Goal: Task Accomplishment & Management: Manage account settings

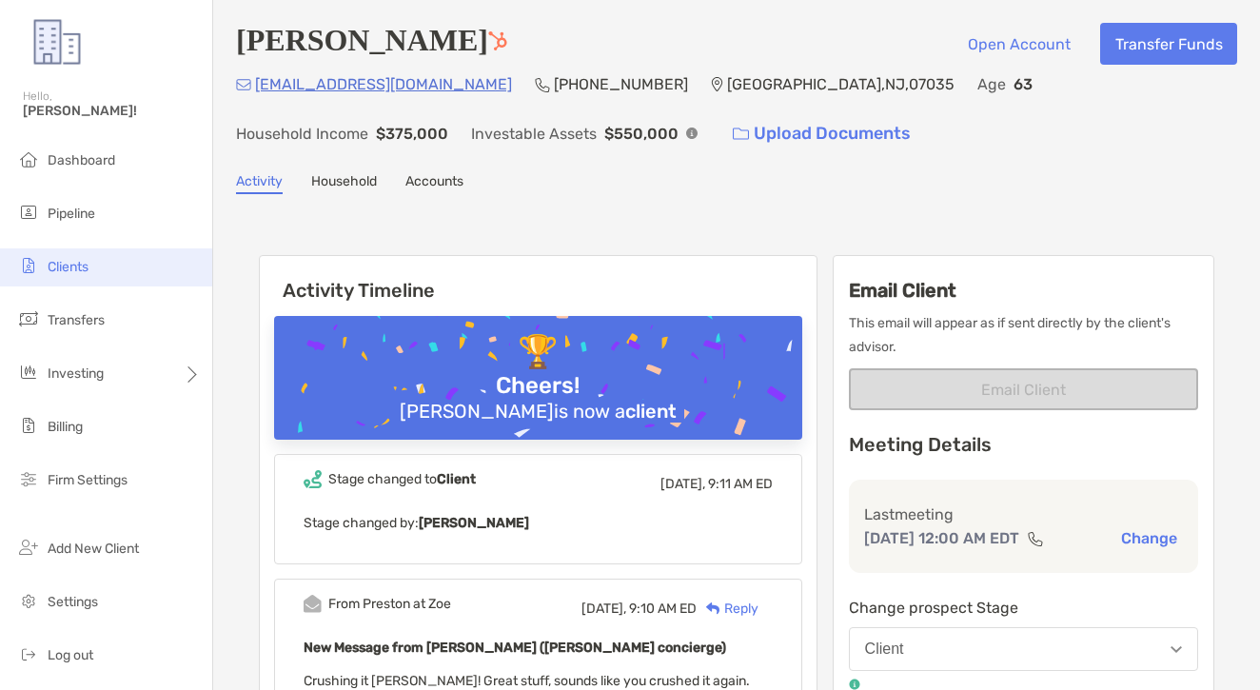
click at [101, 258] on li "Clients" at bounding box center [106, 267] width 212 height 38
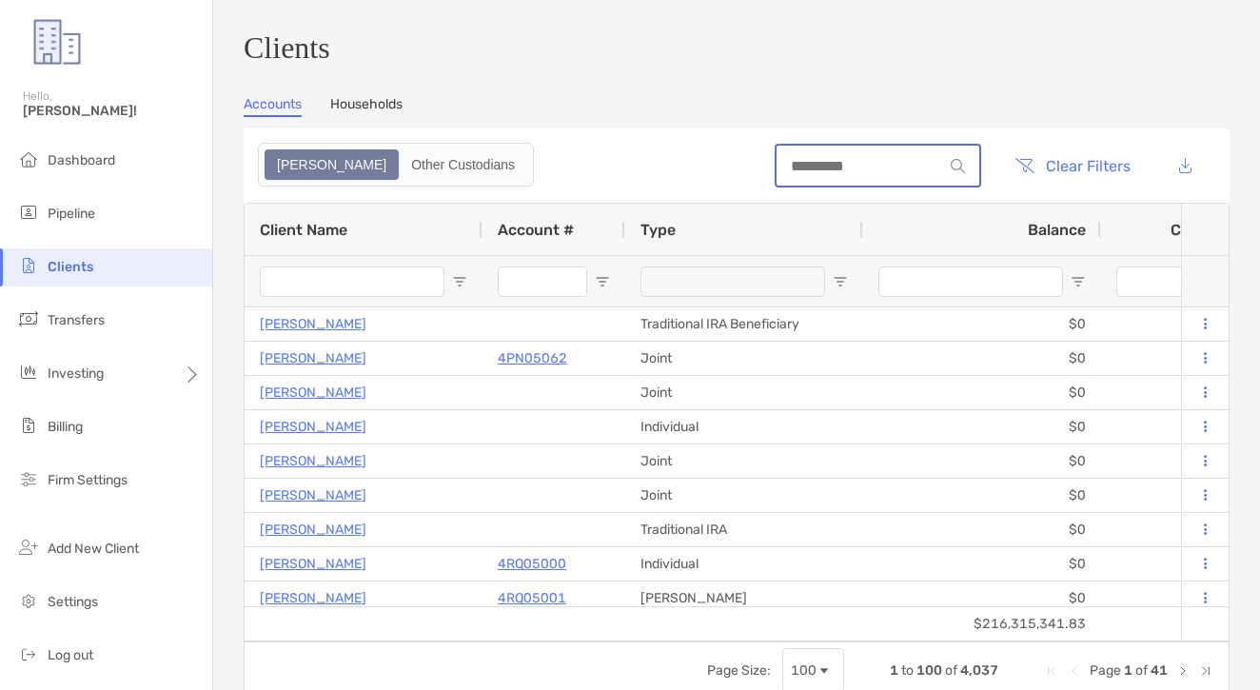
click at [798, 168] on input at bounding box center [859, 166] width 167 height 16
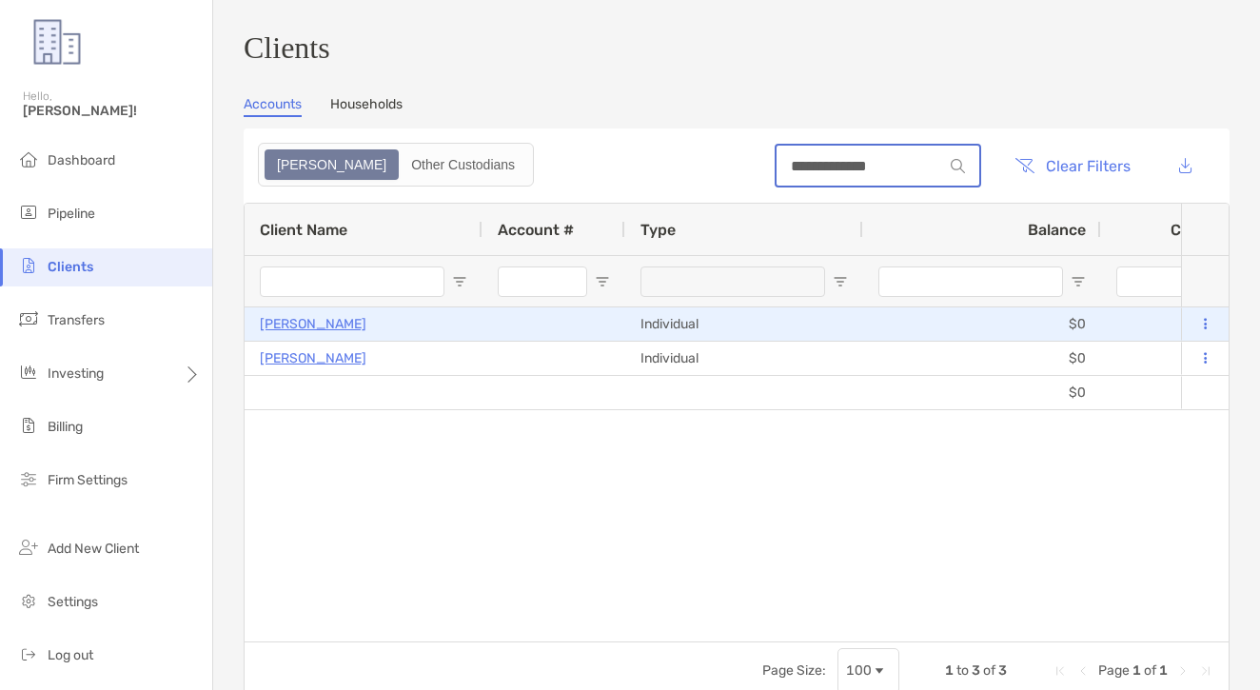
type input "**********"
click at [307, 333] on p "KRISTIN HOFER" at bounding box center [313, 324] width 107 height 24
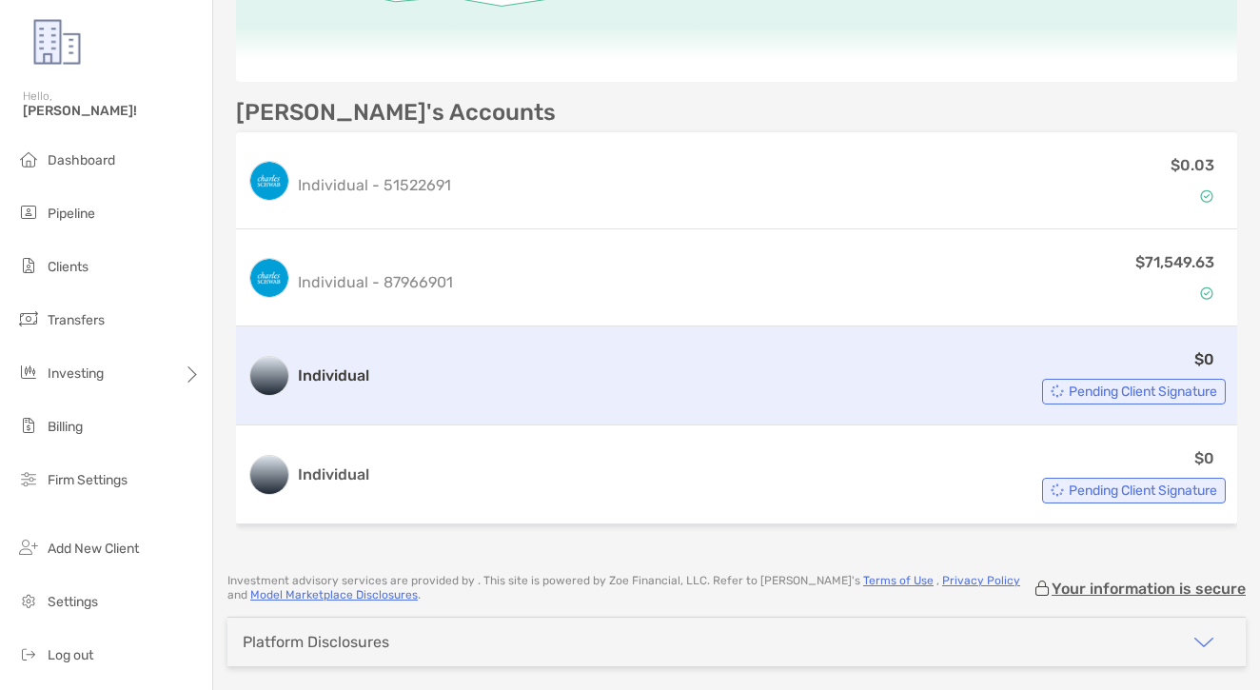
click at [598, 388] on div "$0 Pending Client Signature" at bounding box center [801, 375] width 849 height 57
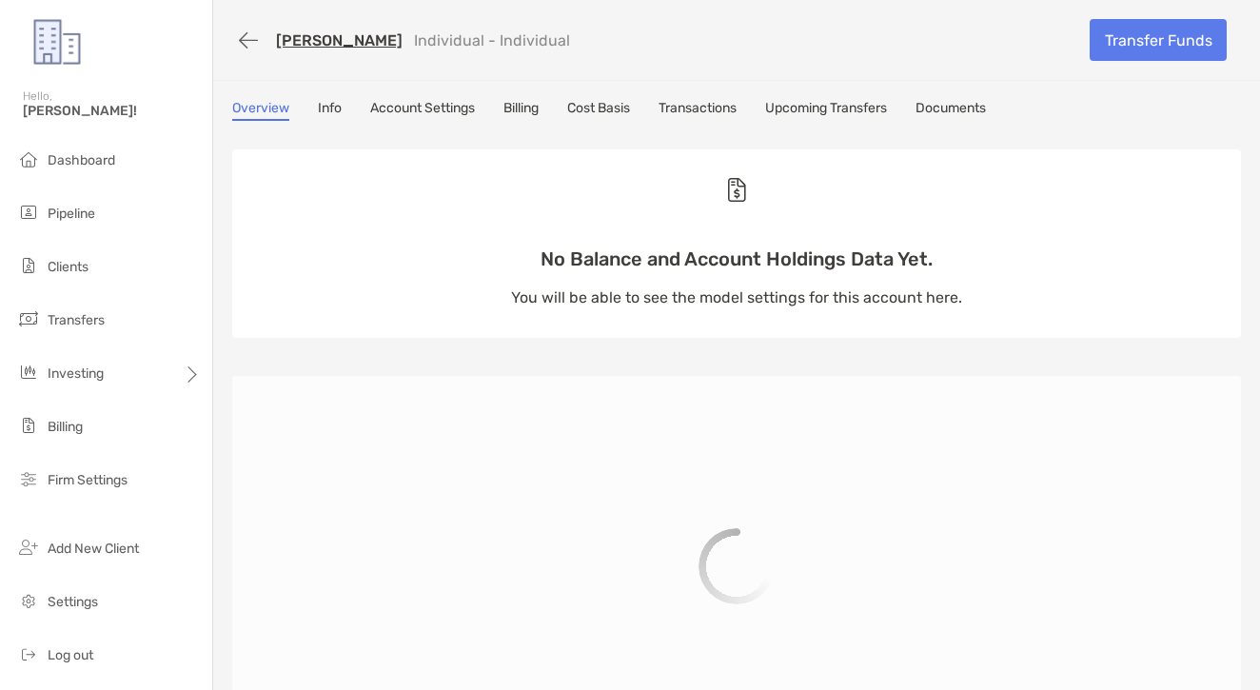
drag, startPoint x: 717, startPoint y: 127, endPoint x: 722, endPoint y: 109, distance: 18.7
click at [716, 124] on div "Overview Info Account Settings Billing Cost Basis Transactions Upcoming Transfe…" at bounding box center [736, 447] width 1047 height 695
click at [722, 109] on link "Transactions" at bounding box center [697, 110] width 78 height 21
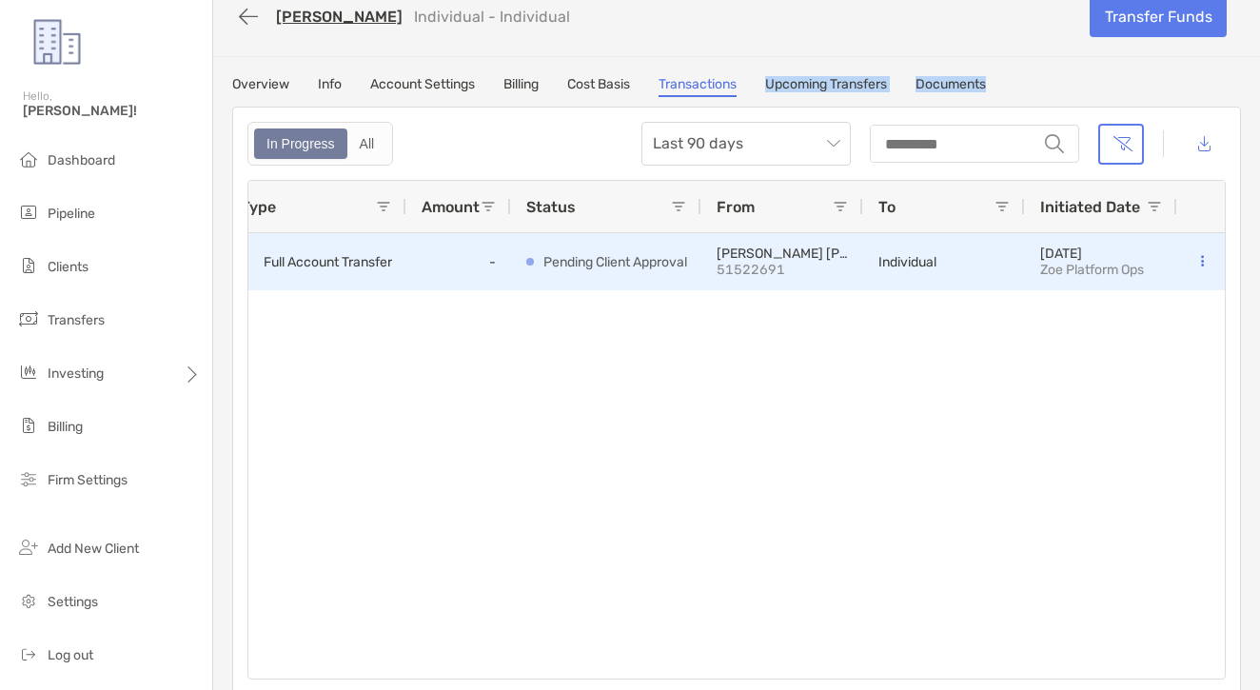
click at [1199, 261] on button at bounding box center [1201, 261] width 19 height 19
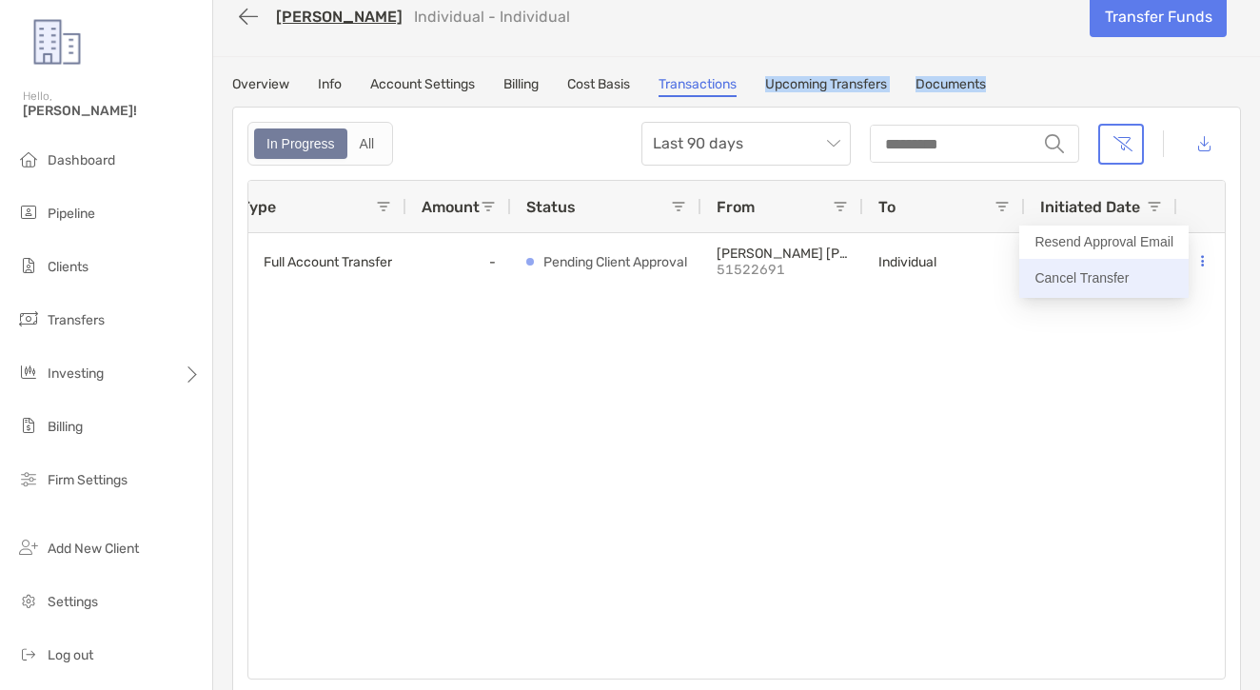
click at [1161, 284] on p "Cancel Transfer" at bounding box center [1103, 278] width 139 height 24
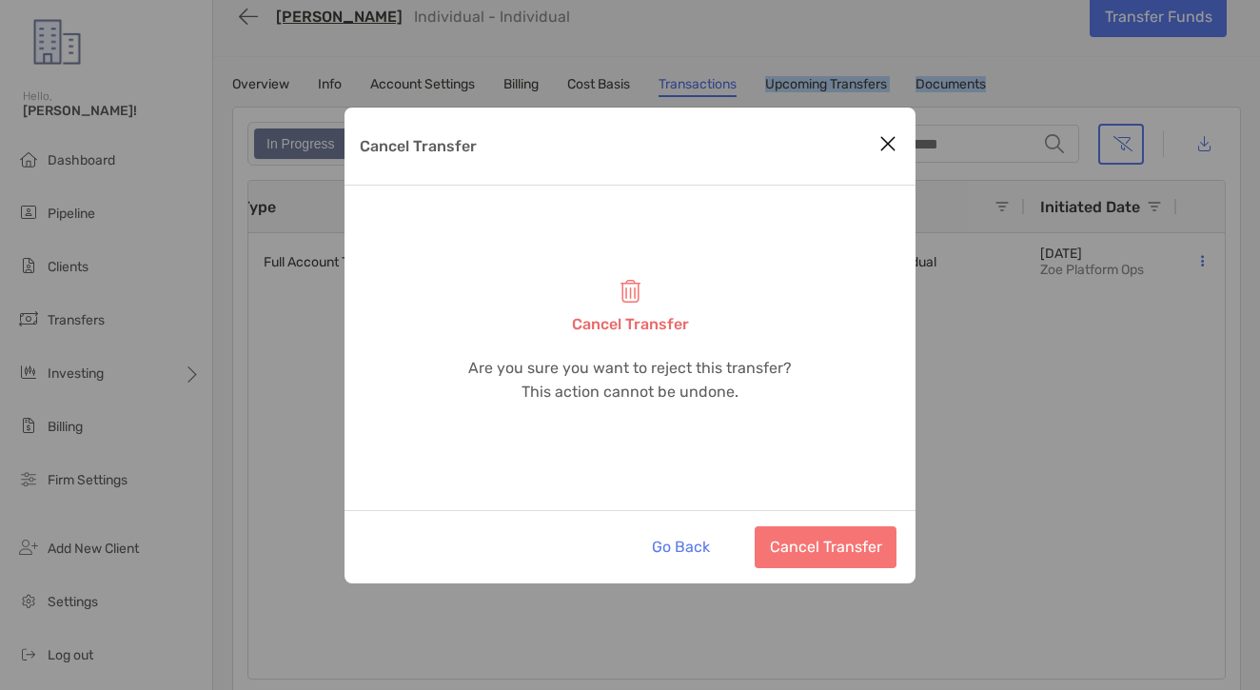
click at [791, 544] on button "Cancel Transfer" at bounding box center [826, 547] width 142 height 42
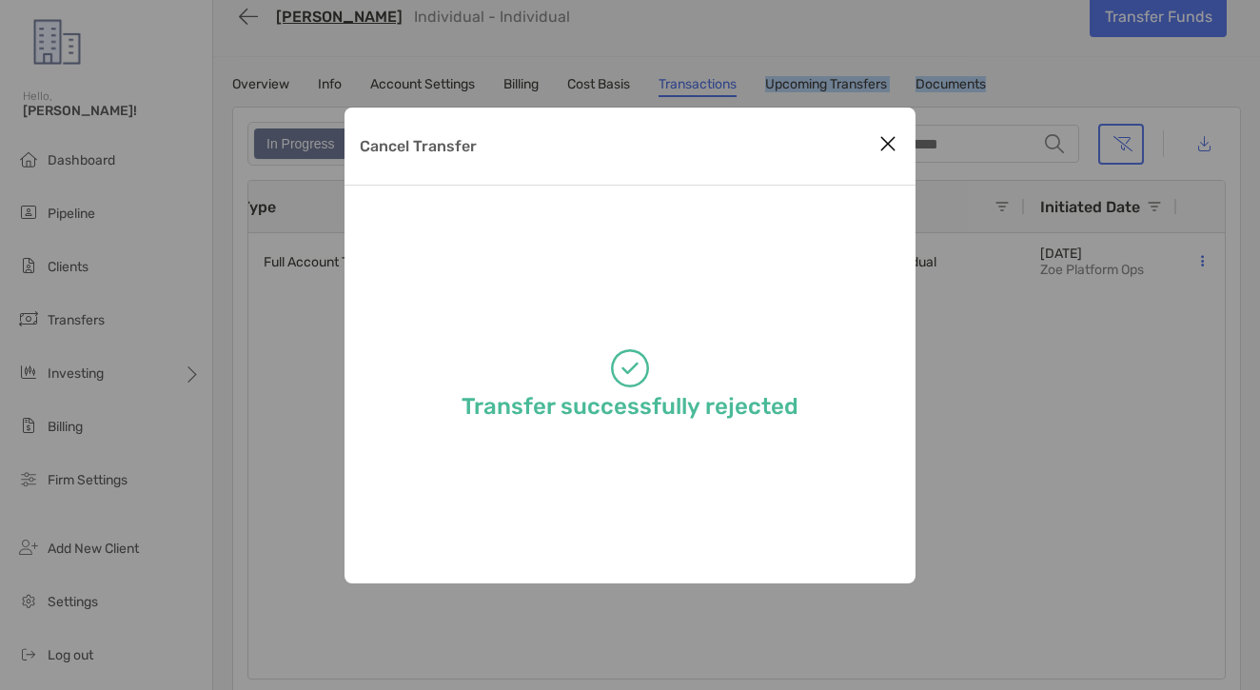
click at [889, 135] on icon "Close modal" at bounding box center [887, 143] width 17 height 23
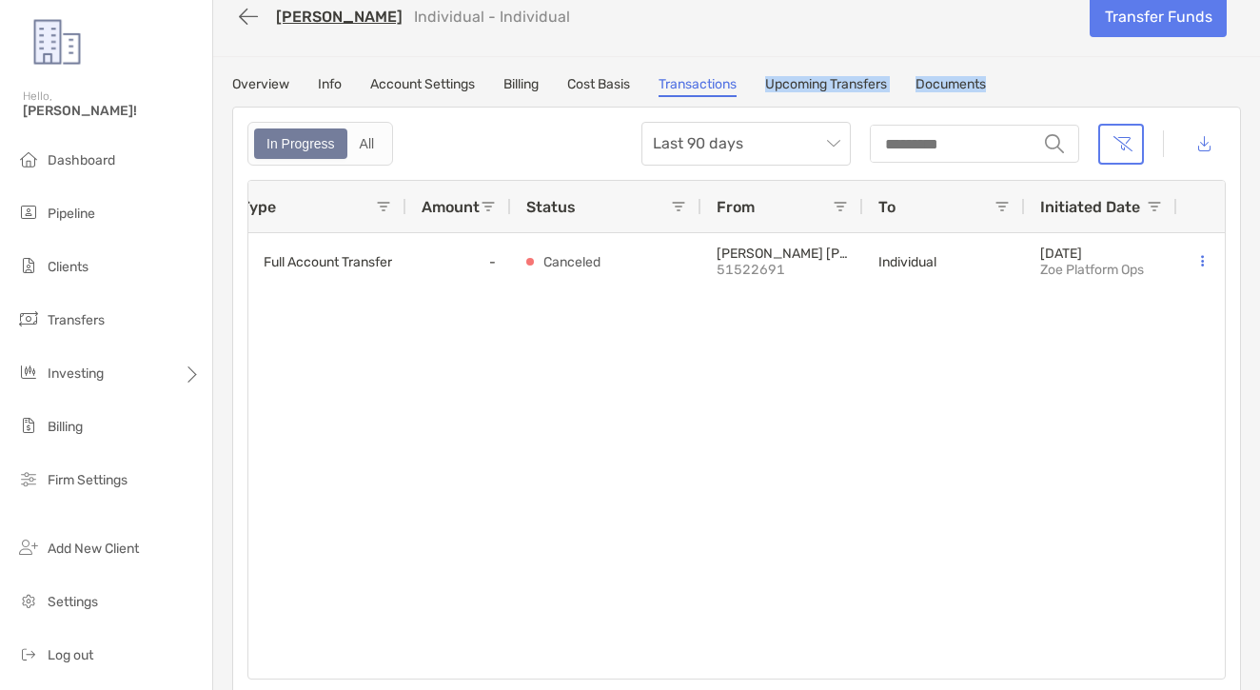
click at [337, 21] on link "KRISTIN HOFER" at bounding box center [339, 17] width 127 height 18
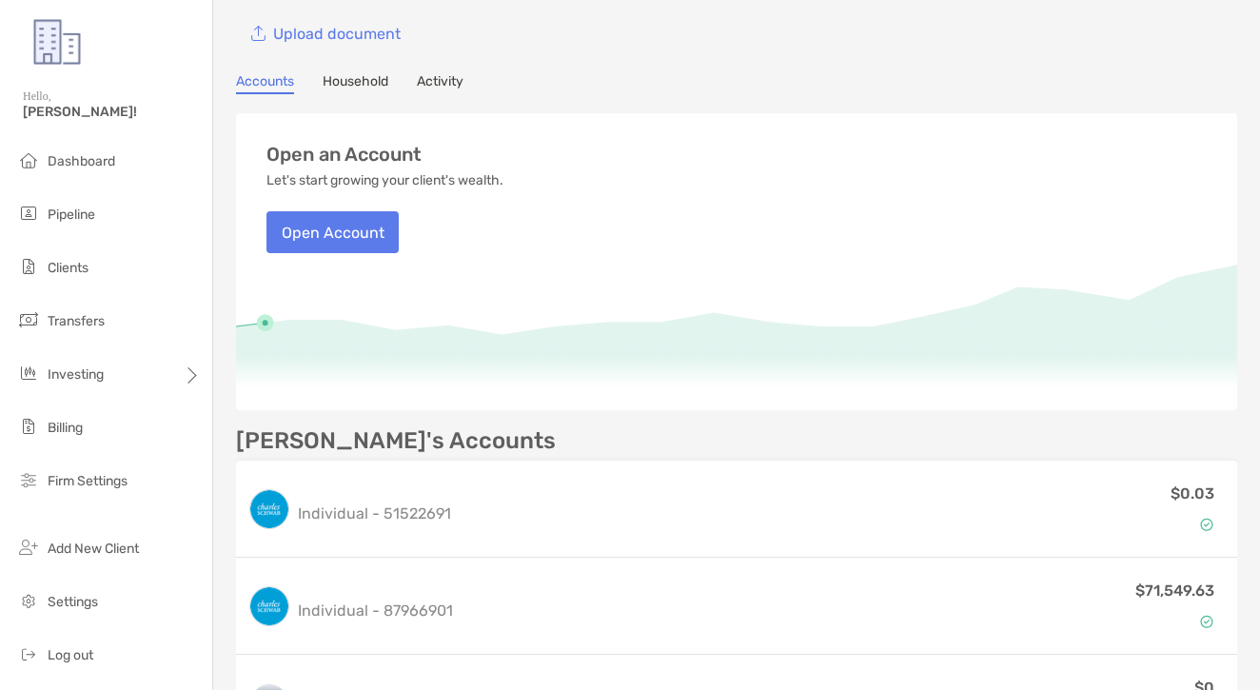
scroll to position [477, 0]
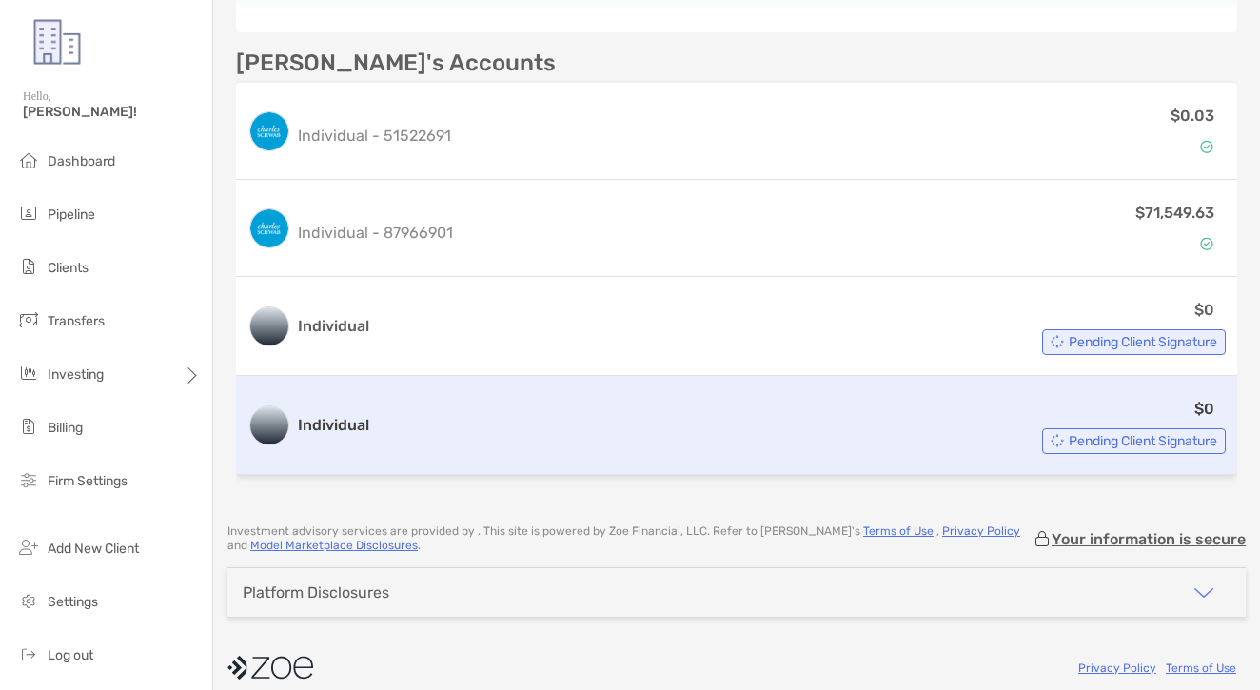
click at [620, 413] on div "$0 Pending Client Signature" at bounding box center [801, 425] width 849 height 57
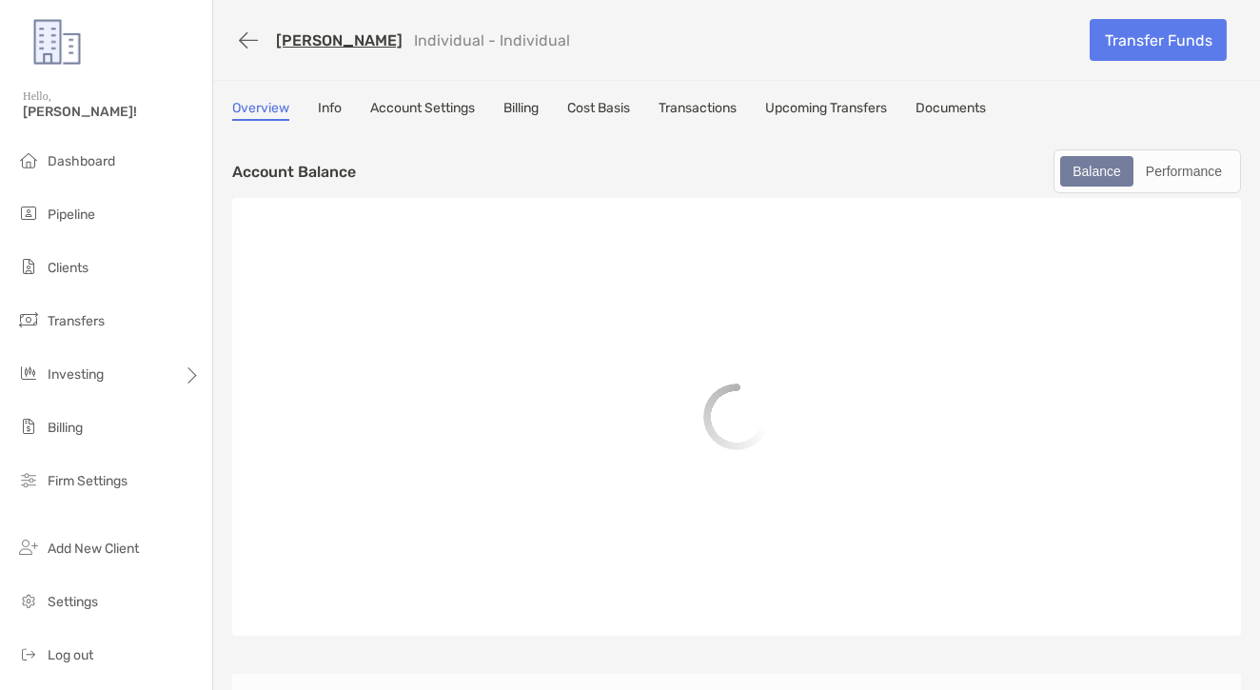
click at [707, 110] on link "Transactions" at bounding box center [697, 110] width 78 height 21
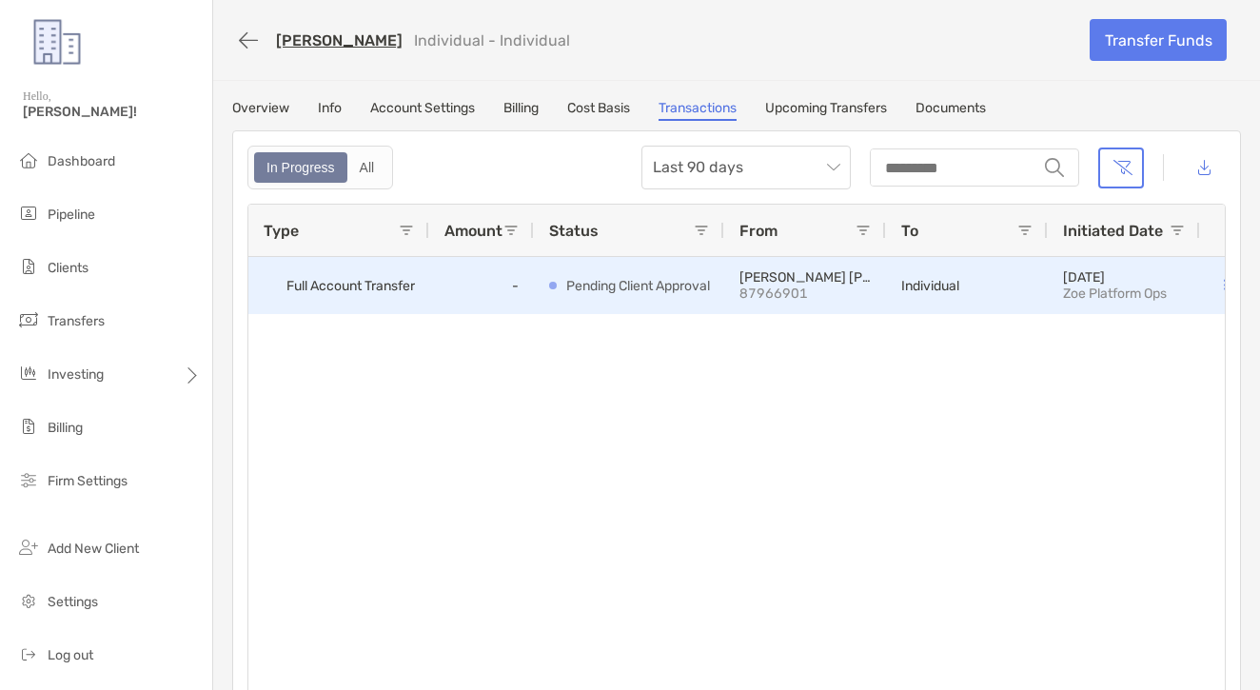
click at [1217, 283] on button at bounding box center [1224, 285] width 19 height 19
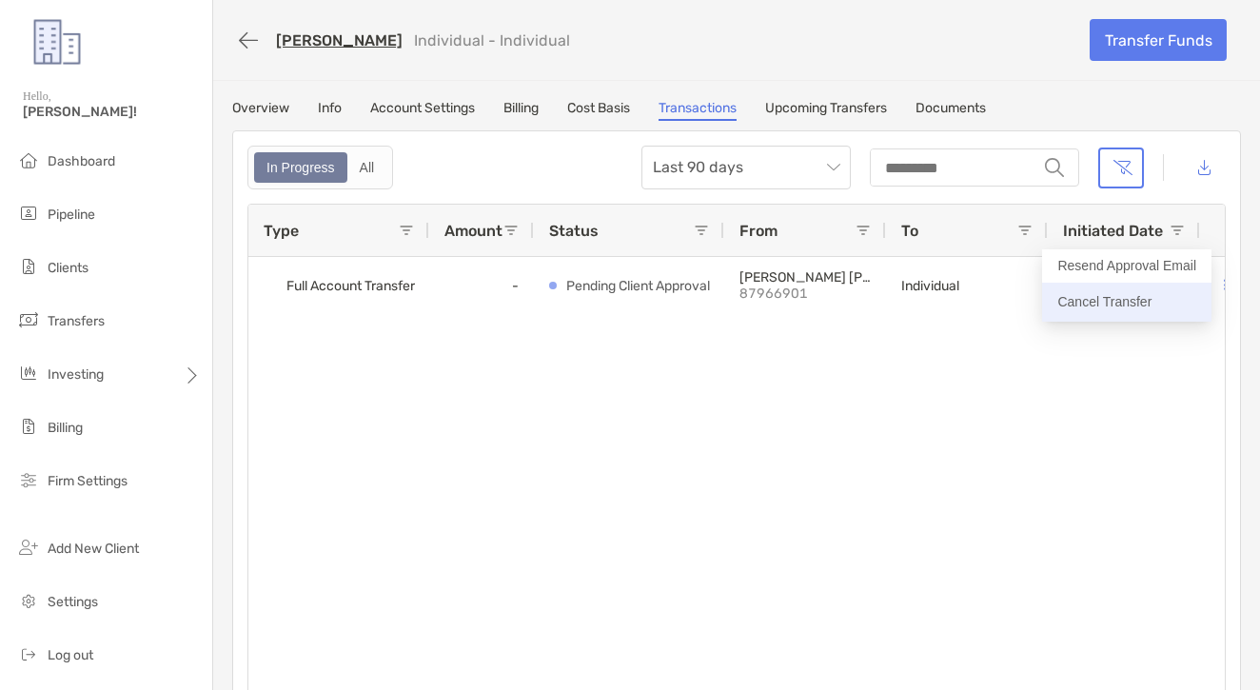
click at [1091, 309] on p "Cancel Transfer" at bounding box center [1126, 302] width 139 height 24
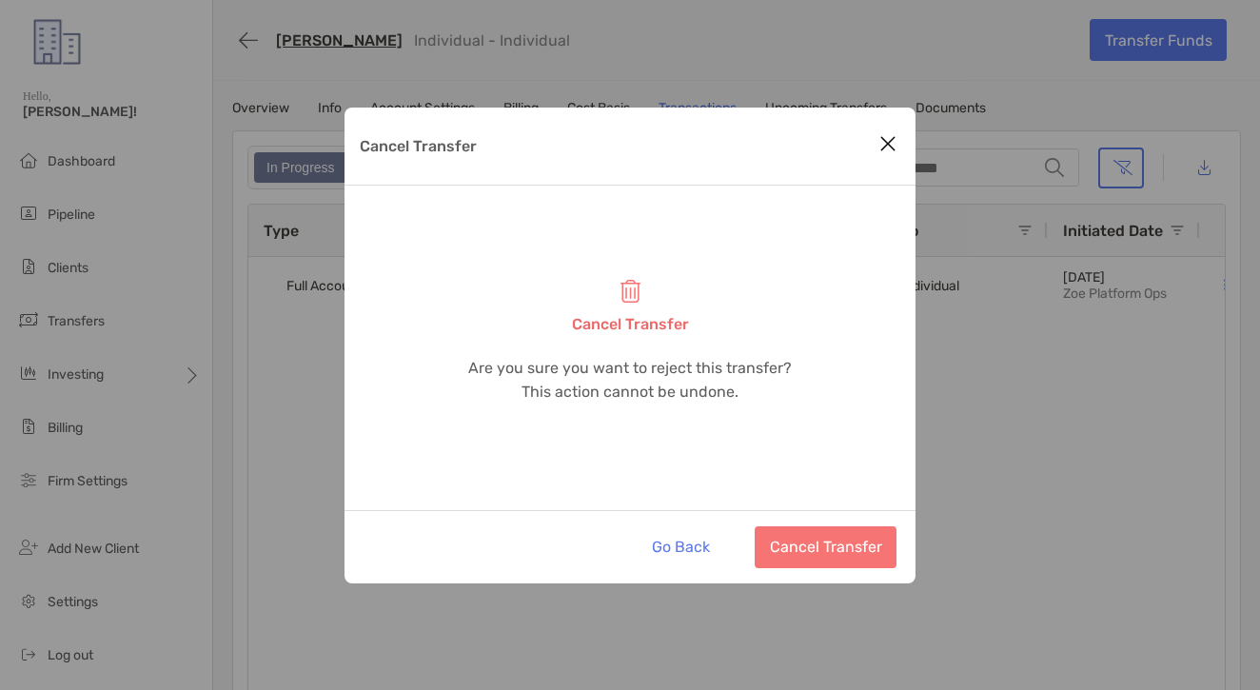
click at [826, 544] on button "Cancel Transfer" at bounding box center [826, 547] width 142 height 42
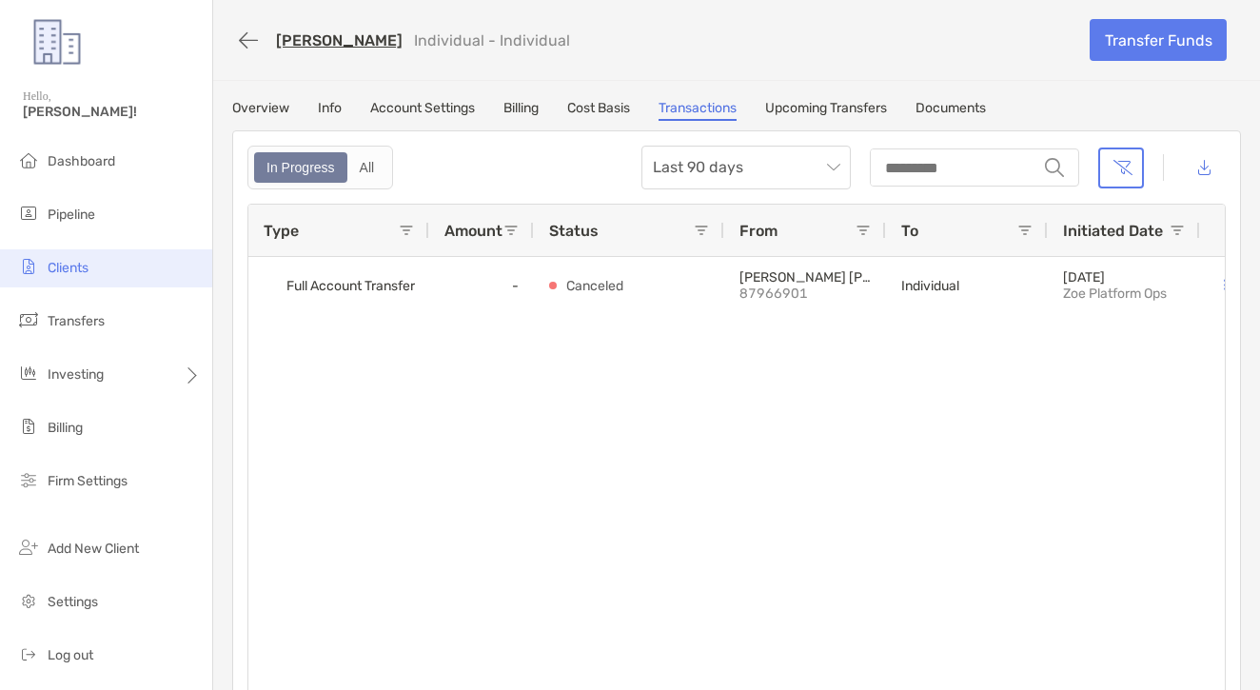
click at [68, 277] on li "Clients" at bounding box center [106, 268] width 212 height 38
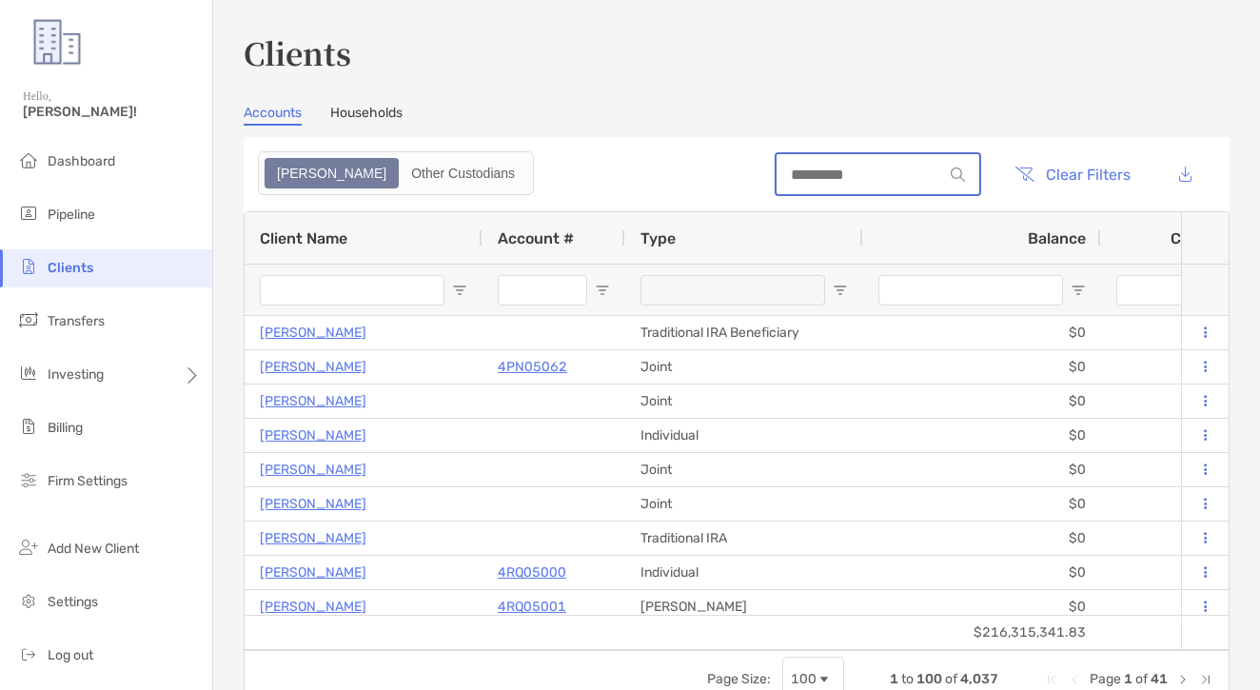
click at [809, 167] on input at bounding box center [859, 175] width 167 height 16
paste input "****"
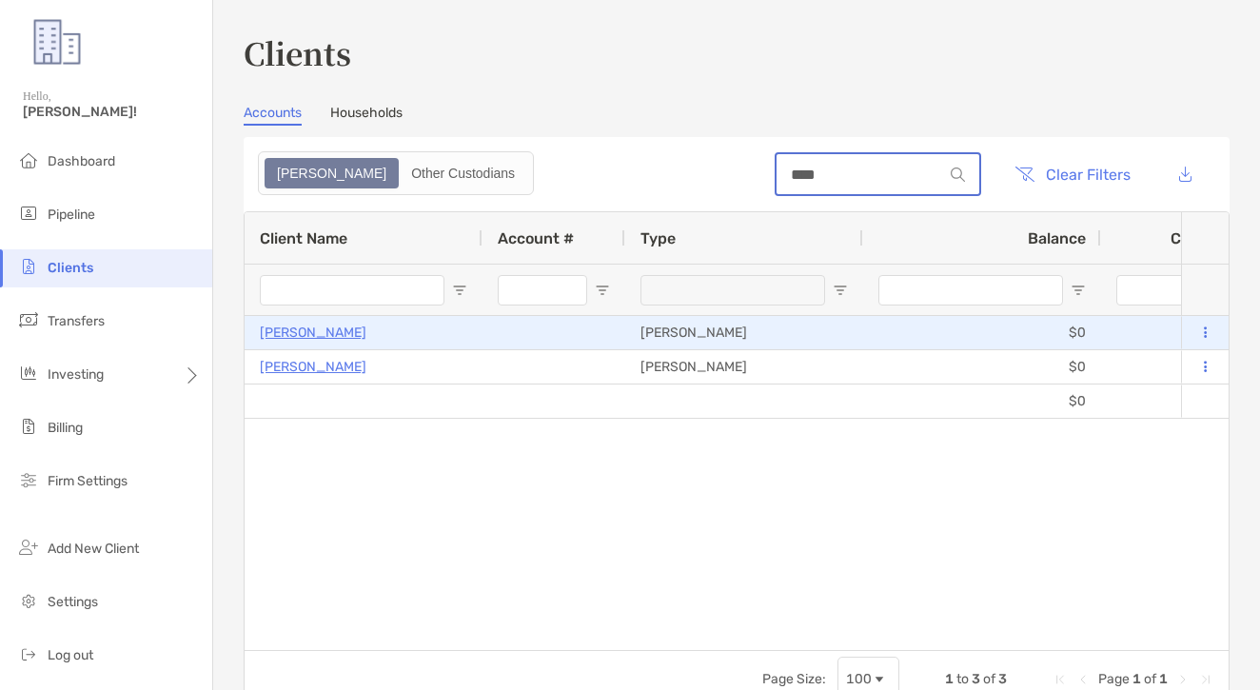
type input "****"
click at [322, 334] on p "Gabriel Osso" at bounding box center [313, 333] width 107 height 24
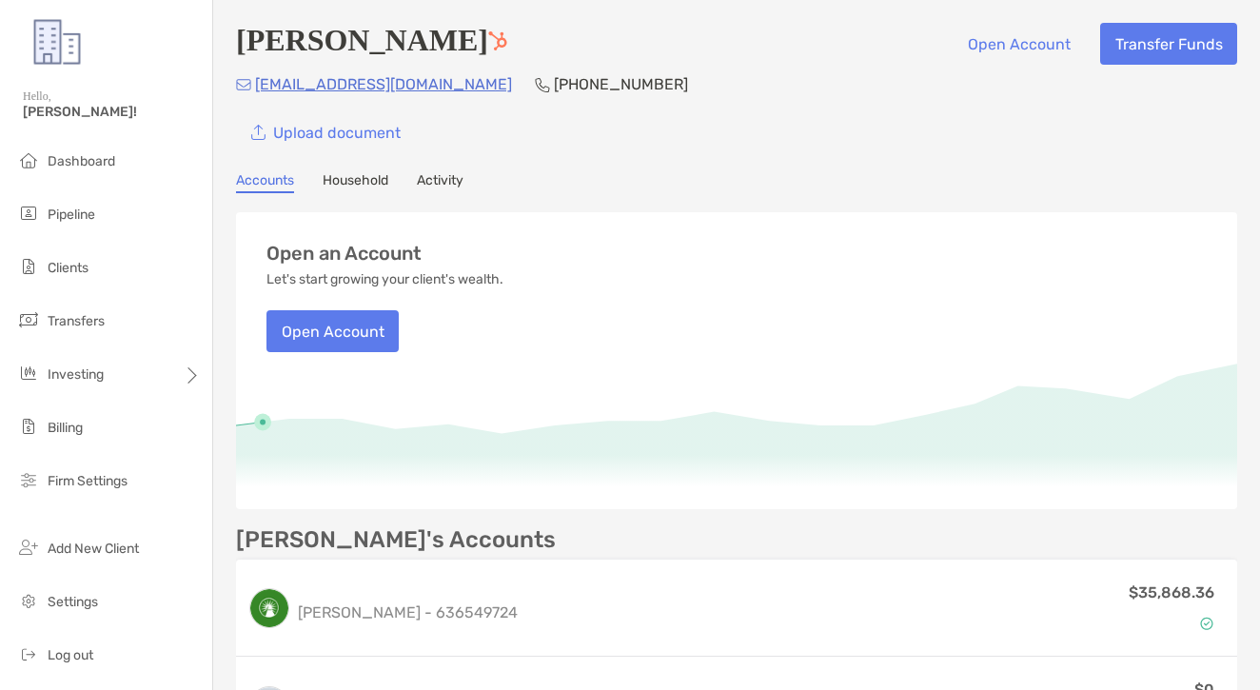
click at [400, 188] on div "Accounts Household Activity" at bounding box center [736, 182] width 1001 height 21
click at [421, 183] on link "Activity" at bounding box center [440, 182] width 47 height 21
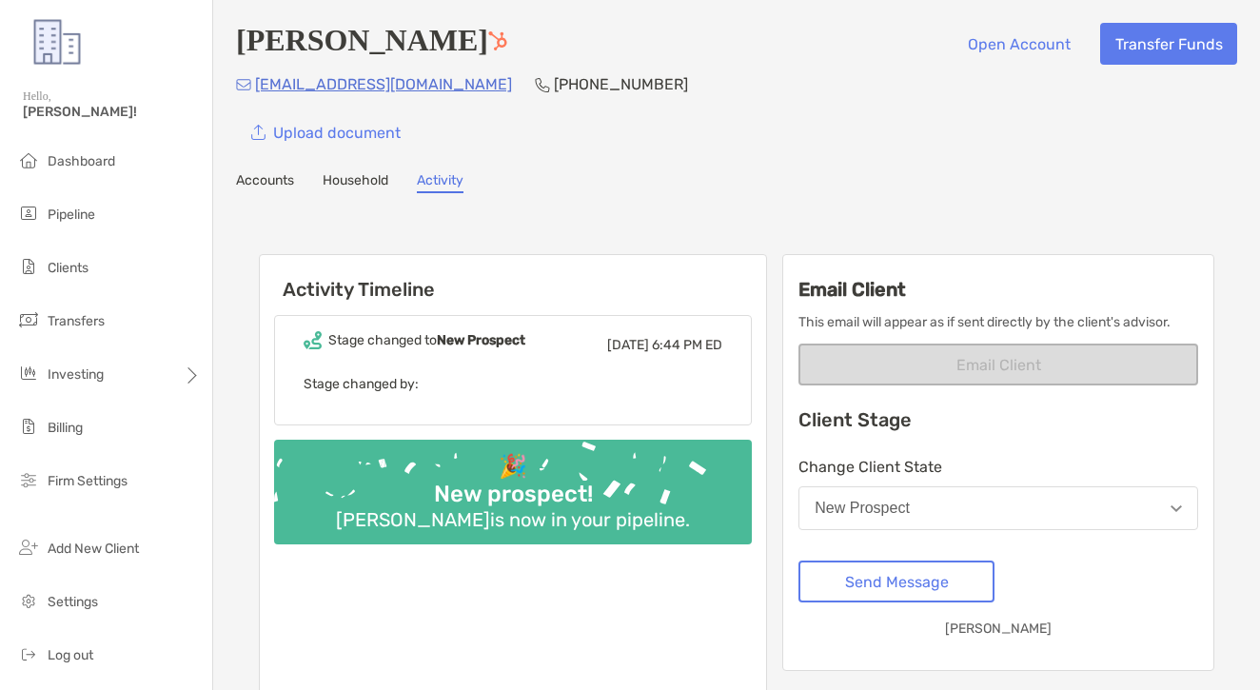
click at [334, 184] on link "Household" at bounding box center [356, 182] width 66 height 21
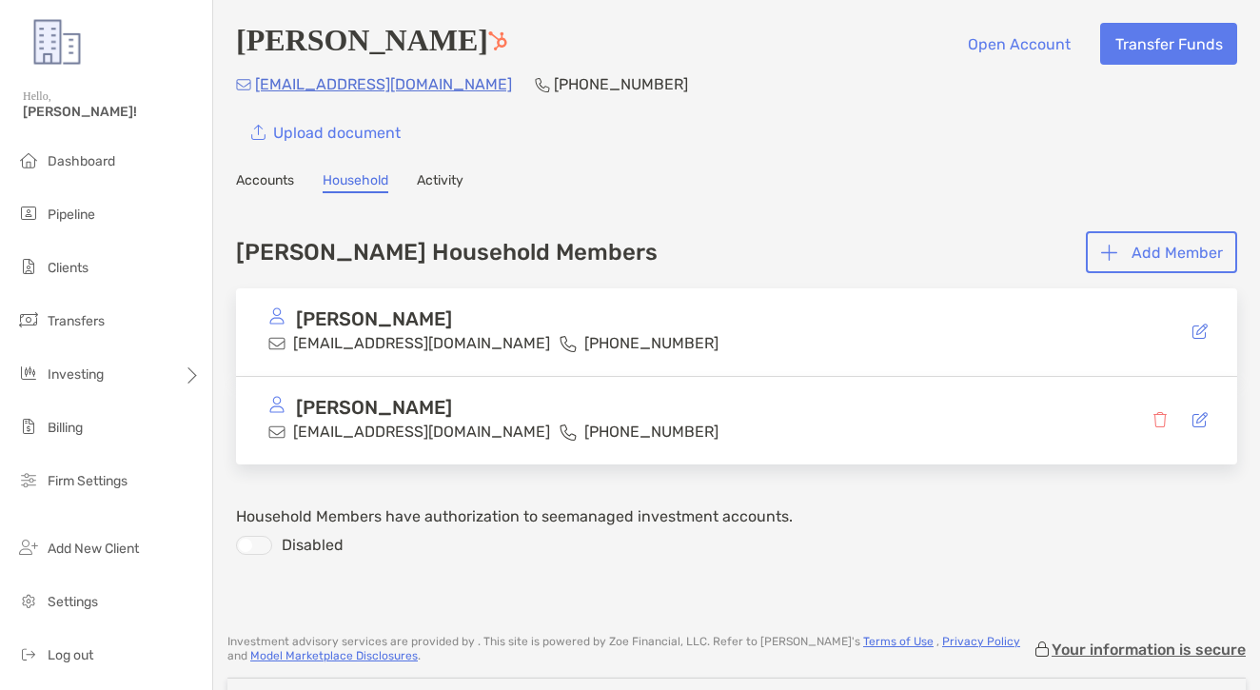
click at [265, 185] on link "Accounts" at bounding box center [265, 182] width 58 height 21
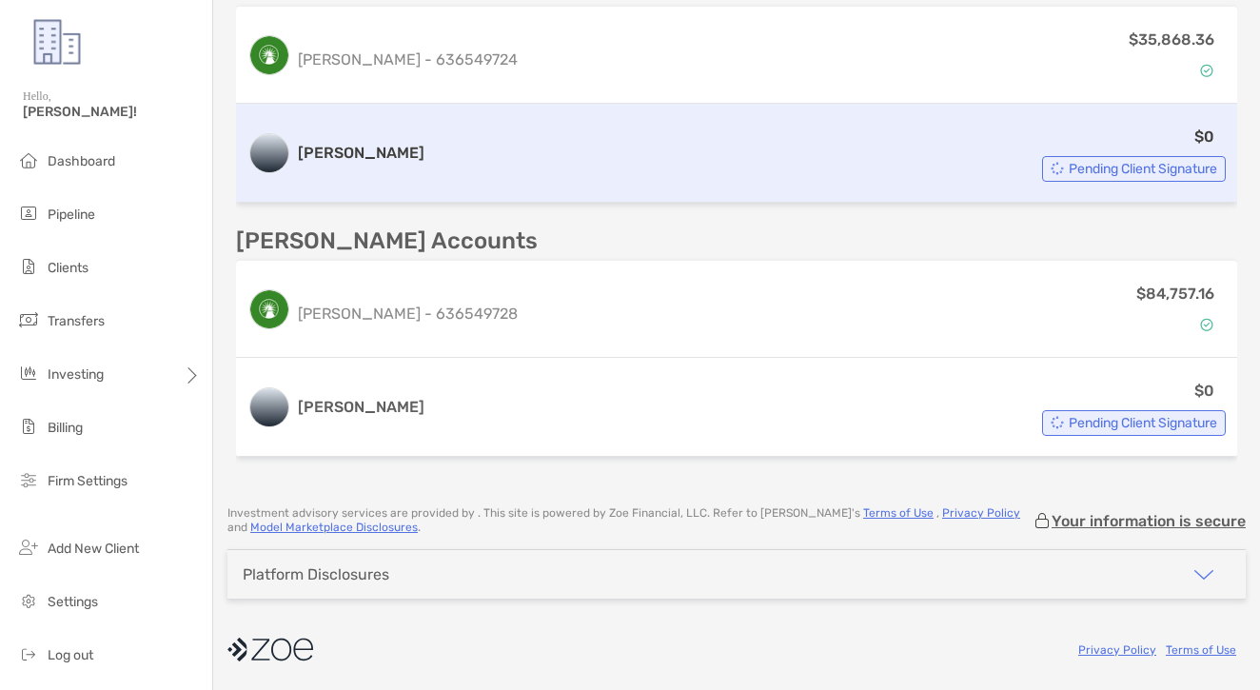
click at [415, 193] on div "Roth IRA $0 Pending Client Signature" at bounding box center [736, 153] width 1001 height 99
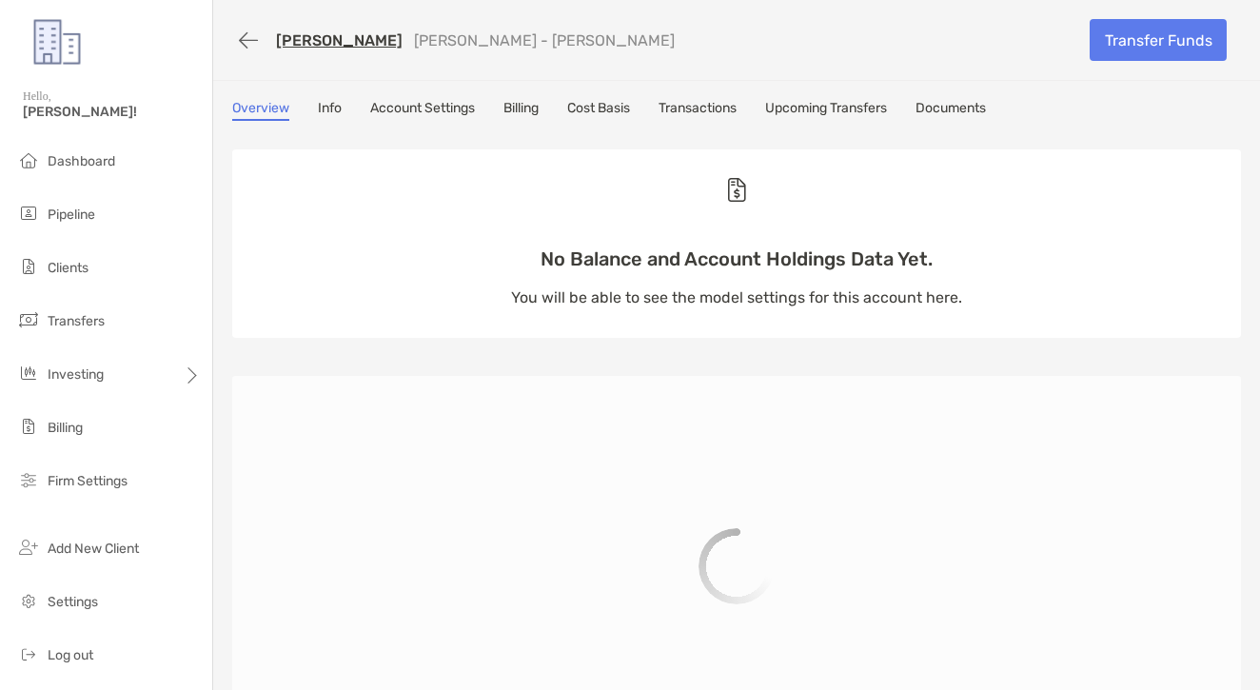
click at [686, 107] on link "Transactions" at bounding box center [697, 110] width 78 height 21
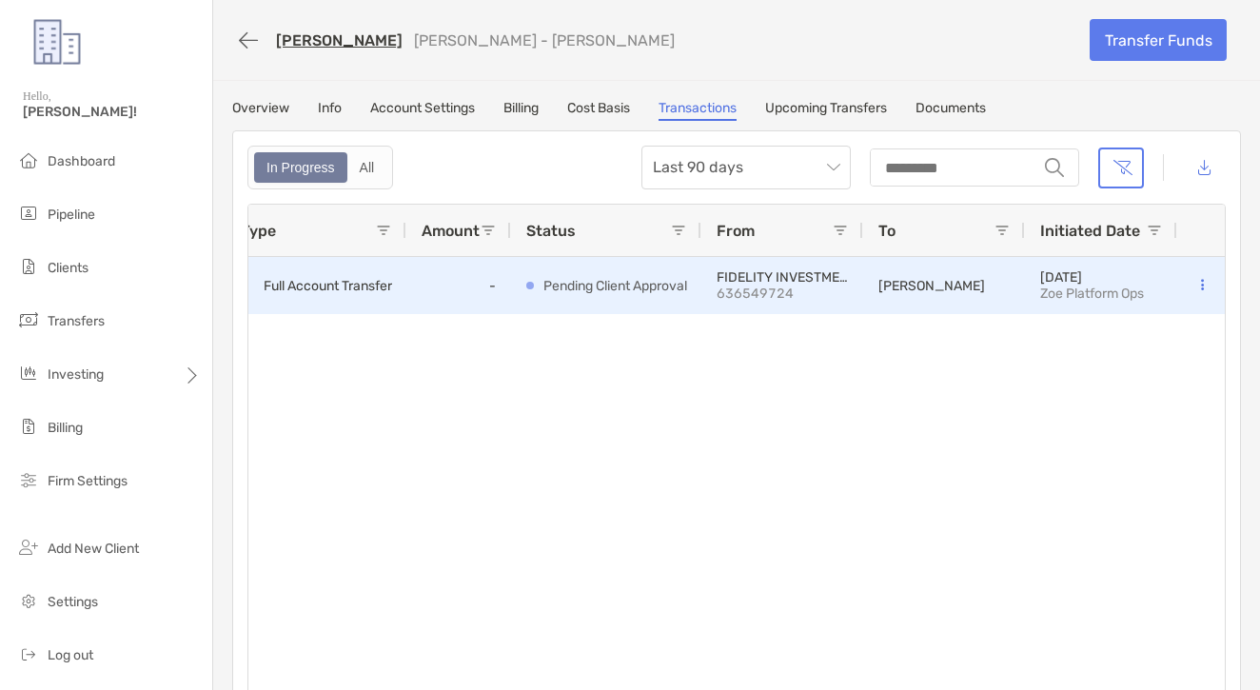
scroll to position [0, 23]
click at [1204, 286] on button at bounding box center [1201, 285] width 19 height 19
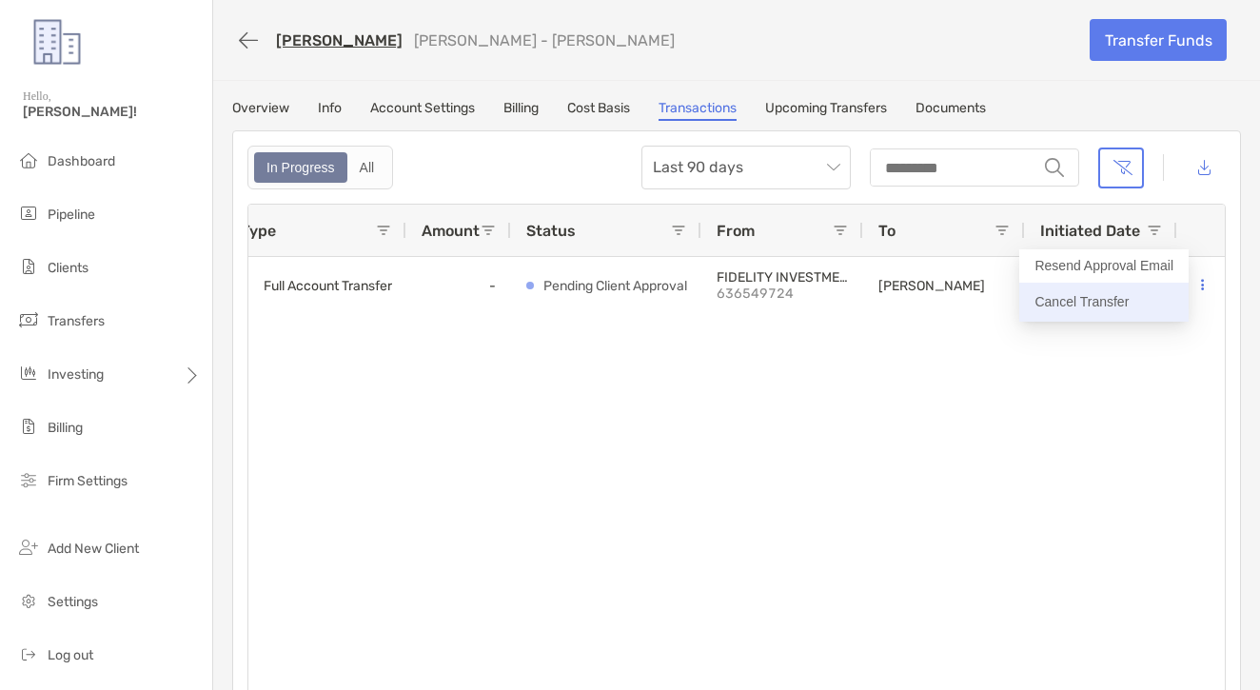
click at [1119, 307] on p "Cancel Transfer" at bounding box center [1103, 302] width 139 height 24
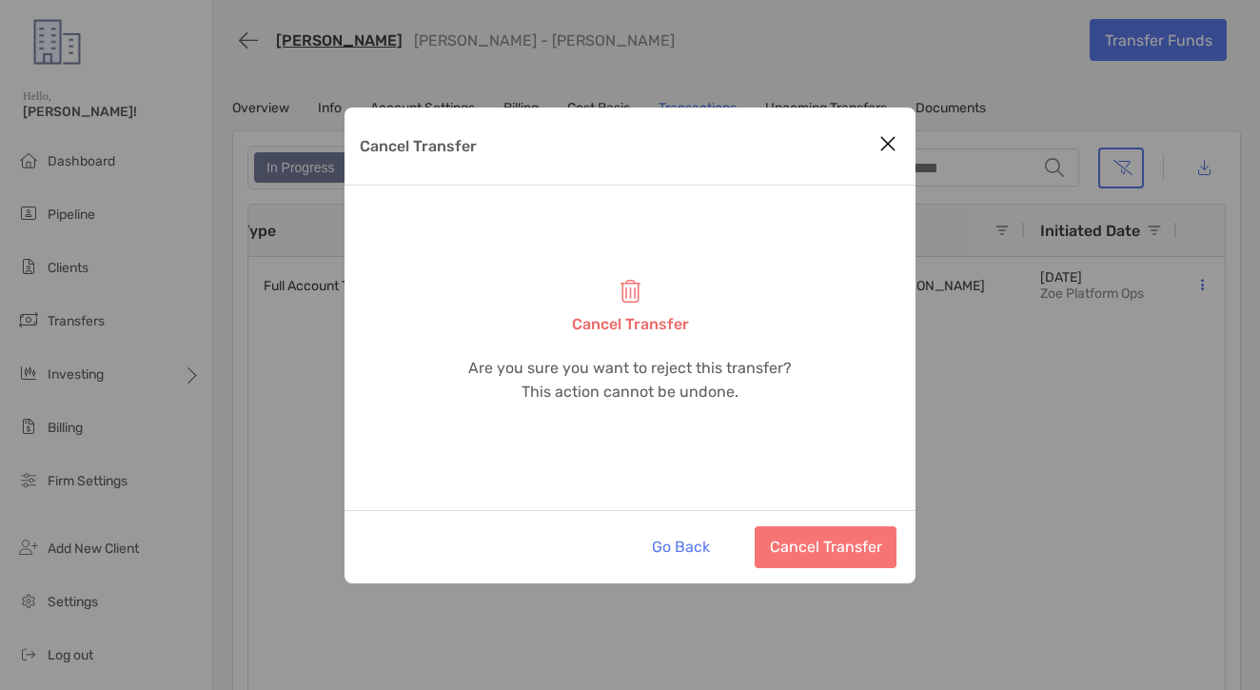
click at [869, 561] on button "Cancel Transfer" at bounding box center [826, 547] width 142 height 42
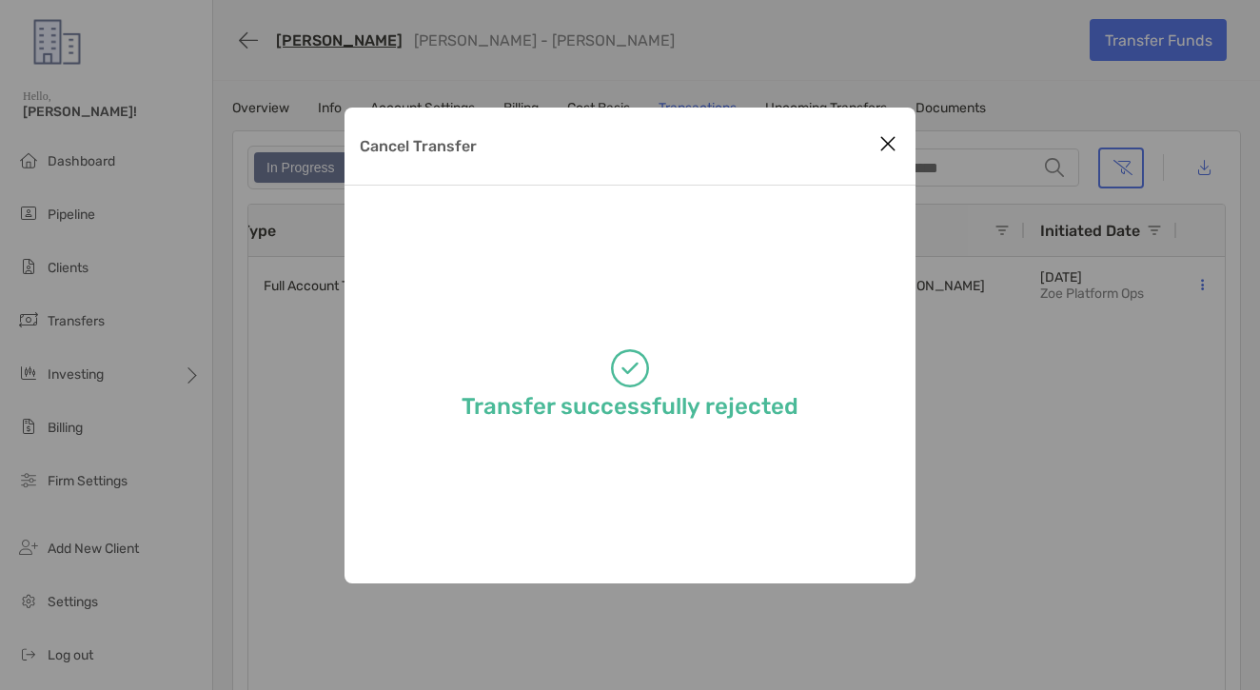
click at [873, 132] on div "Cancel Transfer" at bounding box center [629, 147] width 571 height 78
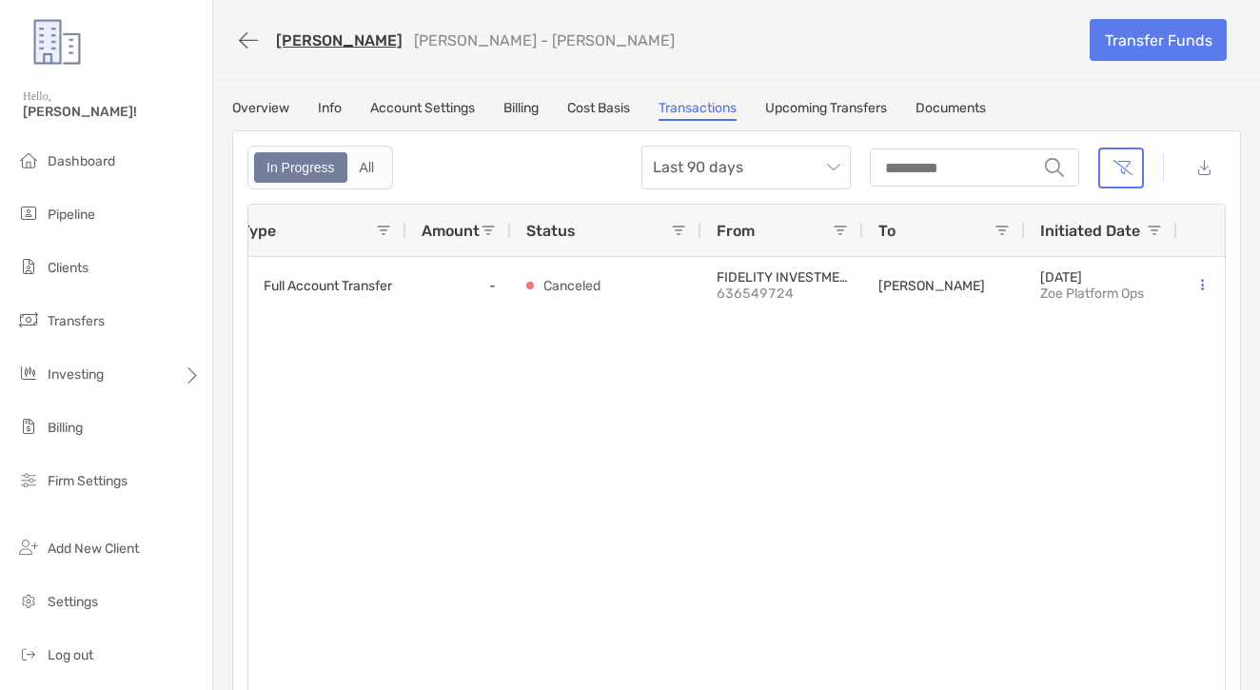
click at [234, 40] on button "button" at bounding box center [248, 40] width 32 height 35
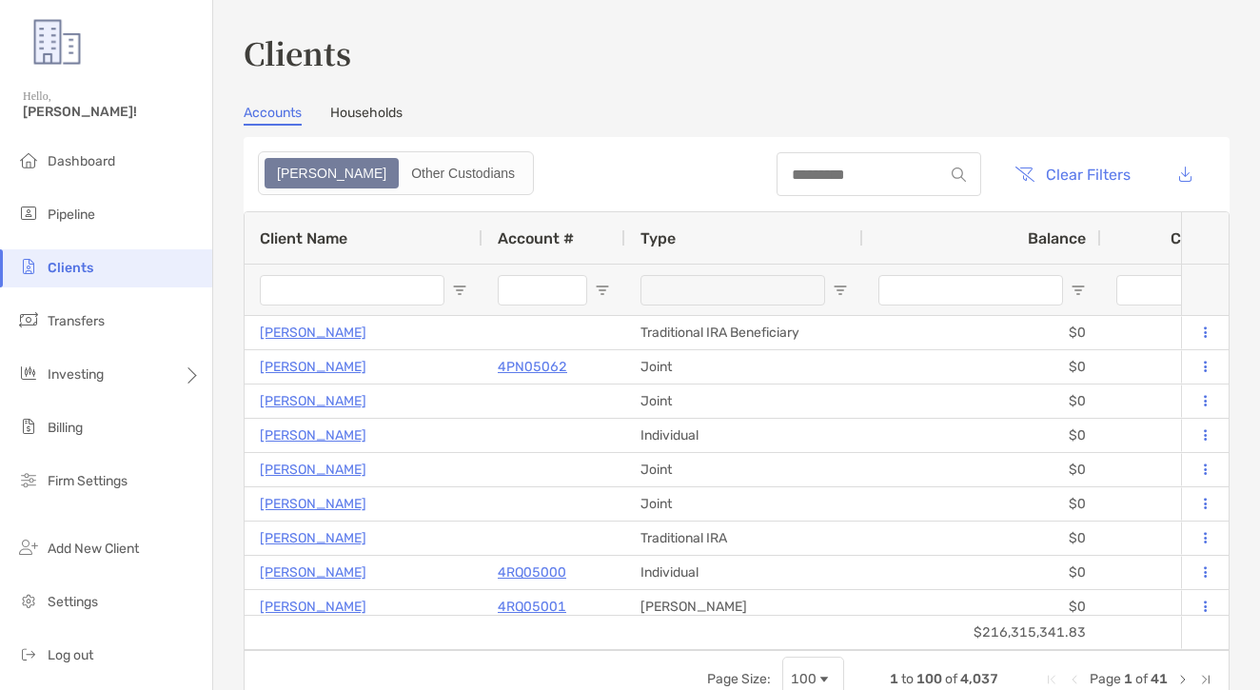
click at [88, 262] on span "Clients" at bounding box center [71, 268] width 46 height 16
click at [776, 190] on div at bounding box center [878, 174] width 205 height 44
click at [776, 174] on input at bounding box center [859, 175] width 167 height 16
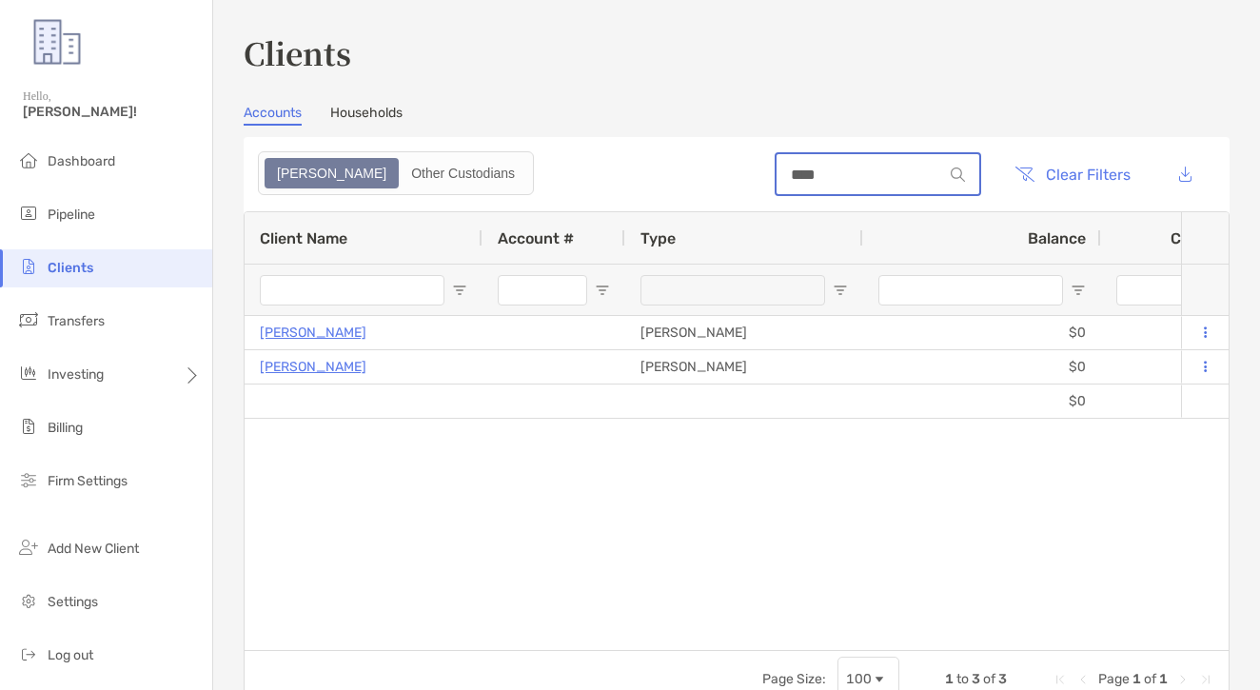
type input "****"
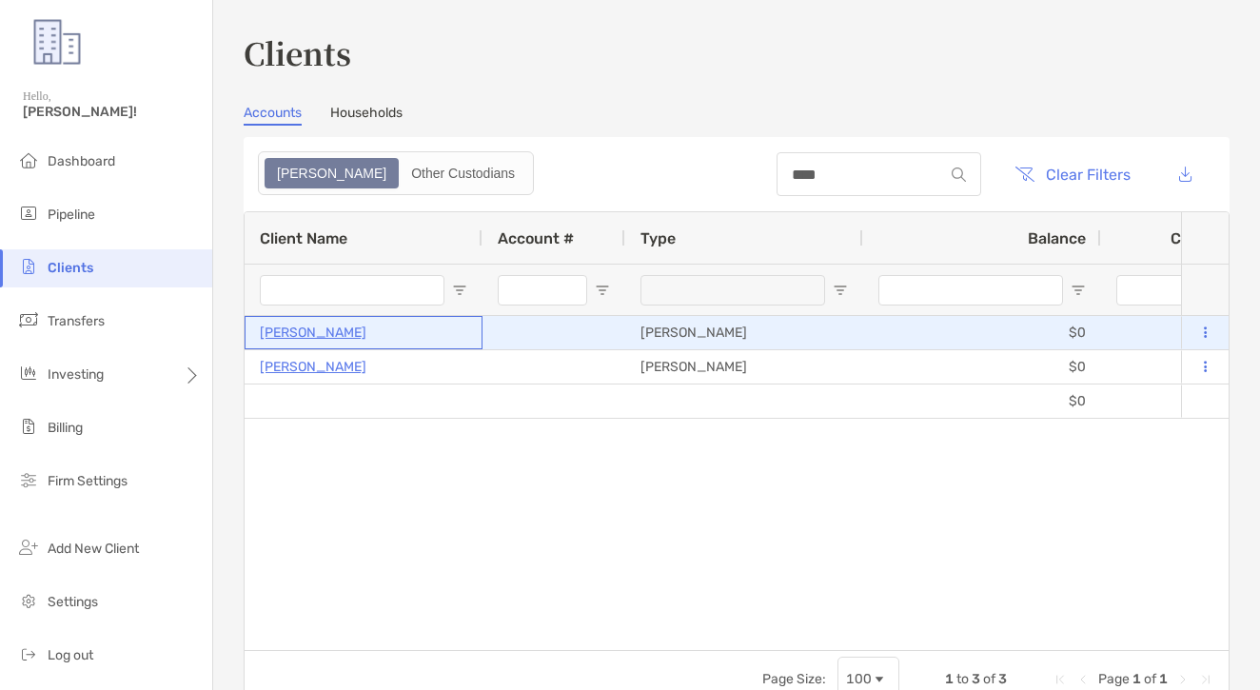
click at [299, 336] on p "Gabriel Osso" at bounding box center [313, 333] width 107 height 24
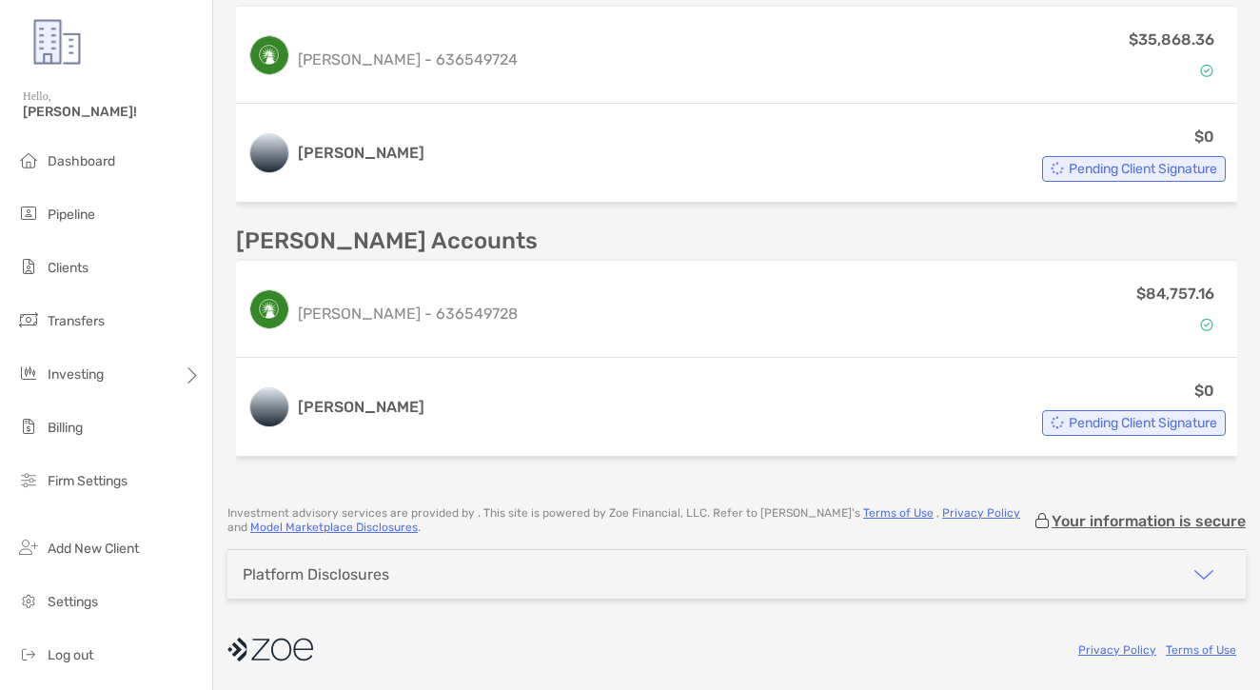
scroll to position [555, 0]
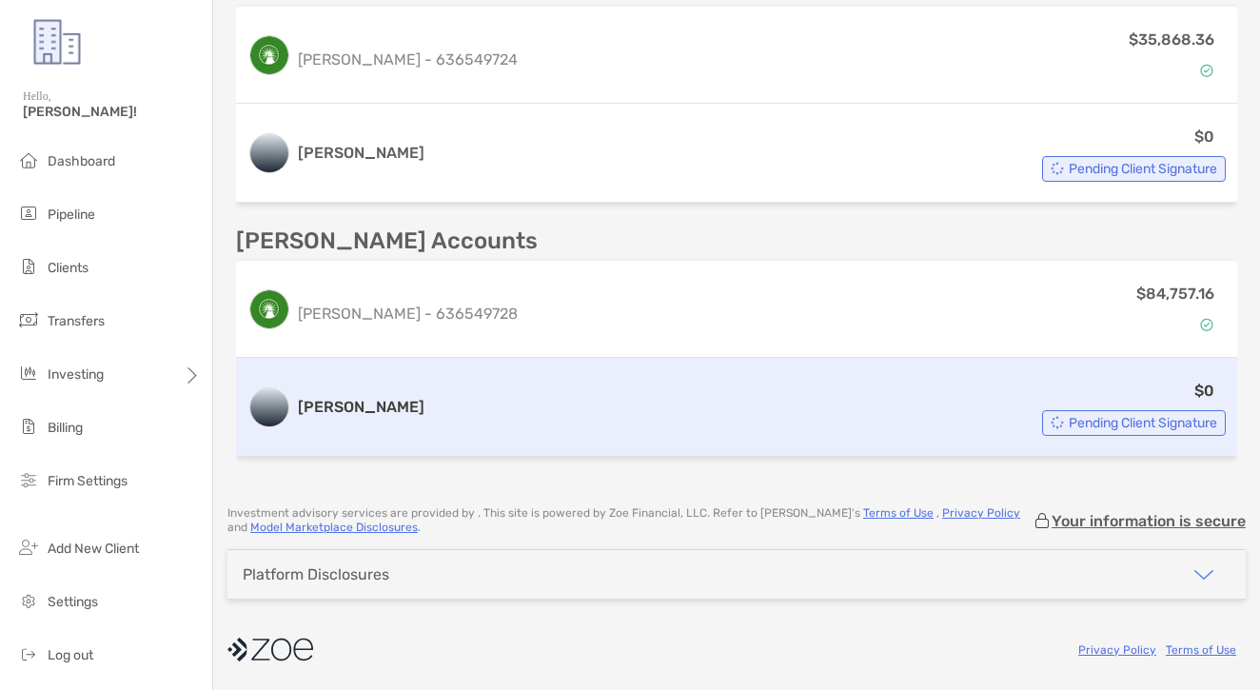
click at [485, 398] on div "$0 Pending Client Signature" at bounding box center [829, 407] width 794 height 57
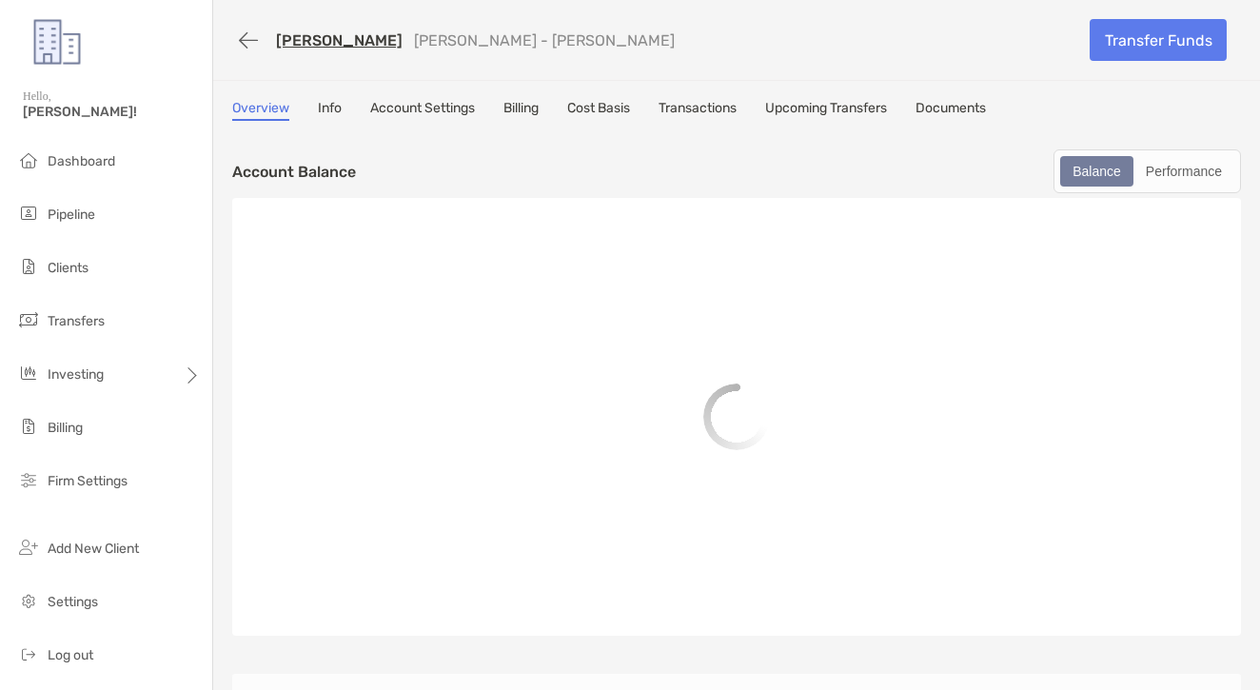
click at [702, 116] on link "Transactions" at bounding box center [697, 110] width 78 height 21
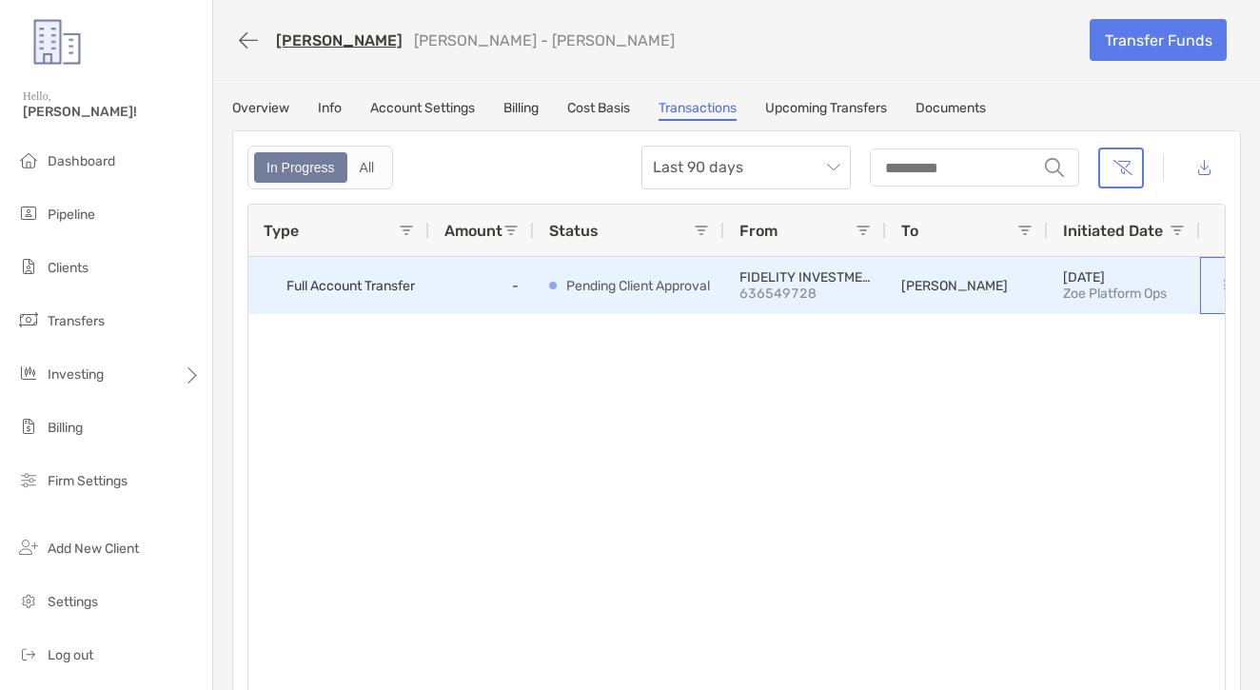
click at [1218, 282] on button at bounding box center [1224, 285] width 19 height 19
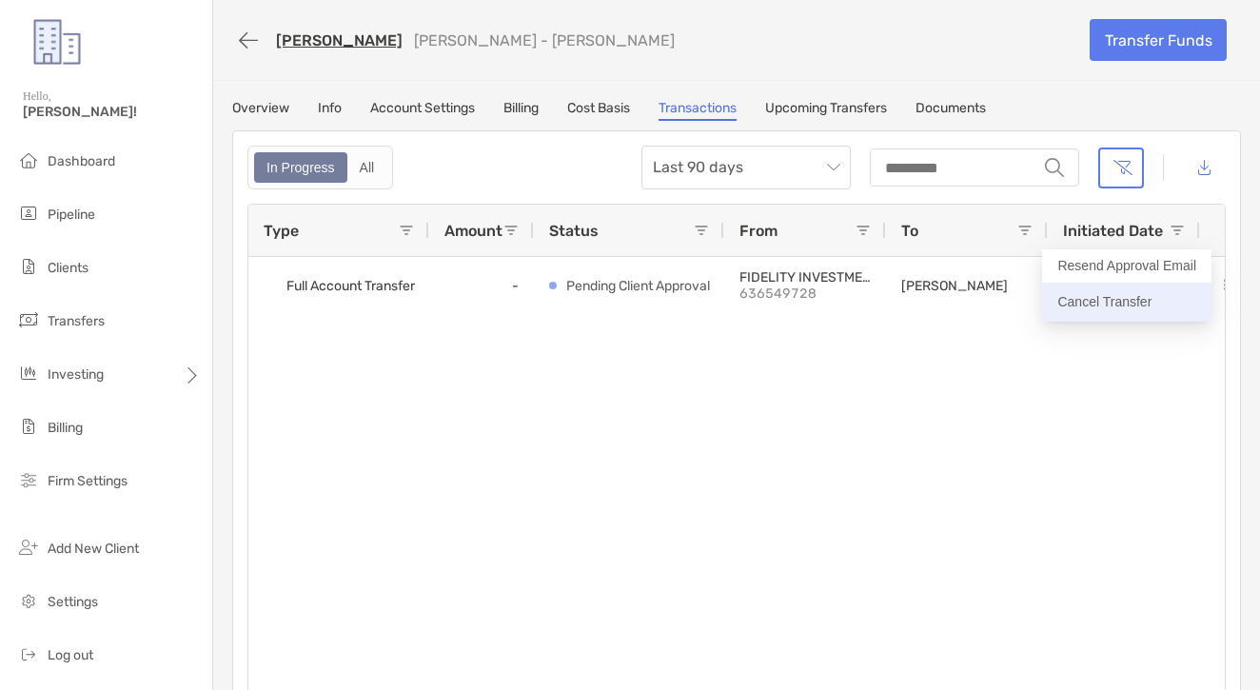
click at [1105, 310] on p "Cancel Transfer" at bounding box center [1126, 302] width 139 height 24
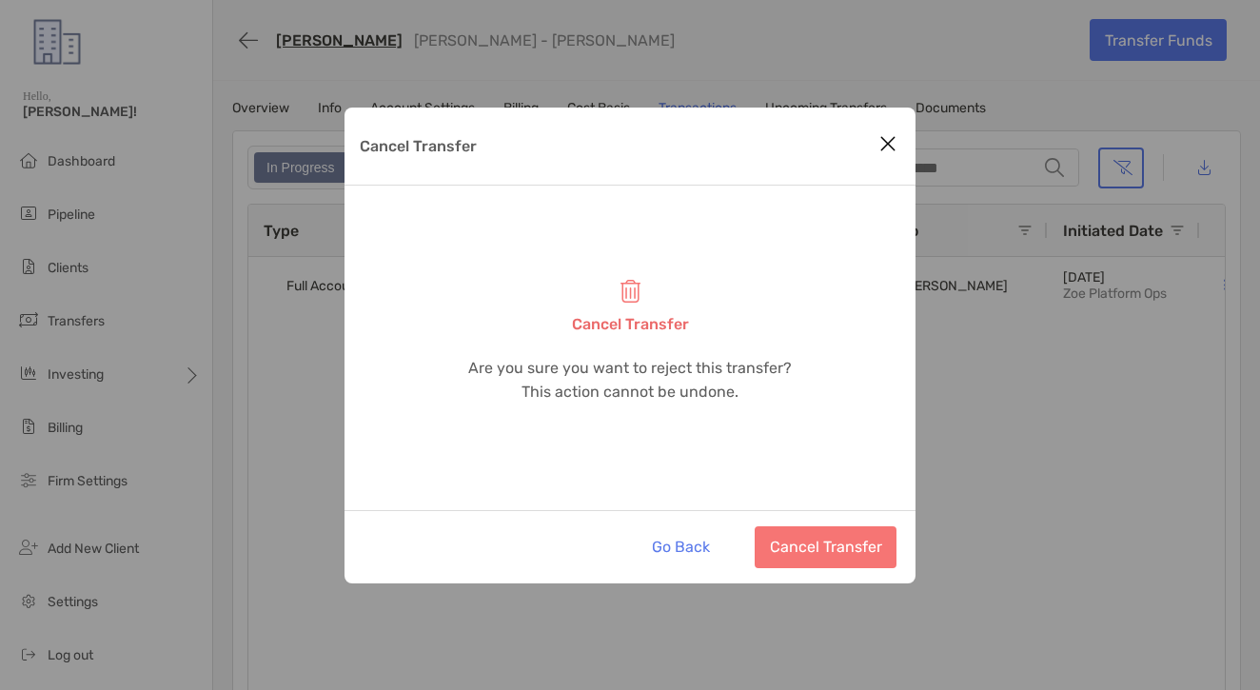
click at [868, 534] on button "Cancel Transfer" at bounding box center [826, 547] width 142 height 42
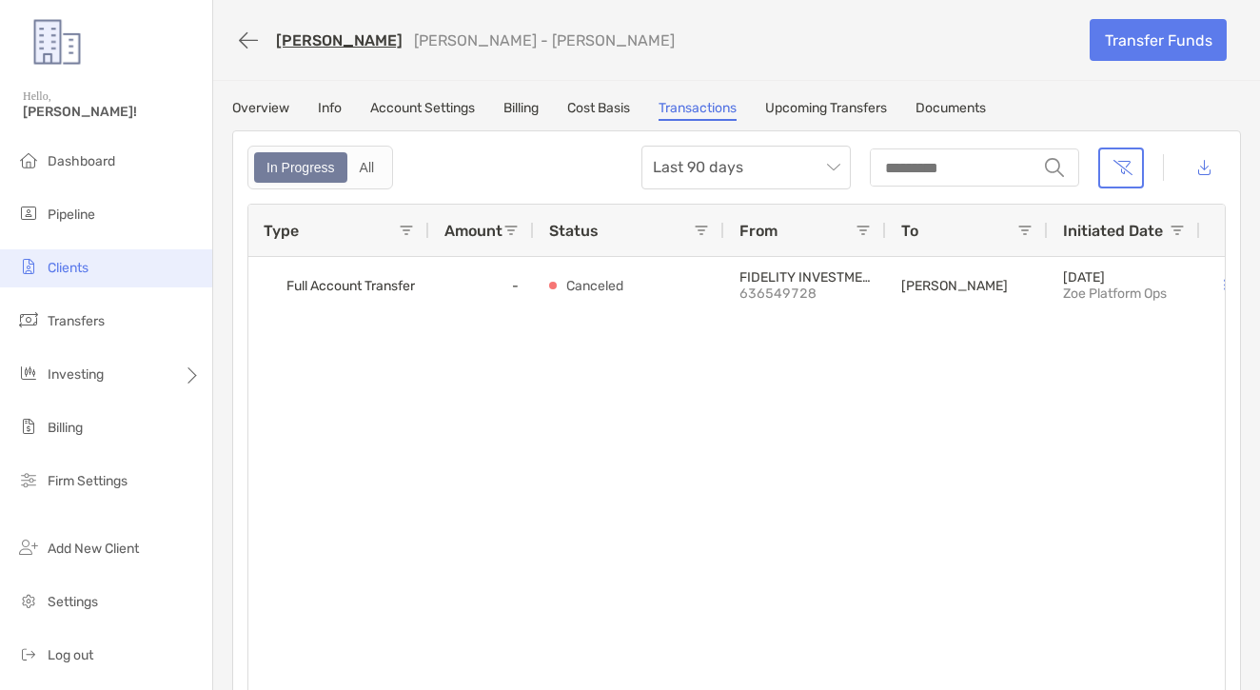
click at [96, 284] on li "Clients" at bounding box center [106, 268] width 212 height 38
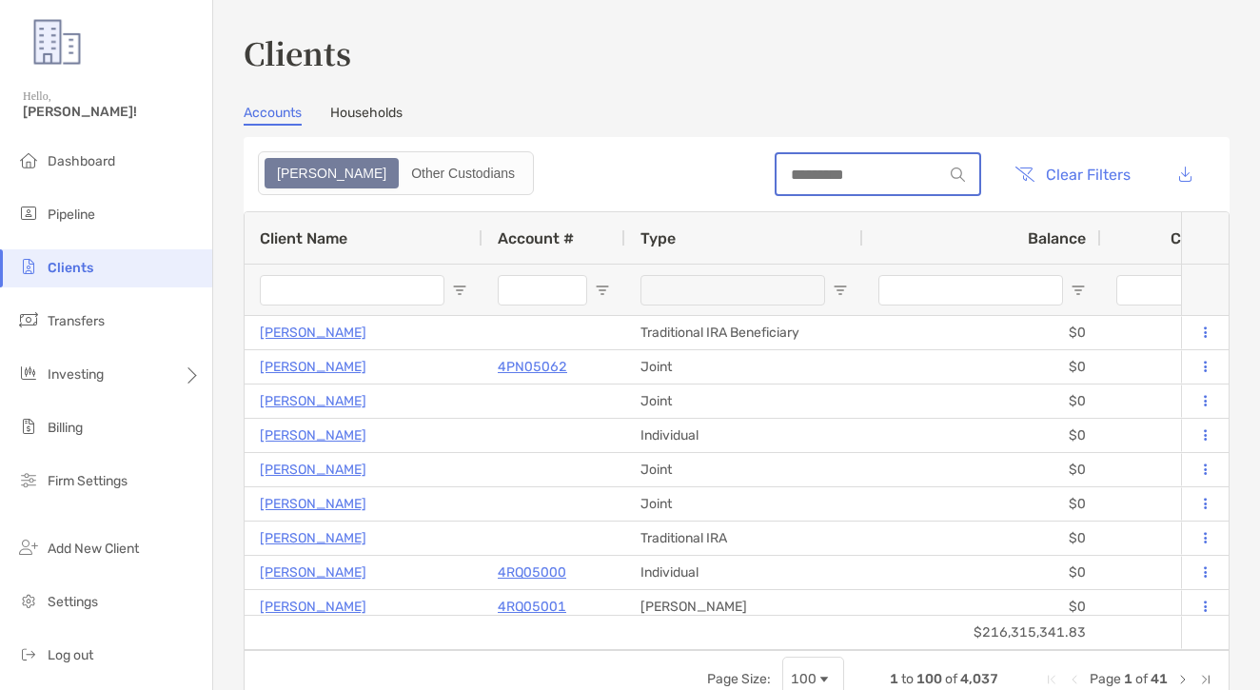
click at [877, 189] on div at bounding box center [878, 174] width 206 height 44
paste input "*******"
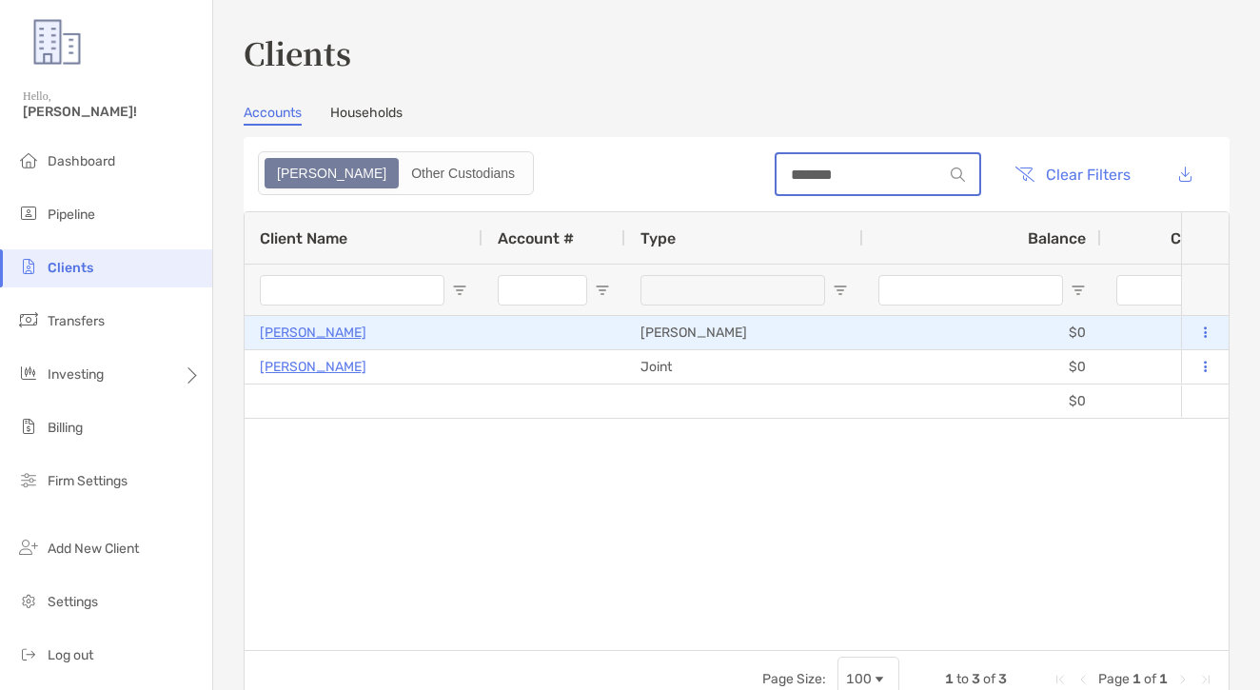
type input "*******"
click at [325, 328] on p "Adam Roberts" at bounding box center [313, 333] width 107 height 24
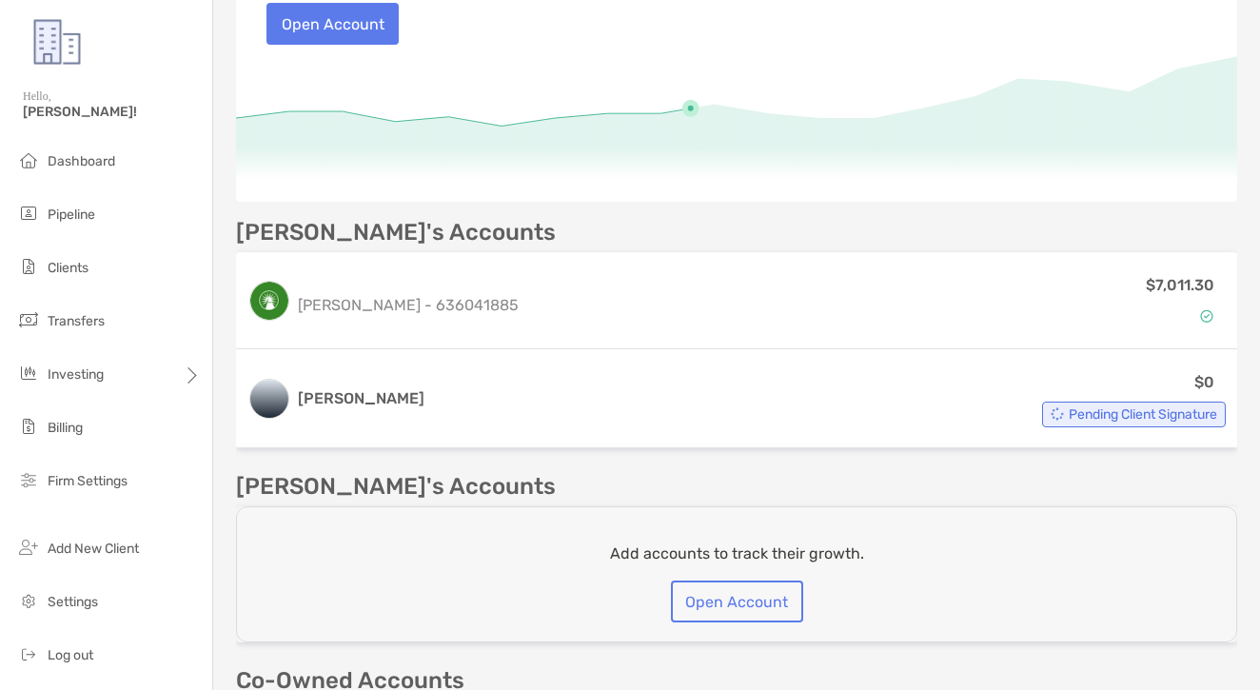
scroll to position [276, 0]
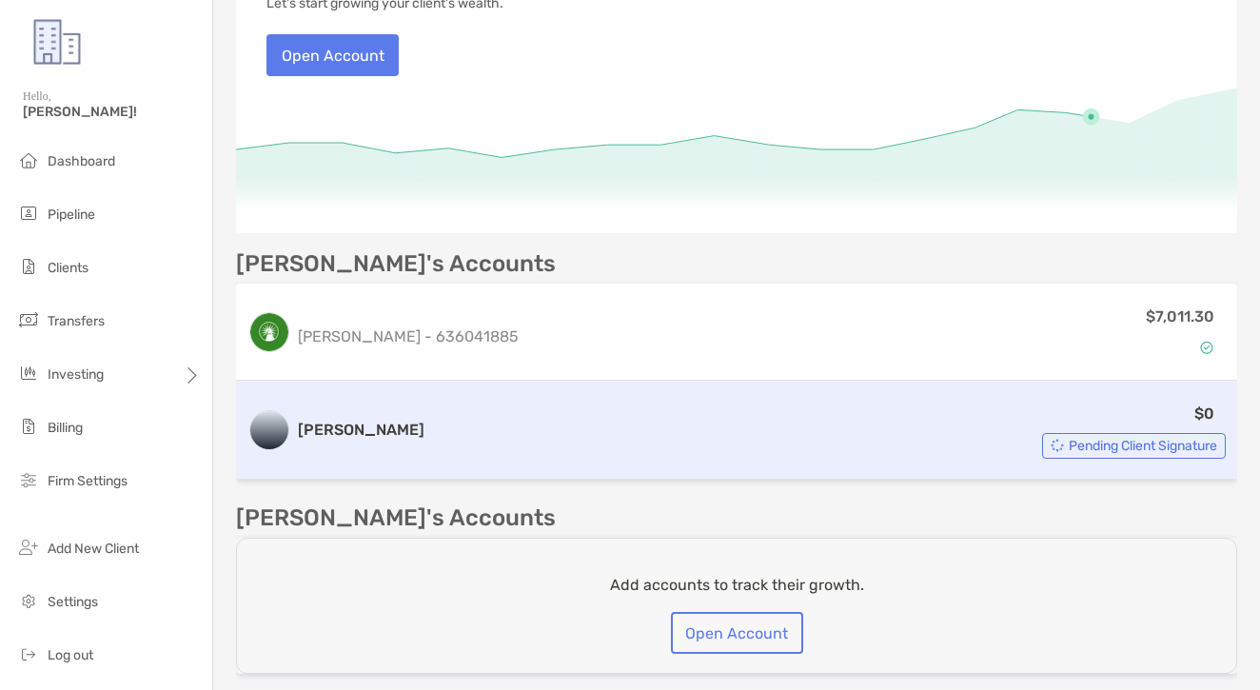
click at [518, 442] on div "$0 Pending Client Signature" at bounding box center [829, 430] width 794 height 57
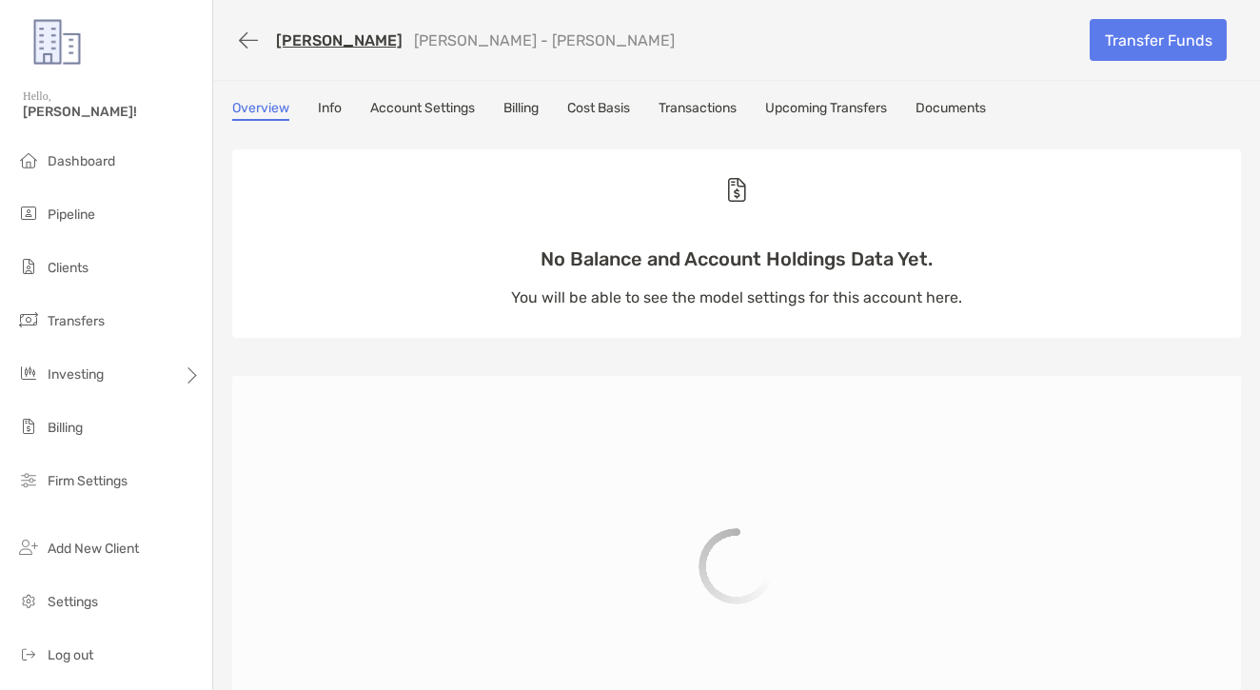
click at [706, 117] on link "Transactions" at bounding box center [697, 110] width 78 height 21
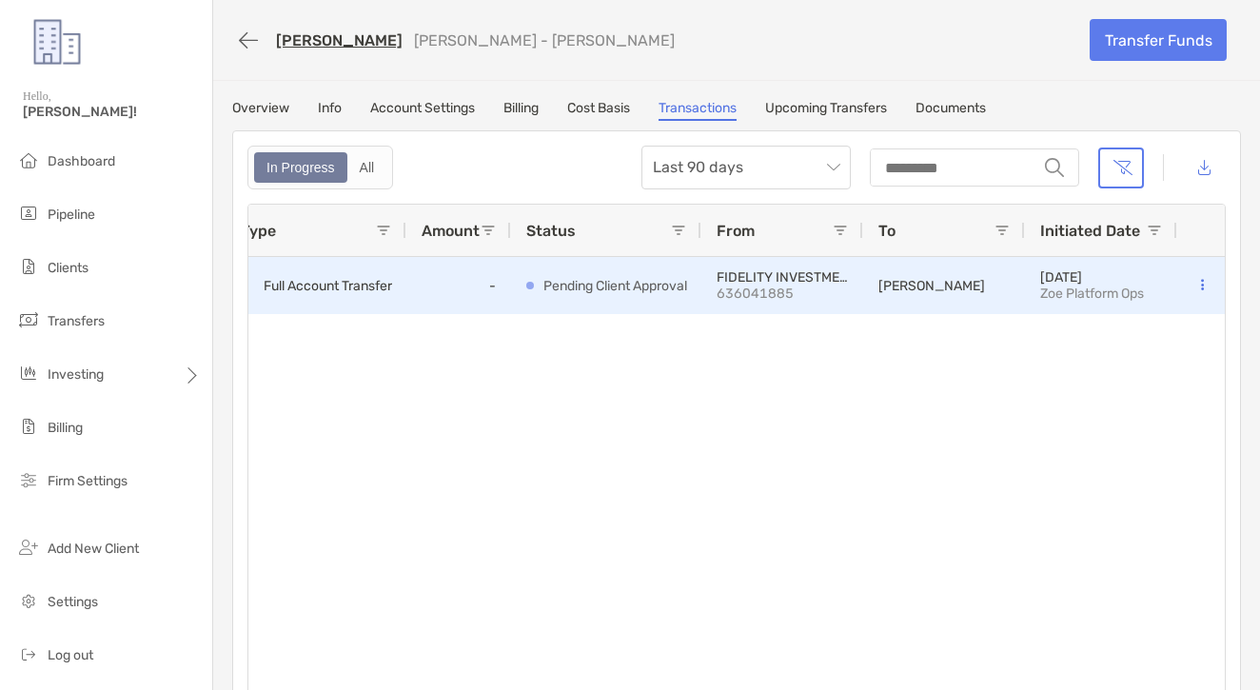
scroll to position [0, 23]
click at [1203, 280] on icon at bounding box center [1202, 285] width 3 height 12
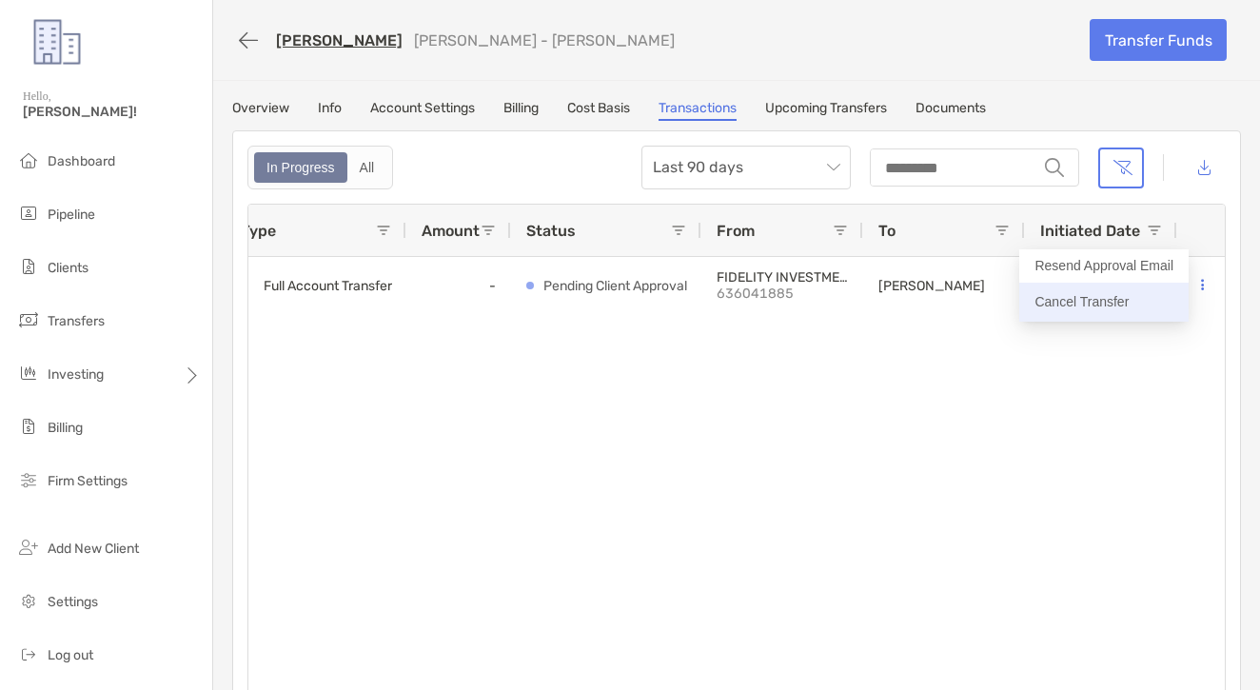
click at [1113, 313] on p "Cancel Transfer" at bounding box center [1103, 302] width 139 height 24
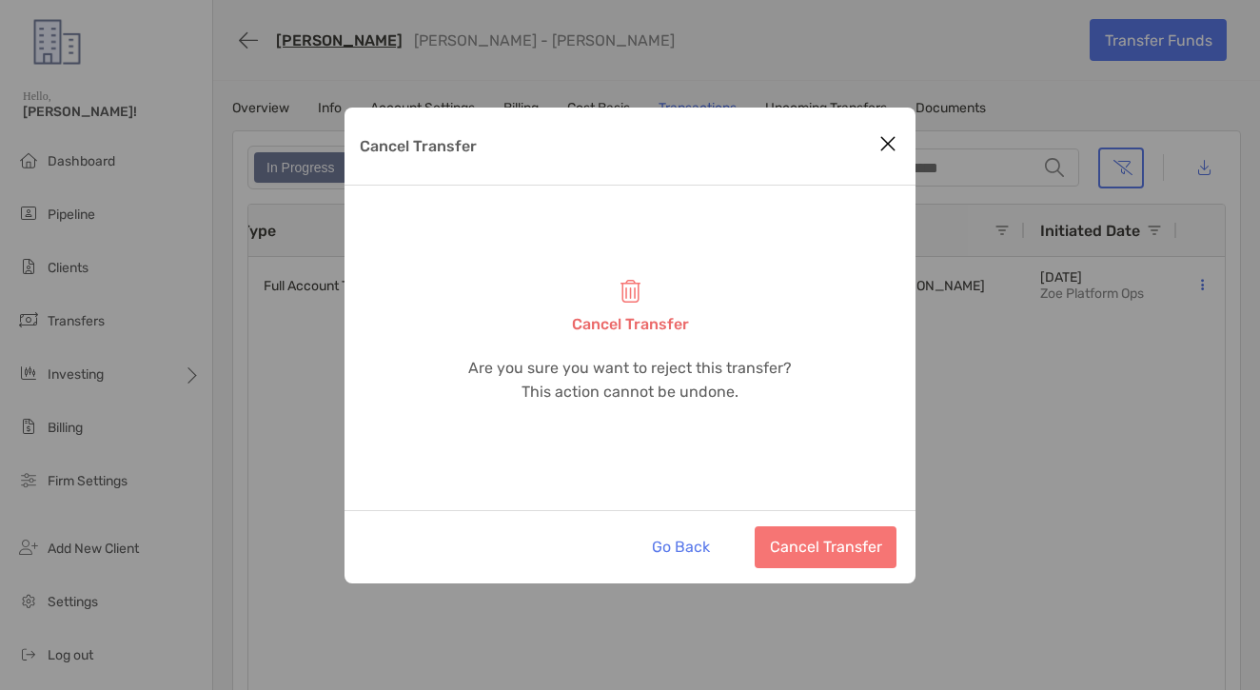
click at [850, 549] on button "Cancel Transfer" at bounding box center [826, 547] width 142 height 42
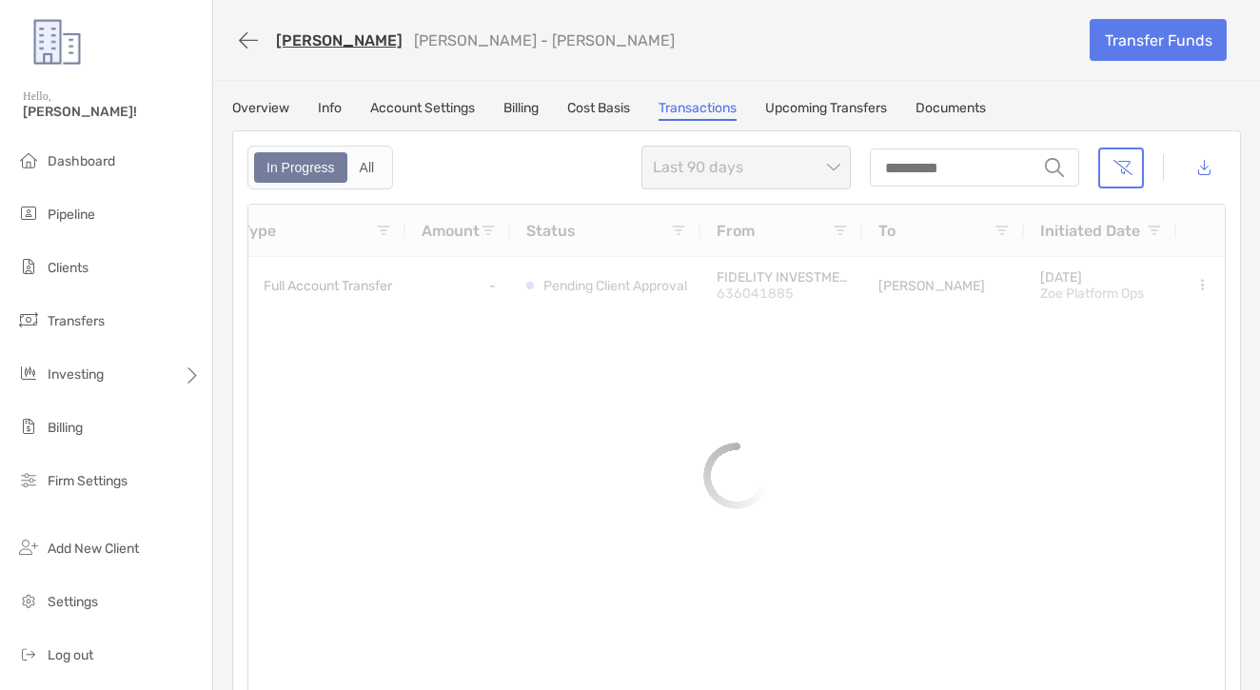
click at [305, 42] on link "Adam Roberts" at bounding box center [339, 40] width 127 height 18
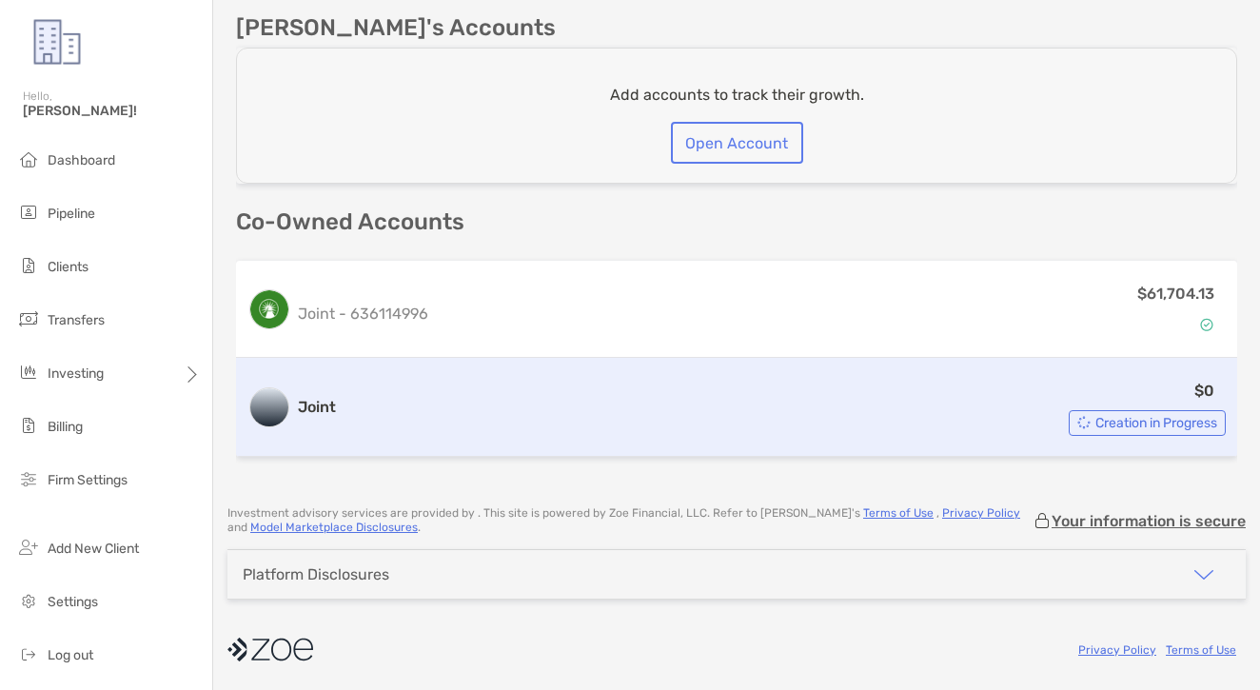
scroll to position [0, 1]
click at [512, 405] on div "$0 Creation in Progress" at bounding box center [784, 407] width 882 height 57
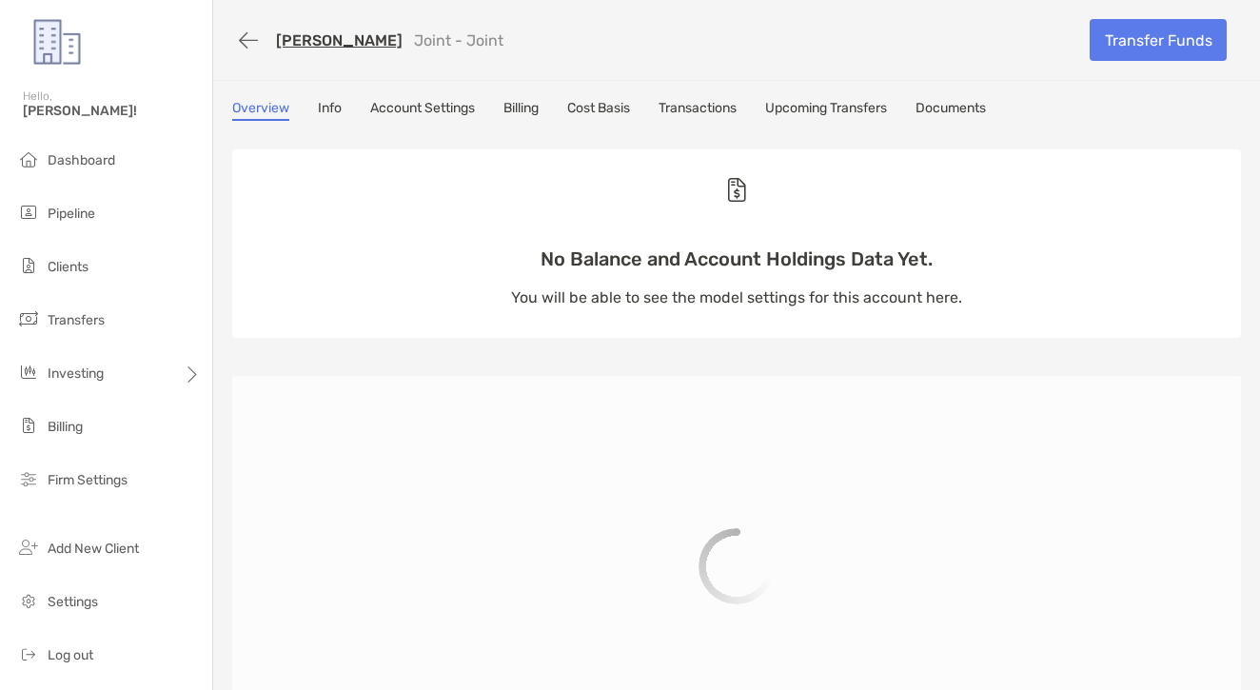
click at [702, 114] on link "Transactions" at bounding box center [697, 110] width 78 height 21
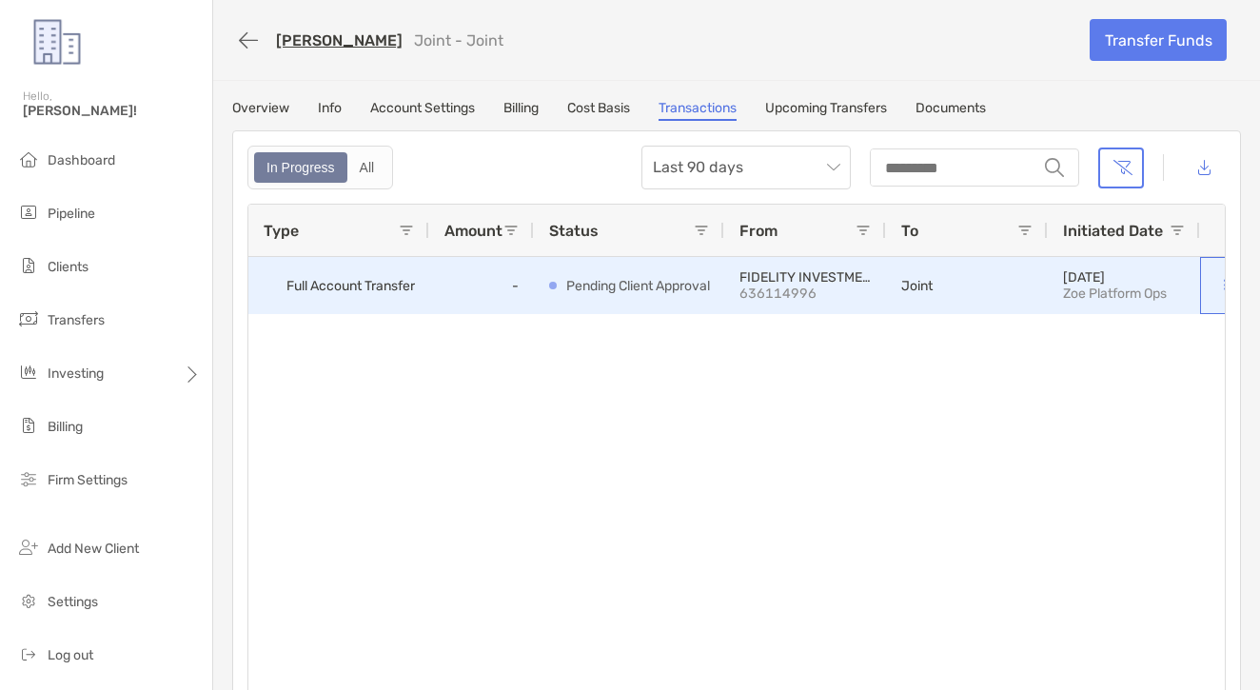
click at [1216, 285] on button at bounding box center [1224, 285] width 19 height 19
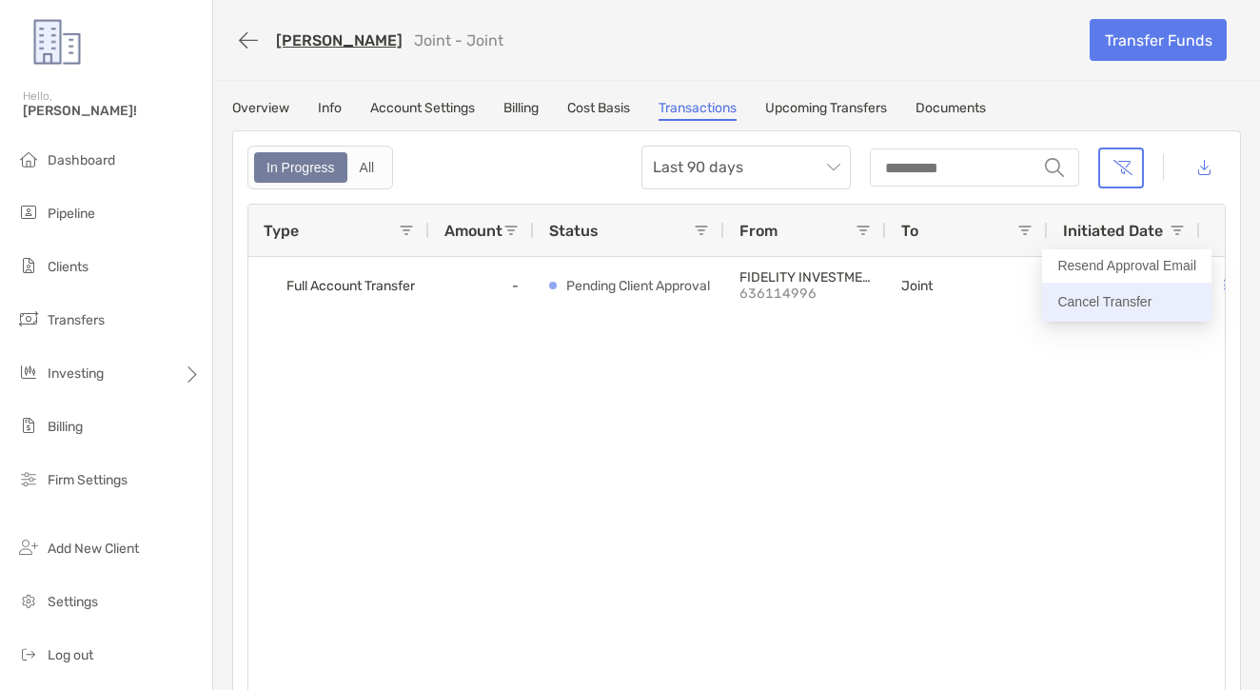
click at [1127, 305] on p "Cancel Transfer" at bounding box center [1126, 302] width 139 height 24
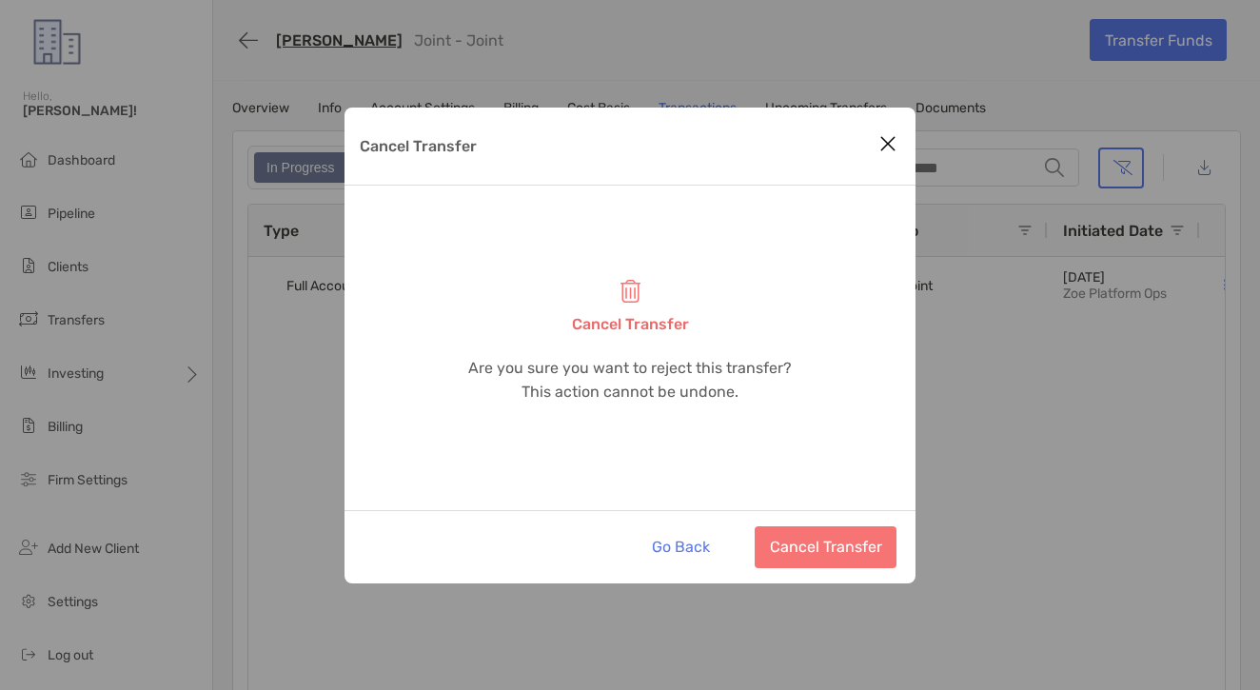
drag, startPoint x: 832, startPoint y: 528, endPoint x: 814, endPoint y: 508, distance: 26.3
click at [832, 528] on button "Cancel Transfer" at bounding box center [826, 547] width 142 height 42
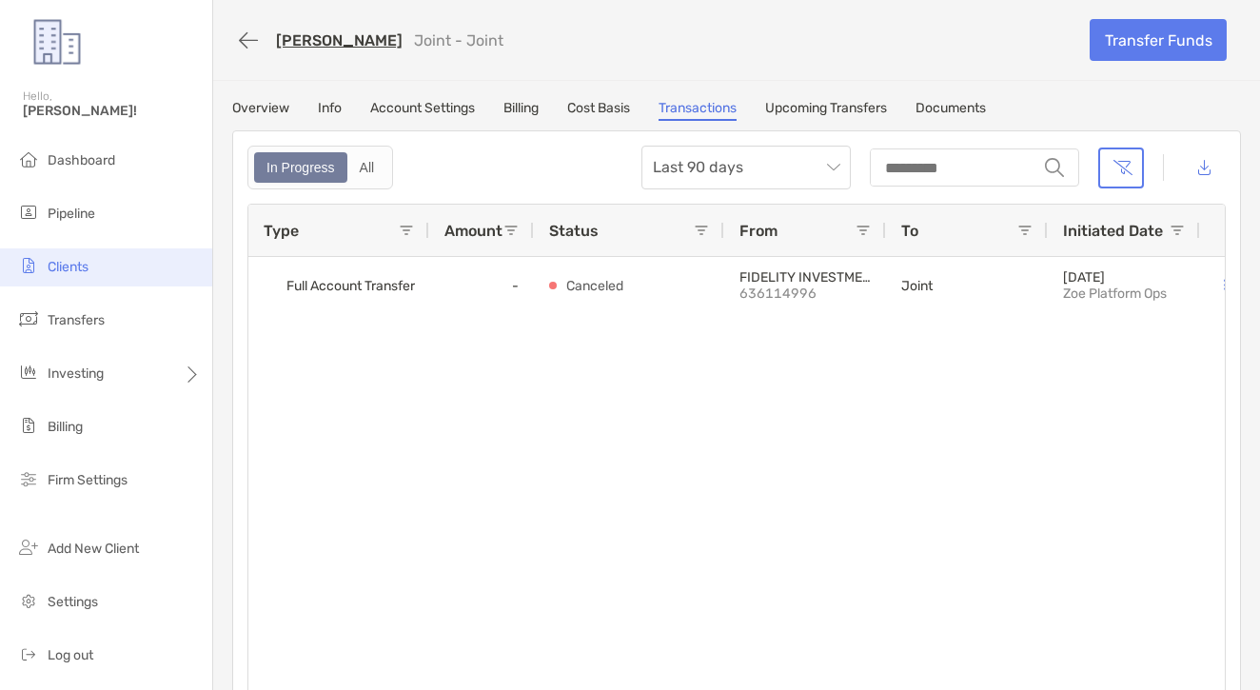
click at [114, 255] on li "Clients" at bounding box center [106, 267] width 212 height 38
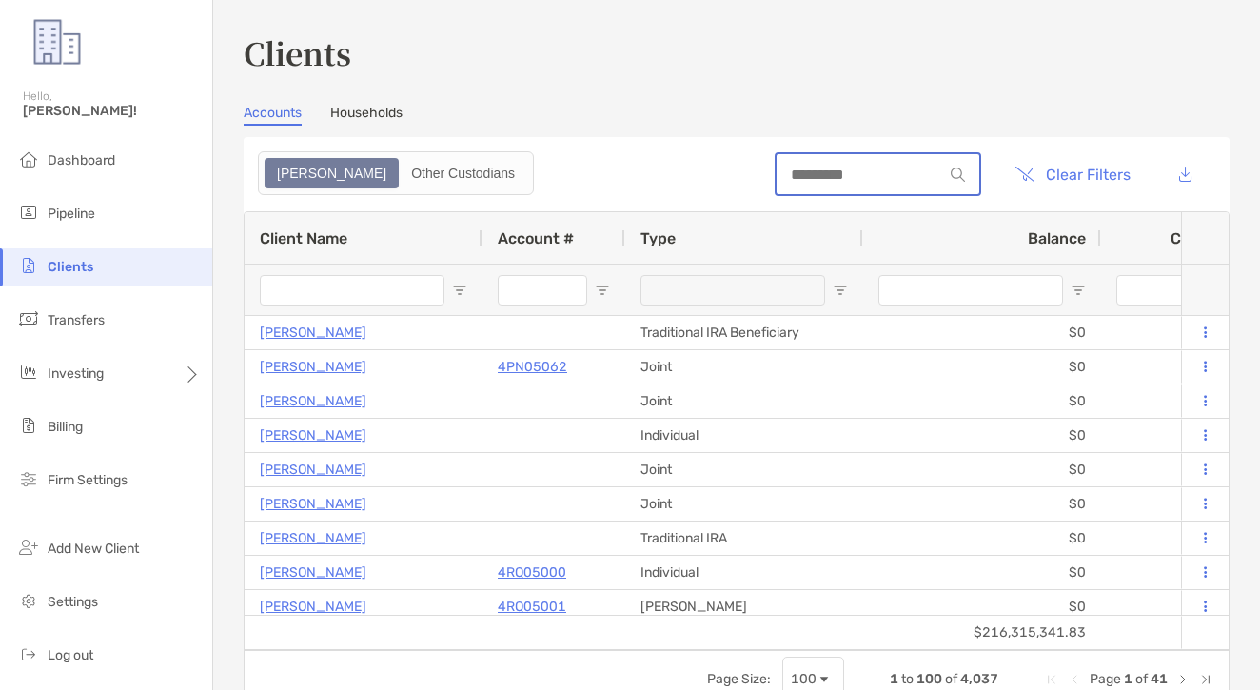
click at [821, 182] on input at bounding box center [859, 175] width 167 height 16
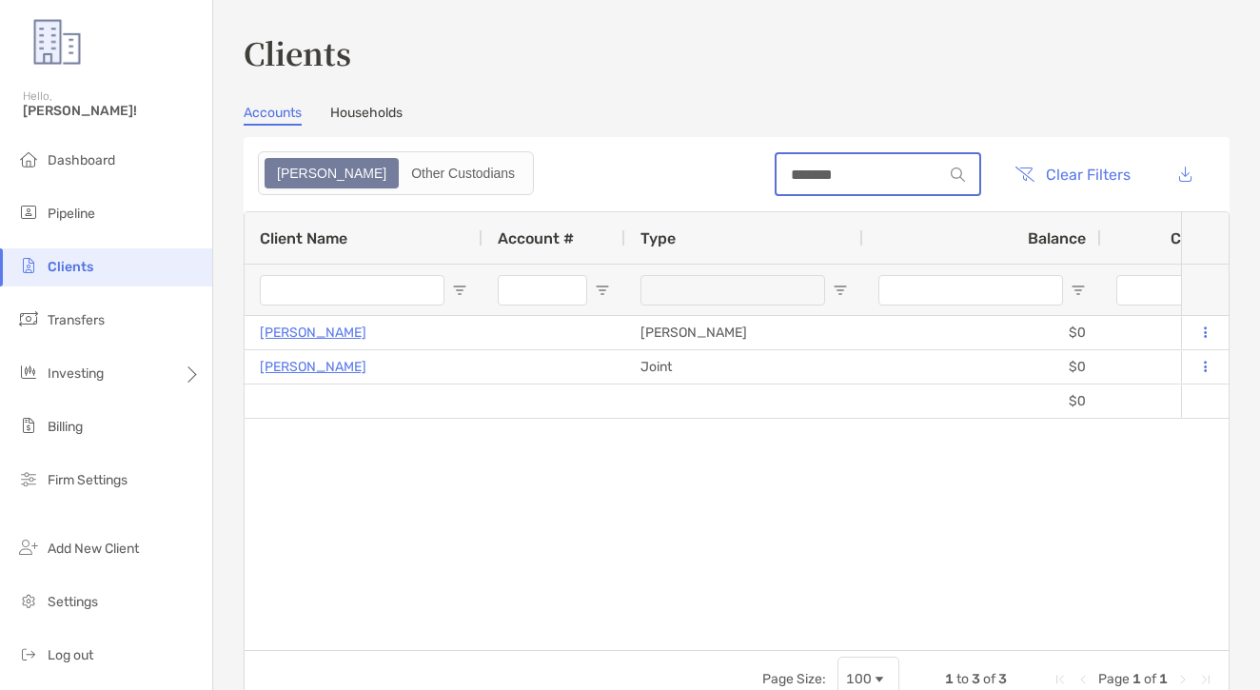
drag, startPoint x: 839, startPoint y: 183, endPoint x: 633, endPoint y: 172, distance: 206.7
click at [633, 172] on header "******* Clear Filters" at bounding box center [737, 174] width 986 height 74
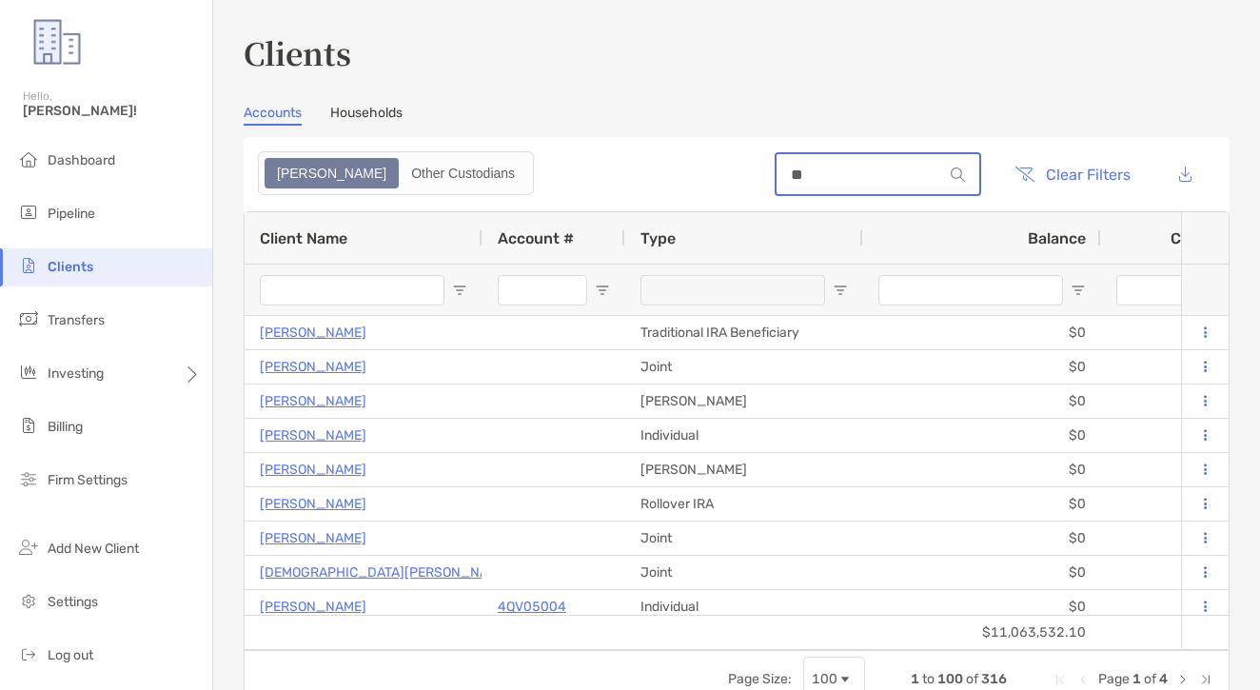
type input "*"
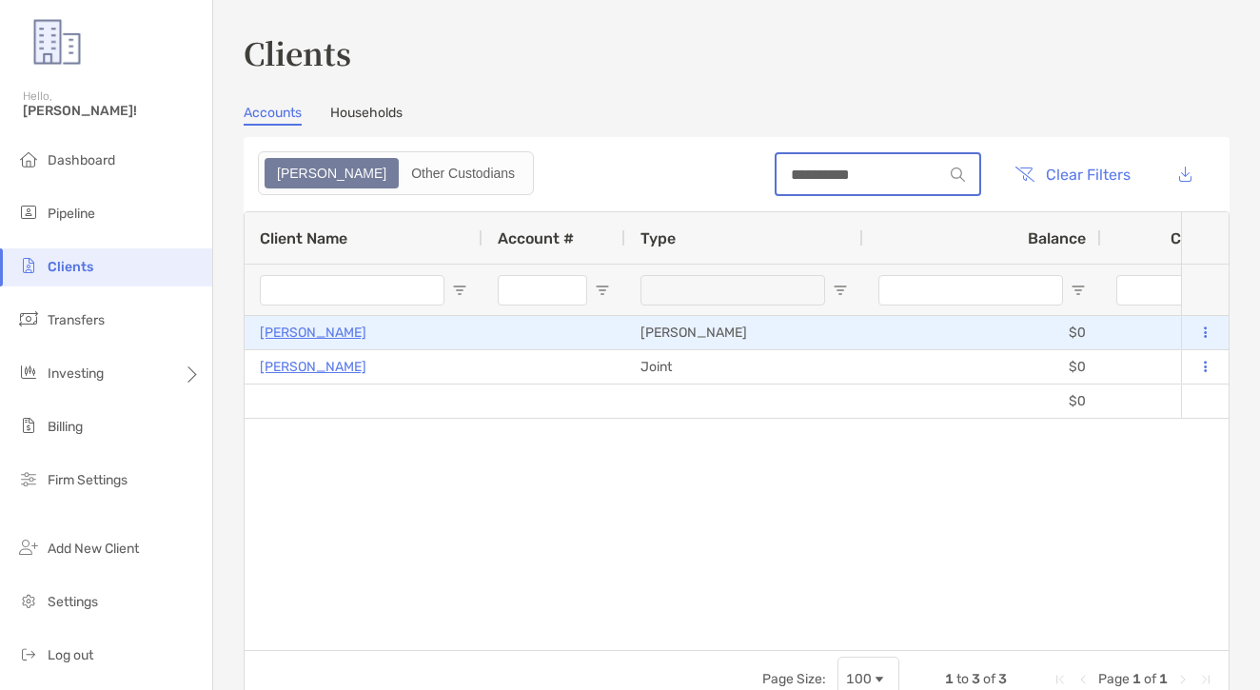
type input "**********"
click at [283, 337] on p "[PERSON_NAME]" at bounding box center [313, 333] width 107 height 24
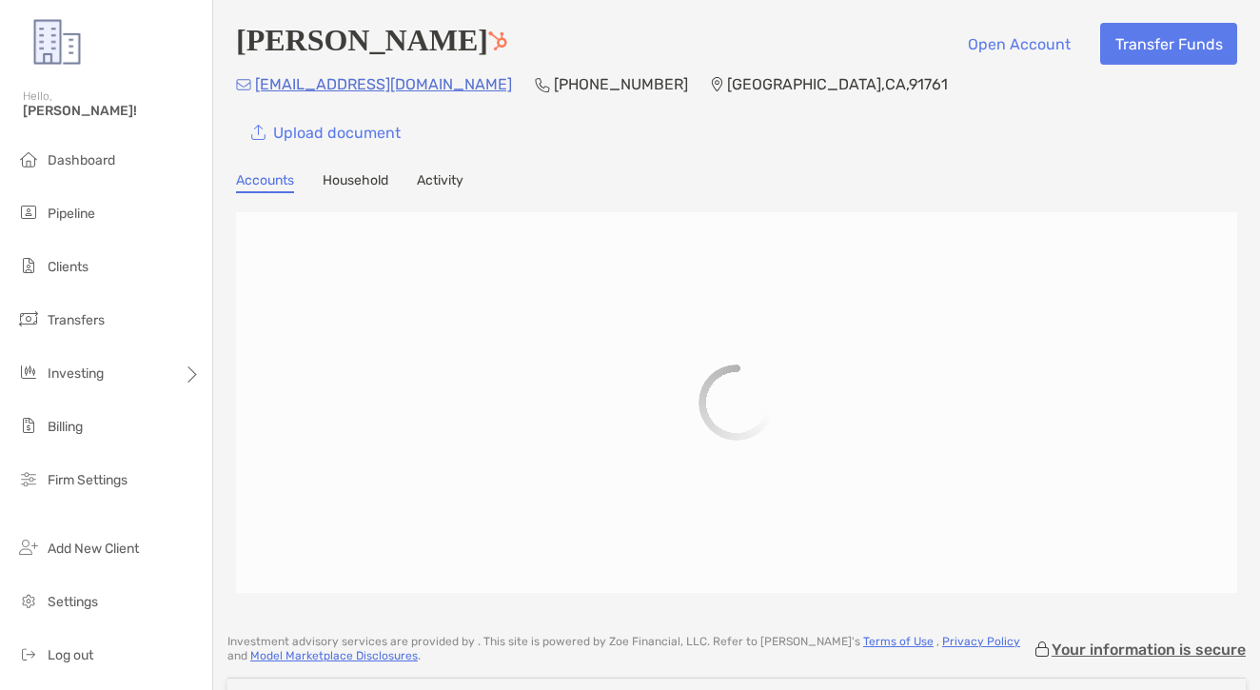
click at [382, 187] on link "Household" at bounding box center [356, 182] width 66 height 21
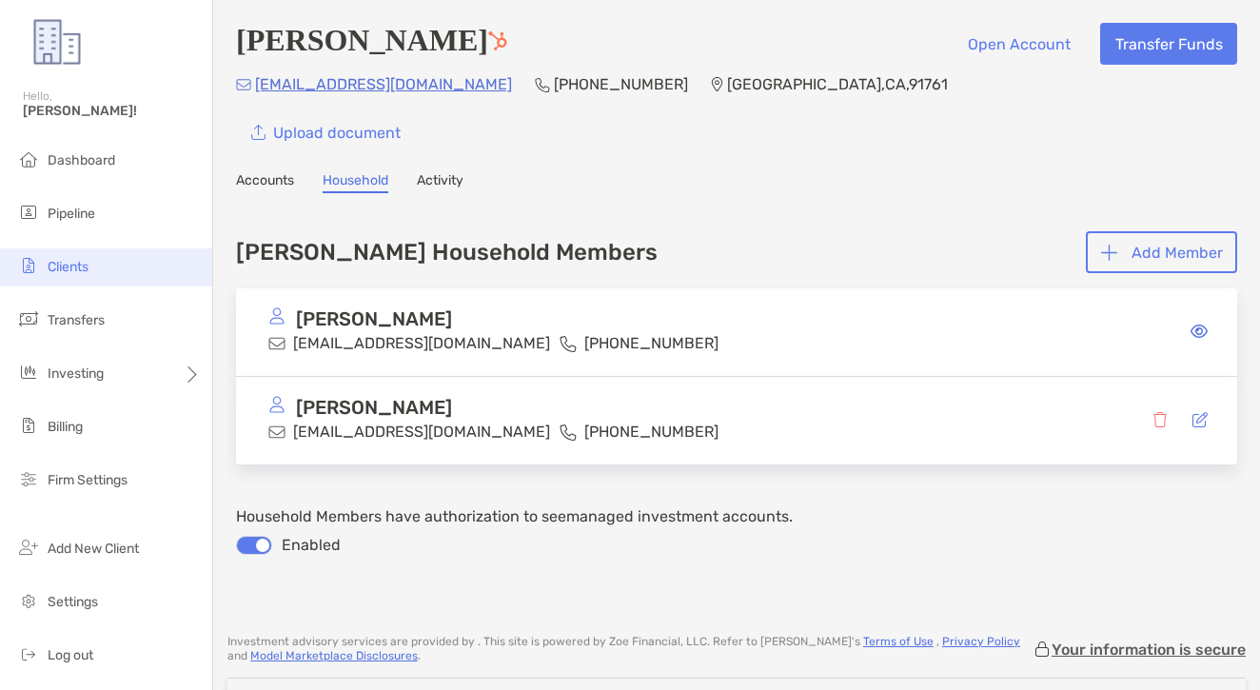
click at [88, 272] on span "Clients" at bounding box center [68, 267] width 41 height 16
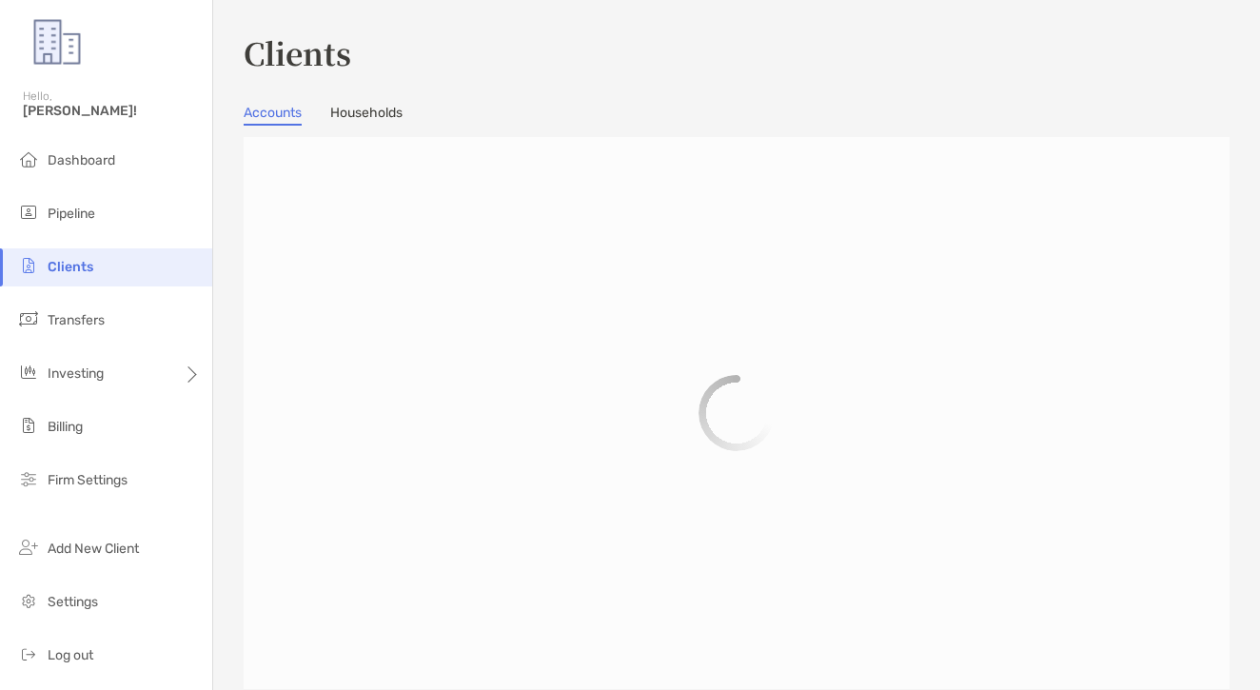
scroll to position [1, 0]
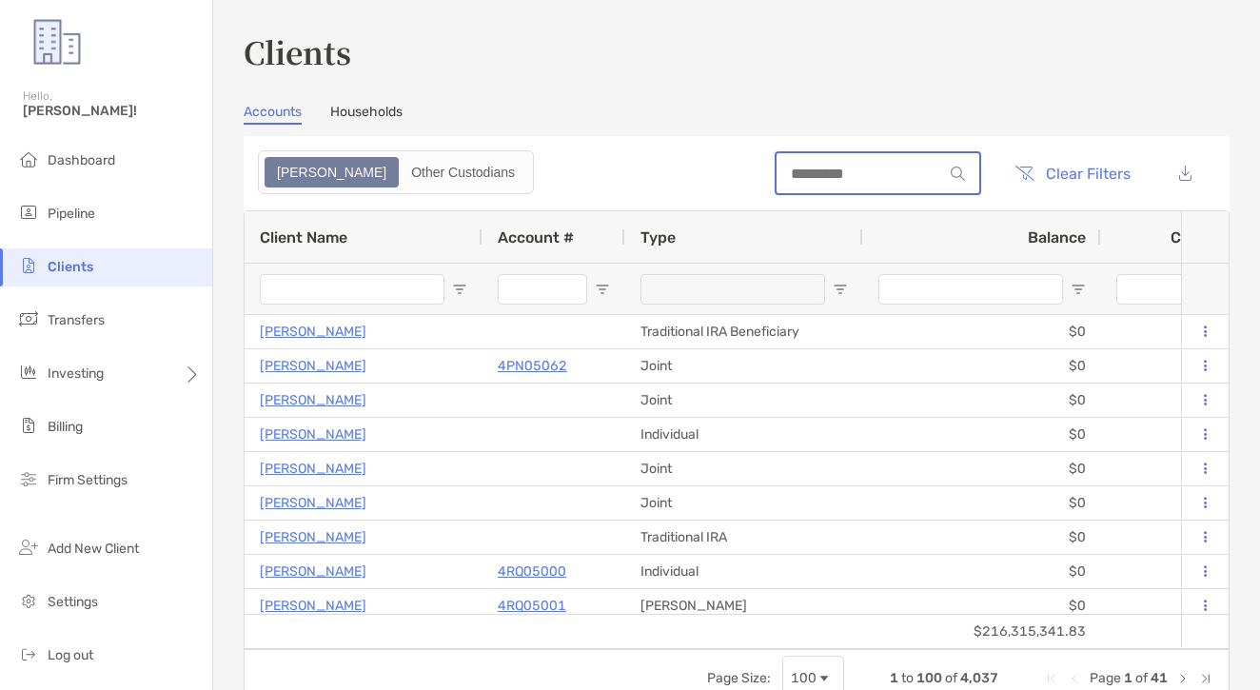
click at [846, 166] on input at bounding box center [859, 174] width 167 height 16
paste input "****"
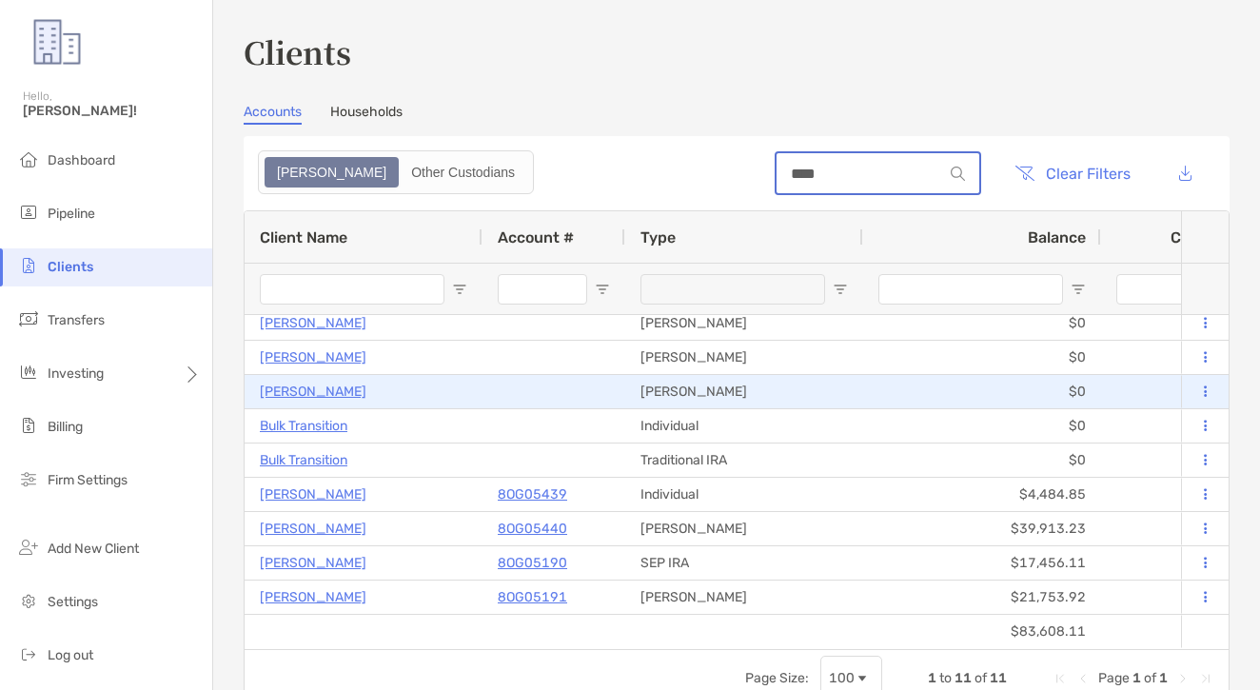
scroll to position [43, 0]
type input "****"
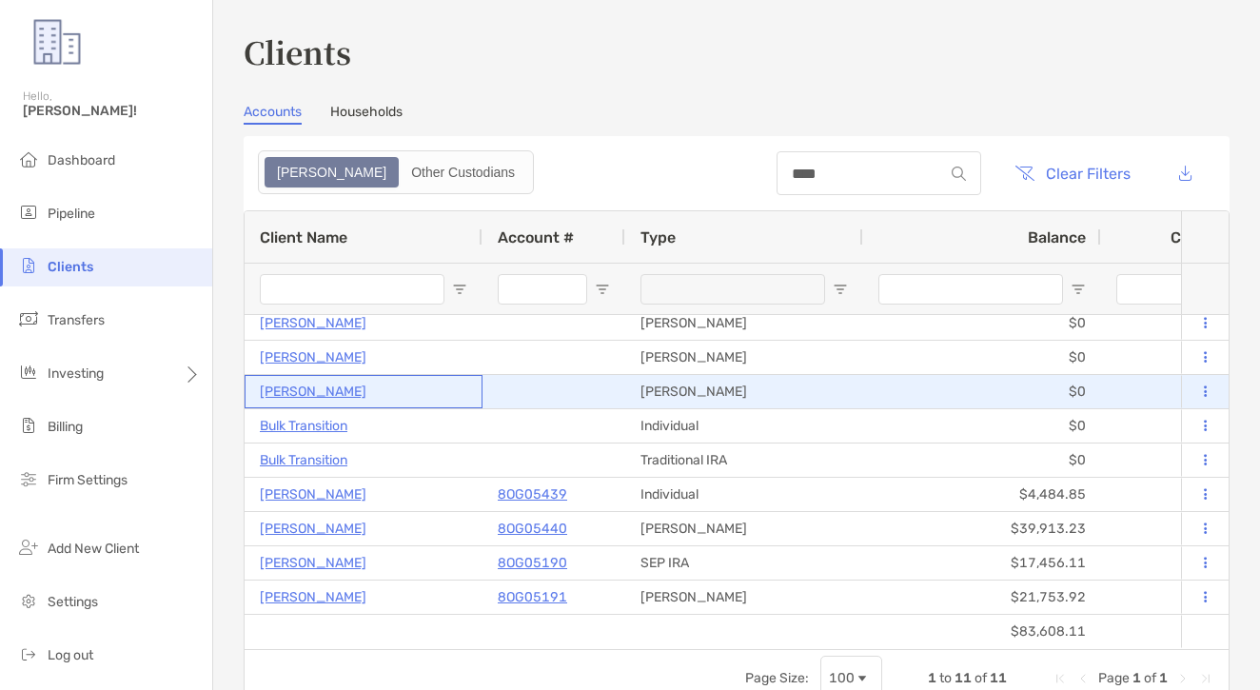
click at [325, 391] on p "AMANDA TRAN" at bounding box center [313, 392] width 107 height 24
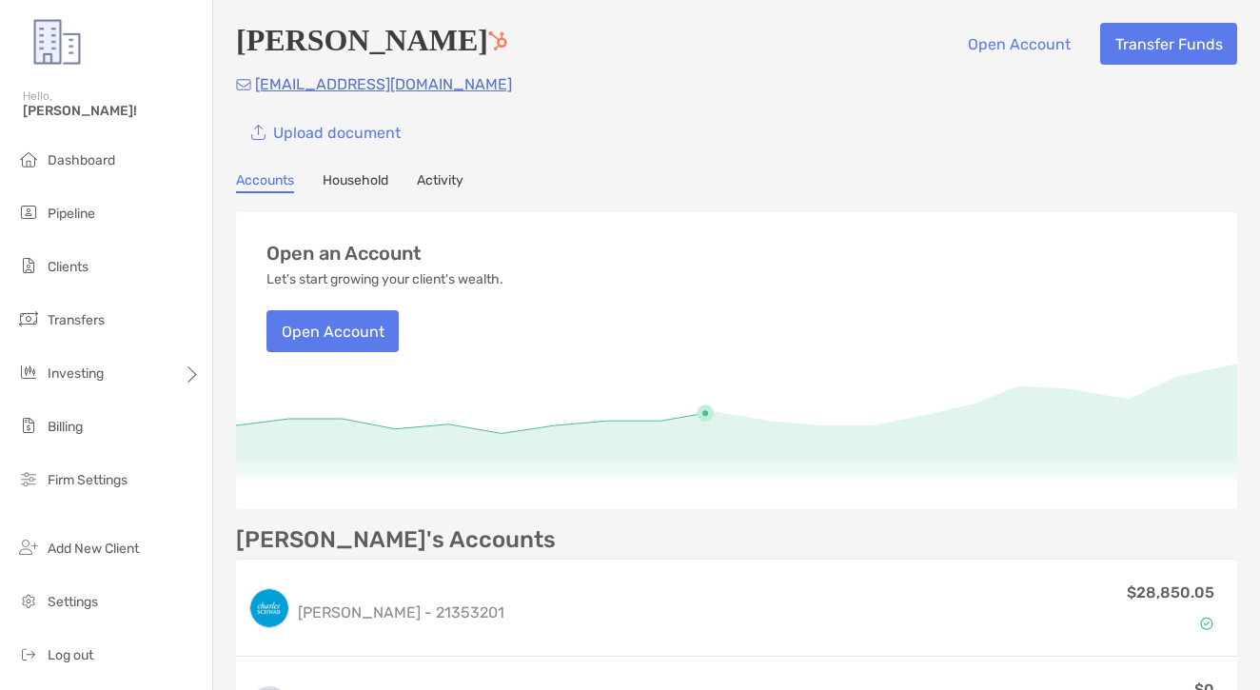
click at [442, 176] on link "Activity" at bounding box center [440, 182] width 47 height 21
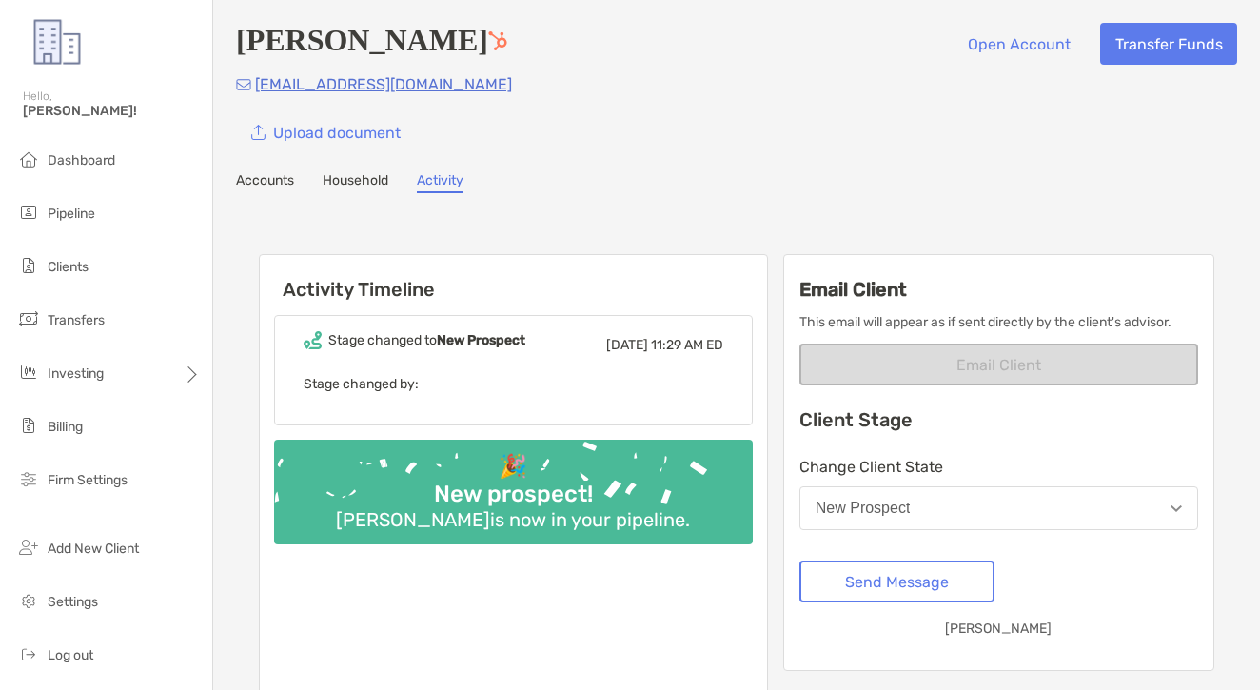
click at [263, 189] on link "Accounts" at bounding box center [265, 182] width 58 height 21
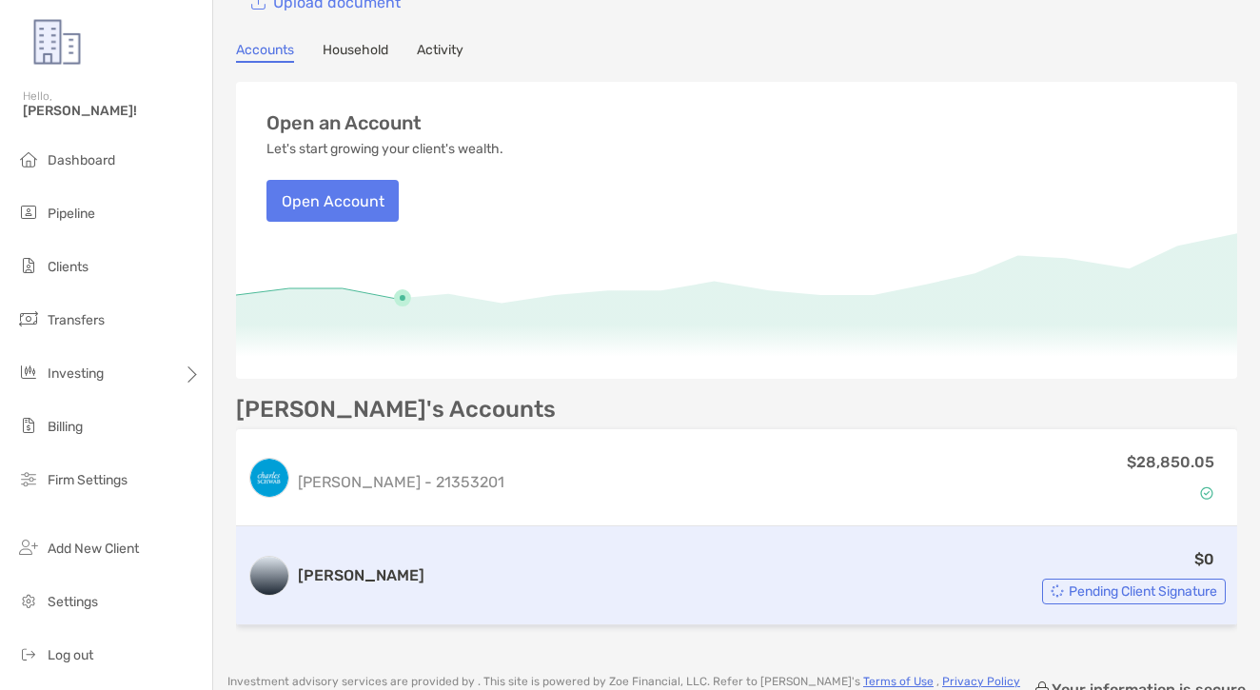
click at [558, 567] on div "$0 Pending Client Signature" at bounding box center [829, 575] width 794 height 57
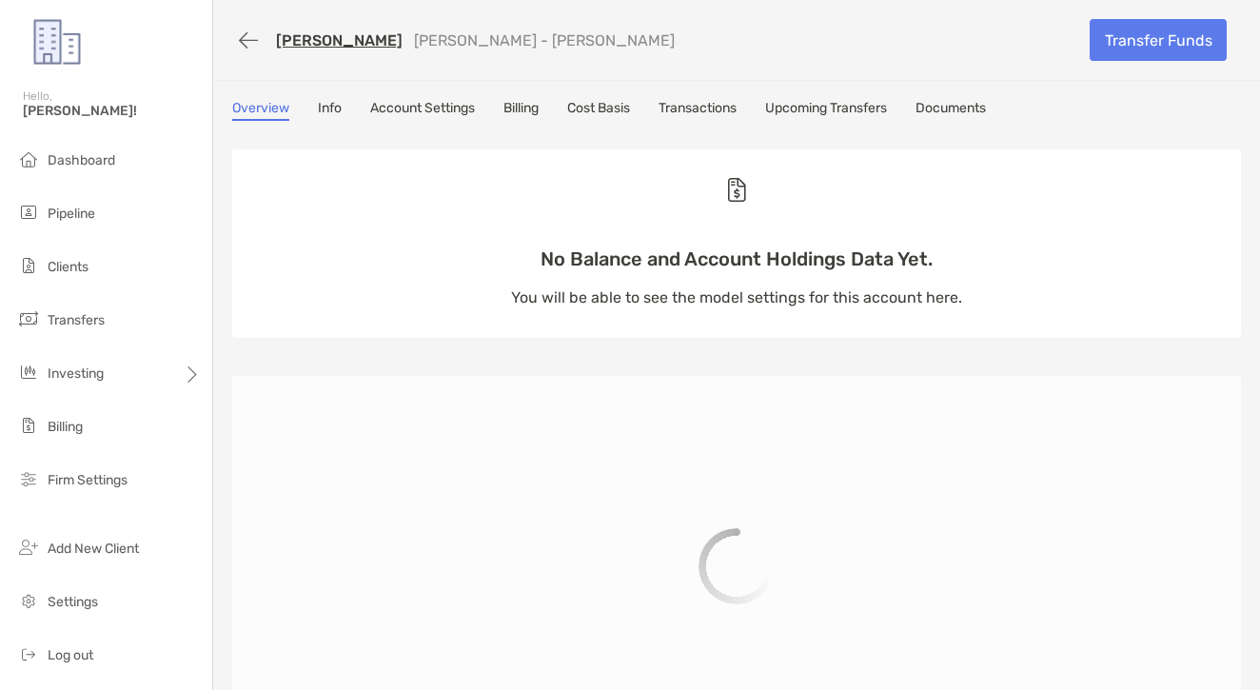
click at [594, 98] on div "AMANDA TRAN Roth IRA - Roth IRA Transfer Funds Overview Info Account Settings B…" at bounding box center [736, 574] width 1047 height 1148
click at [725, 113] on link "Transactions" at bounding box center [697, 110] width 78 height 21
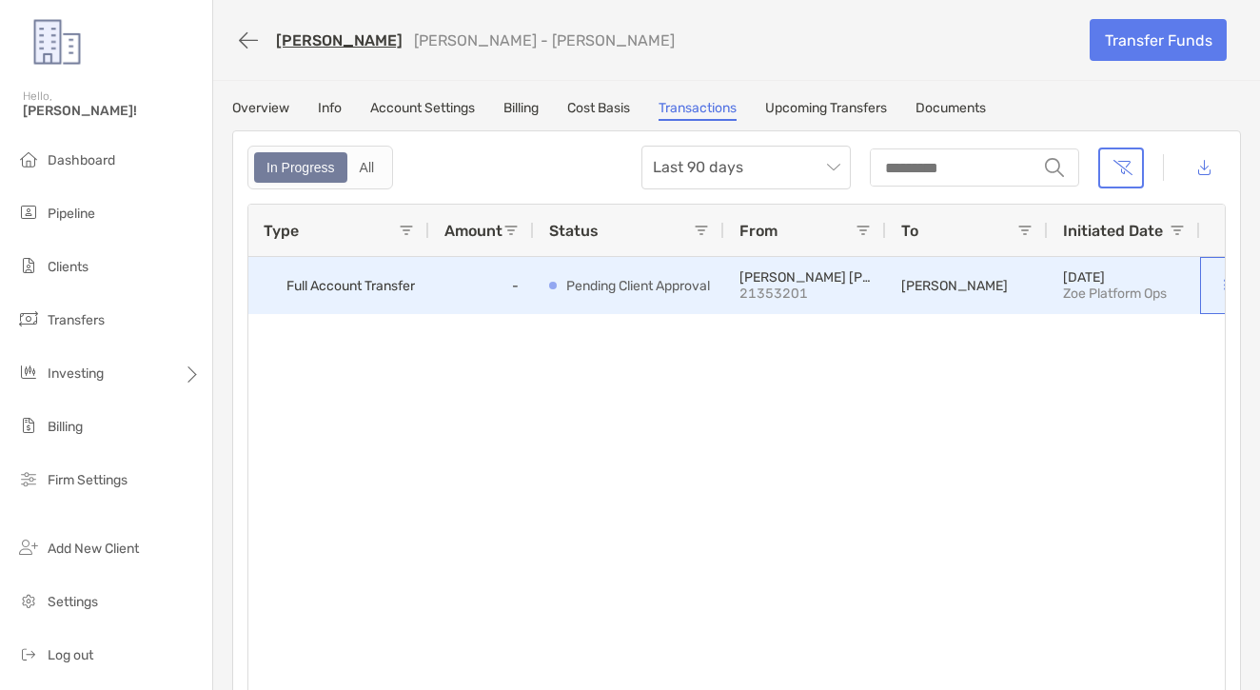
click at [1216, 278] on button at bounding box center [1224, 285] width 19 height 19
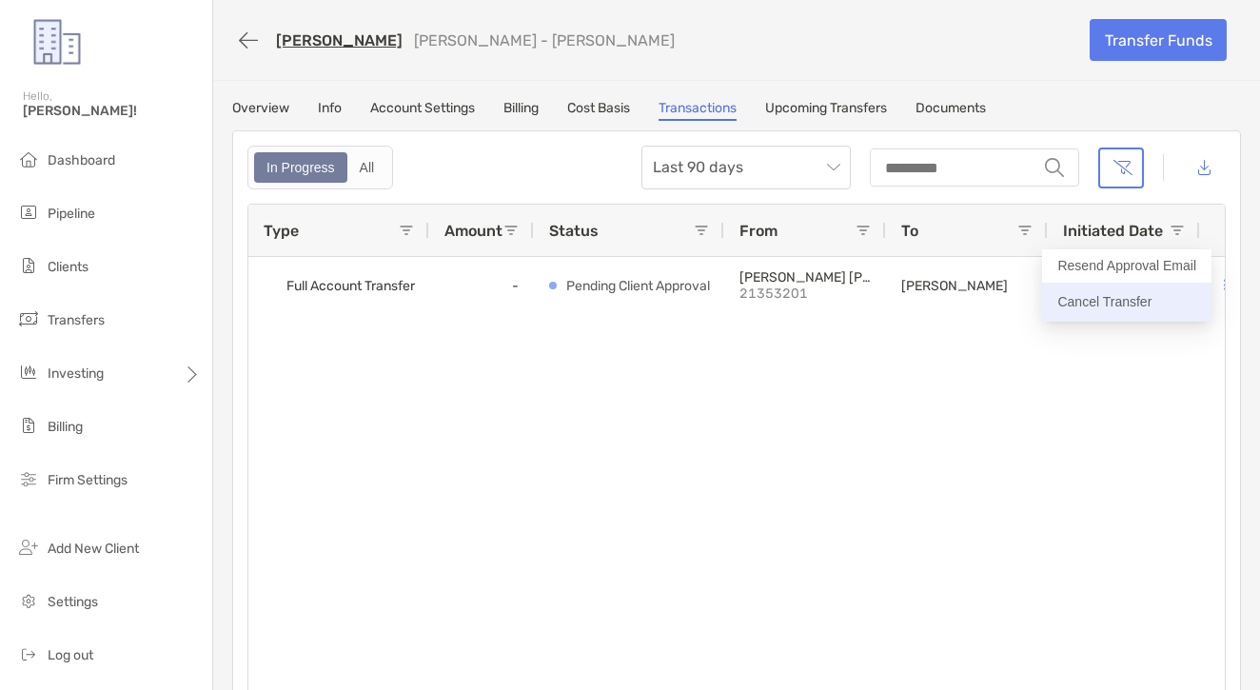
click at [1101, 308] on p "Cancel Transfer" at bounding box center [1126, 302] width 139 height 24
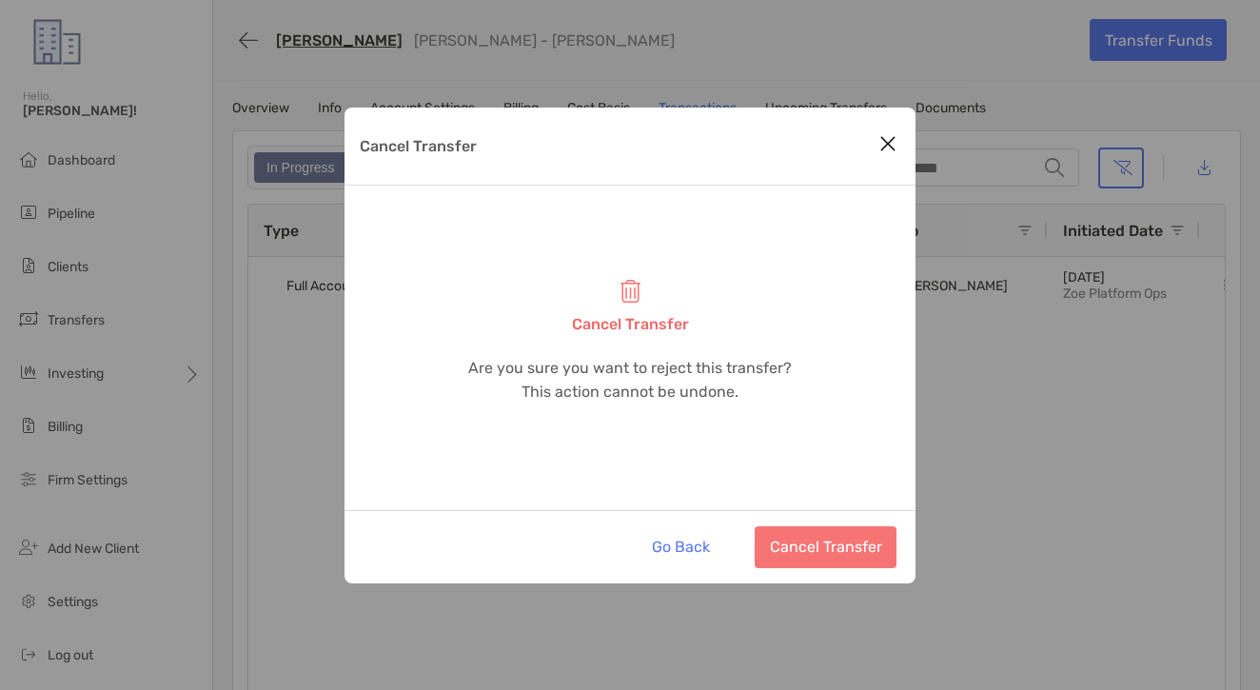
click at [879, 540] on button "Cancel Transfer" at bounding box center [826, 547] width 142 height 42
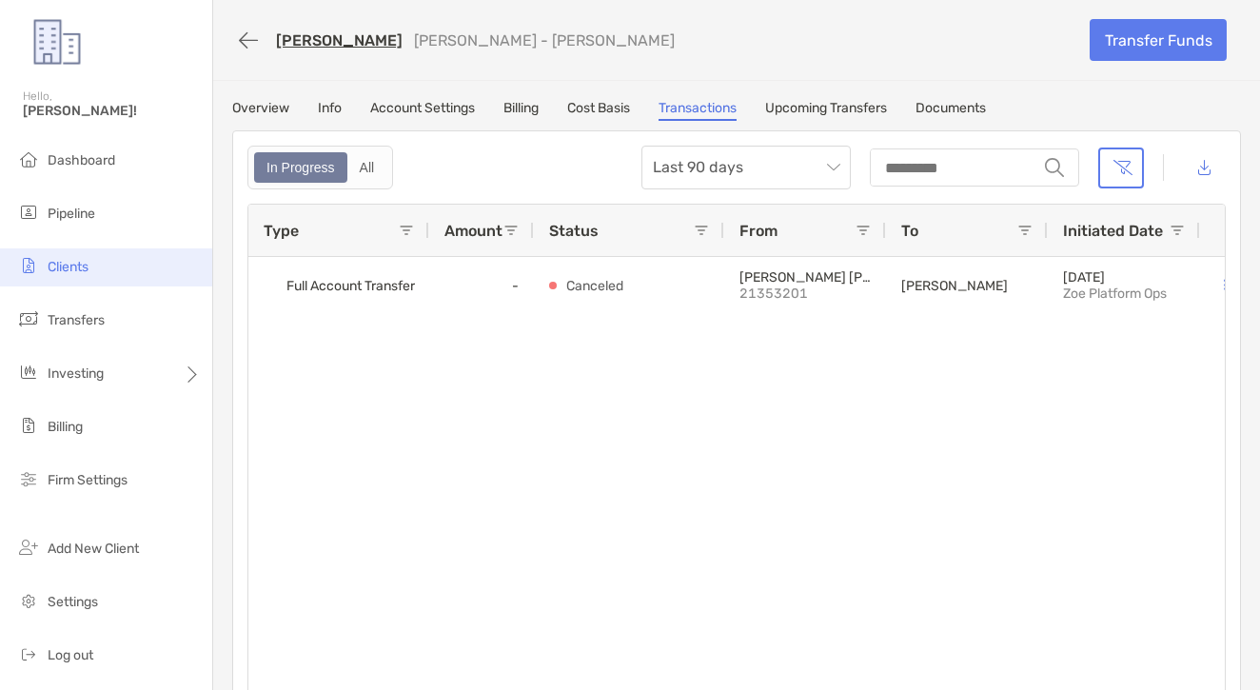
click at [128, 266] on li "Clients" at bounding box center [106, 267] width 212 height 38
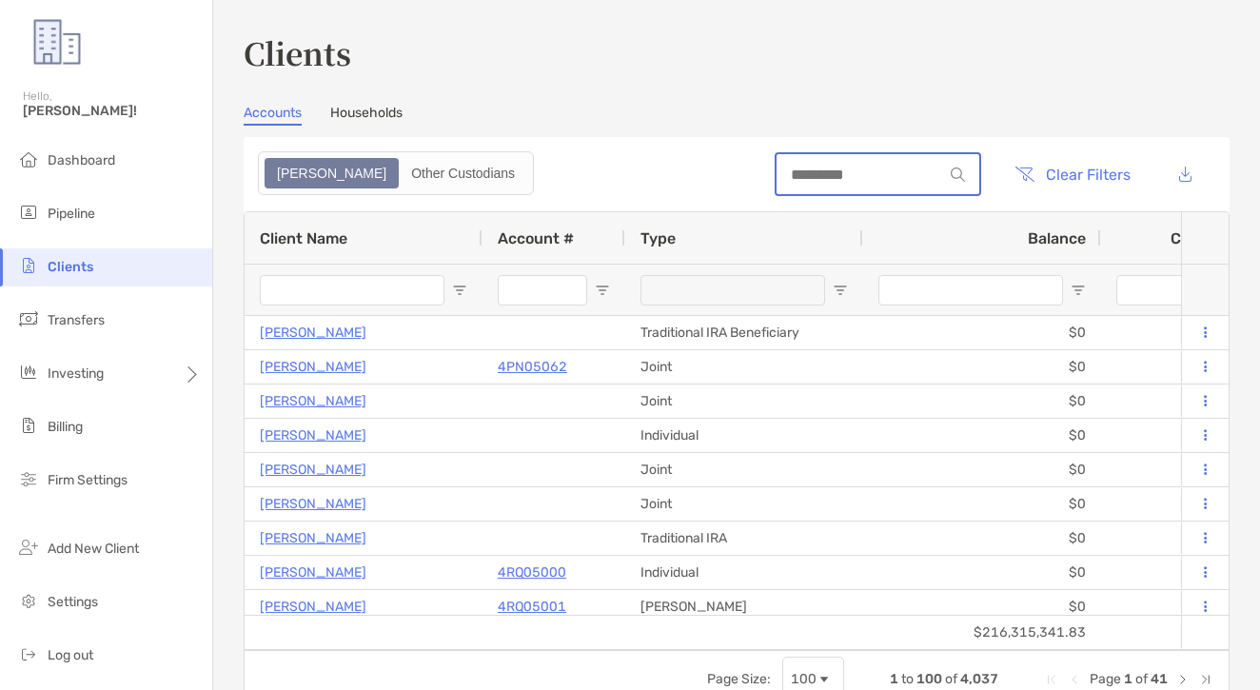
click at [895, 172] on input at bounding box center [859, 175] width 167 height 16
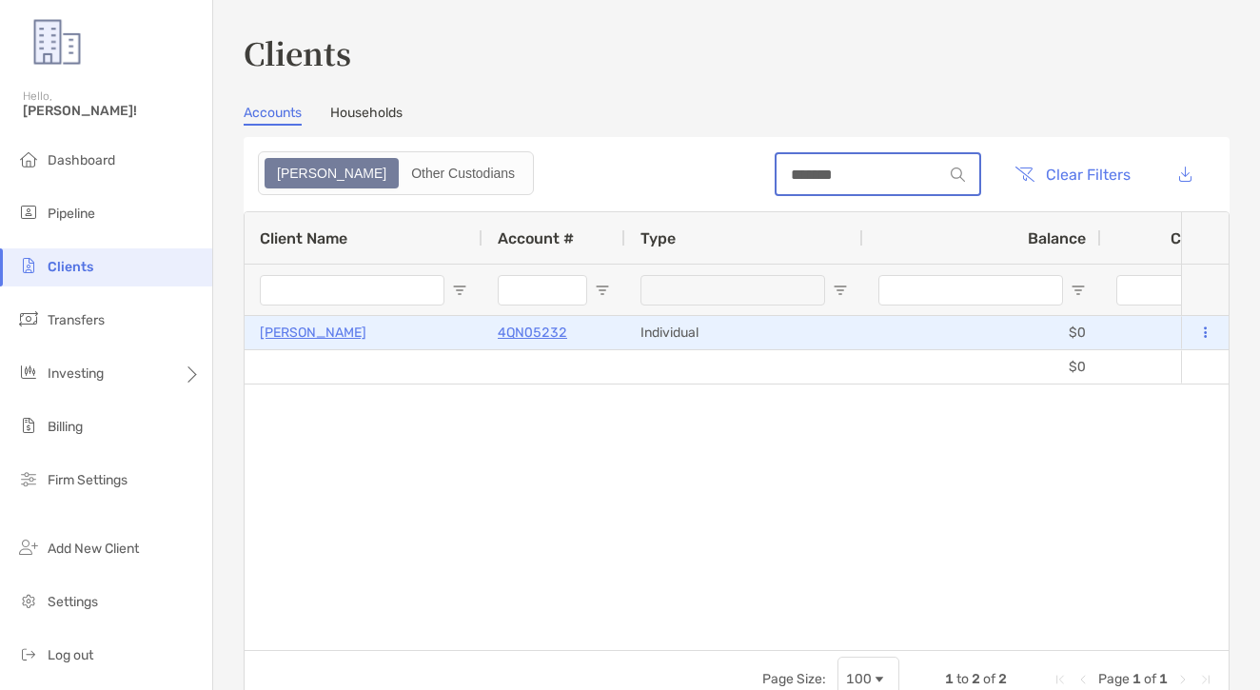
type input "******"
click at [522, 335] on p "4QN05232" at bounding box center [532, 333] width 69 height 24
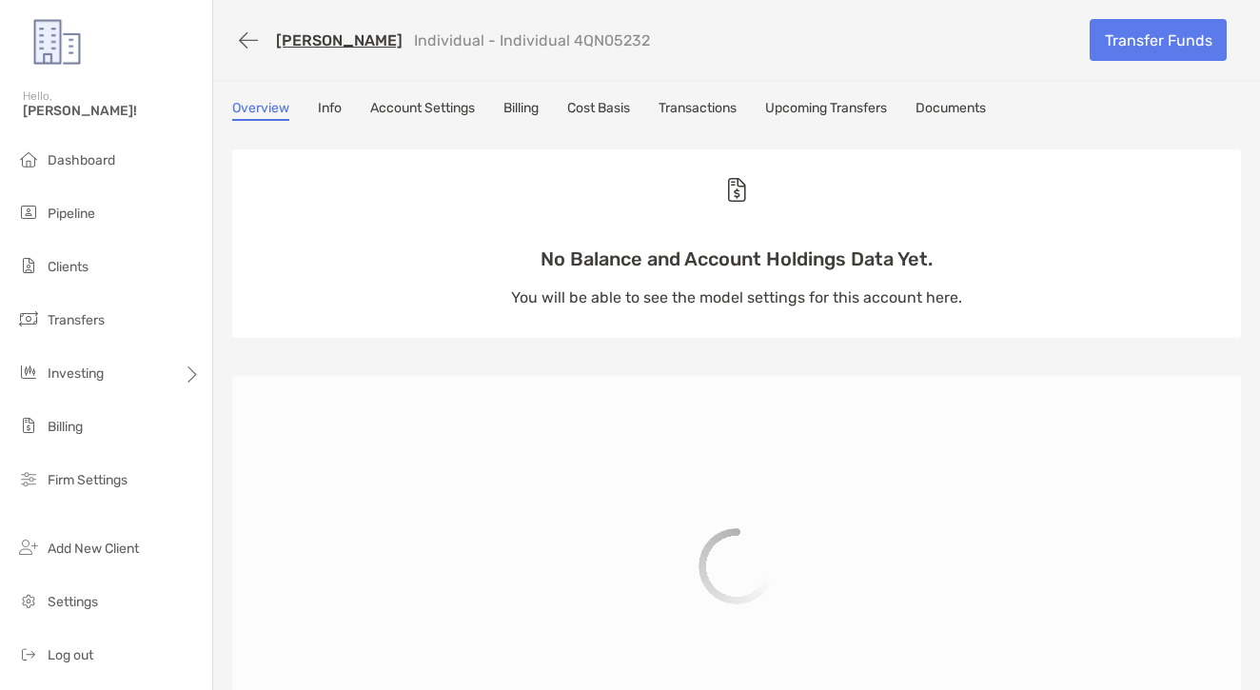
click at [699, 124] on div "Overview Info Account Settings Billing Cost Basis Transactions Upcoming Transfe…" at bounding box center [736, 447] width 1047 height 695
click at [699, 112] on link "Transactions" at bounding box center [697, 110] width 78 height 21
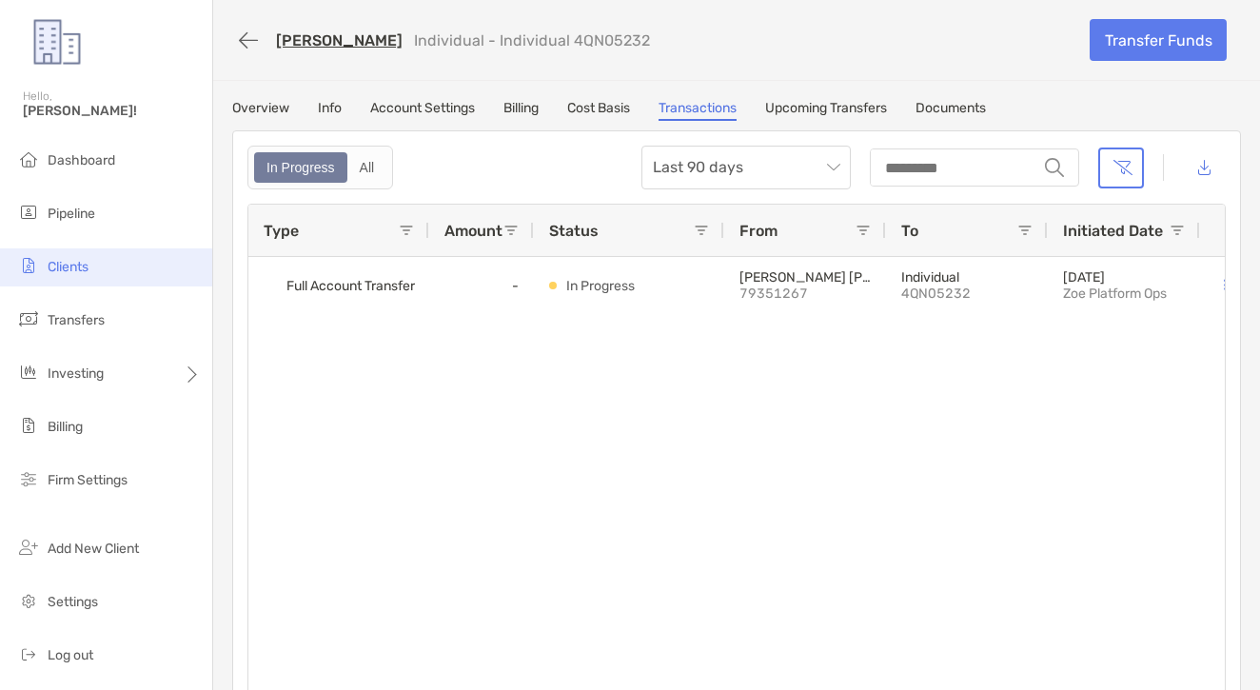
drag, startPoint x: 124, startPoint y: 262, endPoint x: 177, endPoint y: 248, distance: 54.9
click at [126, 261] on li "Clients" at bounding box center [106, 267] width 212 height 38
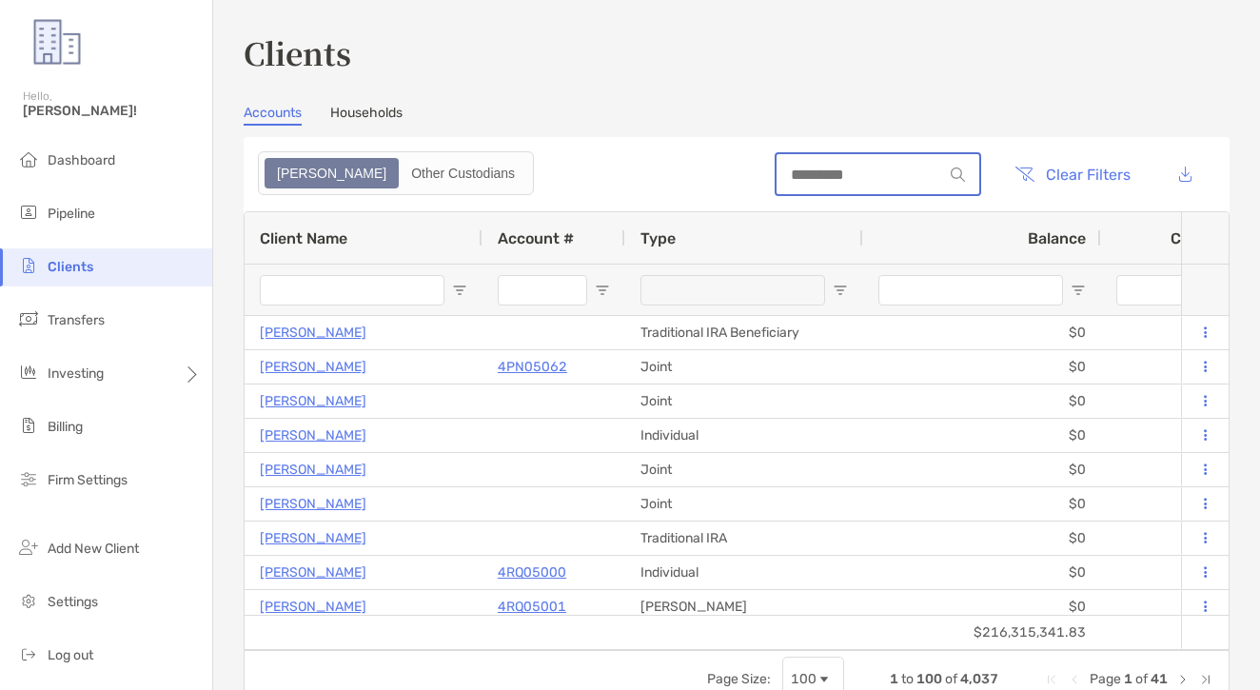
click at [845, 167] on input at bounding box center [859, 175] width 167 height 16
paste input "**********"
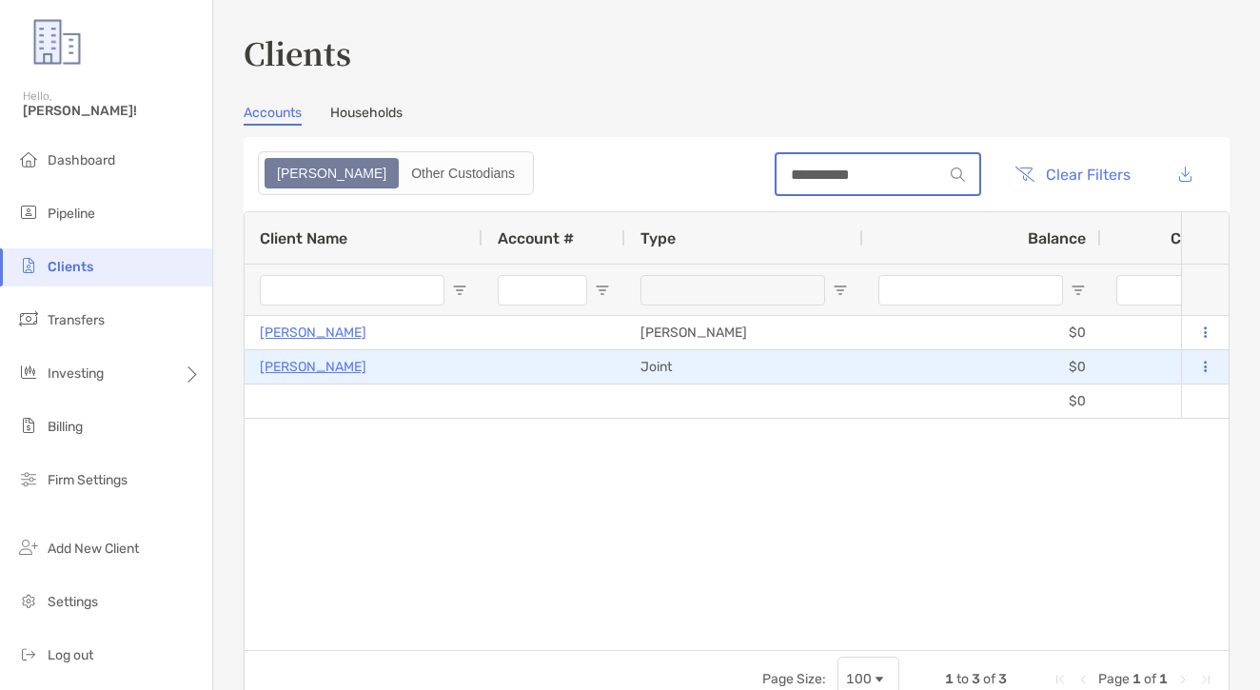
type input "**********"
click at [325, 365] on p "MEAGAN INGENTHRON" at bounding box center [313, 367] width 107 height 24
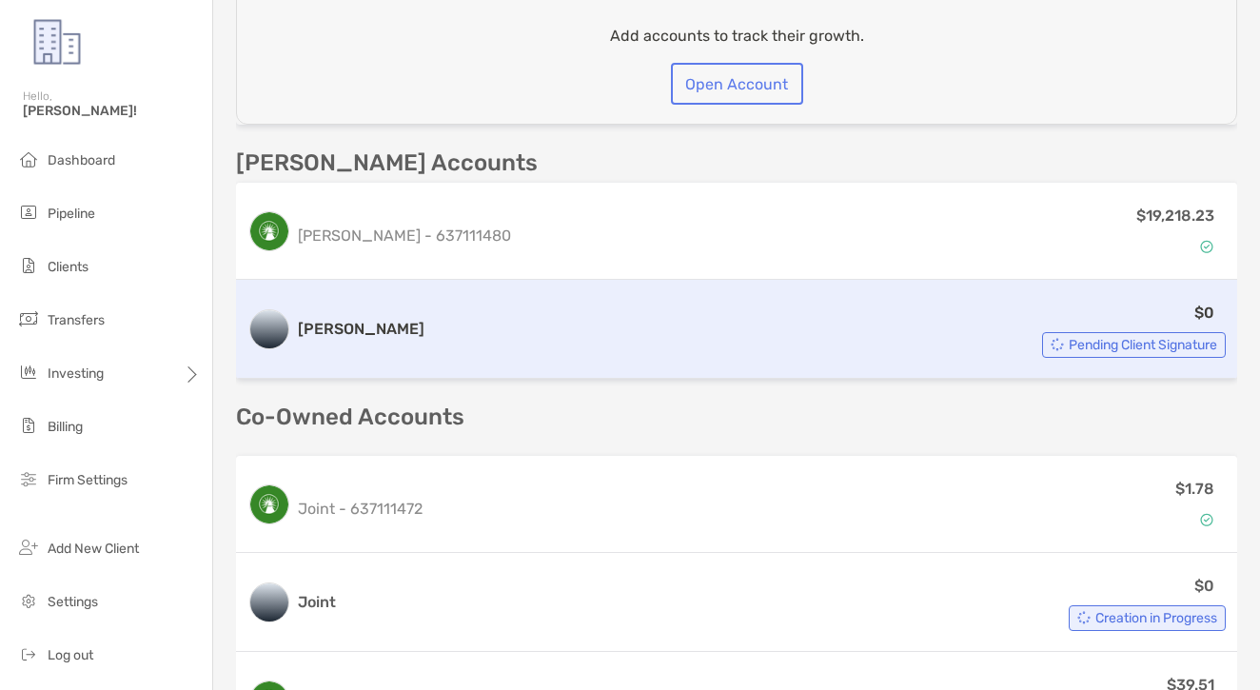
scroll to position [571, 0]
click at [329, 319] on div "Roth IRA $0 Pending Client Signature" at bounding box center [736, 330] width 1001 height 99
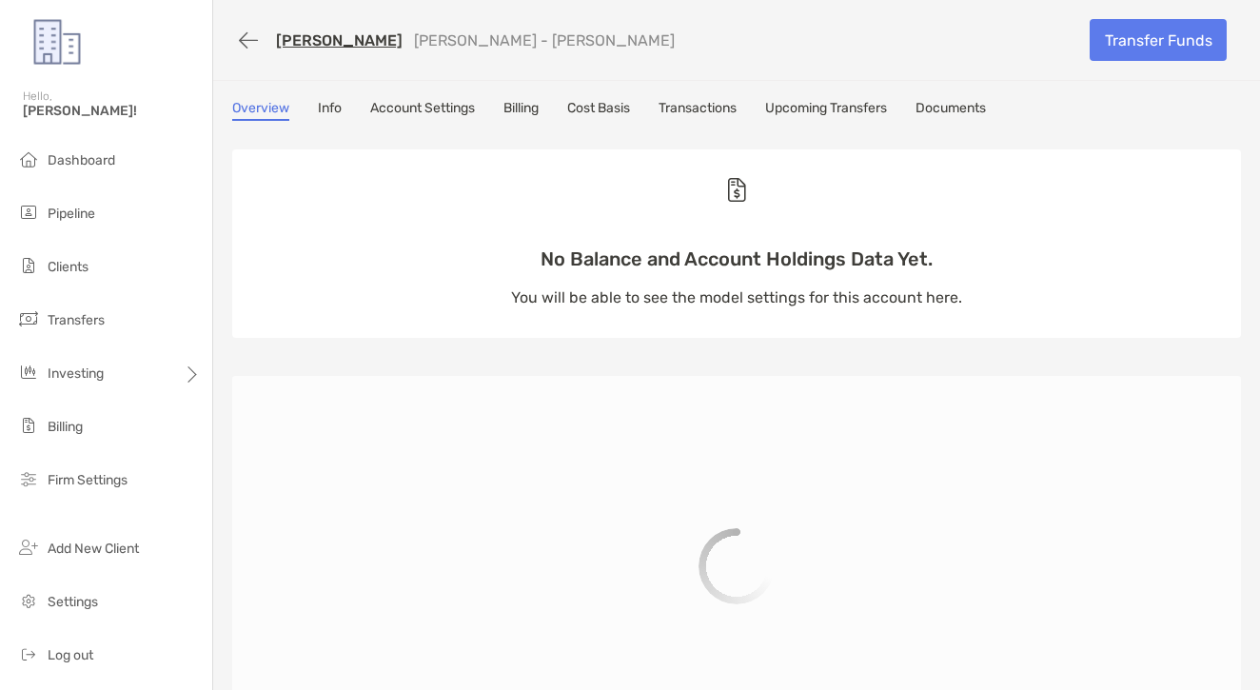
click at [736, 111] on link "Transactions" at bounding box center [697, 110] width 78 height 21
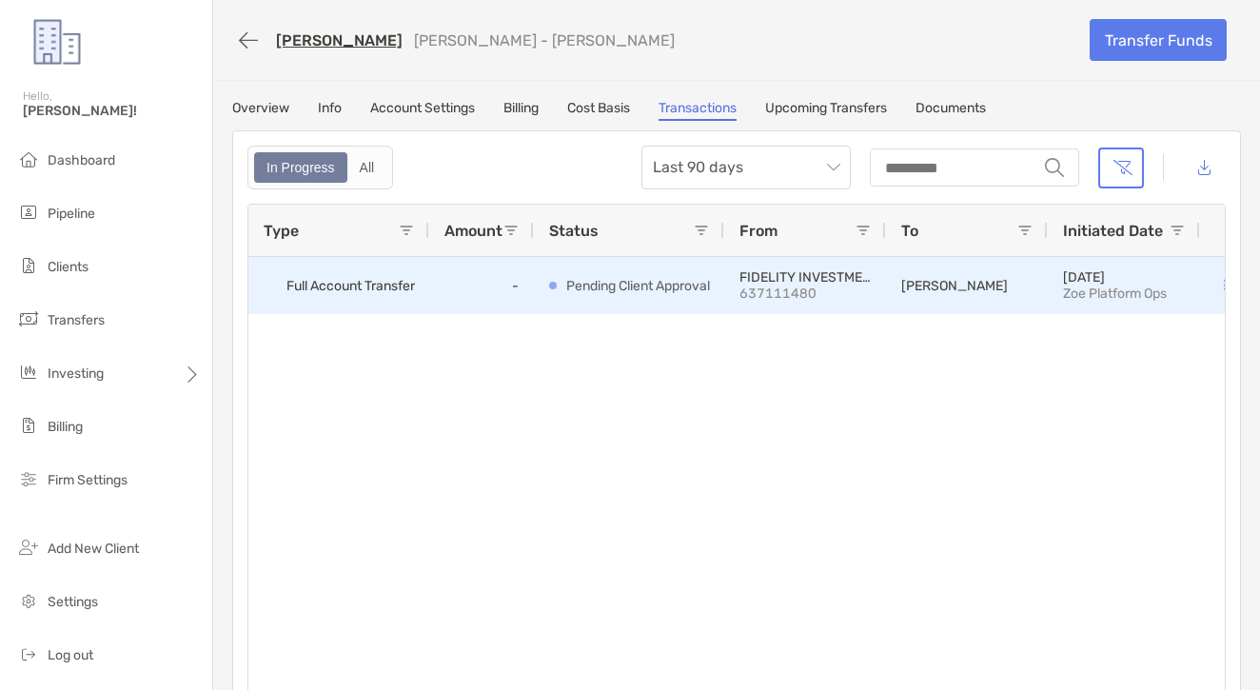
scroll to position [0, 23]
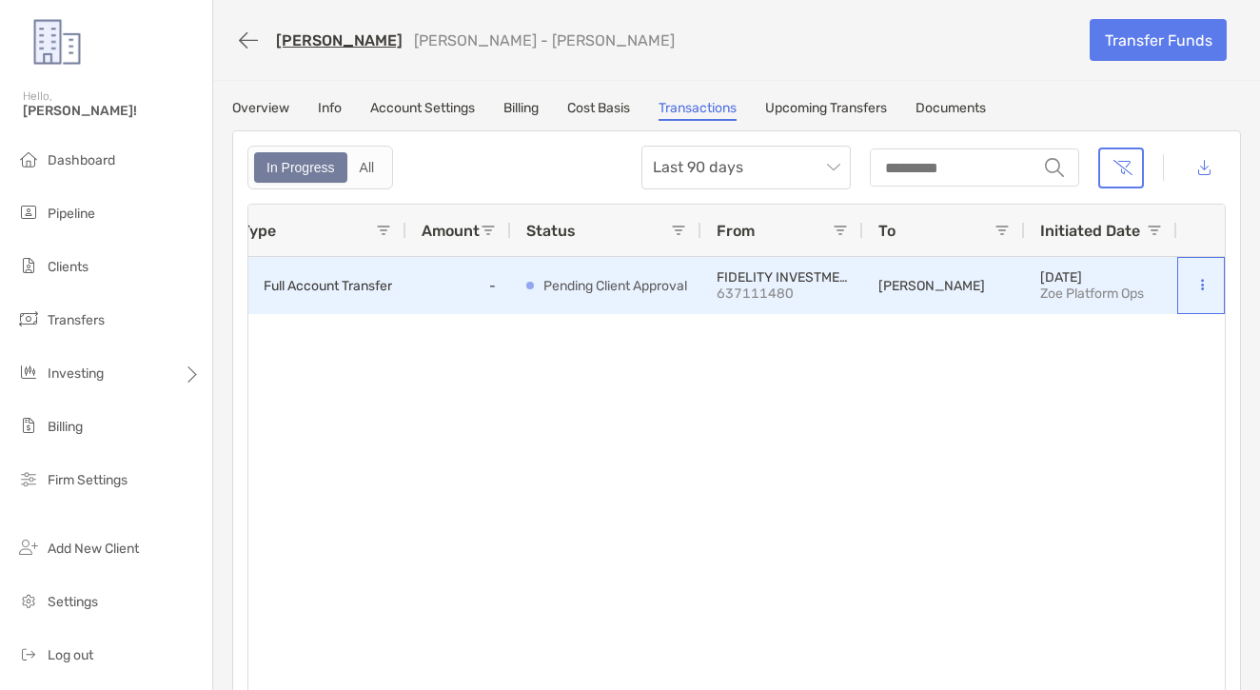
click at [1209, 271] on div at bounding box center [1201, 285] width 48 height 57
click at [1195, 284] on button at bounding box center [1201, 285] width 19 height 19
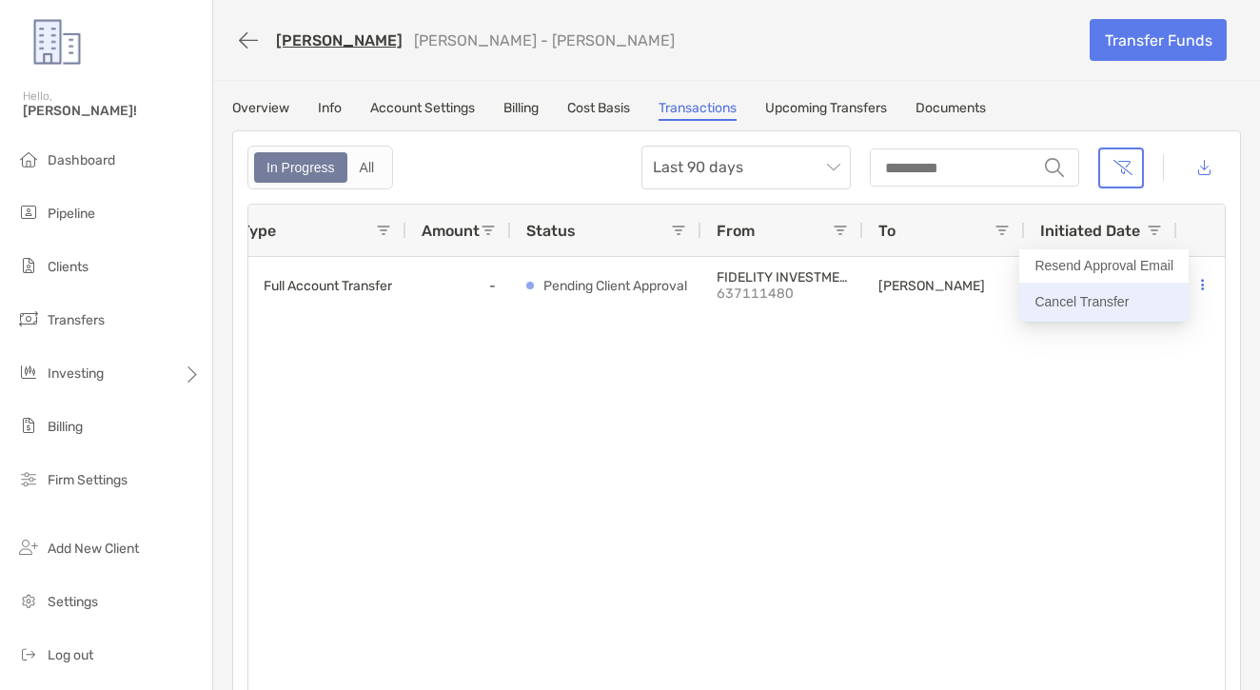
click at [1098, 304] on p "Cancel Transfer" at bounding box center [1103, 302] width 139 height 24
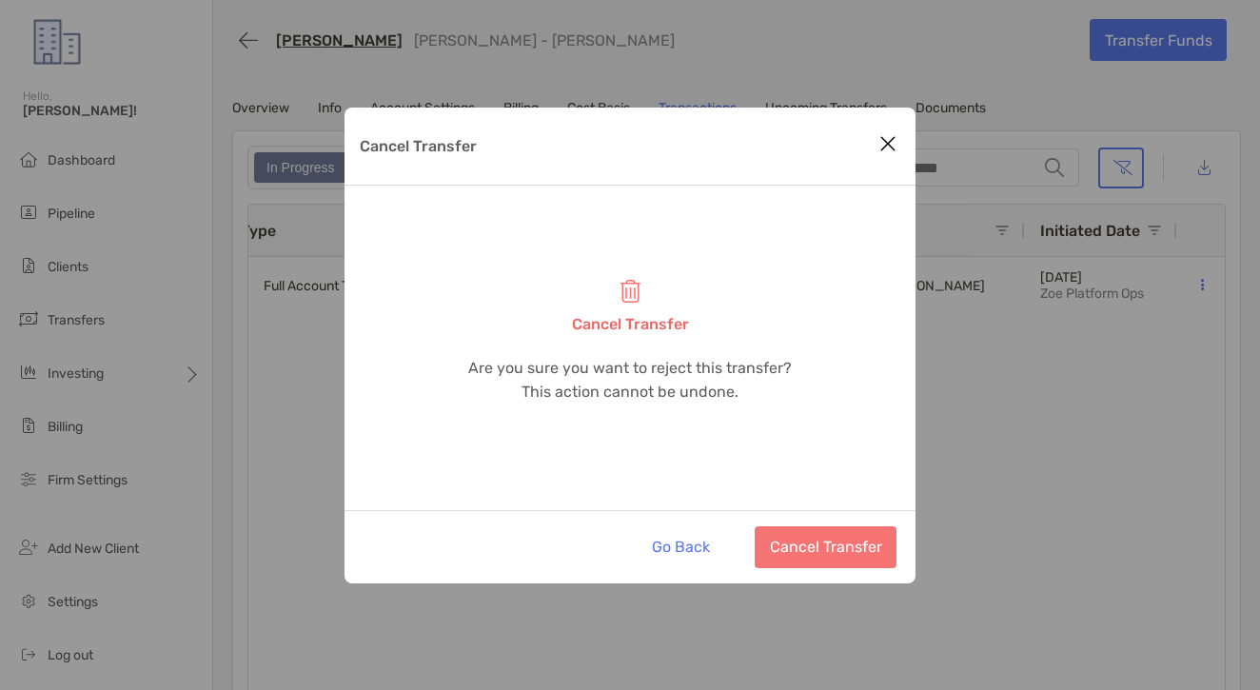
click at [861, 536] on button "Cancel Transfer" at bounding box center [826, 547] width 142 height 42
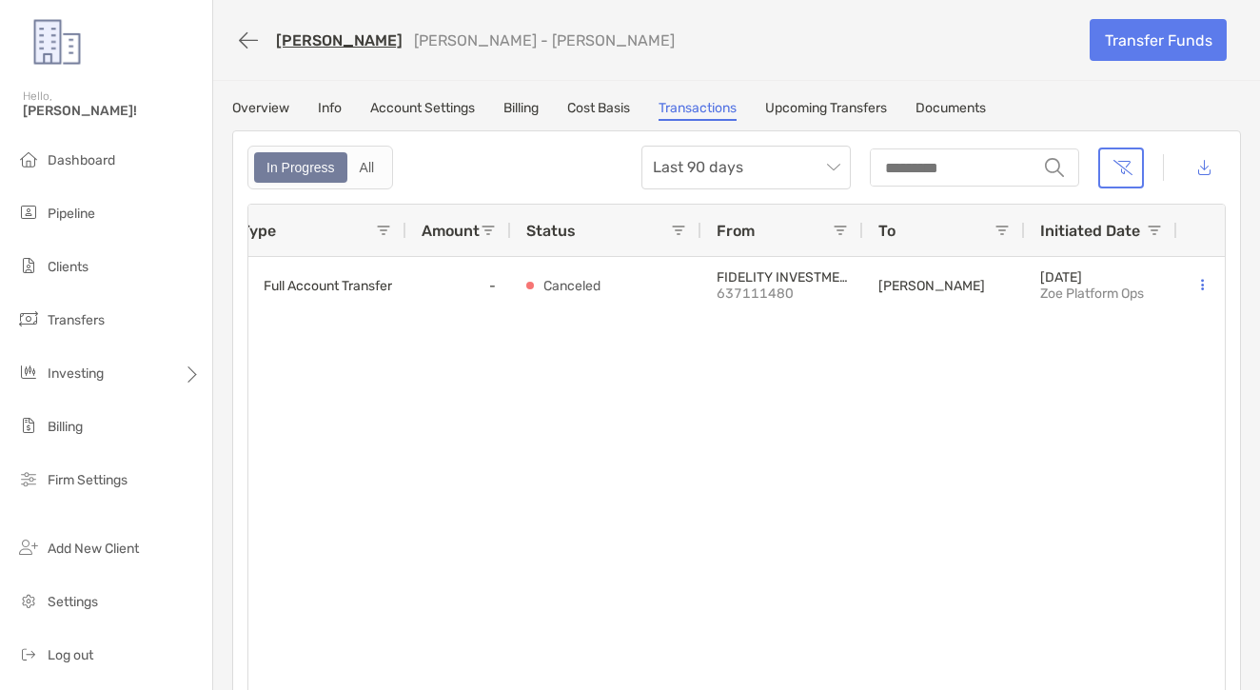
click at [245, 37] on icon "button" at bounding box center [248, 40] width 19 height 22
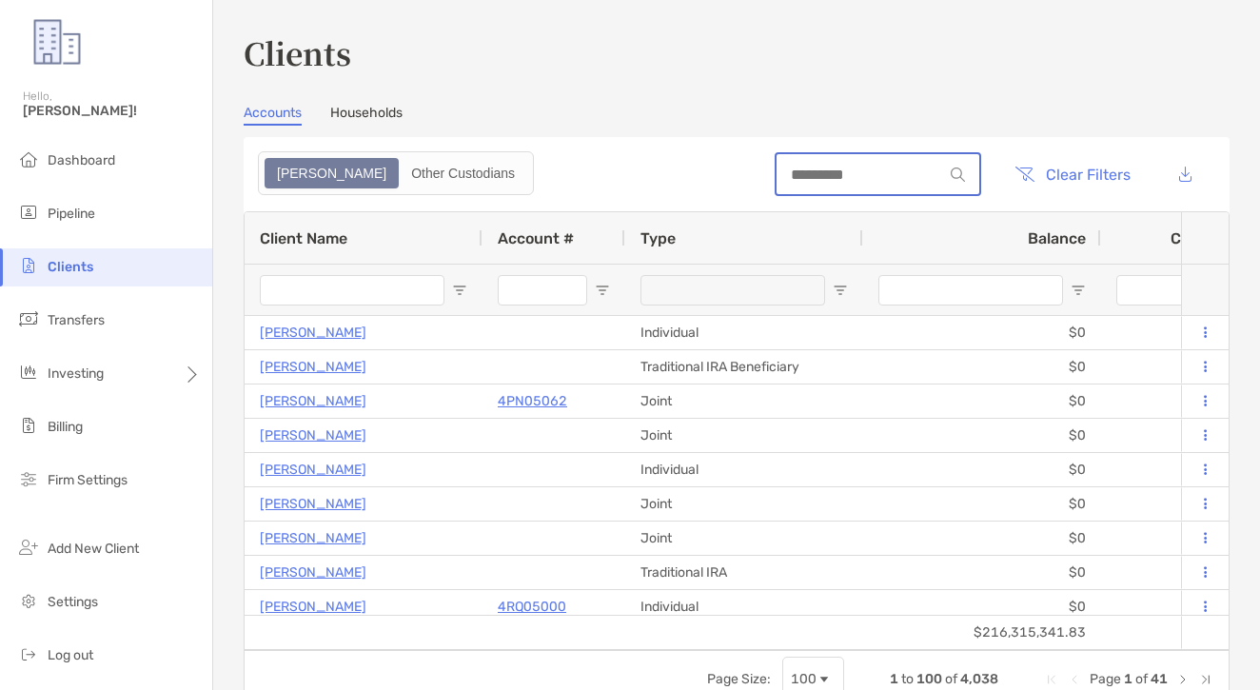
click at [817, 183] on input at bounding box center [859, 175] width 167 height 16
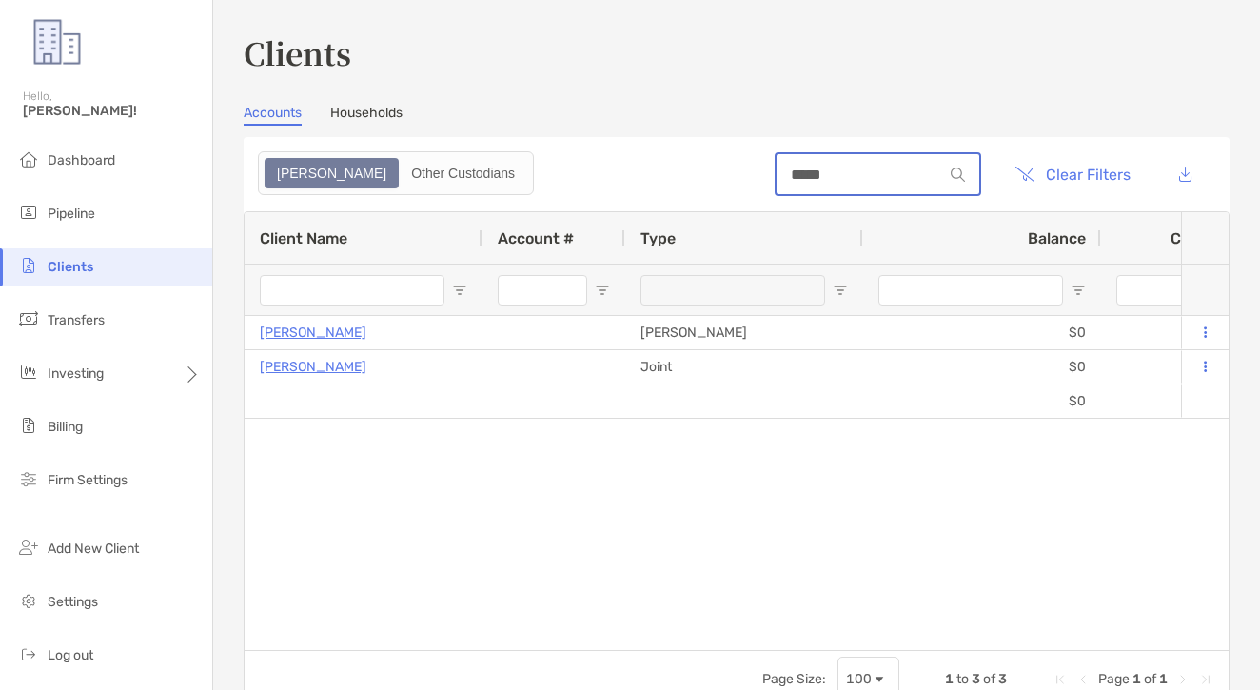
type input "****"
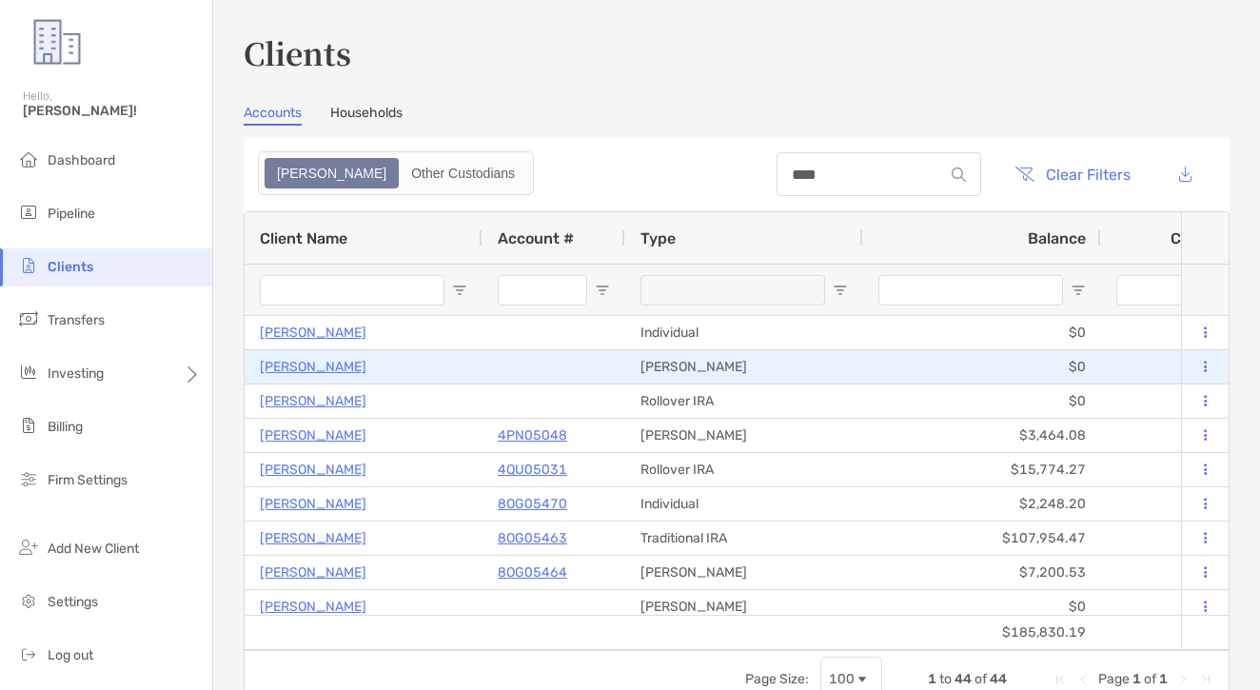
click at [310, 357] on p "MEGAN JACKSON" at bounding box center [313, 367] width 107 height 24
click at [312, 366] on p "MEGAN JACKSON" at bounding box center [313, 367] width 107 height 24
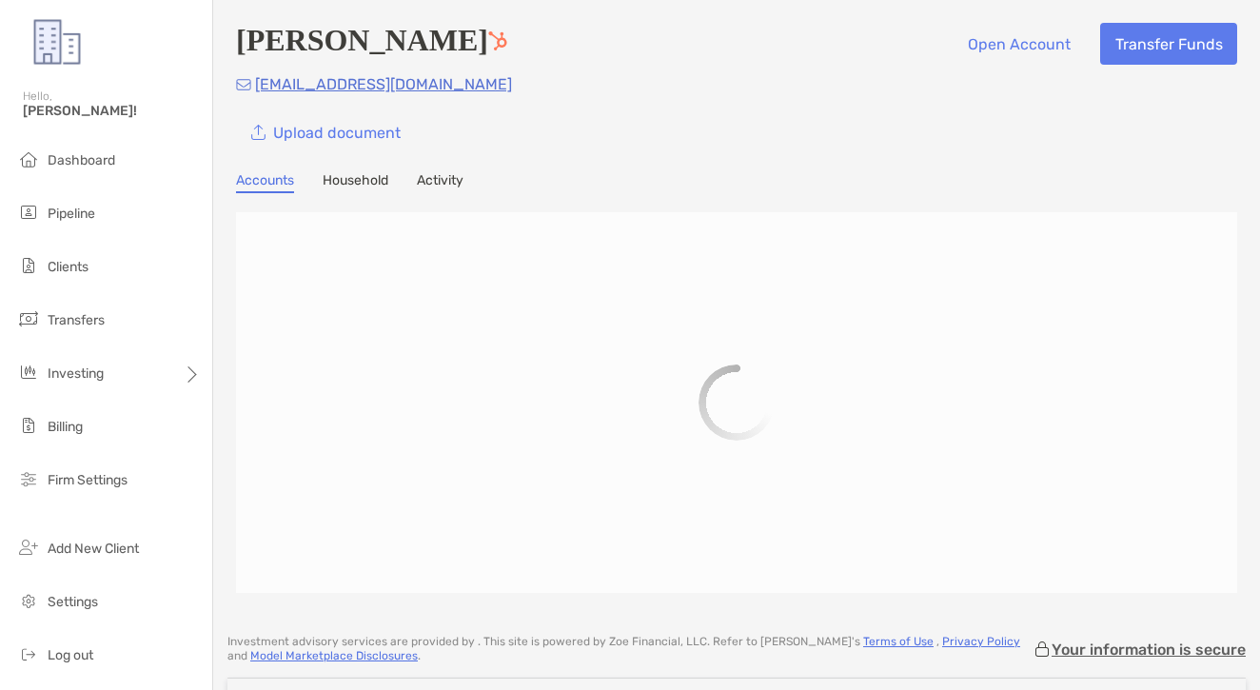
click at [851, 208] on div "Megan Jackson Open Account Transfer Funds meganej114@gmail.com Upload document …" at bounding box center [736, 308] width 1047 height 616
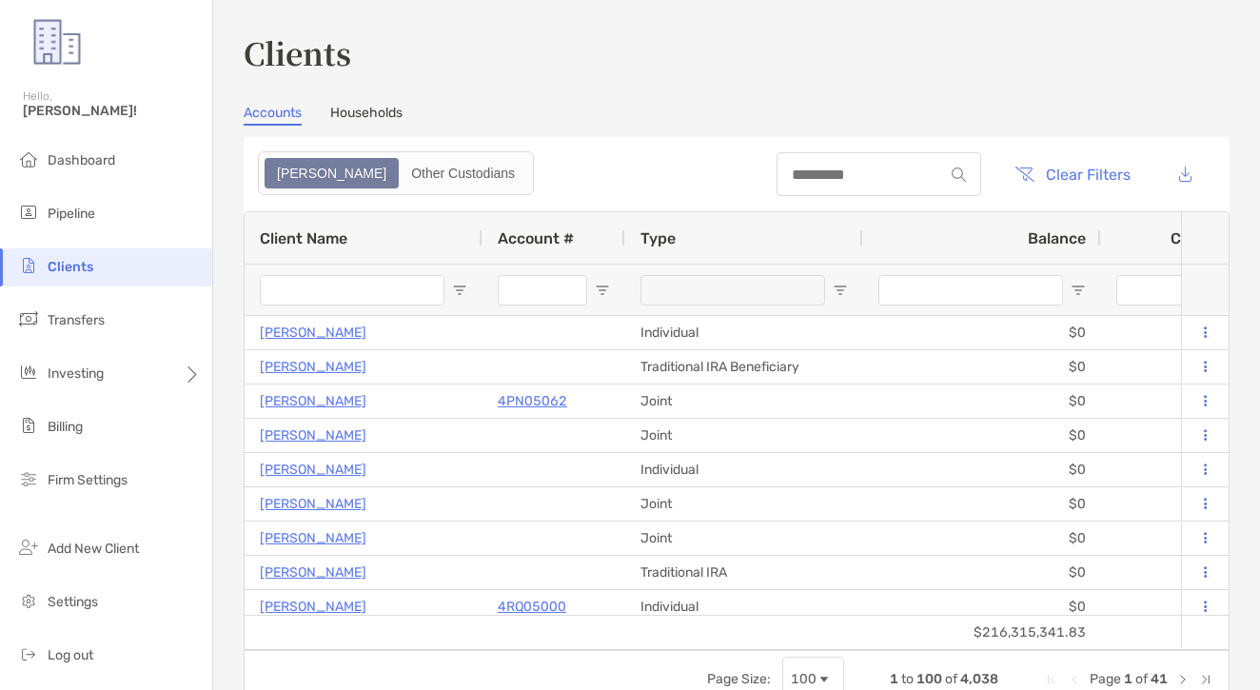
click at [866, 190] on div at bounding box center [878, 174] width 205 height 44
click at [857, 173] on input at bounding box center [859, 175] width 167 height 16
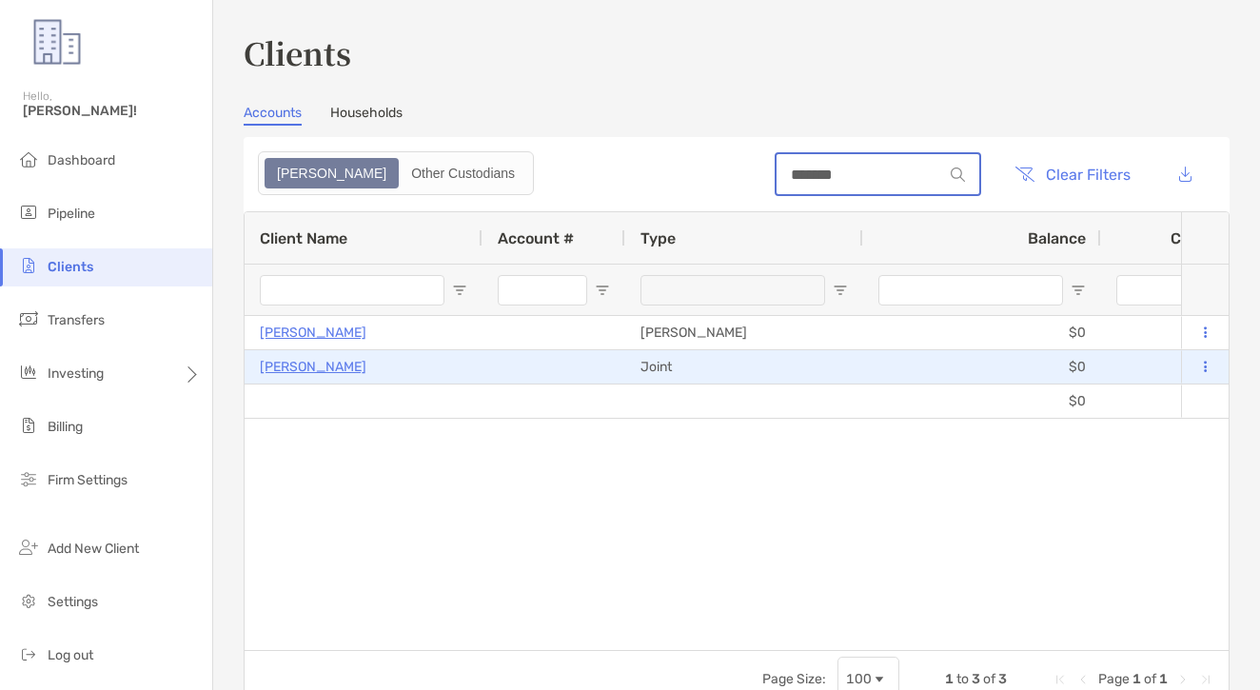
type input "******"
click at [348, 372] on p "MEAGAN INGENTHRON" at bounding box center [313, 367] width 107 height 24
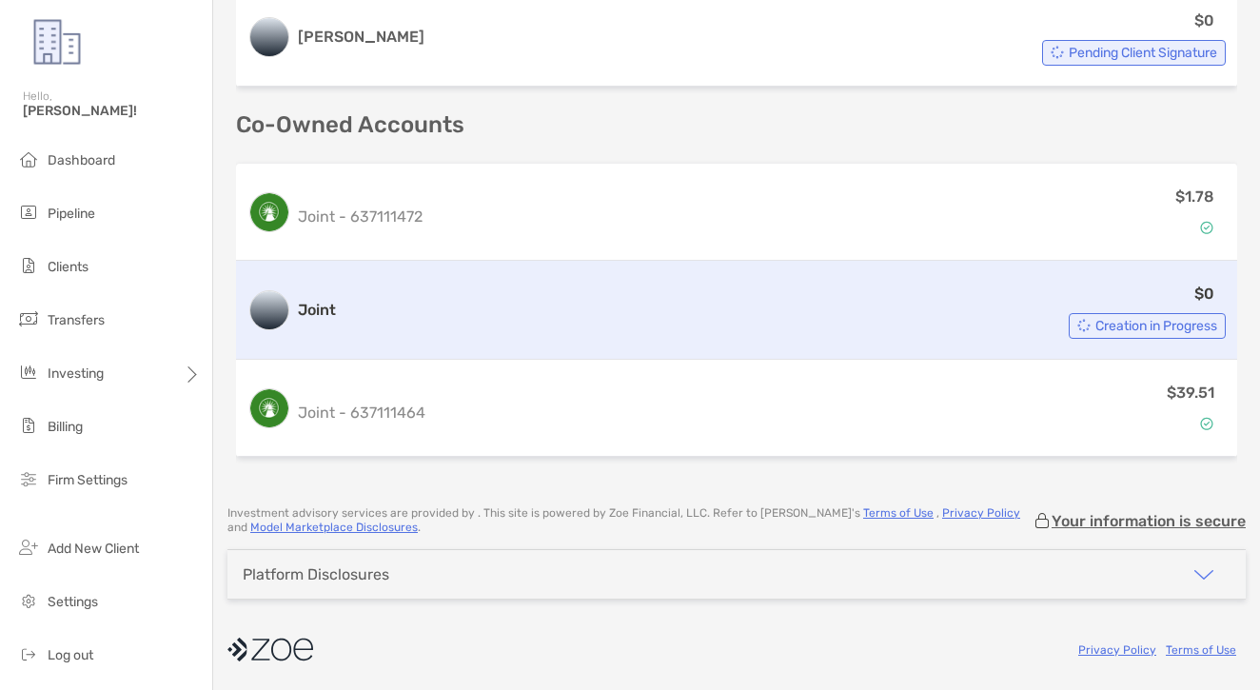
scroll to position [866, 0]
click at [407, 281] on div "Joint $0 Creation in Progress" at bounding box center [736, 310] width 1001 height 99
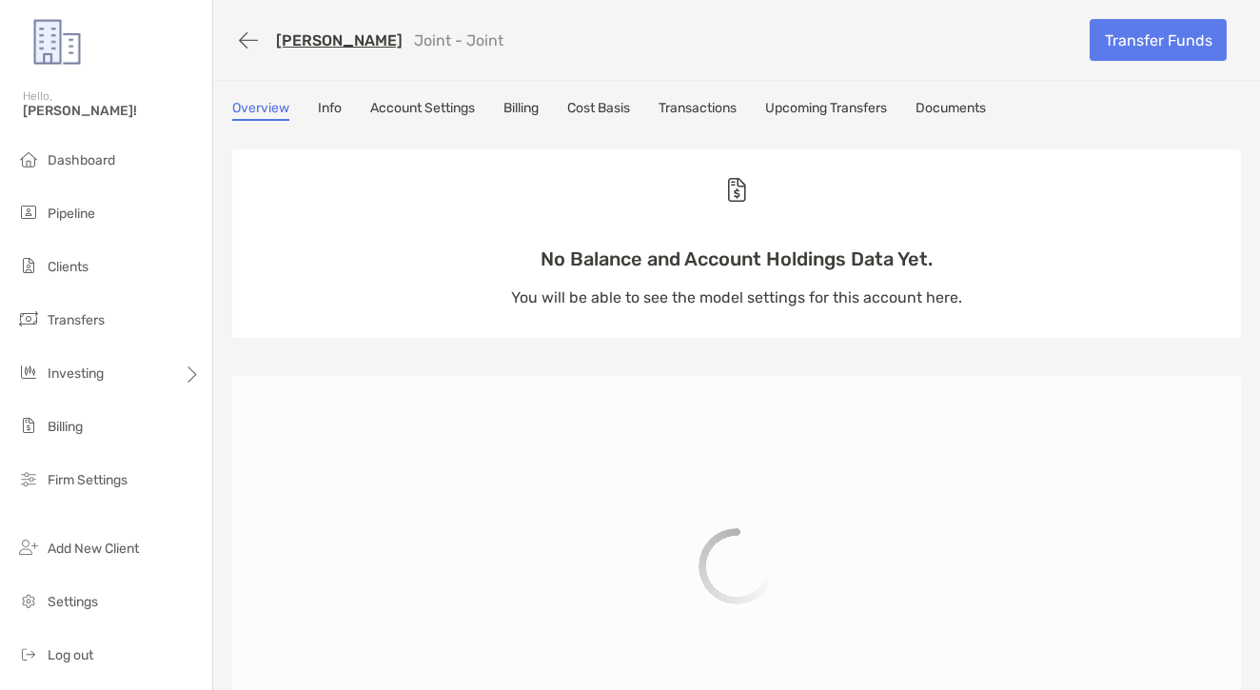
click at [689, 107] on link "Transactions" at bounding box center [697, 110] width 78 height 21
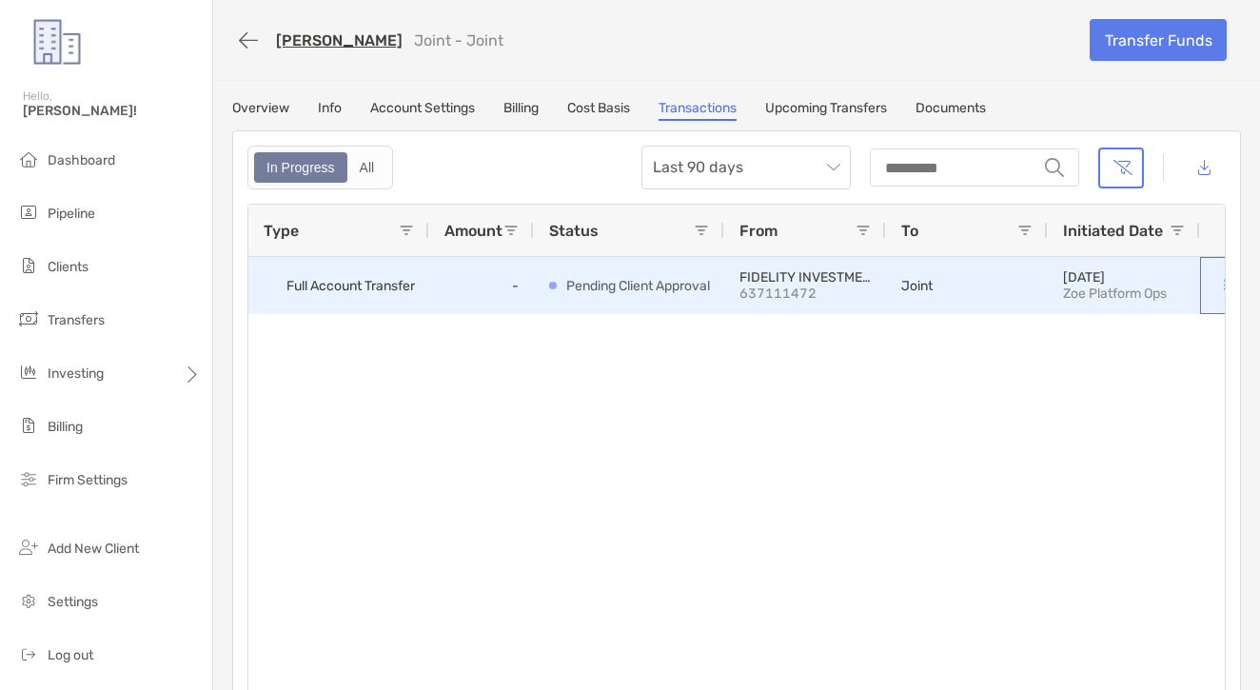
click at [1216, 283] on button at bounding box center [1224, 285] width 19 height 19
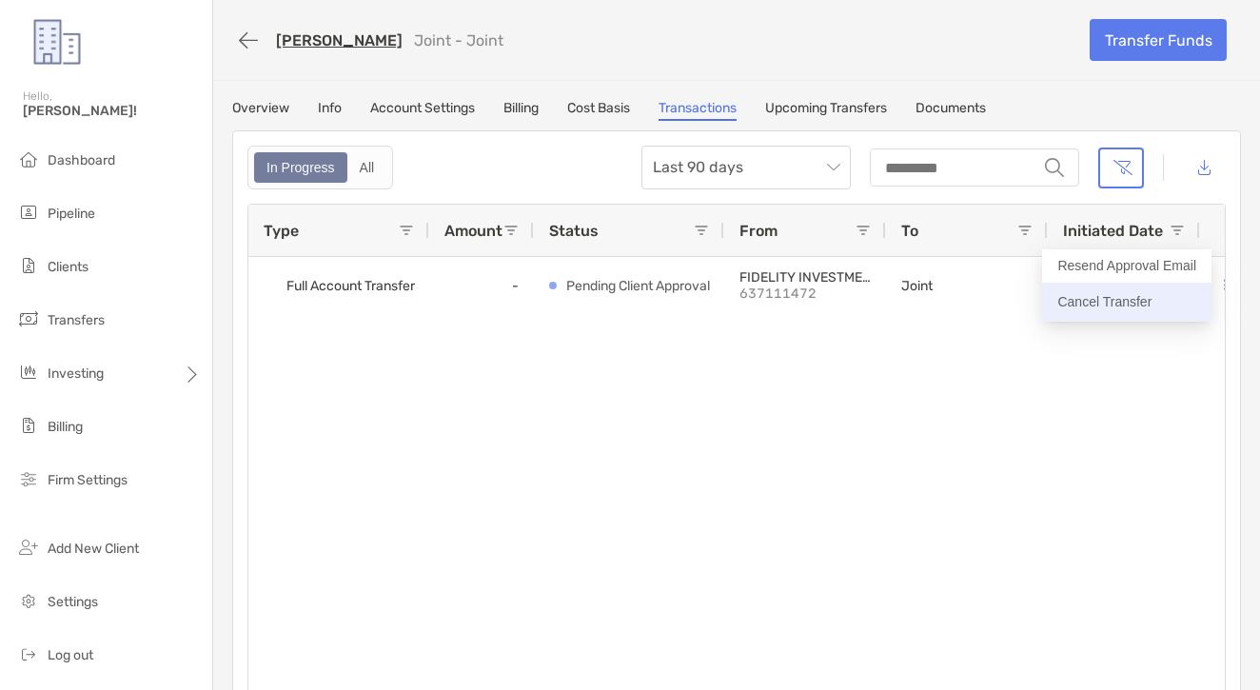
click at [1139, 312] on p "Cancel Transfer" at bounding box center [1126, 302] width 139 height 24
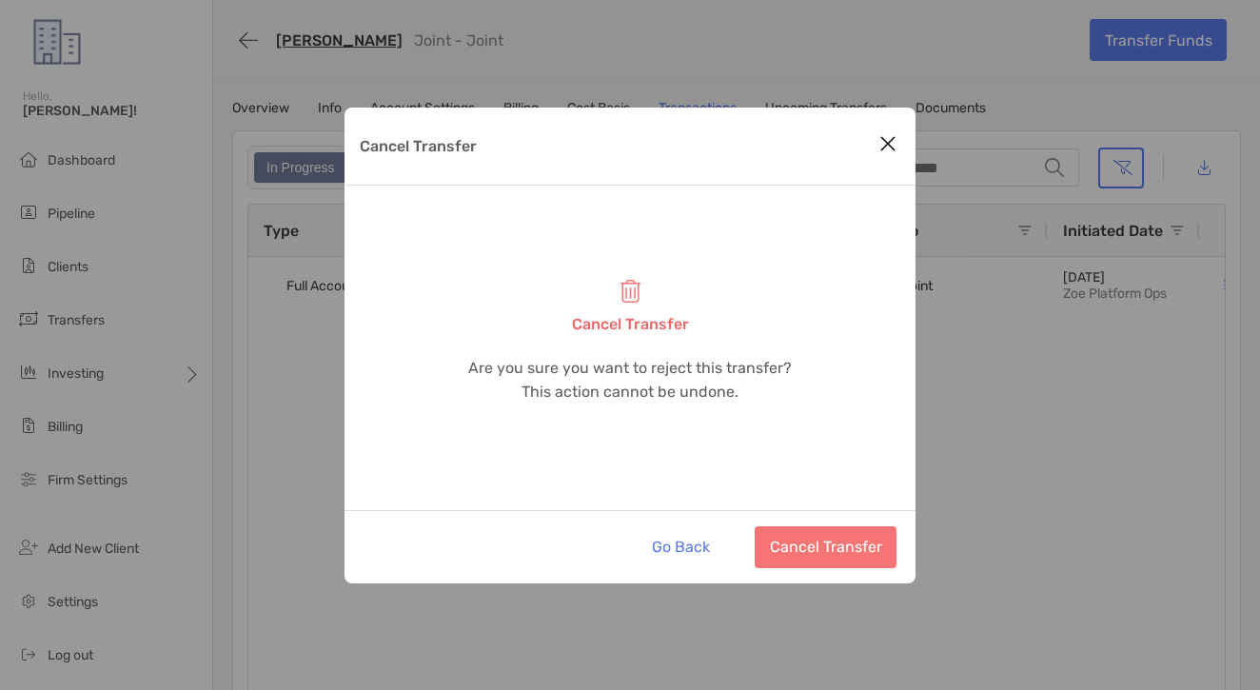
click at [875, 528] on button "Cancel Transfer" at bounding box center [826, 547] width 142 height 42
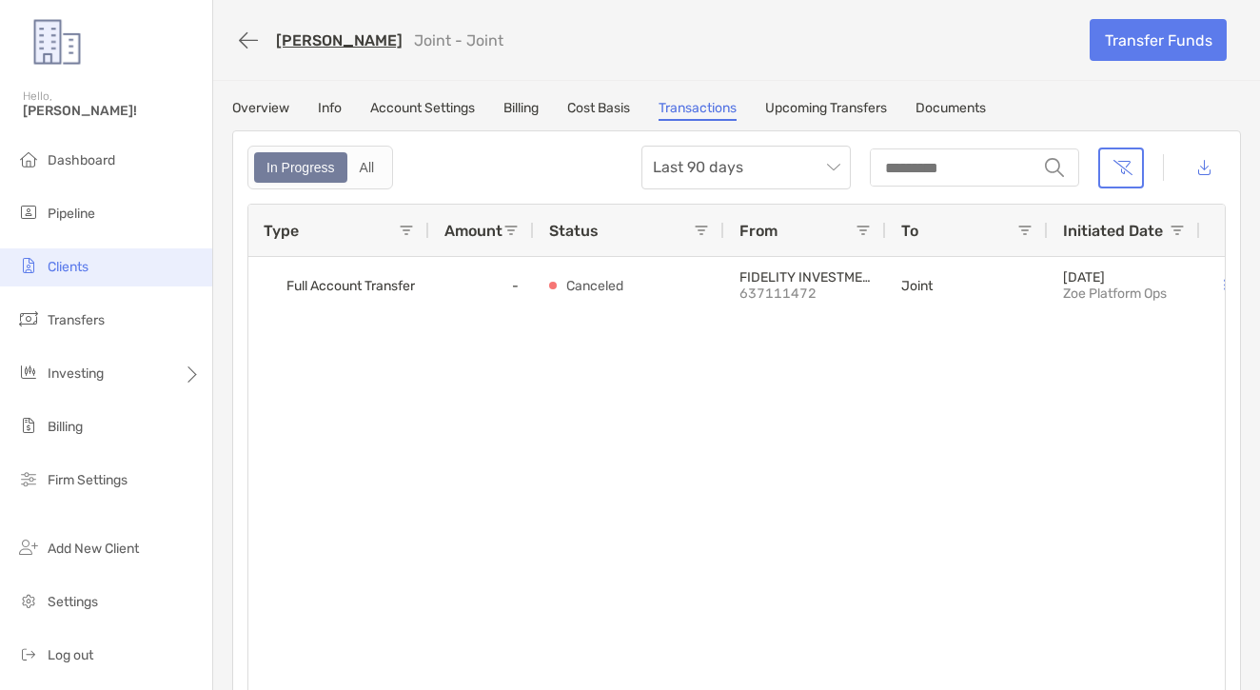
click at [128, 269] on li "Clients" at bounding box center [106, 267] width 212 height 38
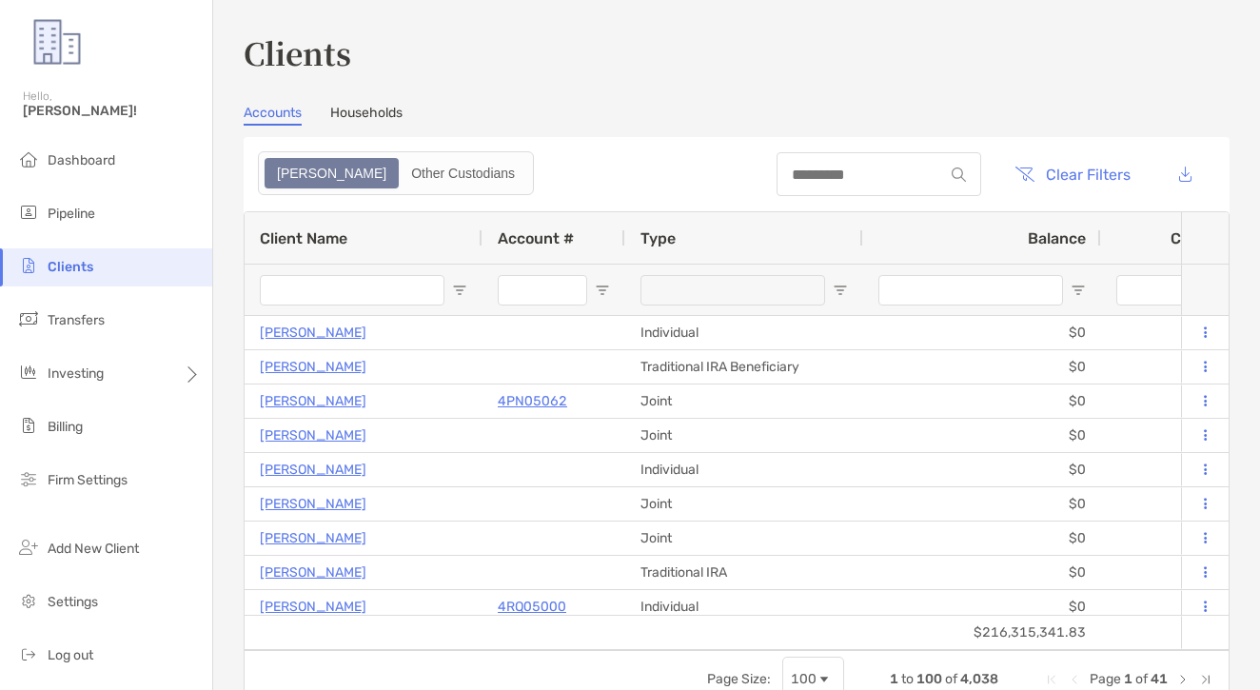
click at [915, 134] on section "Accounts Households Zoe Other Custodians Clear Filters 1 to 100 of 4,038. Page …" at bounding box center [737, 406] width 986 height 603
click at [869, 174] on input at bounding box center [859, 175] width 167 height 16
paste input "*******"
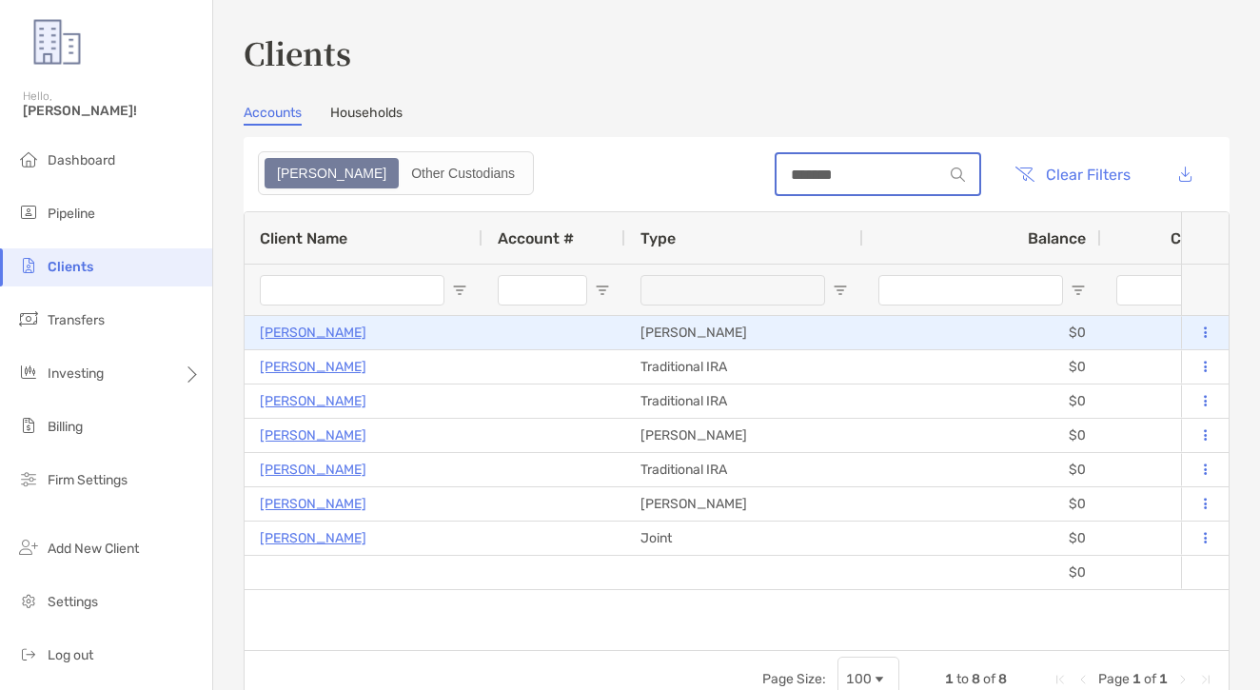
type input "*******"
click at [314, 334] on p "Mira Mansour" at bounding box center [313, 333] width 107 height 24
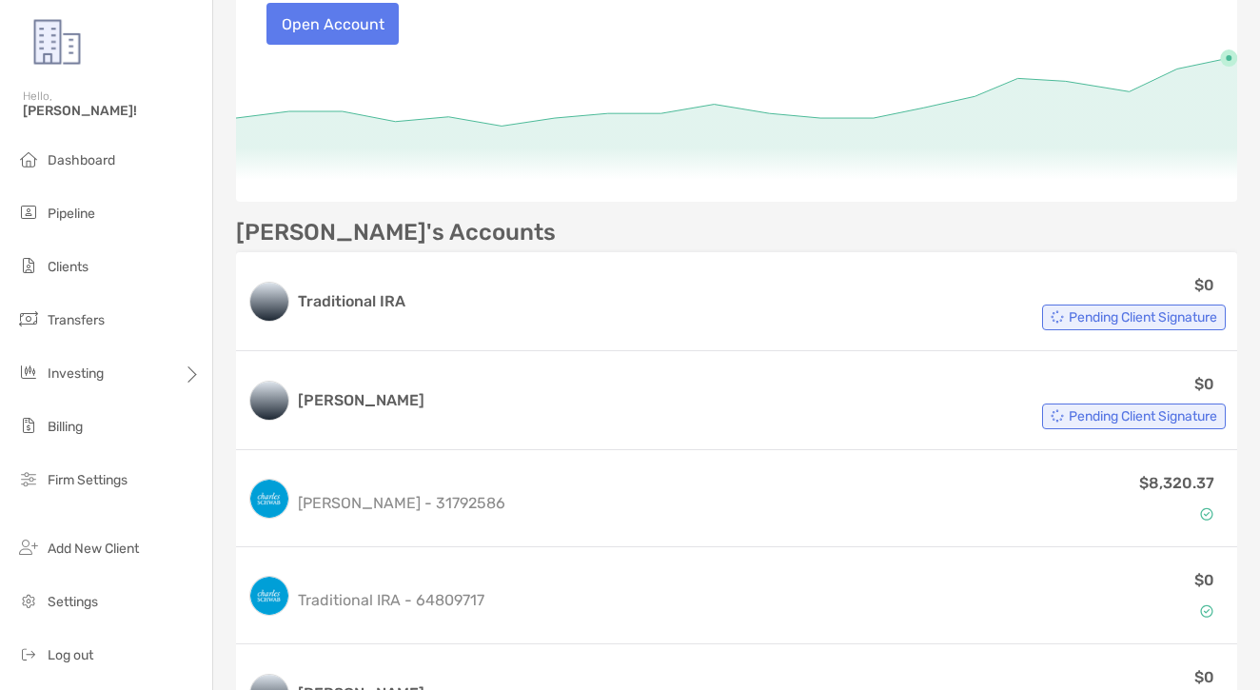
scroll to position [358, 0]
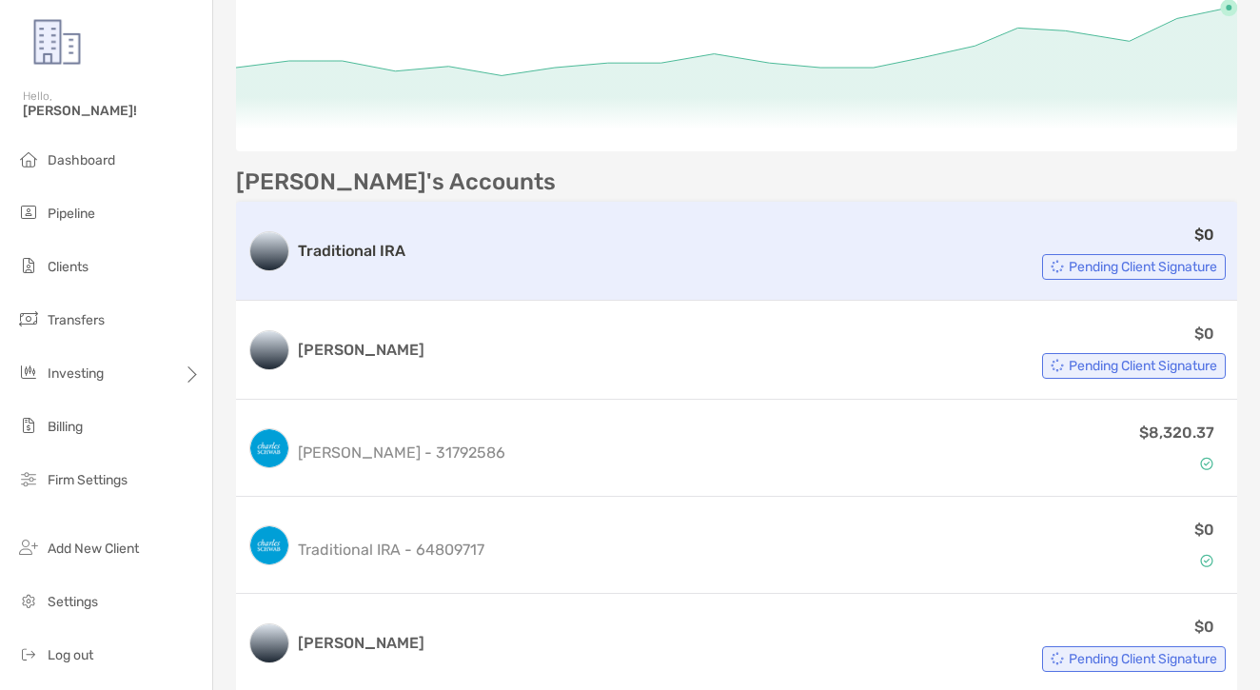
click at [374, 258] on h3 "Traditional IRA" at bounding box center [352, 251] width 108 height 23
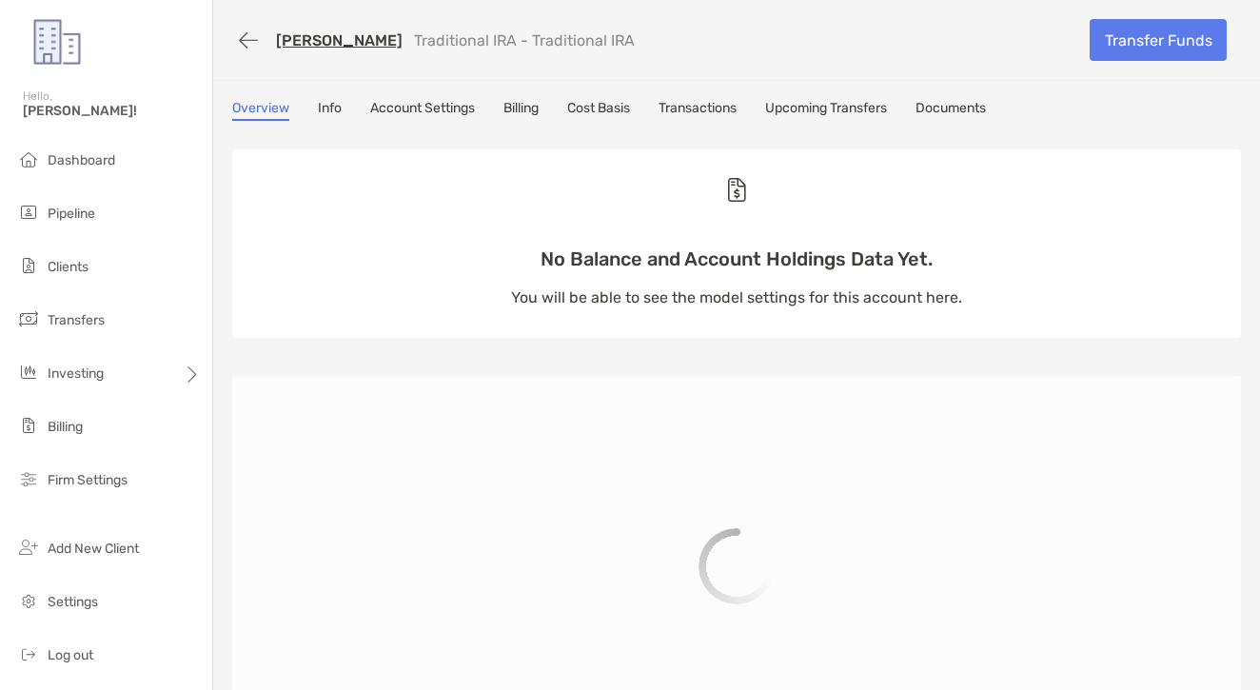
click at [718, 104] on link "Transactions" at bounding box center [697, 110] width 78 height 21
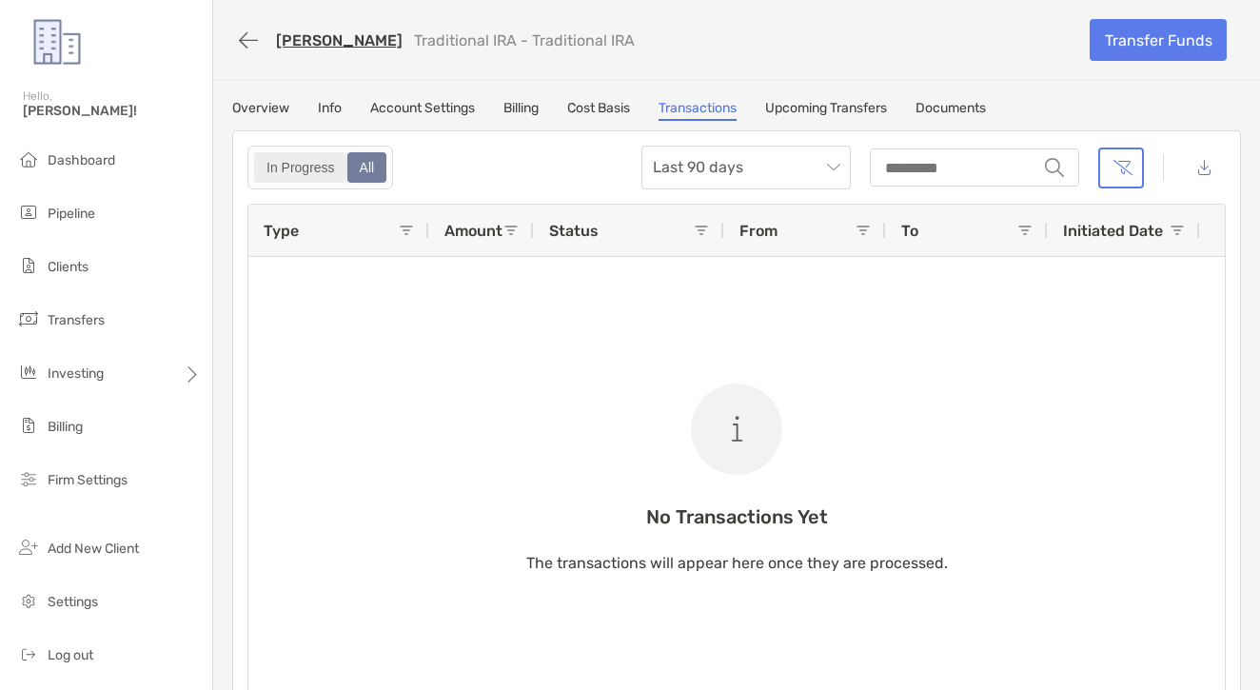
click at [316, 157] on div "In Progress" at bounding box center [300, 167] width 89 height 27
click at [377, 157] on div "All" at bounding box center [367, 167] width 36 height 27
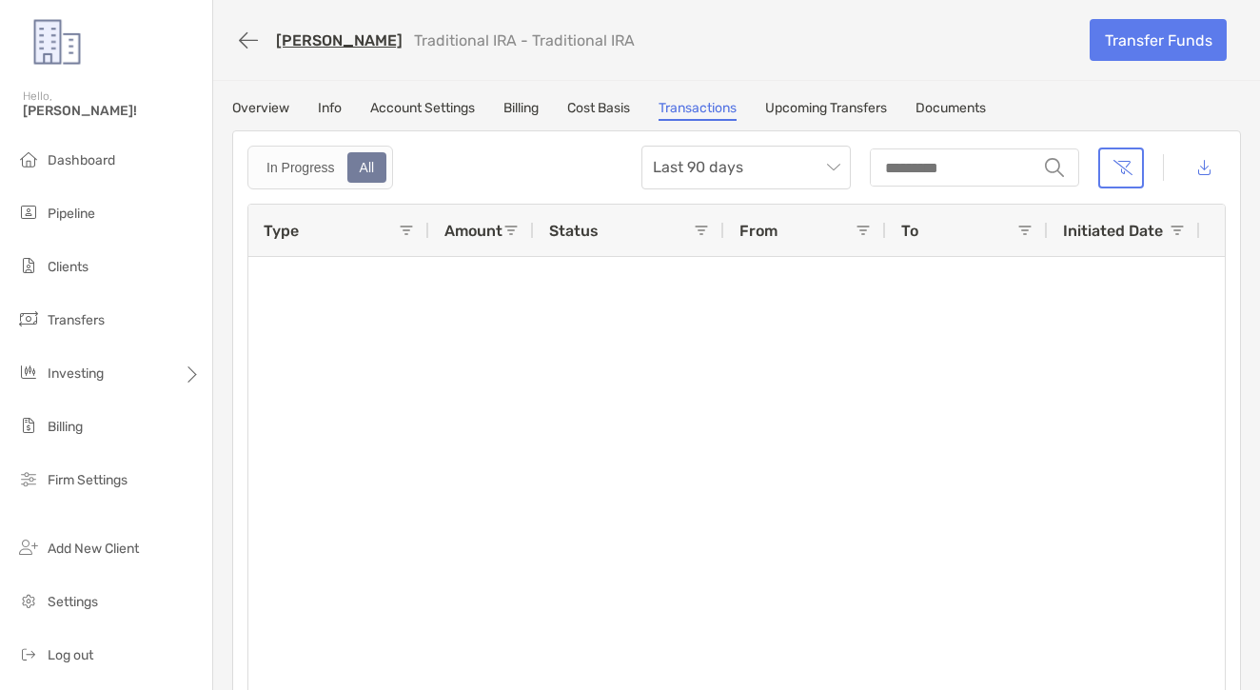
click at [245, 44] on icon "button" at bounding box center [248, 40] width 19 height 22
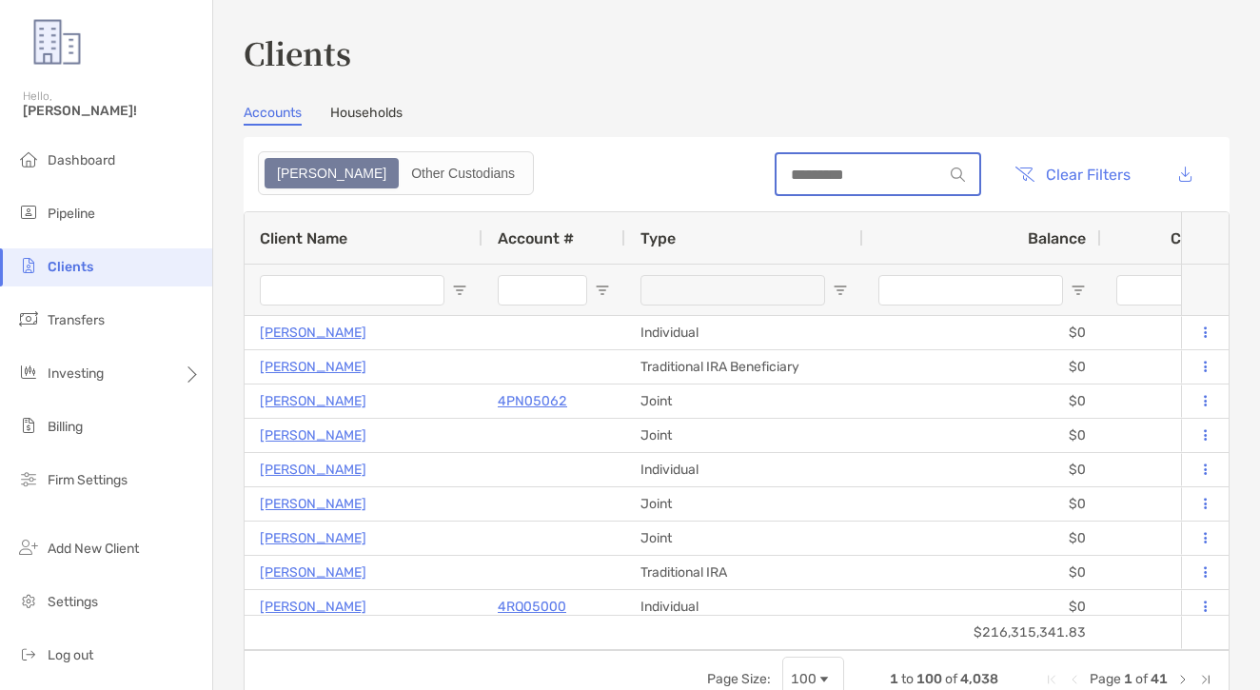
click at [783, 178] on input at bounding box center [859, 175] width 167 height 16
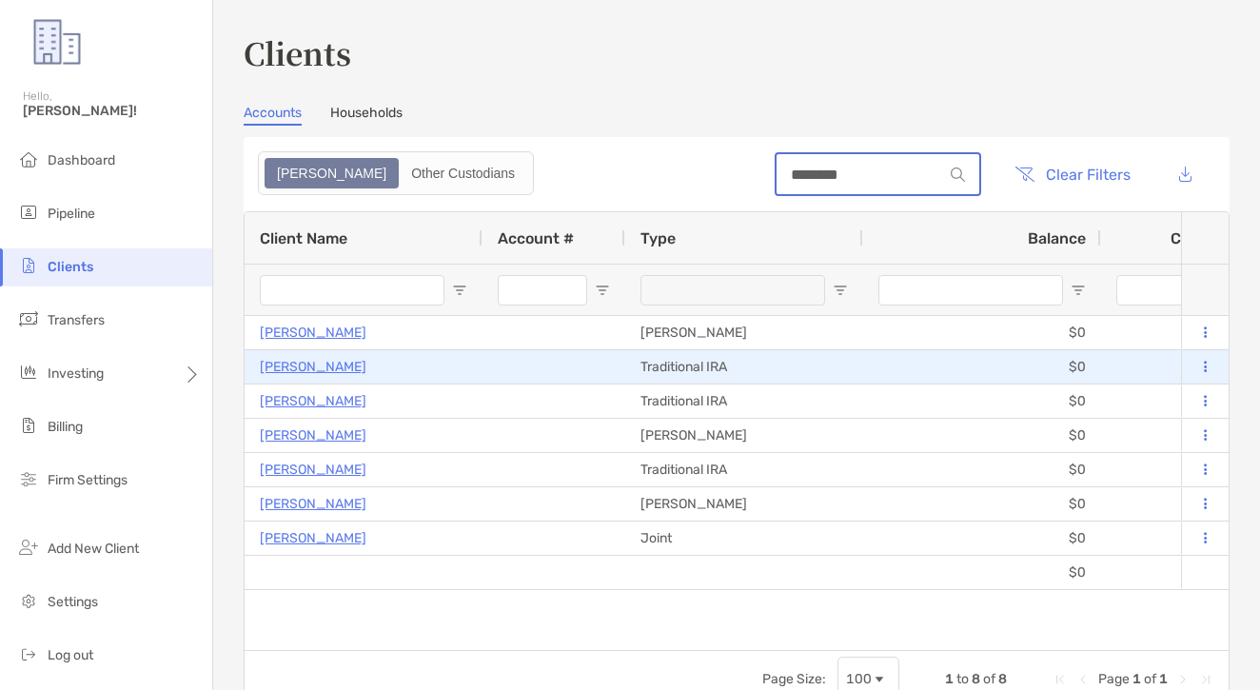
type input "********"
click at [327, 376] on p "Mira Mansour" at bounding box center [313, 367] width 107 height 24
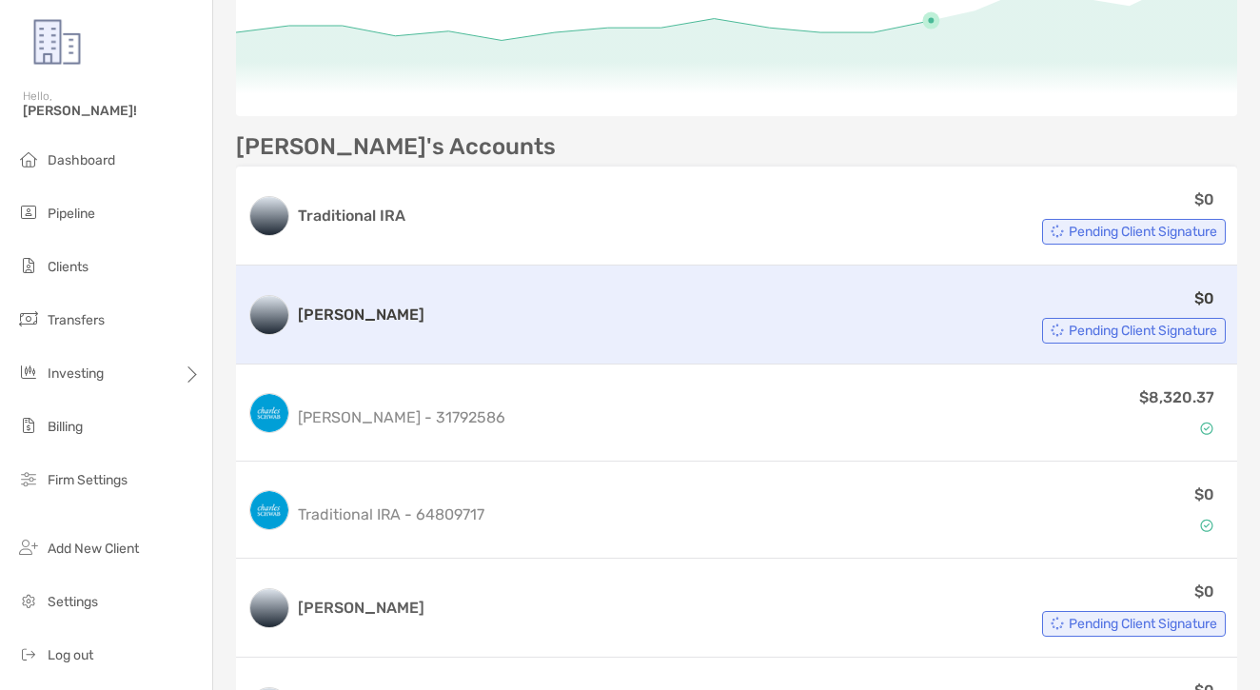
click at [462, 323] on div "$0 Pending Client Signature" at bounding box center [829, 314] width 794 height 57
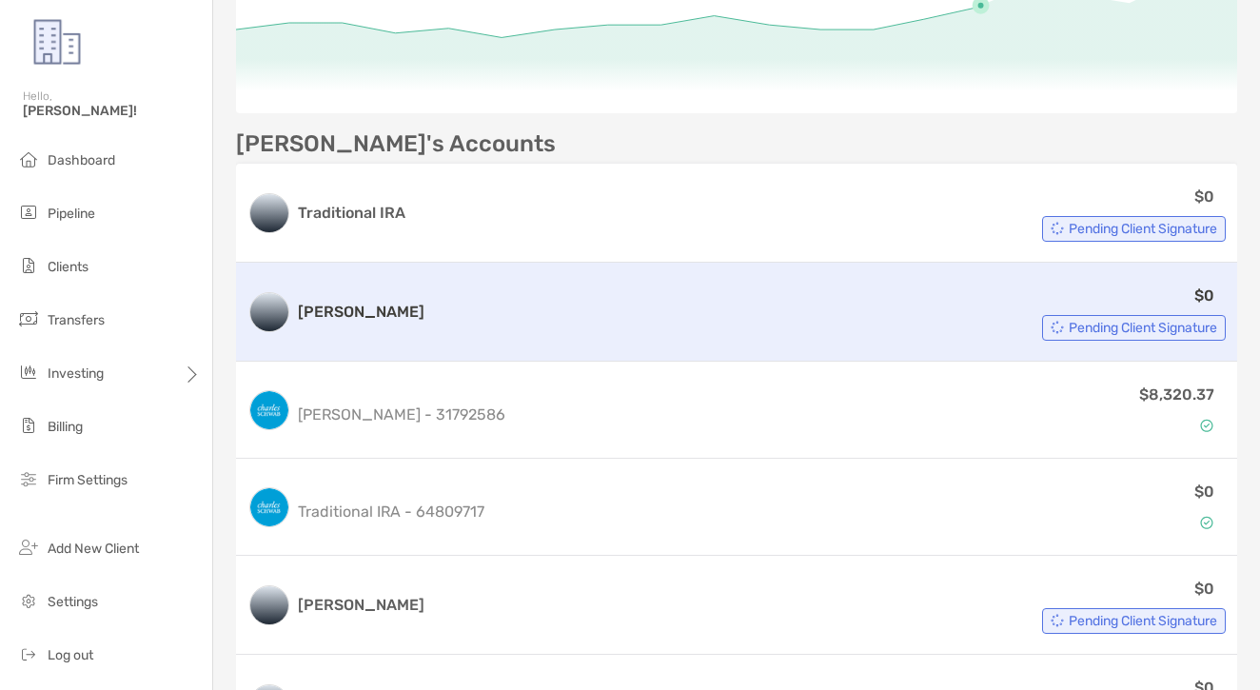
scroll to position [397, 0]
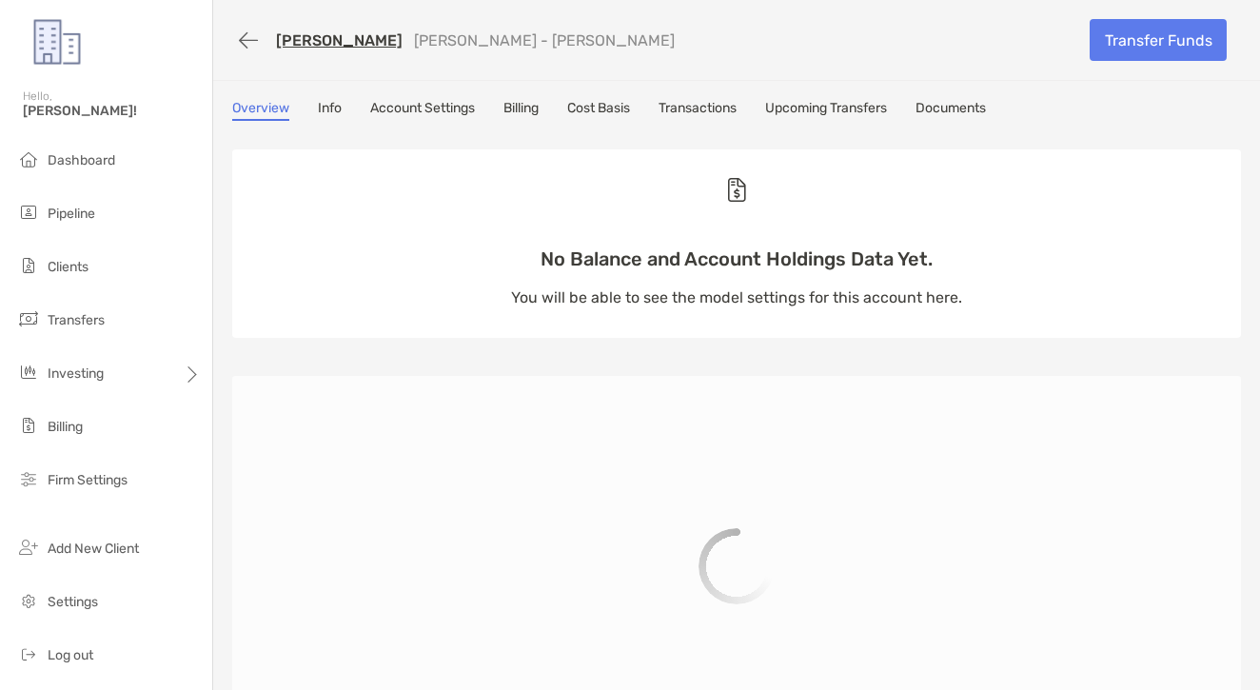
click at [736, 101] on link "Transactions" at bounding box center [697, 110] width 78 height 21
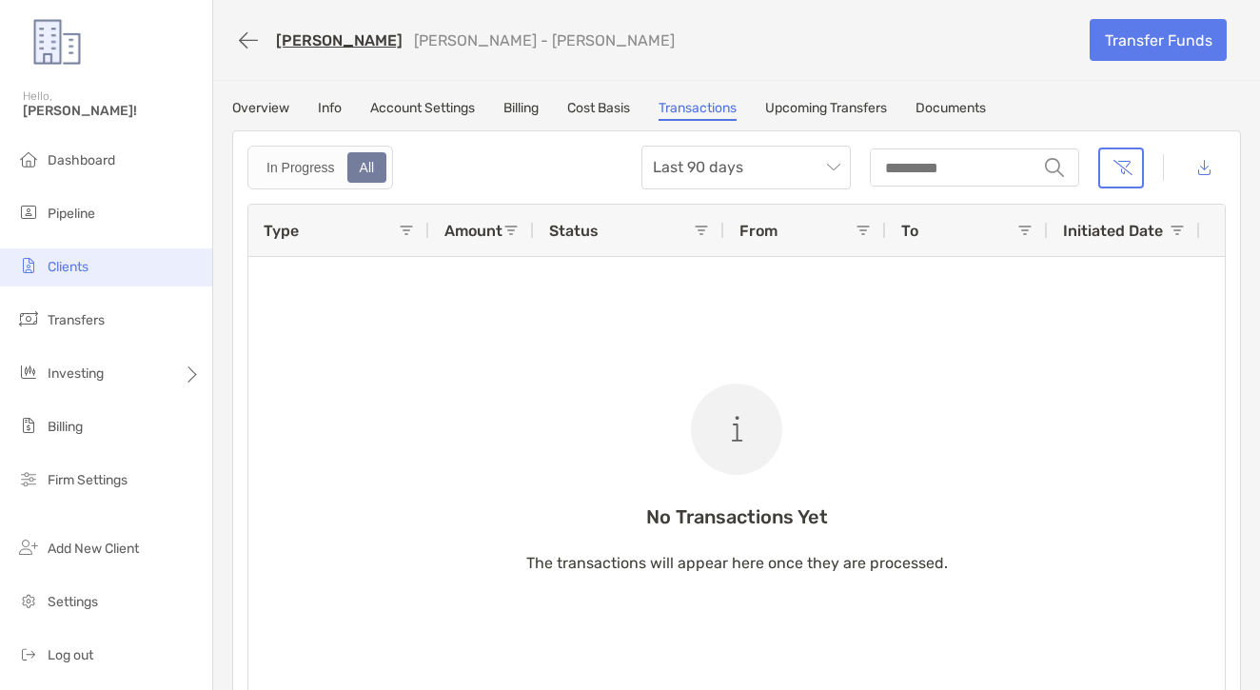
click at [78, 265] on span "Clients" at bounding box center [68, 267] width 41 height 16
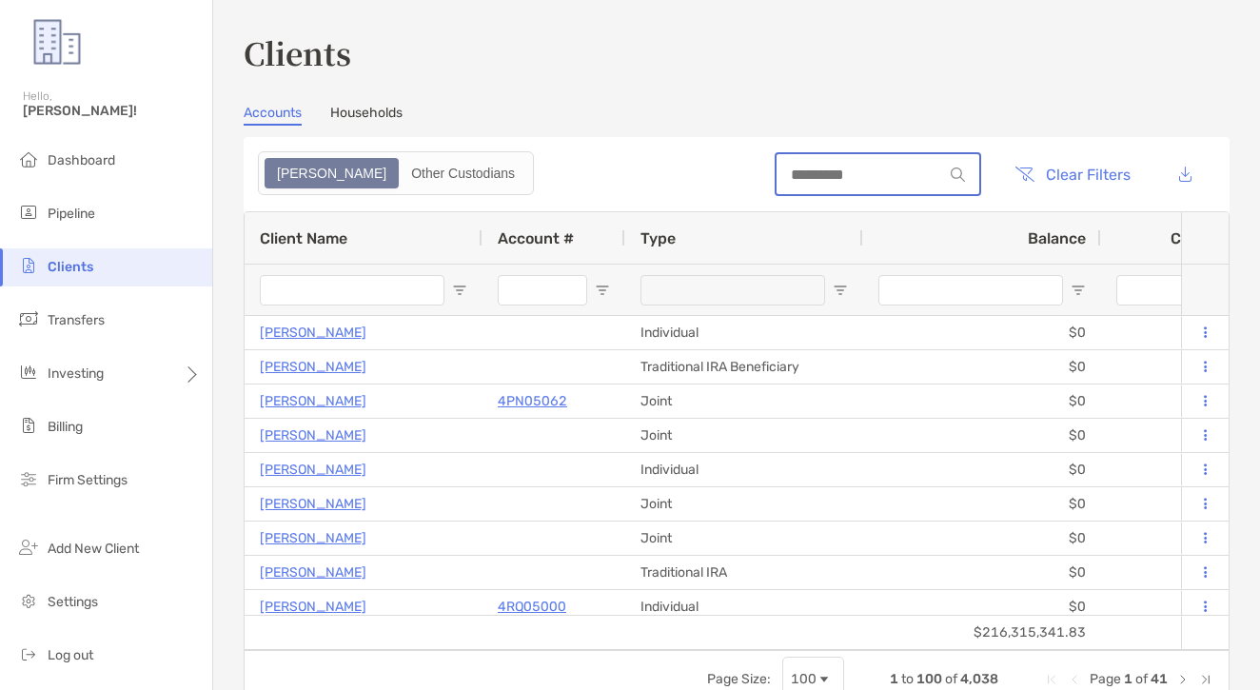
click at [776, 183] on input at bounding box center [859, 175] width 167 height 16
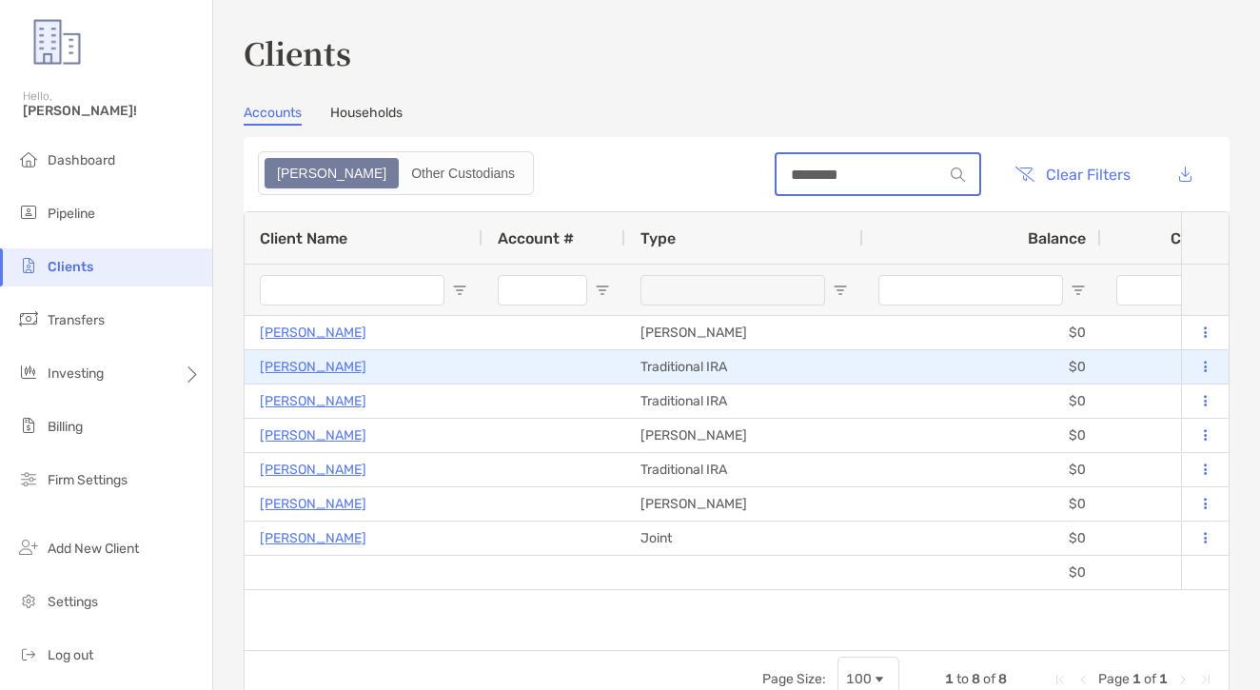
type input "********"
click at [305, 370] on p "Mira Mansour" at bounding box center [313, 367] width 107 height 24
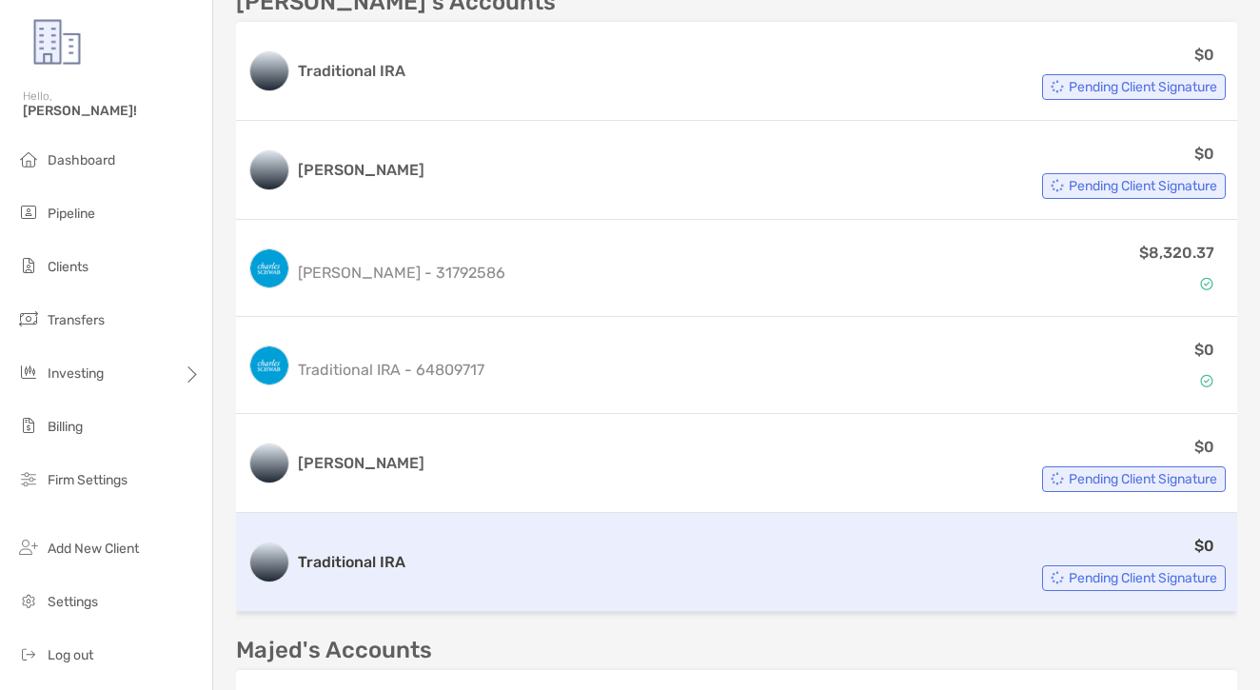
scroll to position [538, 0]
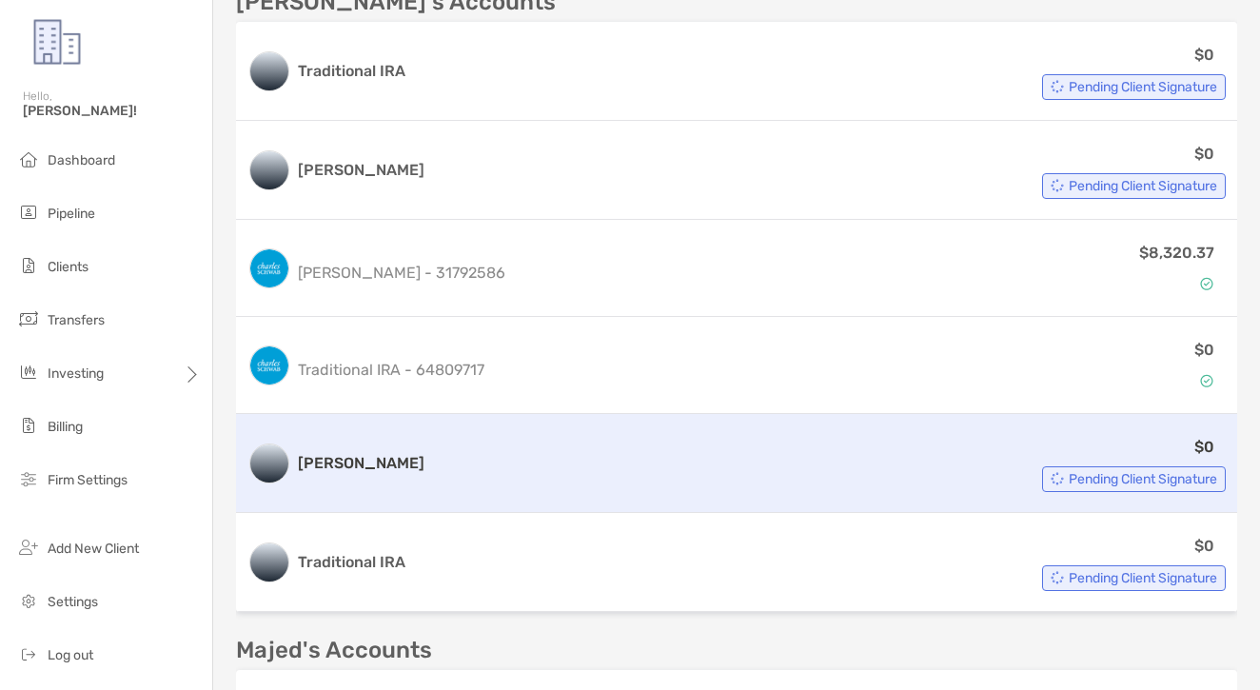
click at [545, 469] on div "$0 Pending Client Signature" at bounding box center [829, 463] width 794 height 57
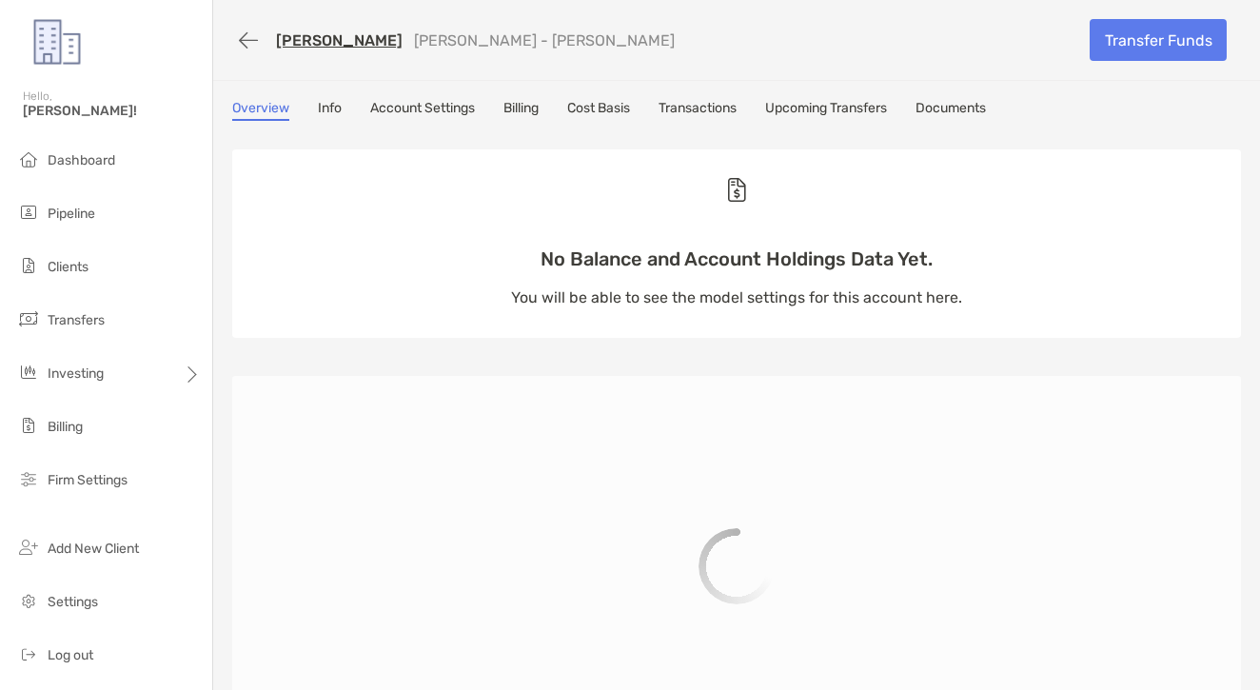
click at [694, 108] on link "Transactions" at bounding box center [697, 110] width 78 height 21
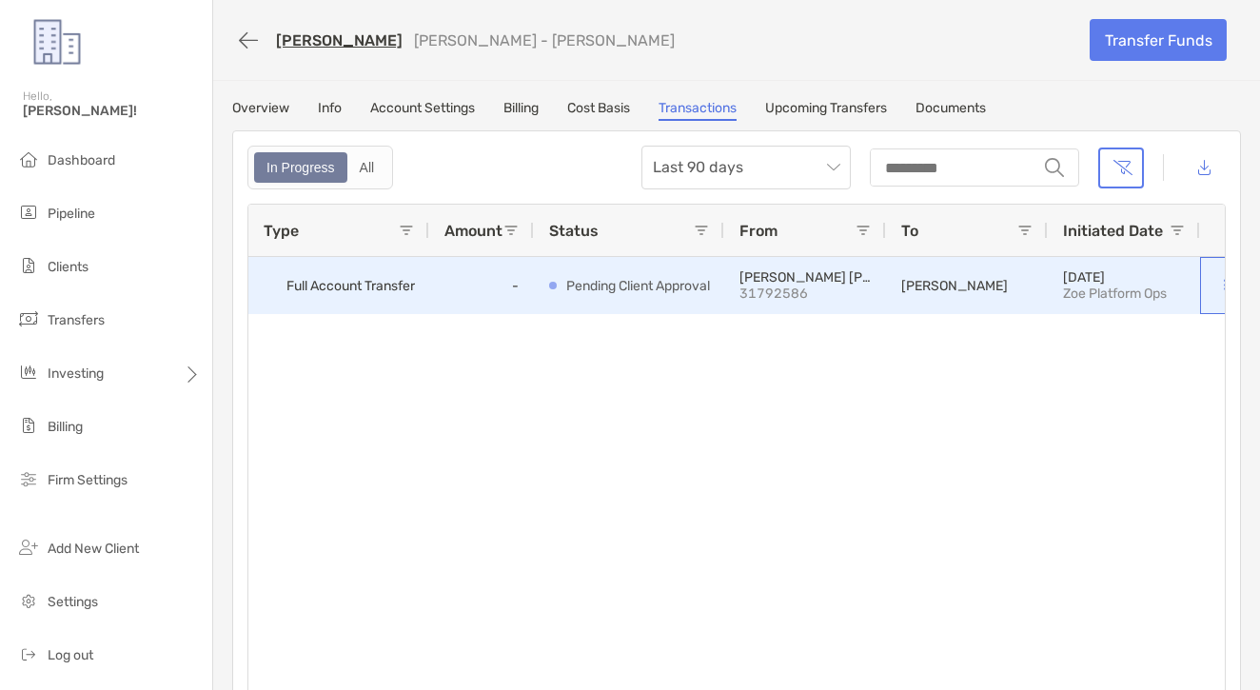
scroll to position [0, 23]
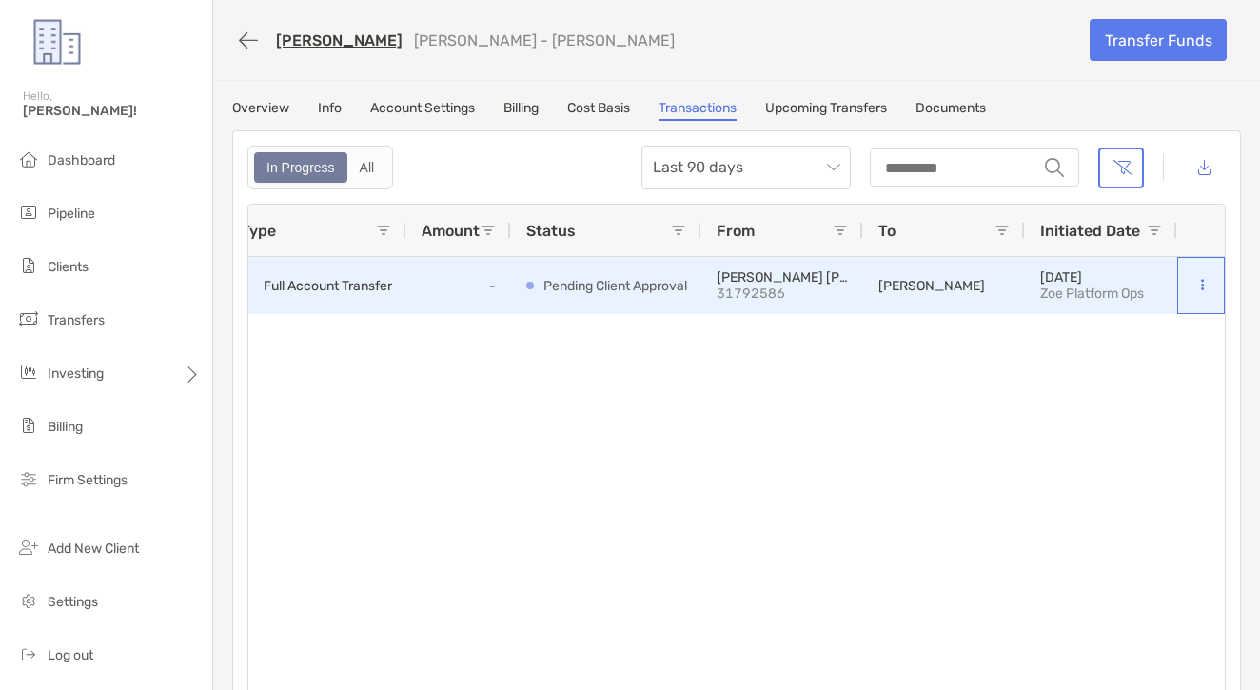
click at [1210, 287] on div at bounding box center [1201, 285] width 48 height 57
click at [1212, 285] on div at bounding box center [1201, 285] width 48 height 57
click at [1171, 284] on div "09/03/2025 Zoe Platform Ops" at bounding box center [1101, 285] width 152 height 57
click at [1212, 284] on div at bounding box center [1201, 285] width 48 height 57
click at [1179, 273] on div at bounding box center [1201, 285] width 48 height 57
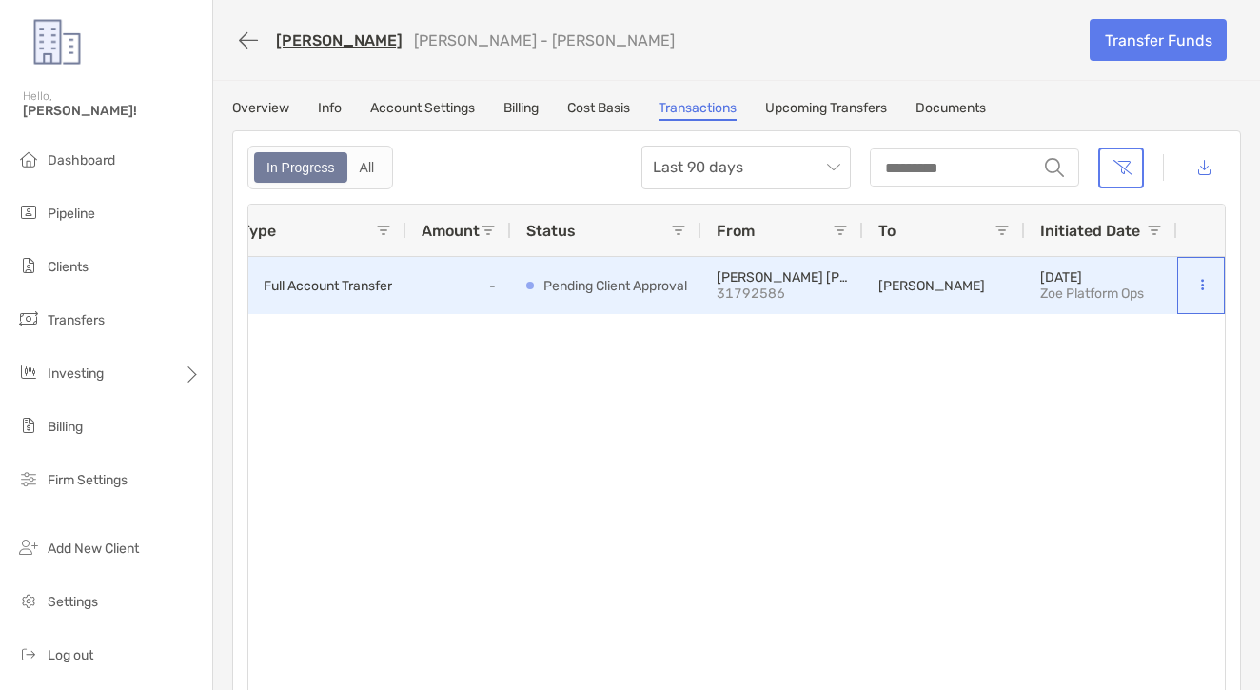
click at [1192, 279] on button at bounding box center [1201, 285] width 19 height 19
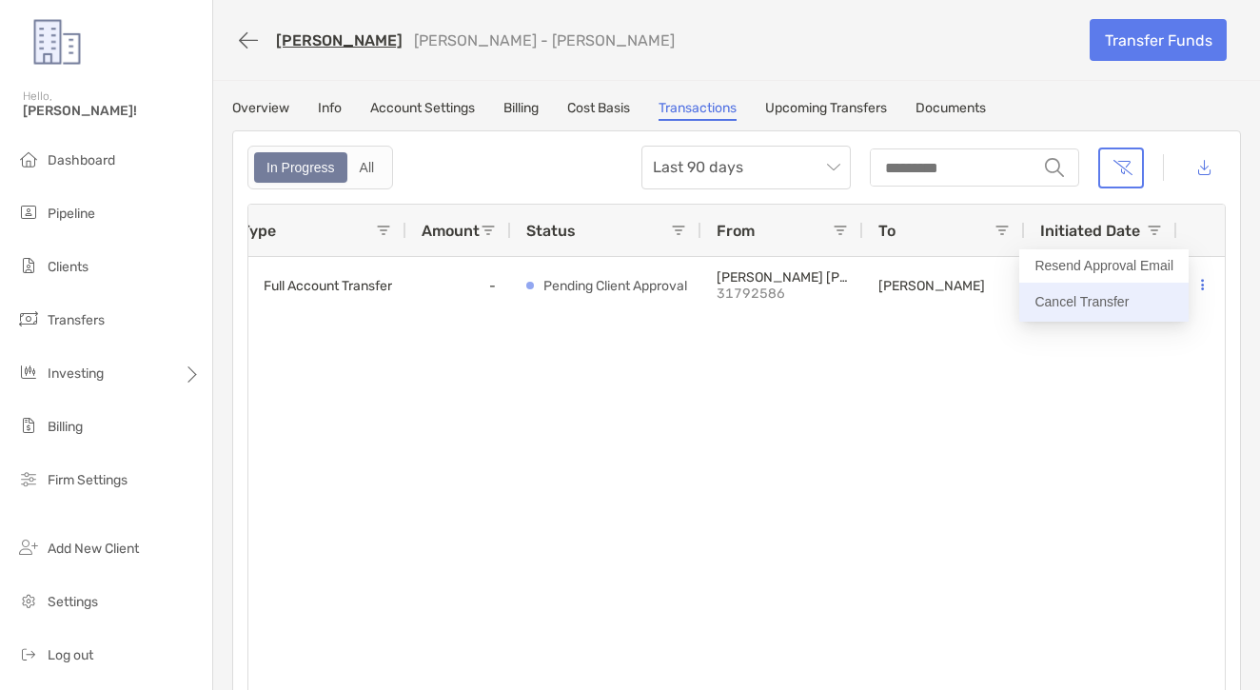
click at [1028, 308] on button "Cancel Transfer" at bounding box center [1103, 302] width 169 height 39
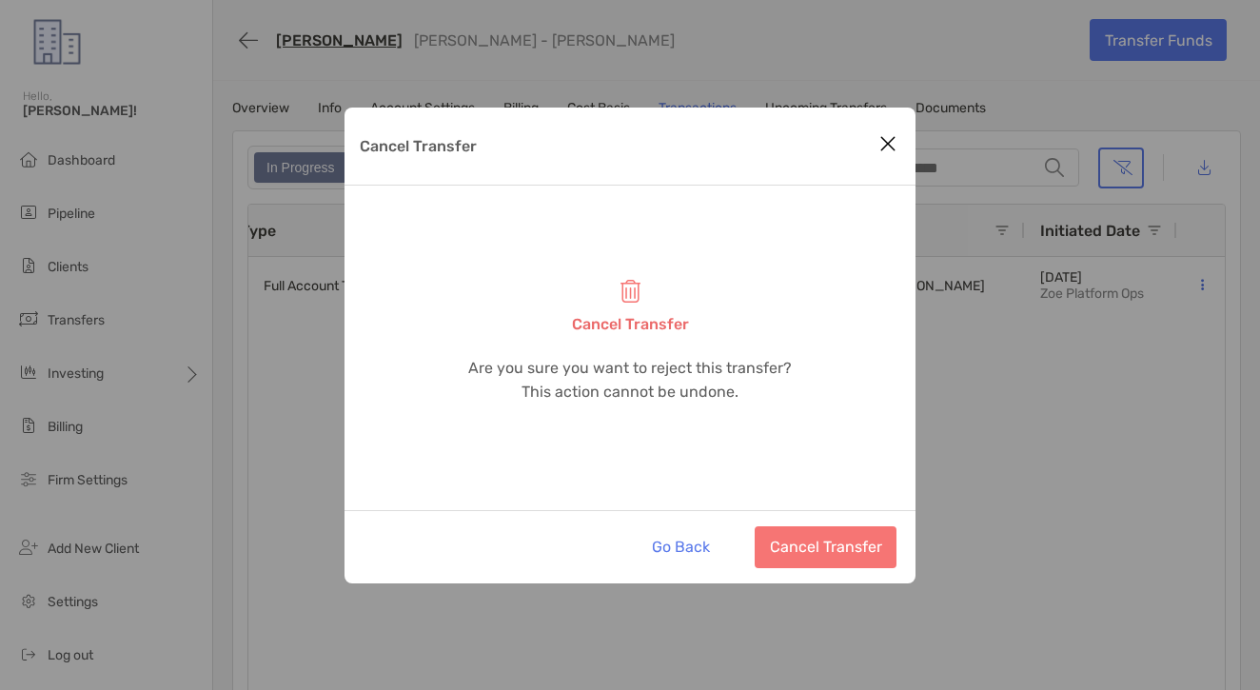
click at [877, 541] on button "Cancel Transfer" at bounding box center [826, 547] width 142 height 42
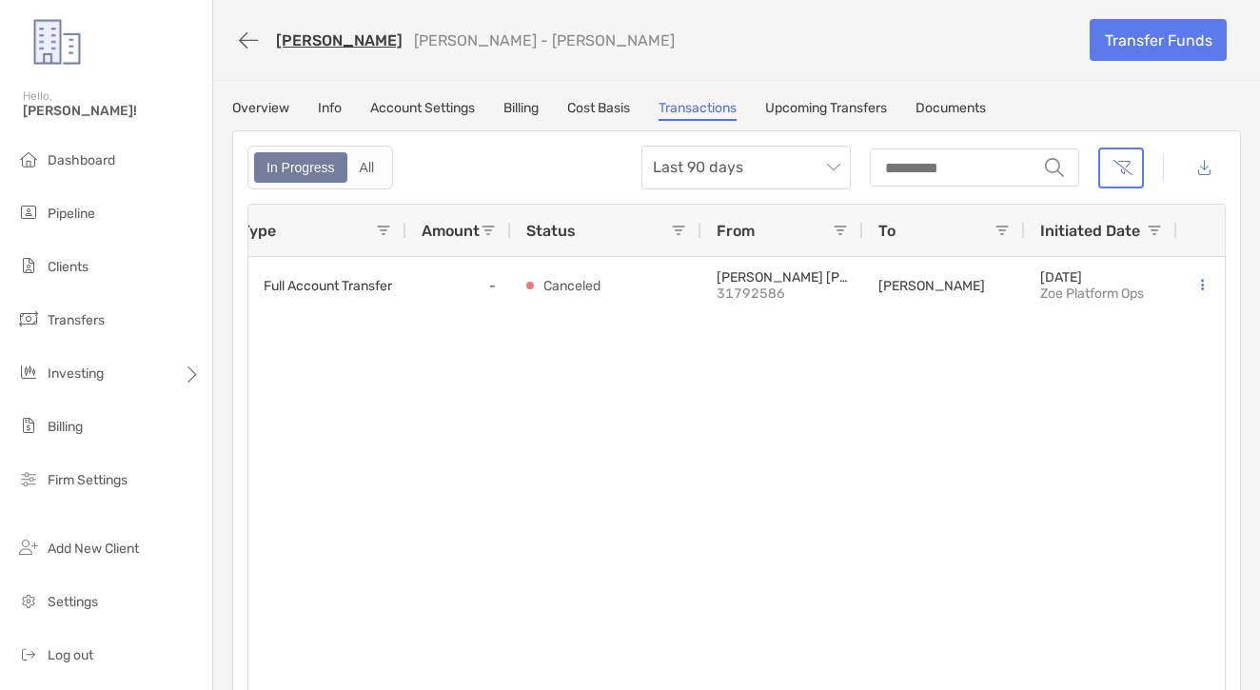
click at [280, 57] on div "Mira Mansour Roth IRA - Roth IRA" at bounding box center [653, 40] width 843 height 35
click at [248, 46] on icon "button" at bounding box center [248, 40] width 19 height 22
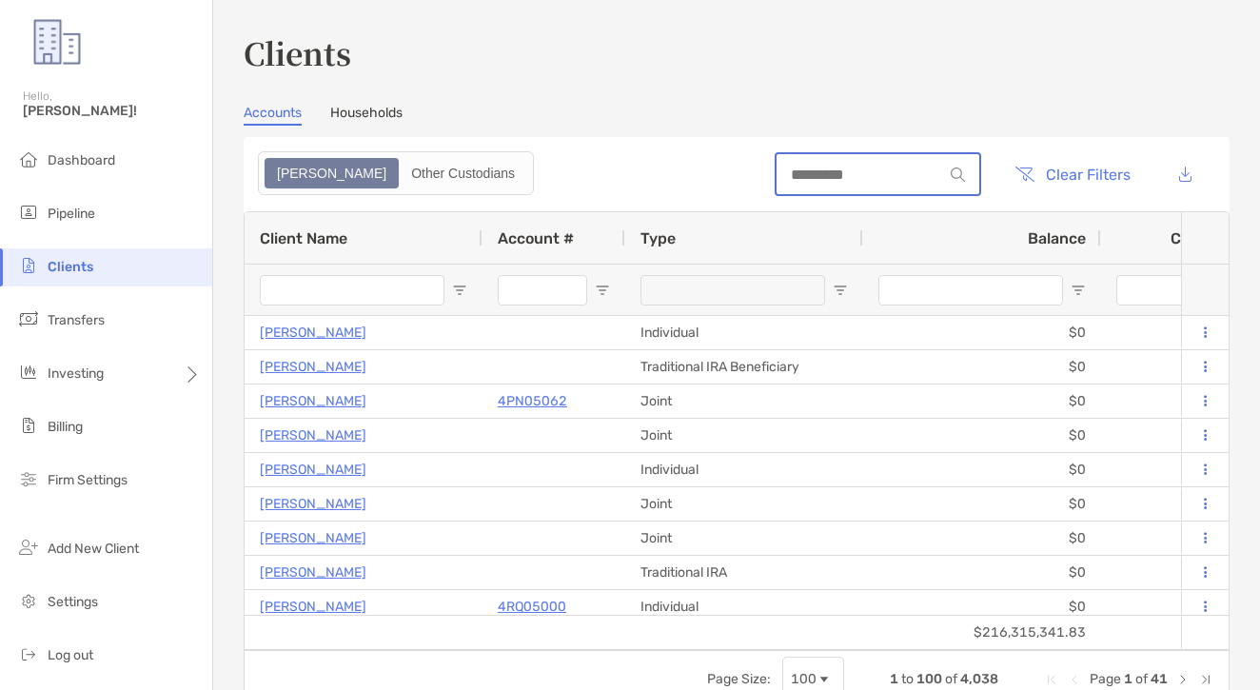
click at [831, 178] on input at bounding box center [859, 175] width 167 height 16
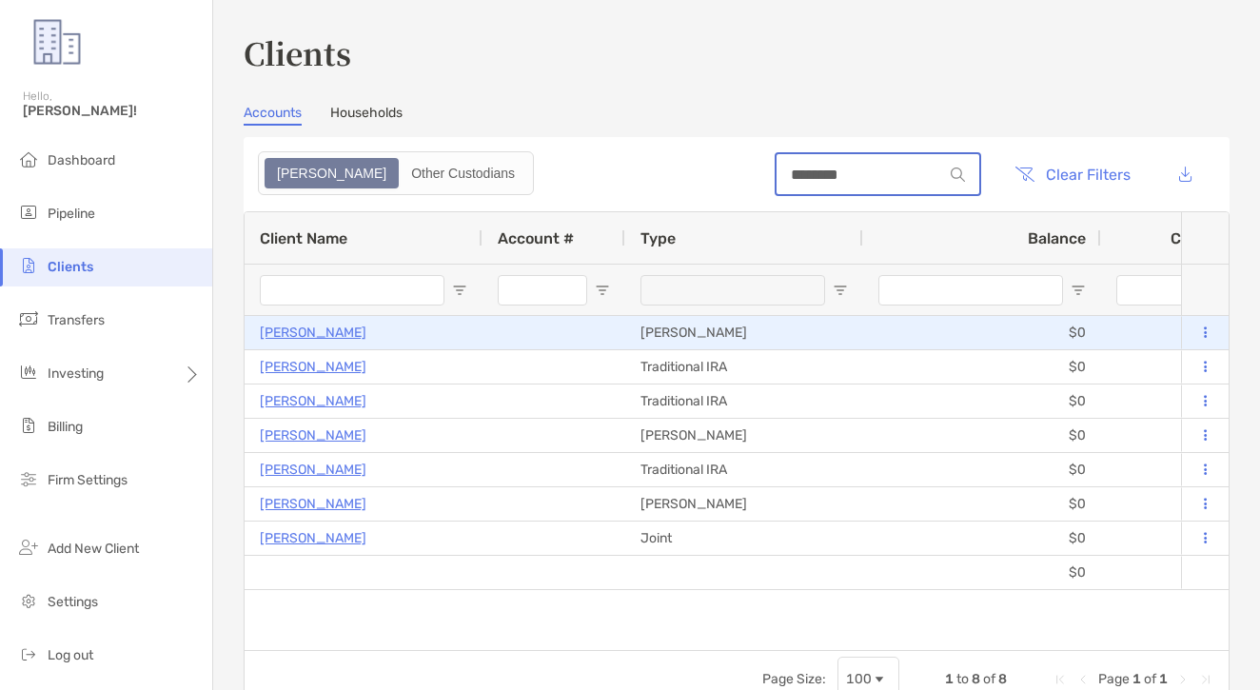
type input "********"
click at [319, 338] on p "Mira Mansour" at bounding box center [313, 333] width 107 height 24
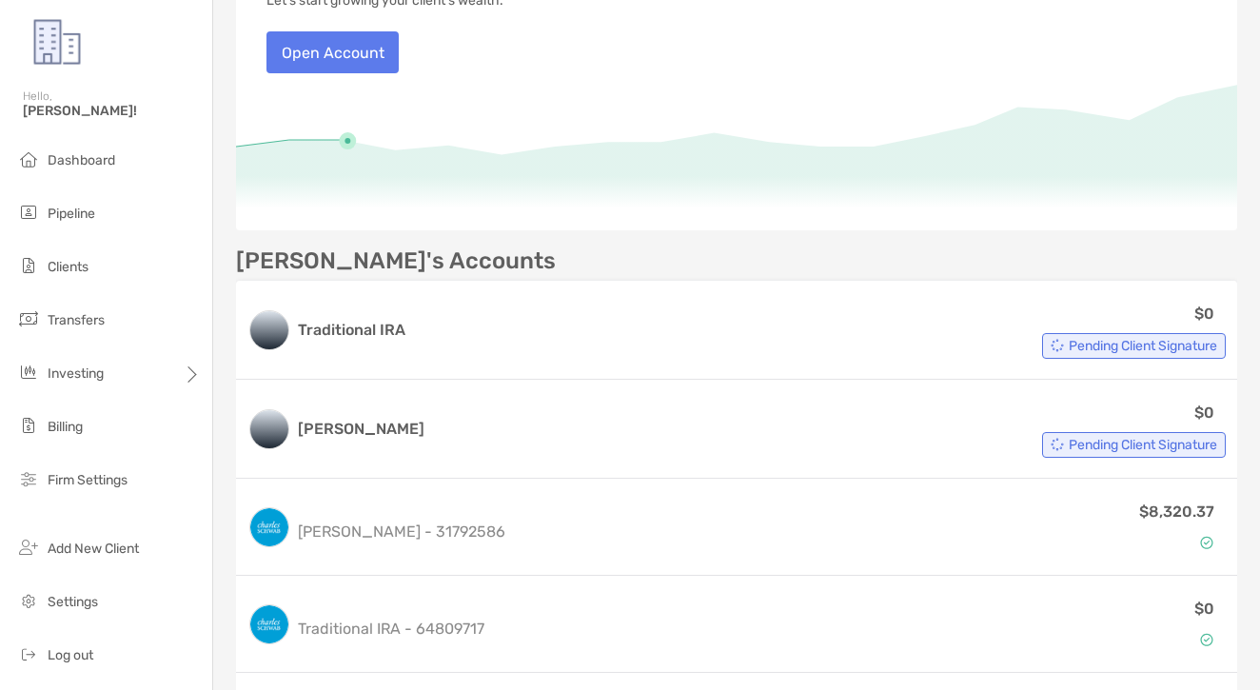
scroll to position [744, 0]
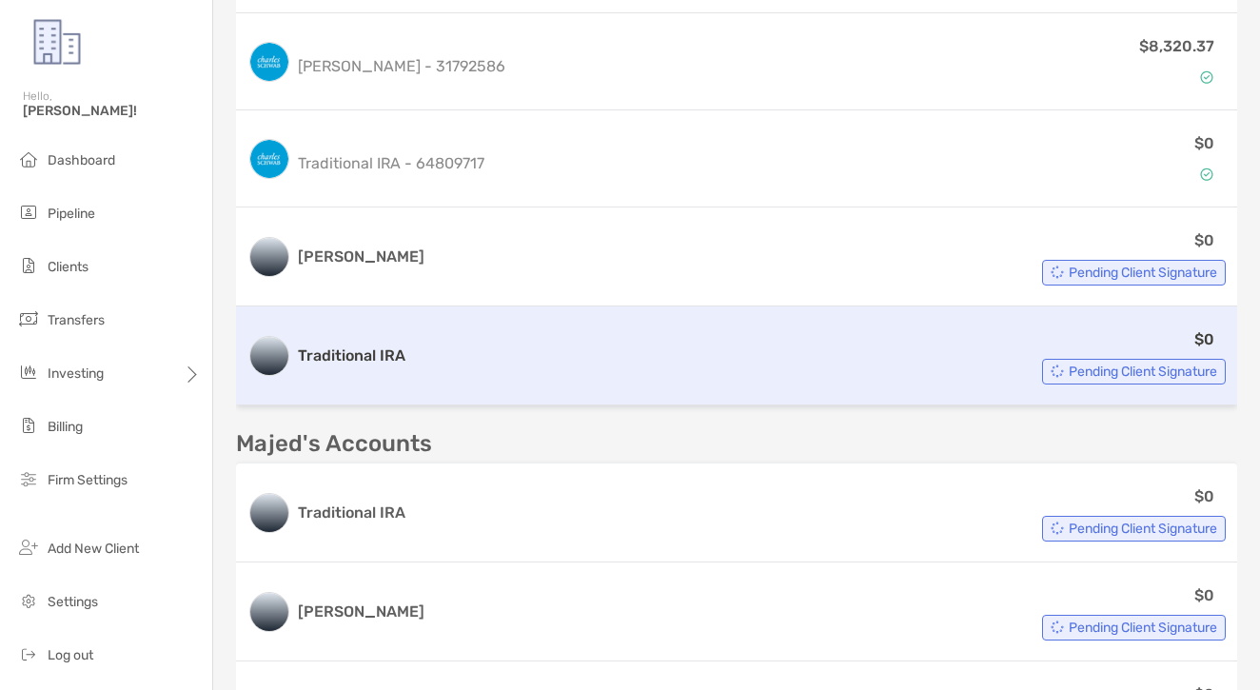
click at [447, 363] on div "$0 Pending Client Signature" at bounding box center [819, 355] width 813 height 57
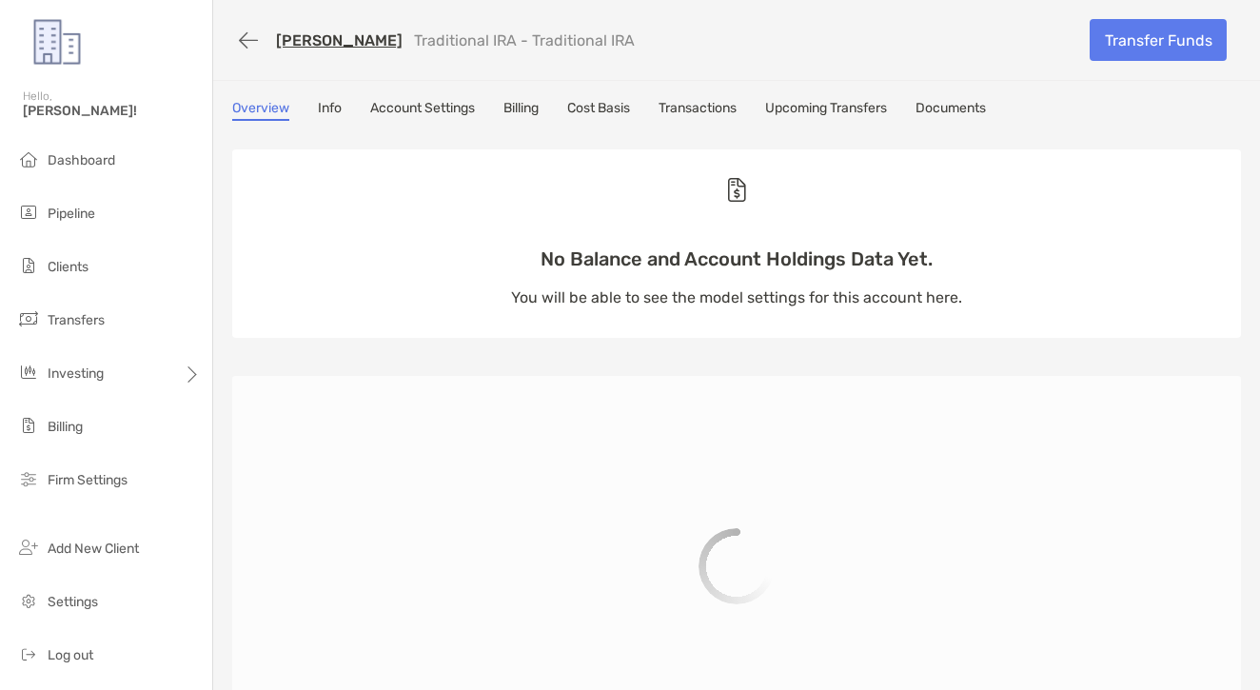
click at [706, 123] on div "Overview Info Account Settings Billing Cost Basis Transactions Upcoming Transfe…" at bounding box center [736, 563] width 1047 height 927
click at [705, 103] on link "Transactions" at bounding box center [697, 110] width 78 height 21
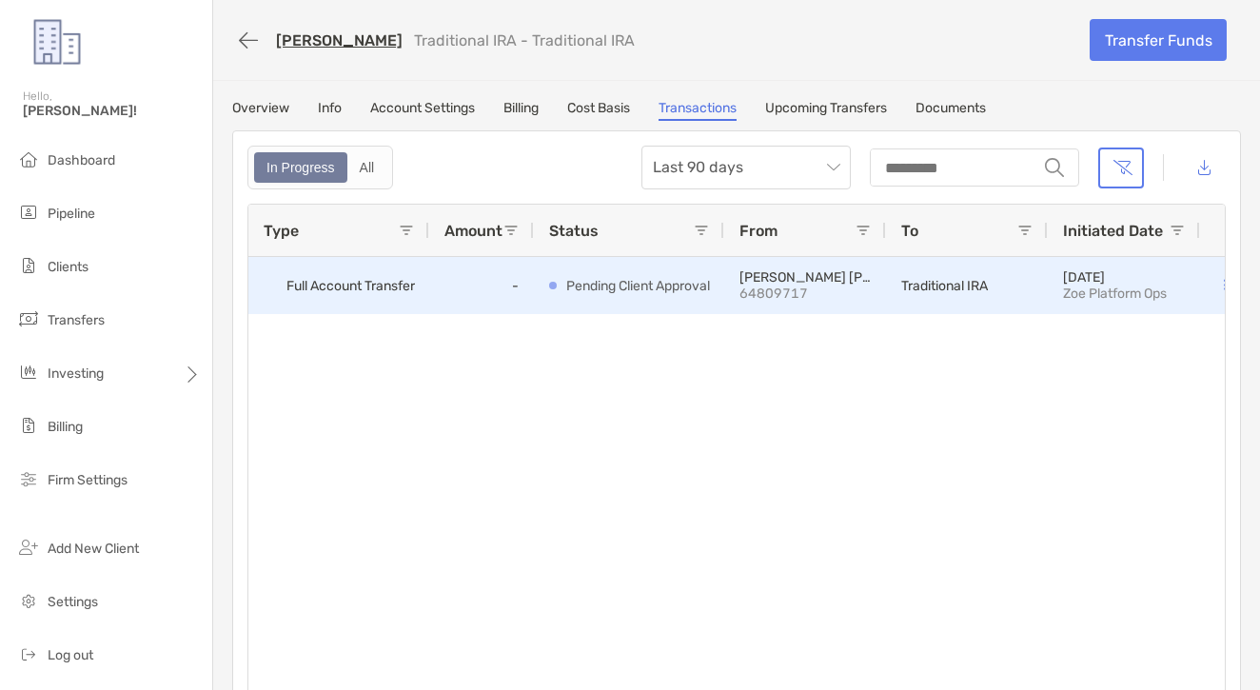
scroll to position [0, 6]
click at [1216, 284] on button at bounding box center [1218, 285] width 19 height 19
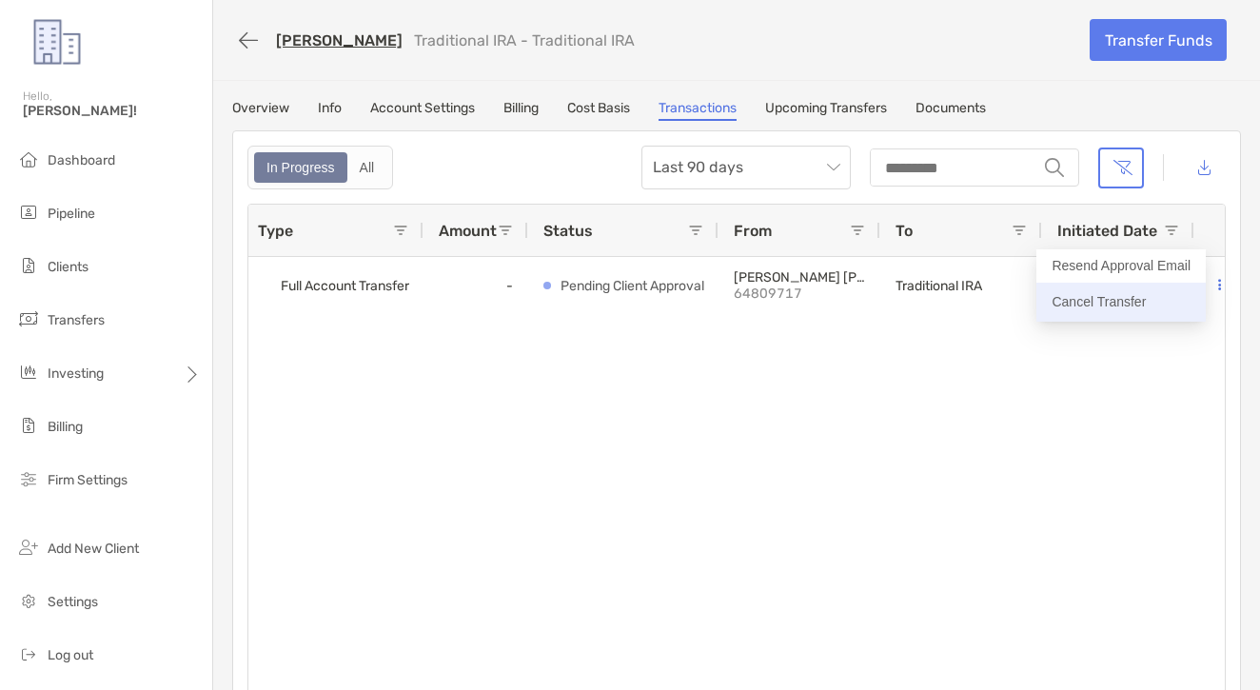
click at [1128, 308] on p "Cancel Transfer" at bounding box center [1120, 302] width 139 height 24
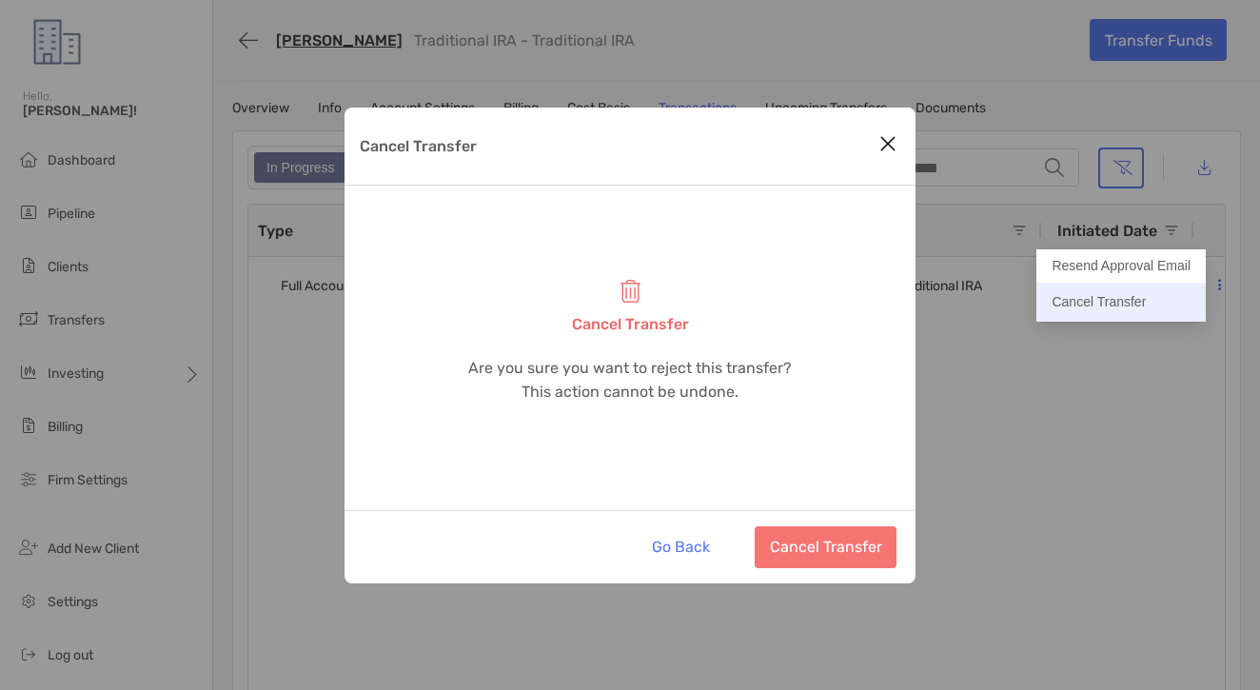
scroll to position [1, 0]
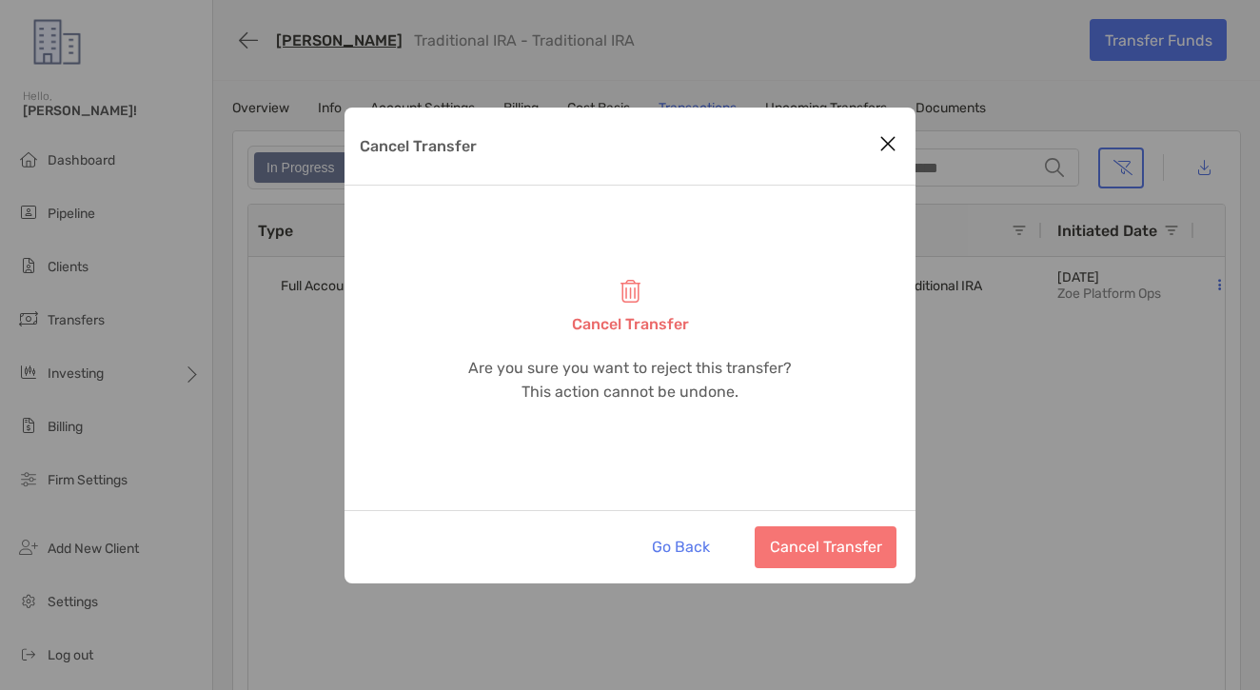
click at [872, 524] on div "Go Back Cancel Transfer" at bounding box center [629, 546] width 571 height 73
click at [881, 532] on button "Cancel Transfer" at bounding box center [826, 547] width 142 height 42
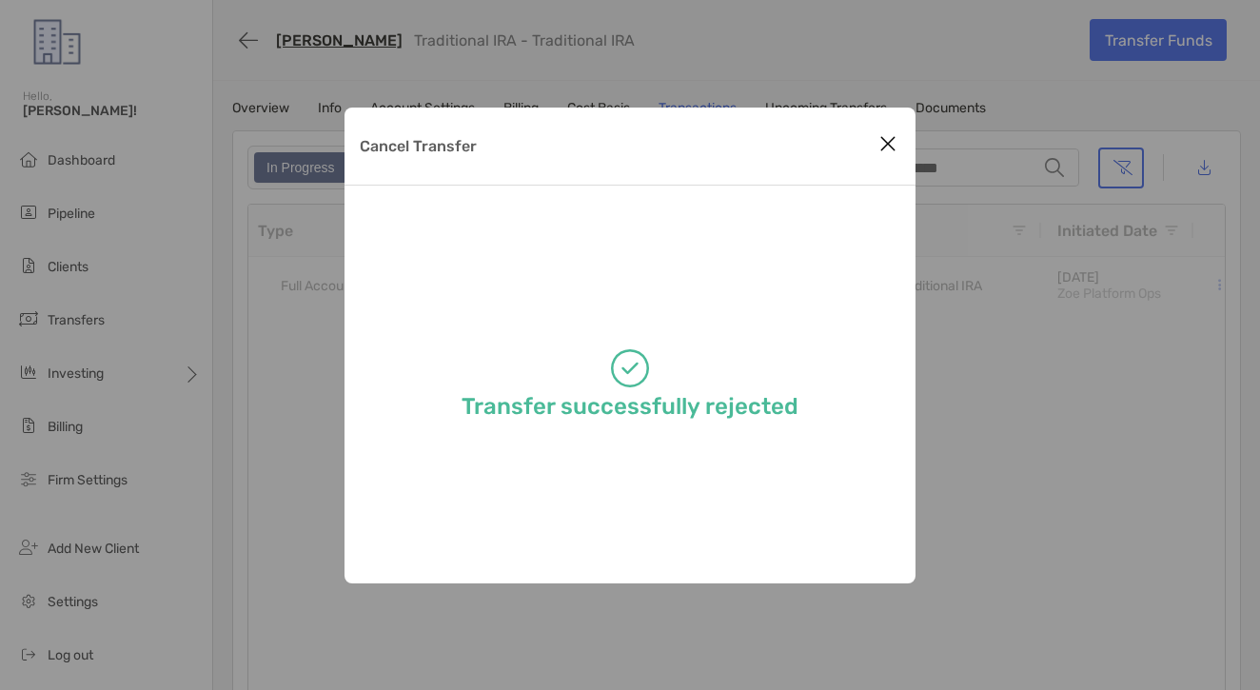
scroll to position [0, 0]
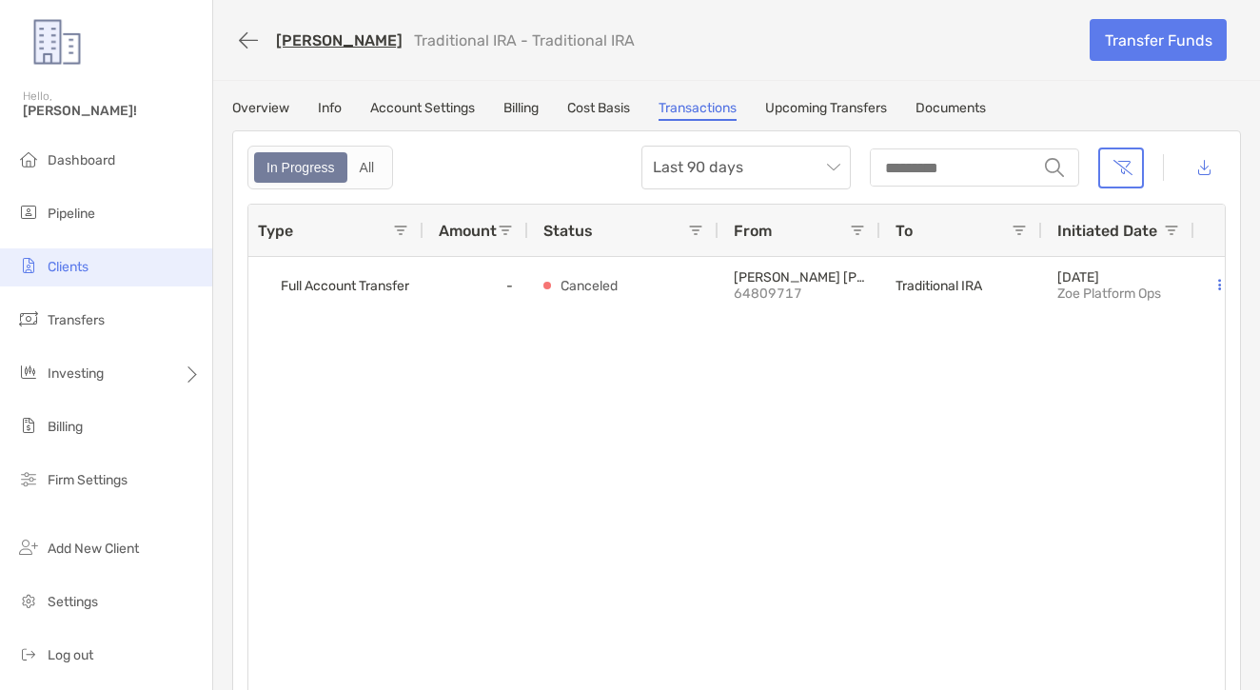
click at [88, 285] on li "Clients" at bounding box center [106, 267] width 212 height 38
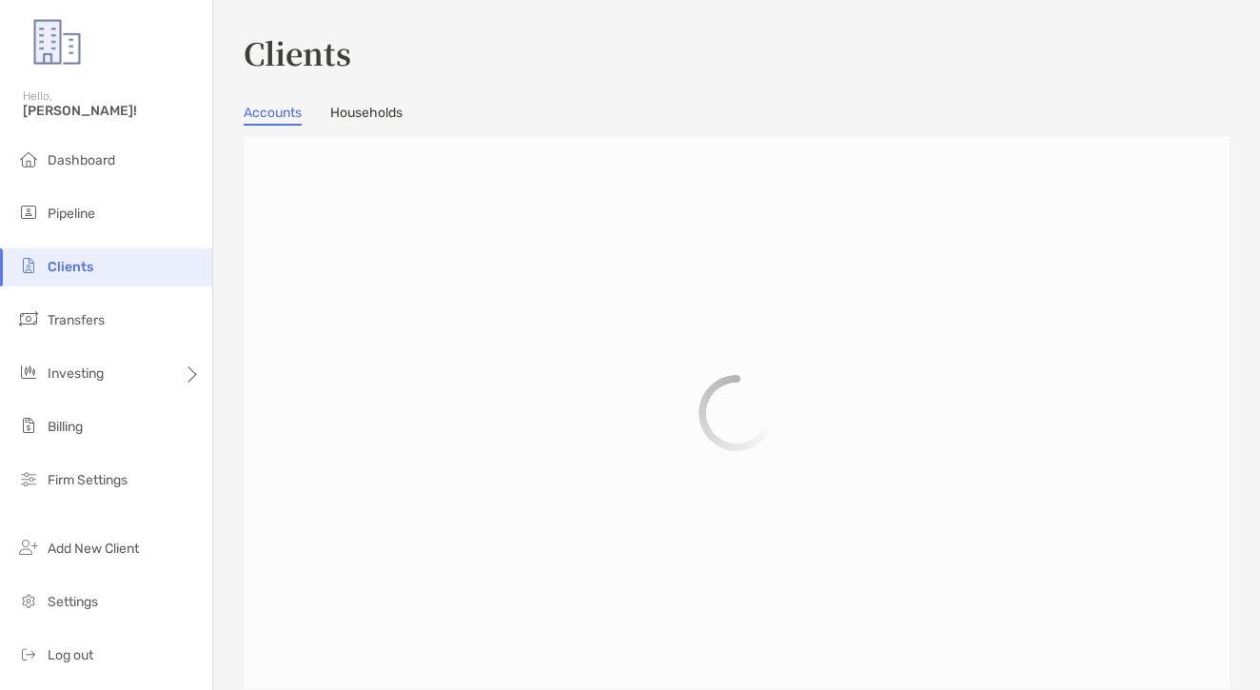
scroll to position [4, 0]
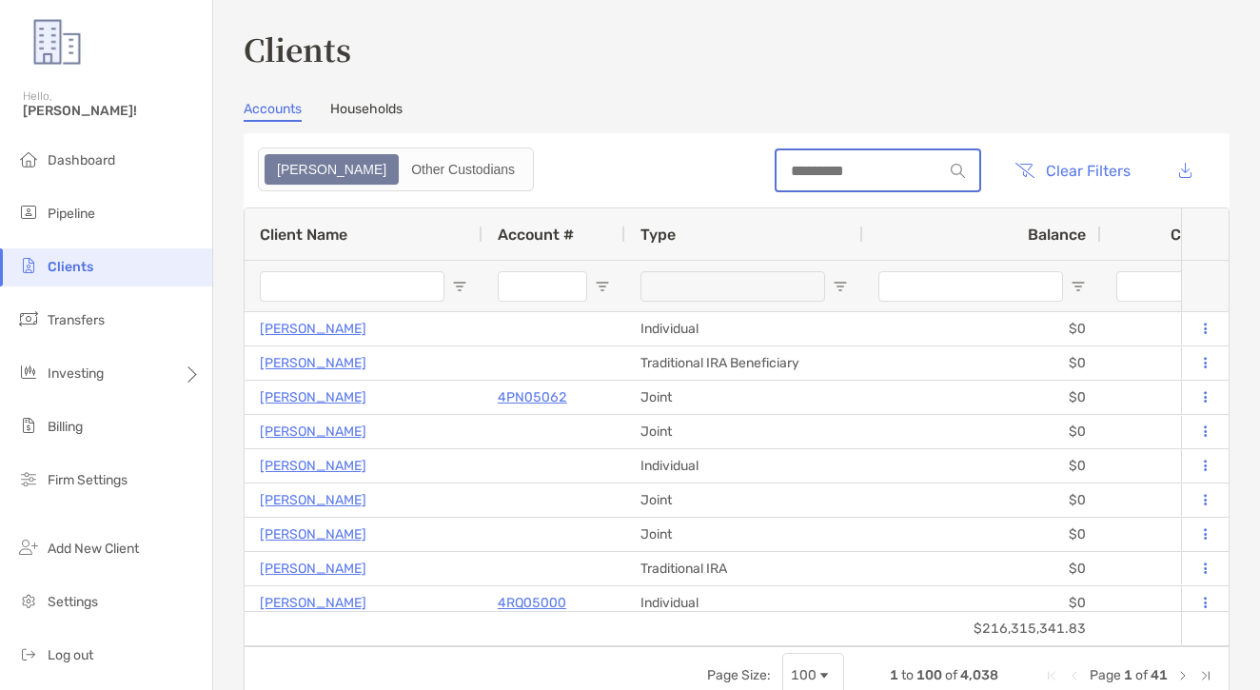
click at [879, 171] on input at bounding box center [859, 171] width 167 height 16
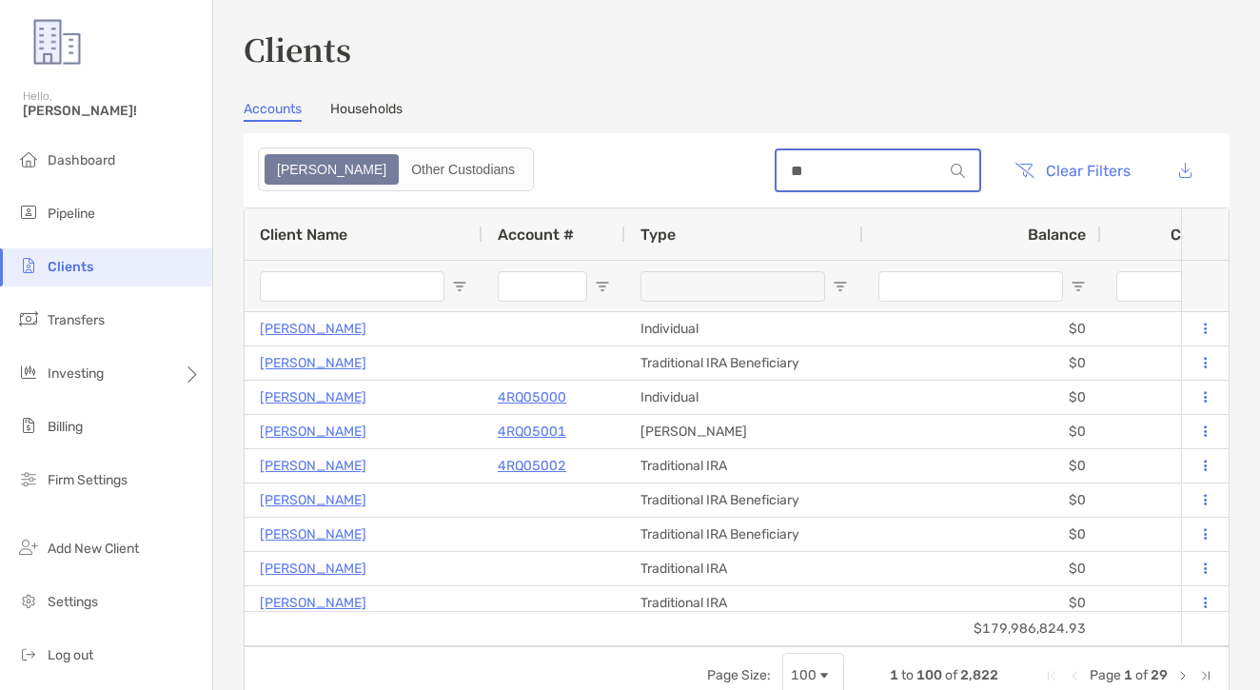
type input "*"
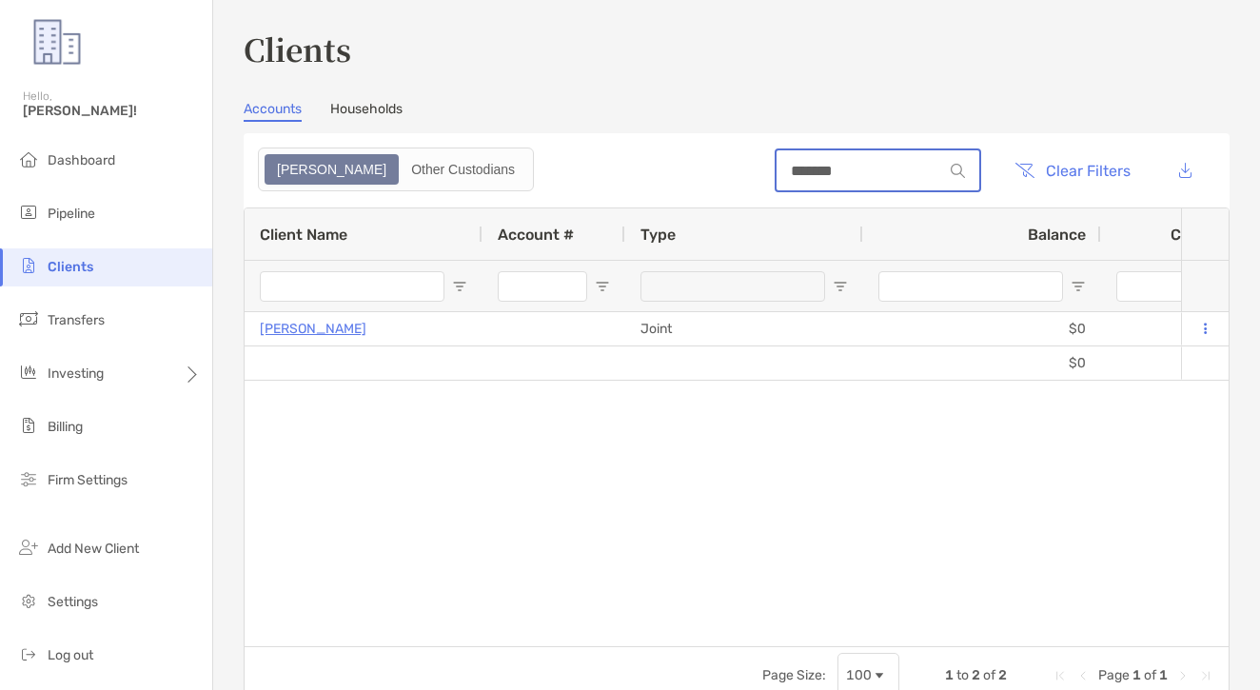
type input "*******"
drag, startPoint x: 879, startPoint y: 171, endPoint x: 335, endPoint y: 334, distance: 568.0
click at [335, 334] on p "Jodie Reddingius" at bounding box center [313, 329] width 107 height 24
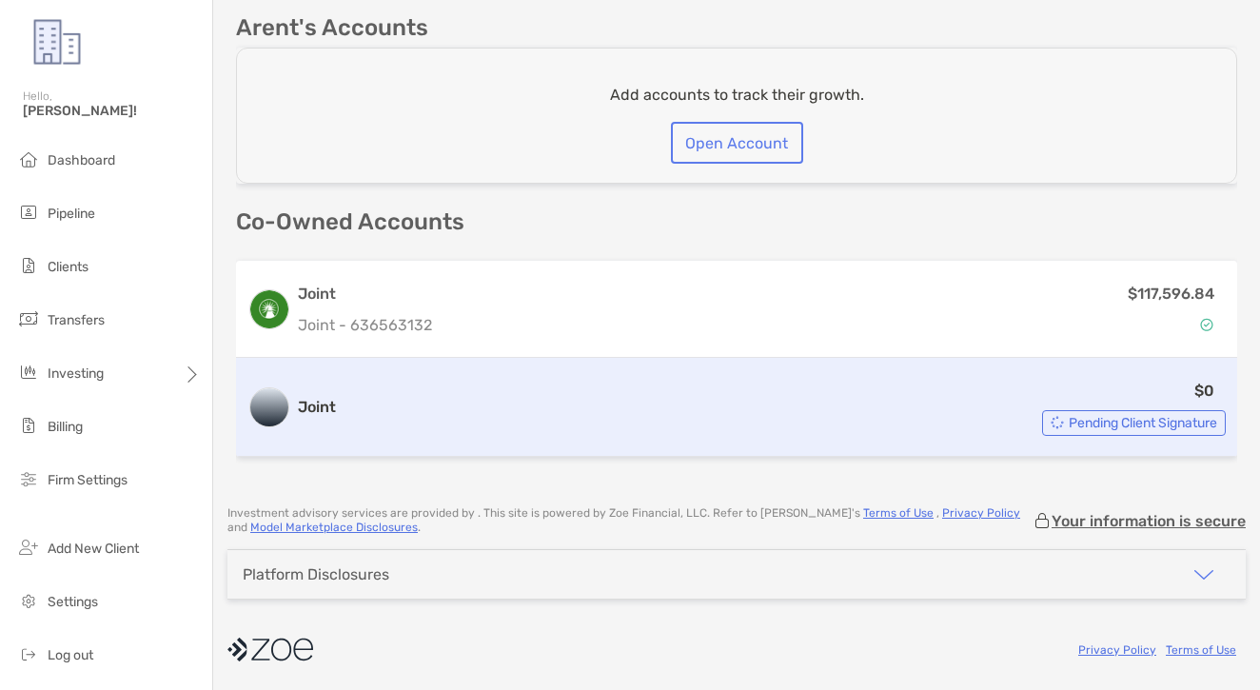
scroll to position [857, 0]
click at [845, 390] on div "$0 Pending Client Signature" at bounding box center [784, 407] width 882 height 57
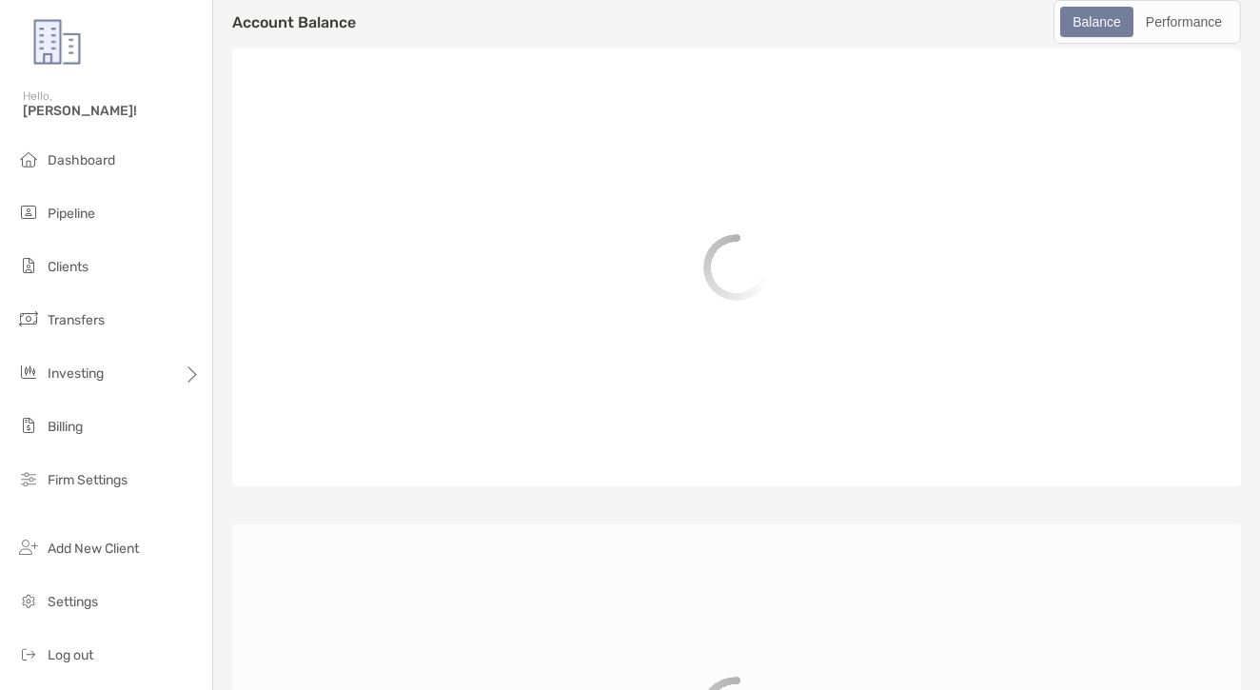
click at [728, 410] on div at bounding box center [736, 267] width 963 height 392
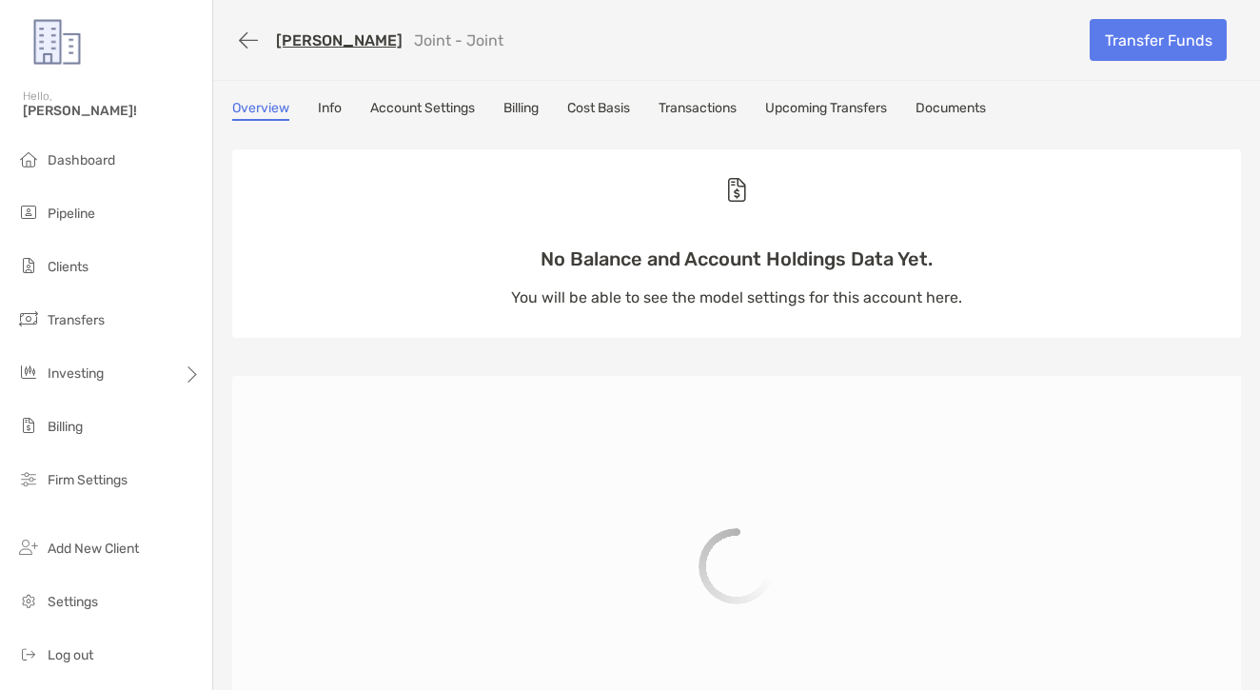
click at [702, 105] on link "Transactions" at bounding box center [697, 110] width 78 height 21
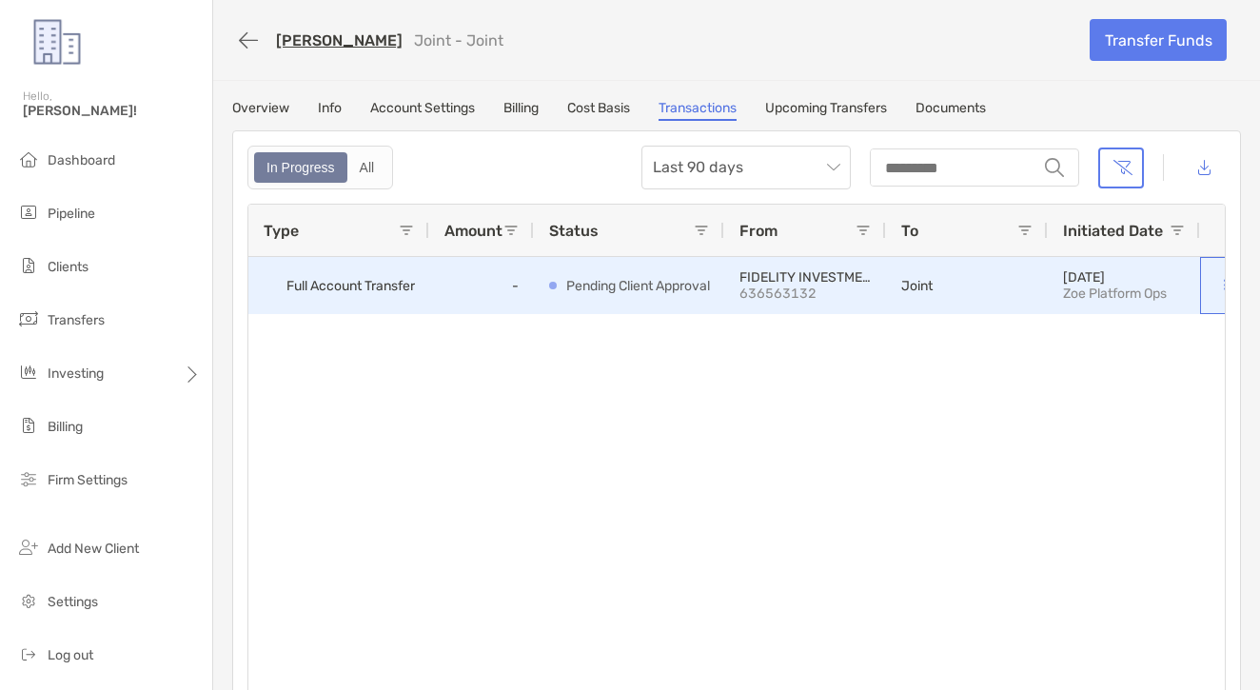
click at [1219, 281] on button at bounding box center [1224, 285] width 19 height 19
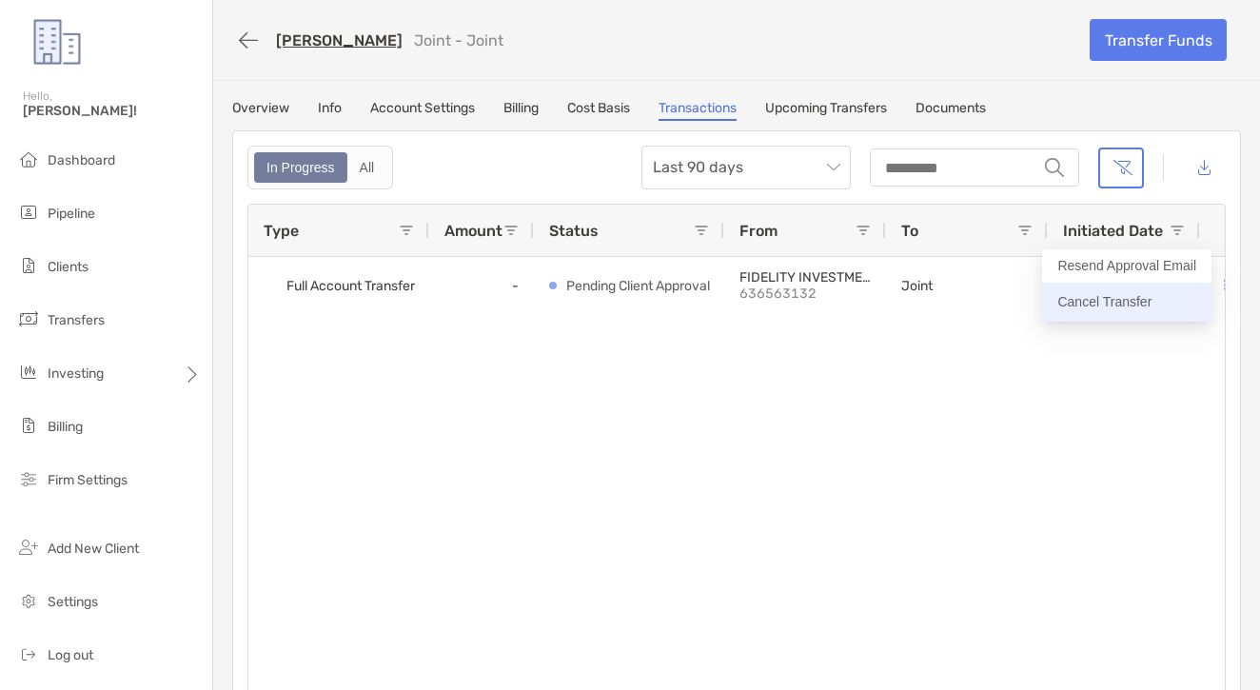
click at [1122, 303] on p "Cancel Transfer" at bounding box center [1126, 302] width 139 height 24
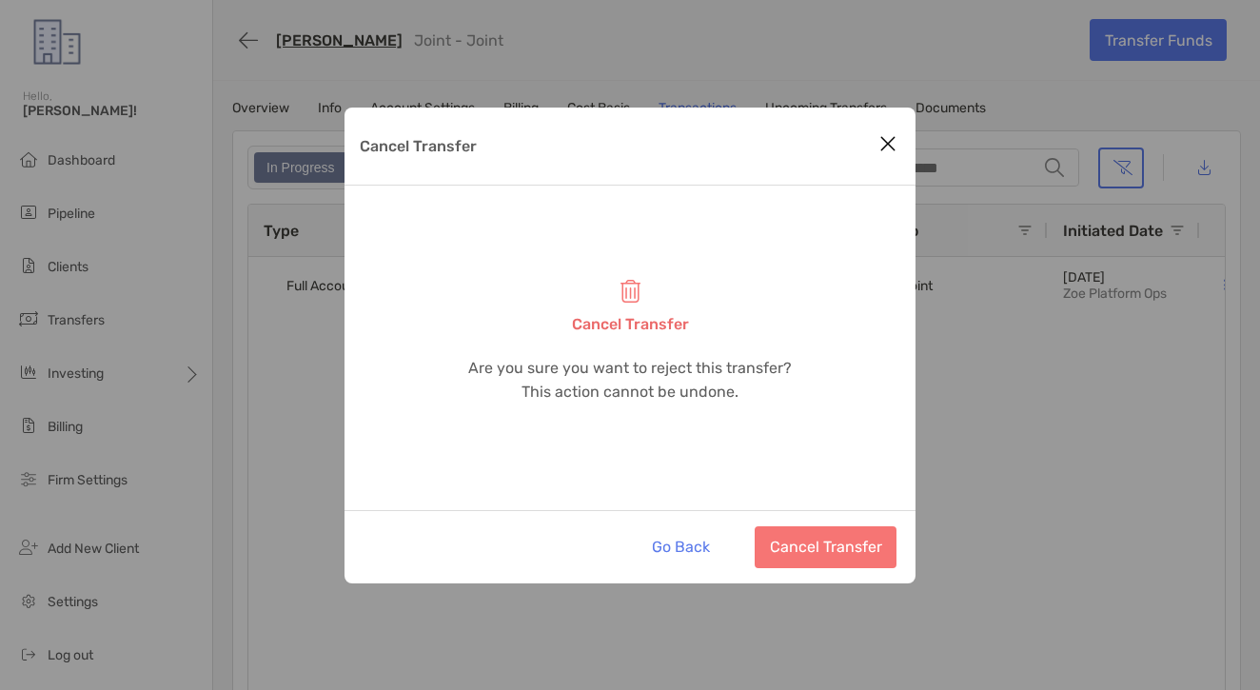
click at [864, 534] on button "Cancel Transfer" at bounding box center [826, 547] width 142 height 42
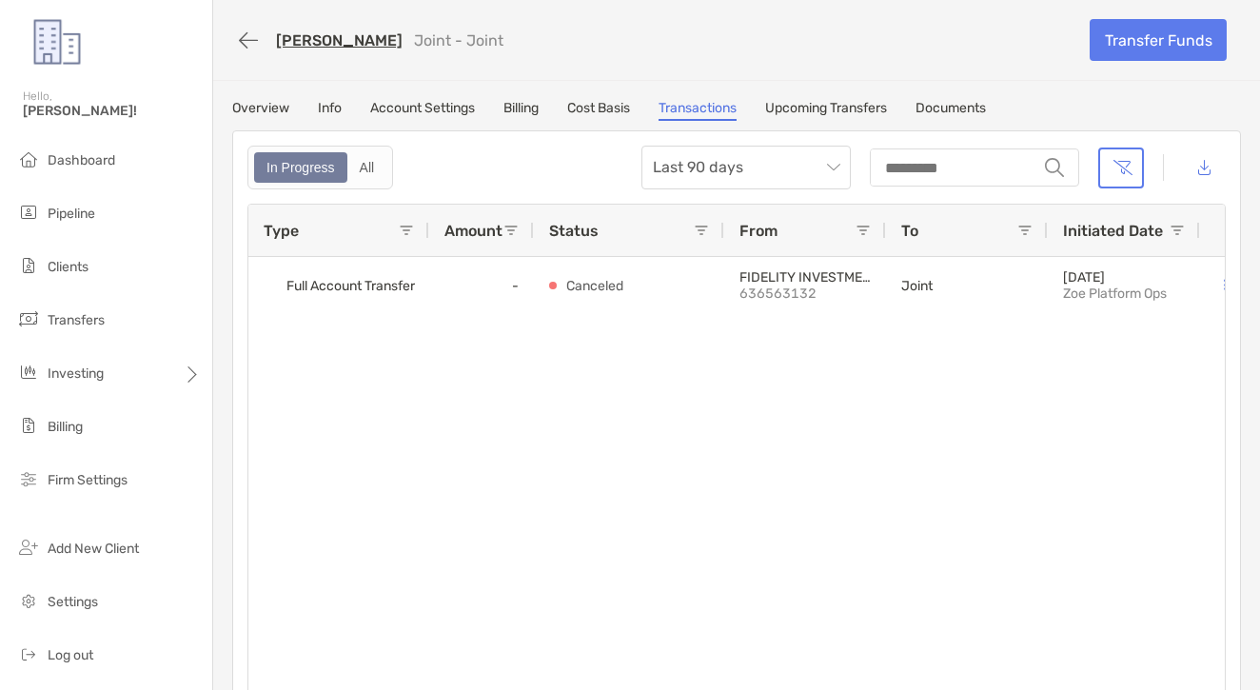
click at [124, 290] on ul "Dashboard Pipeline Clients Transfers Investing Billing Firm Settings" at bounding box center [106, 328] width 212 height 373
click at [91, 274] on li "Clients" at bounding box center [106, 267] width 212 height 38
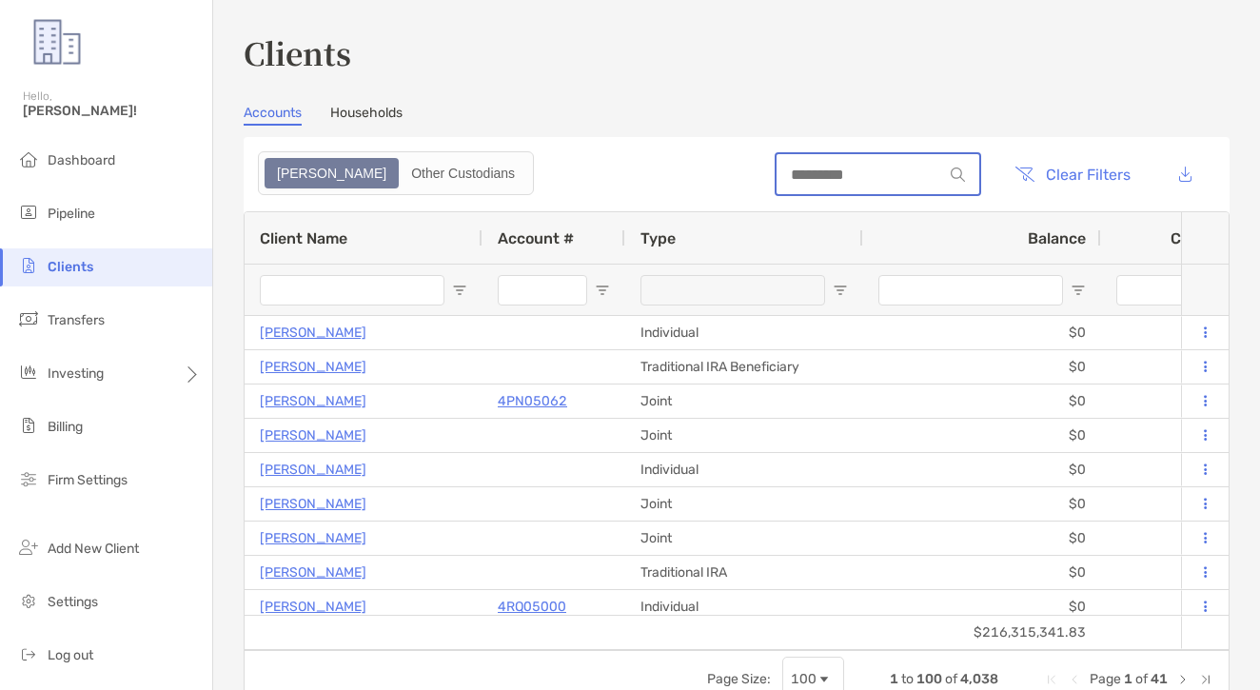
click at [791, 179] on input at bounding box center [859, 175] width 167 height 16
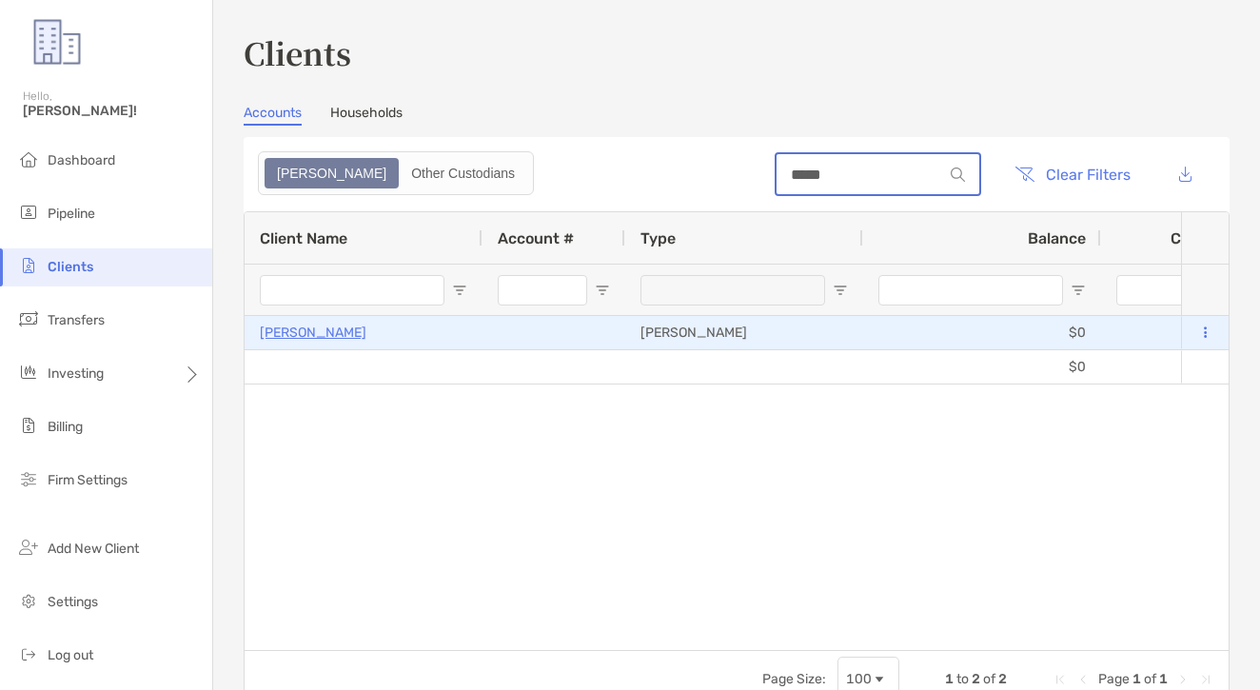
type input "*****"
click at [324, 338] on p "Jamie Solis" at bounding box center [313, 333] width 107 height 24
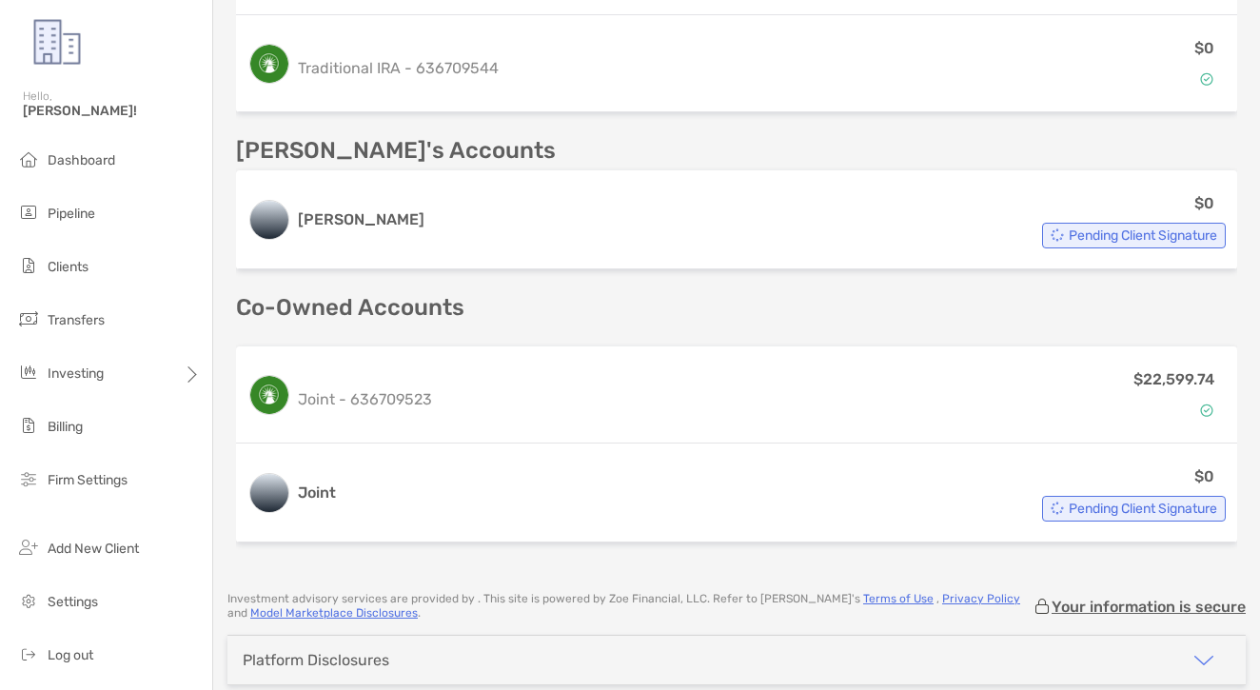
scroll to position [1010, 0]
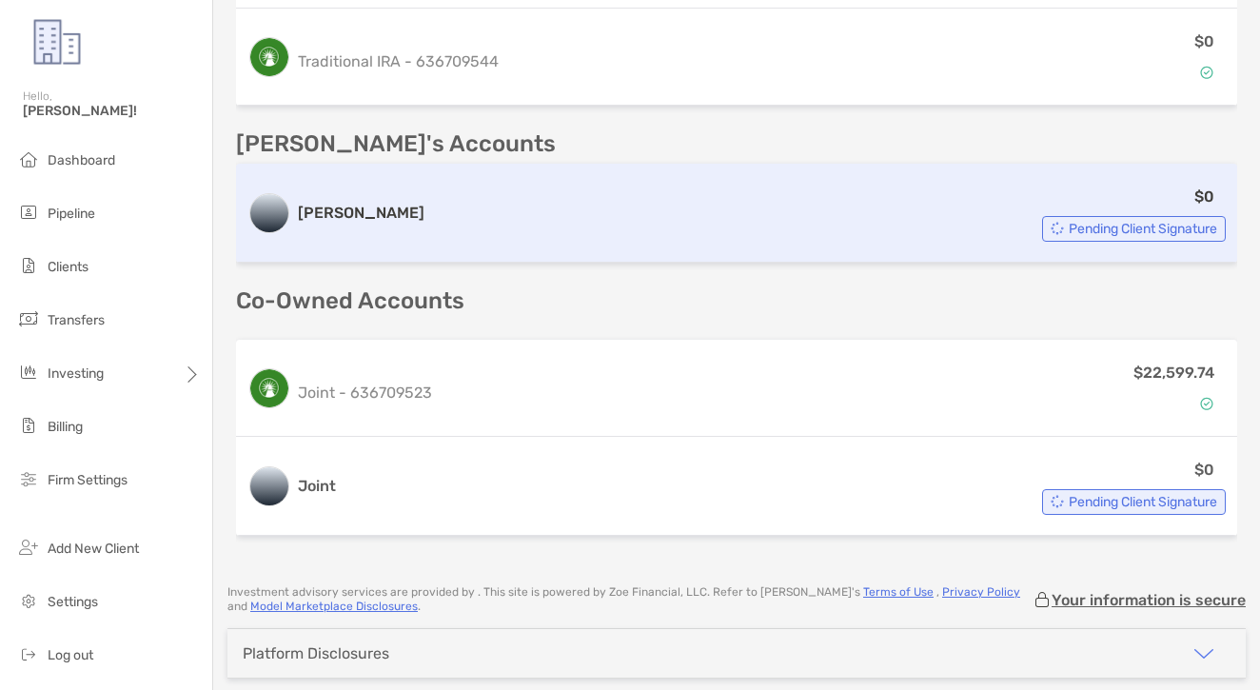
click at [484, 236] on div "$0 Pending Client Signature" at bounding box center [829, 213] width 794 height 57
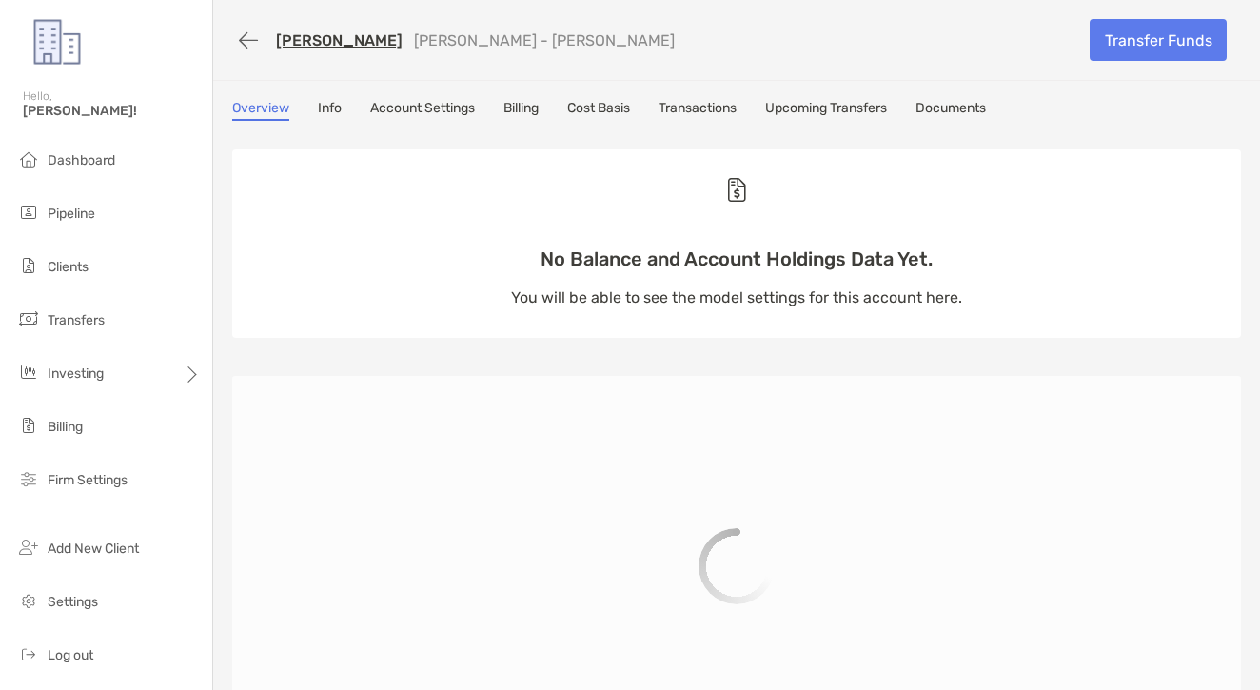
click at [705, 108] on link "Transactions" at bounding box center [697, 110] width 78 height 21
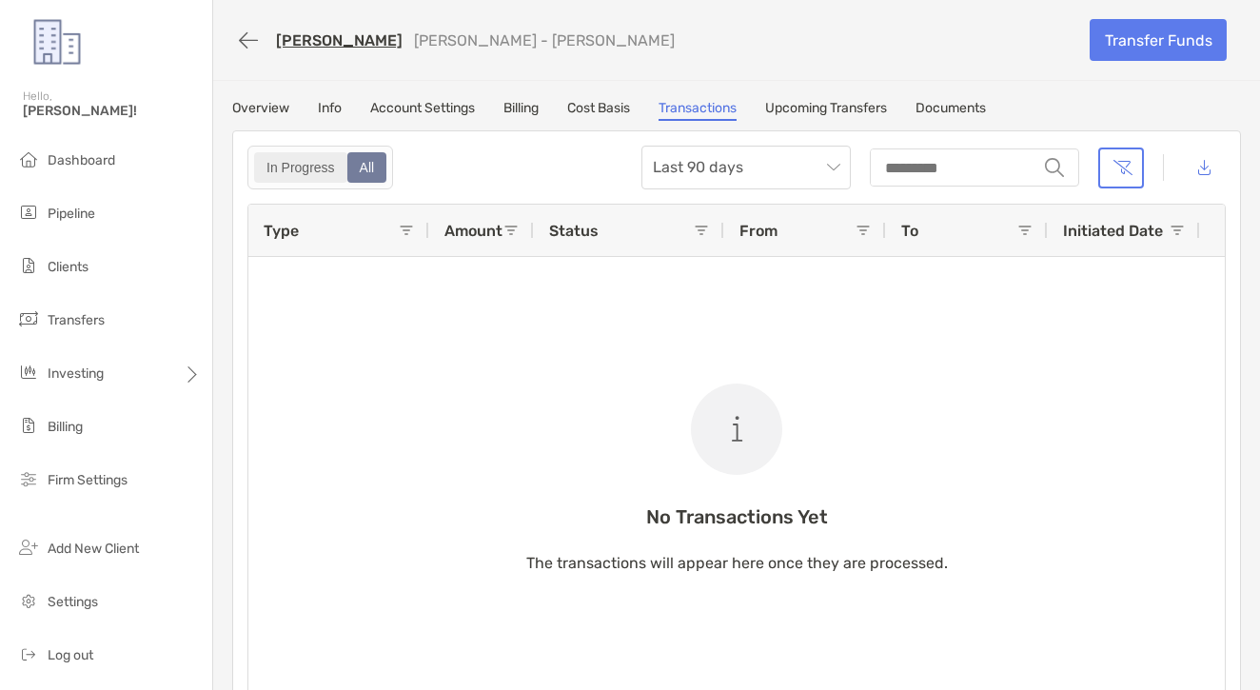
click at [307, 162] on div "In Progress" at bounding box center [300, 167] width 89 height 27
click at [251, 49] on icon "button" at bounding box center [248, 40] width 19 height 22
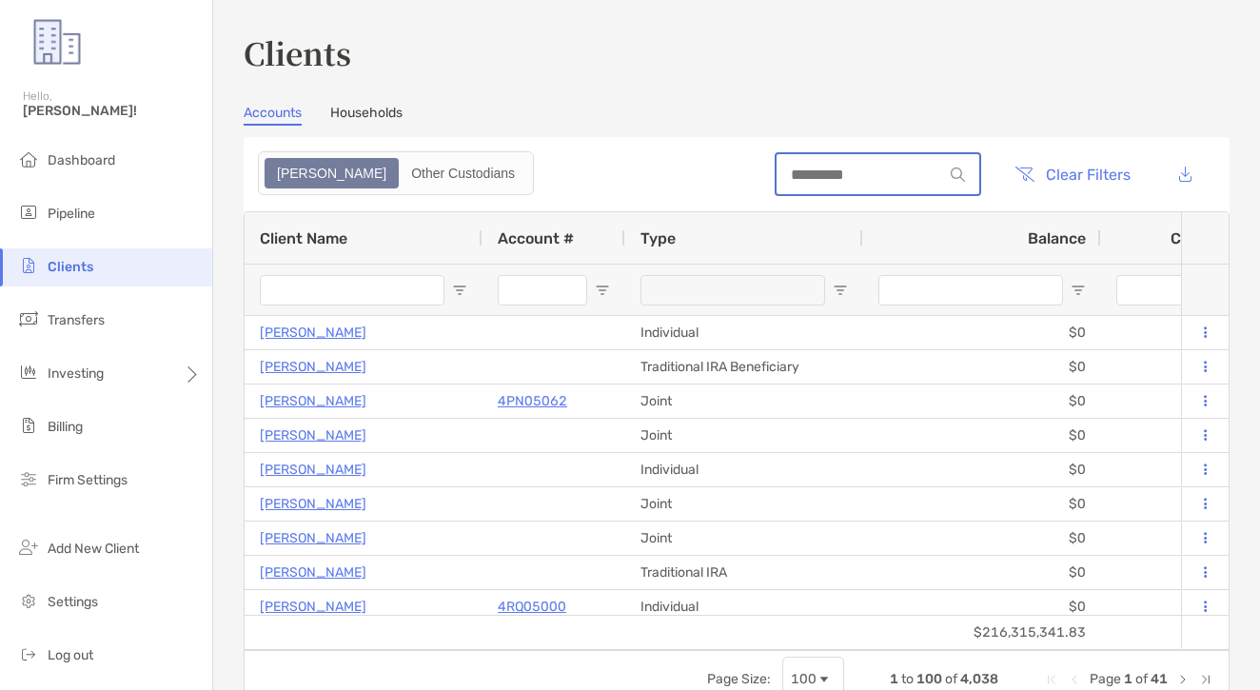
click at [877, 167] on input at bounding box center [859, 175] width 167 height 16
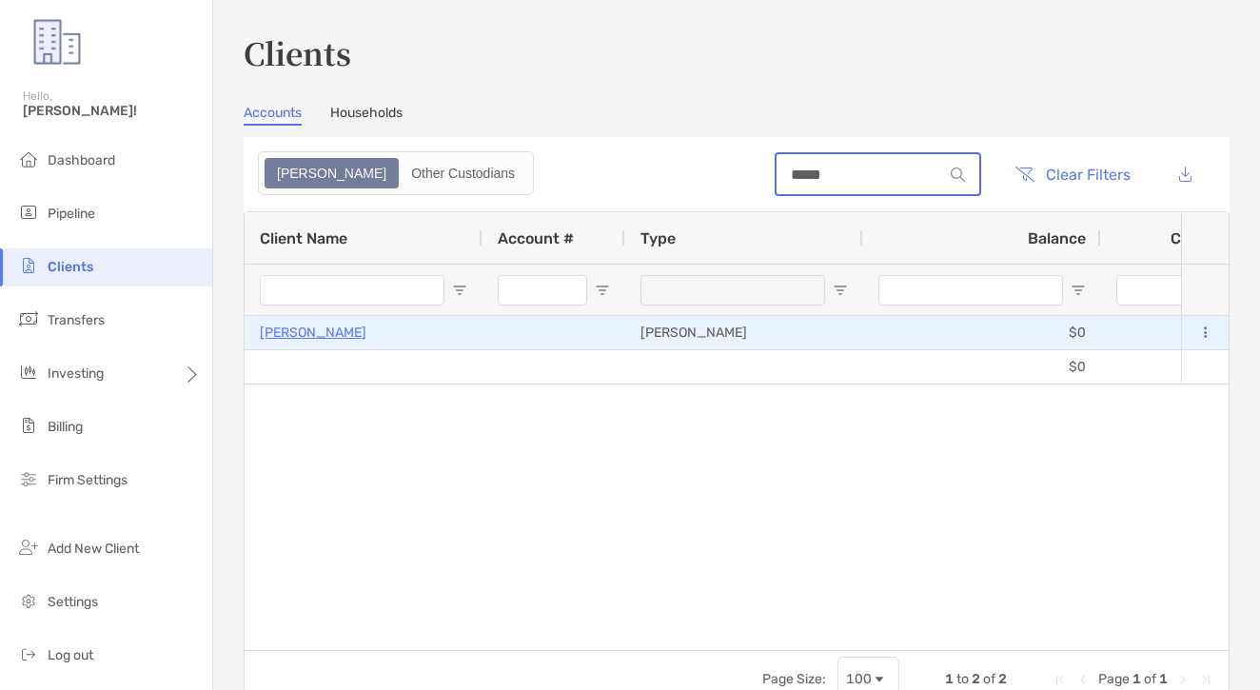
type input "*****"
click at [300, 331] on p "Jamie Solis" at bounding box center [313, 333] width 107 height 24
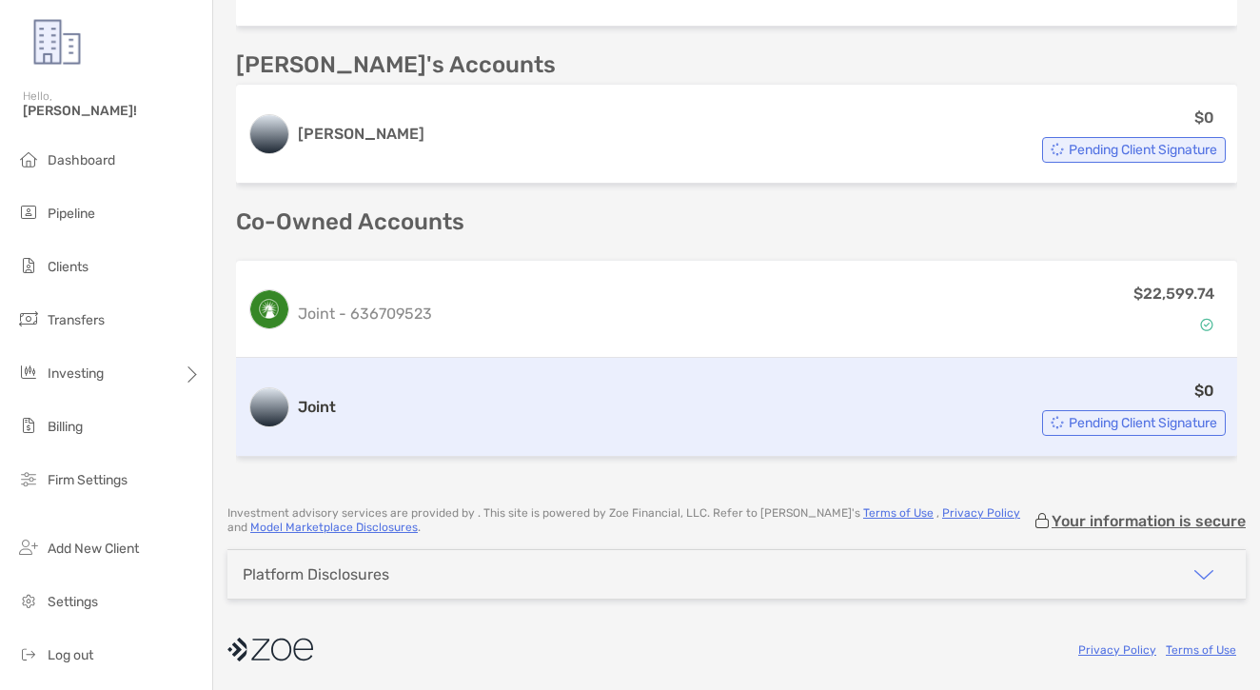
click at [618, 424] on div "$0 Pending Client Signature" at bounding box center [784, 407] width 882 height 57
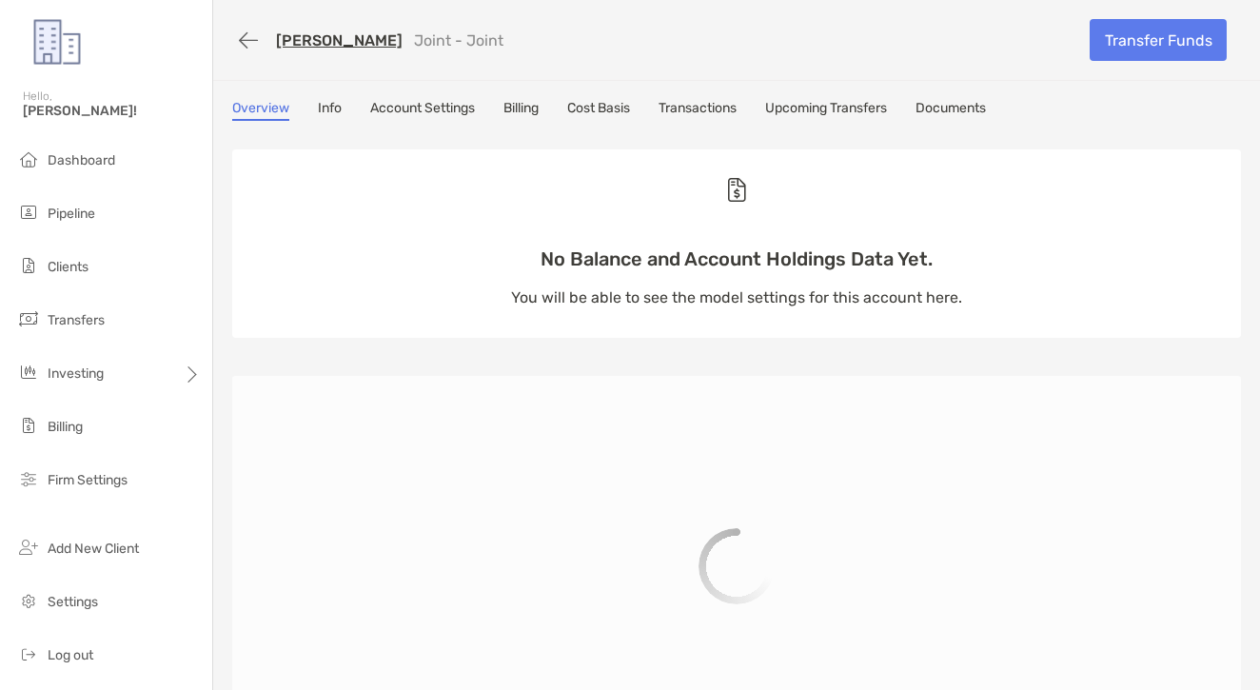
click at [670, 111] on link "Transactions" at bounding box center [697, 110] width 78 height 21
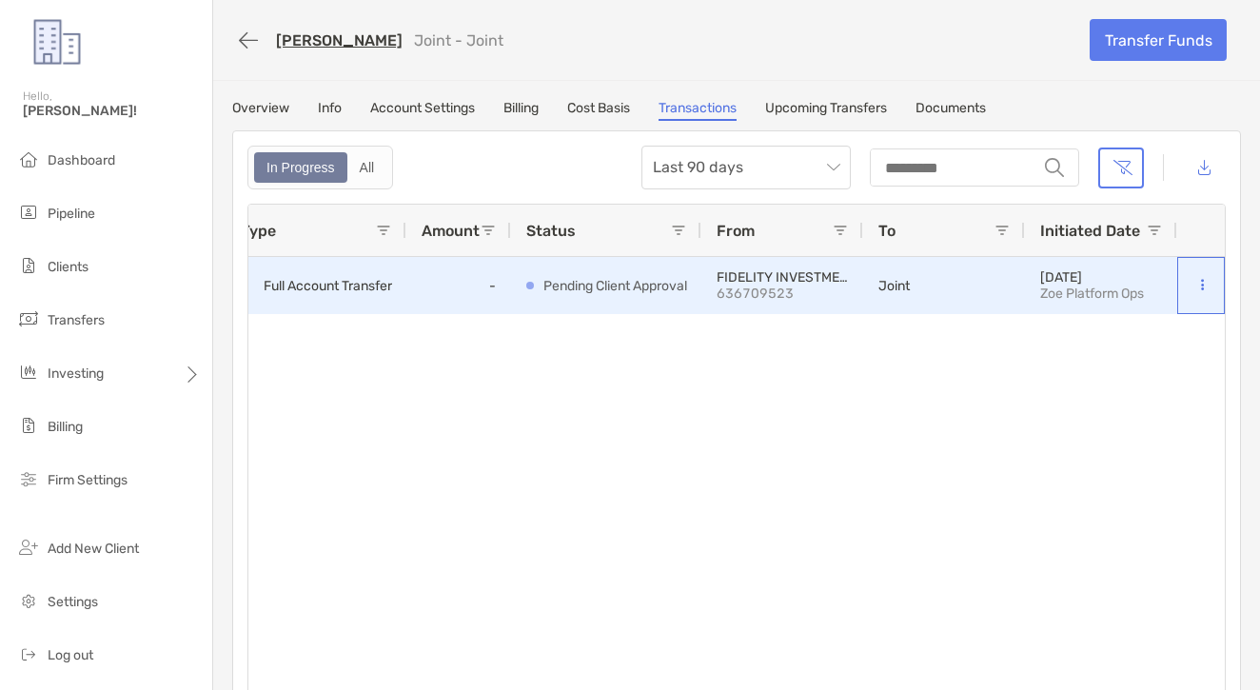
click at [1213, 279] on div at bounding box center [1201, 285] width 48 height 57
click at [1208, 283] on button at bounding box center [1201, 285] width 19 height 19
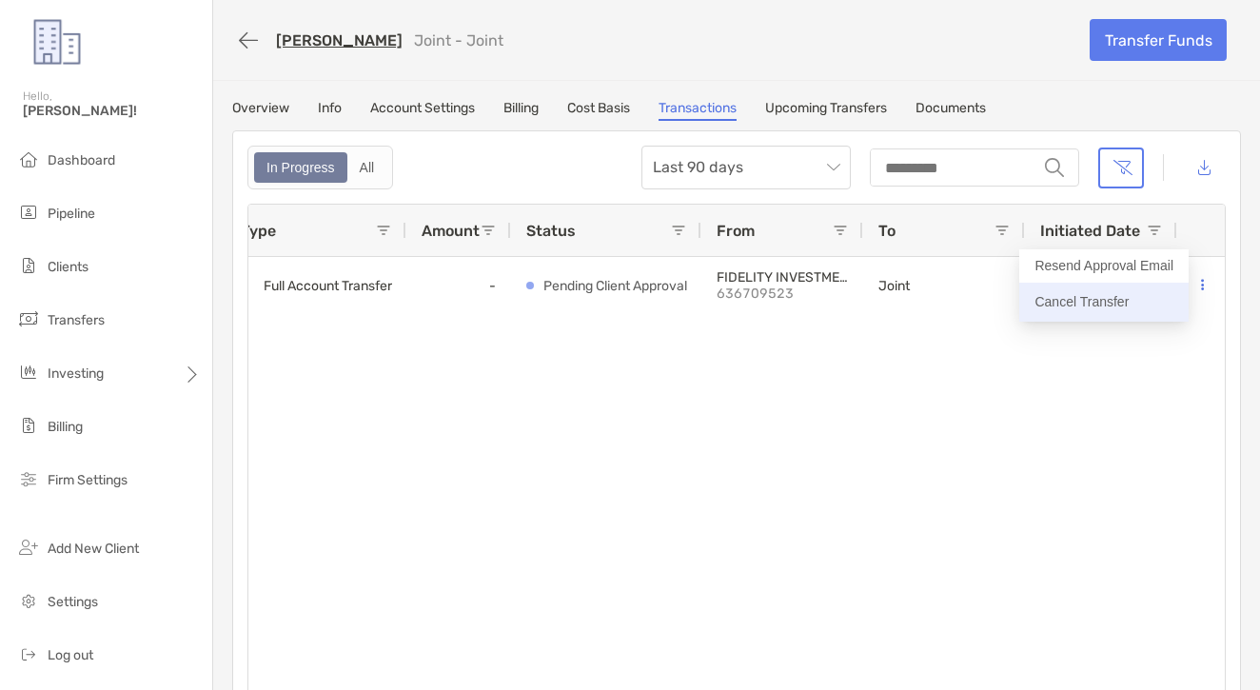
click at [1146, 303] on p "Cancel Transfer" at bounding box center [1103, 302] width 139 height 24
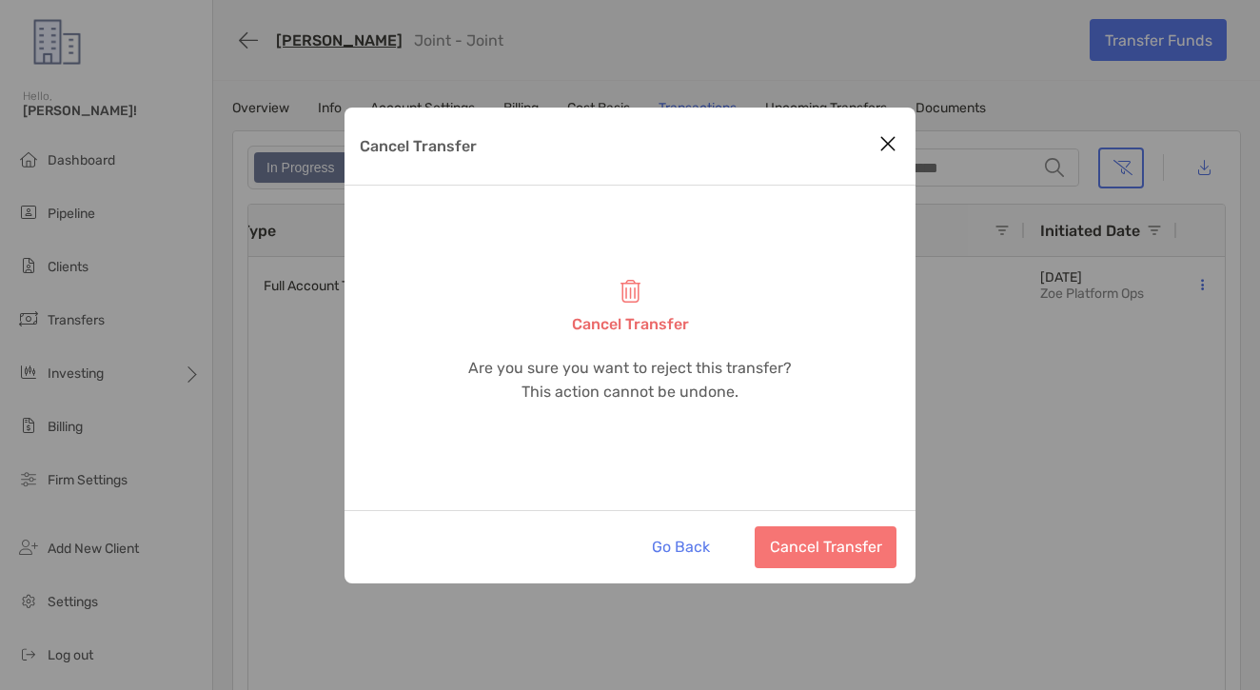
click at [834, 552] on button "Cancel Transfer" at bounding box center [826, 547] width 142 height 42
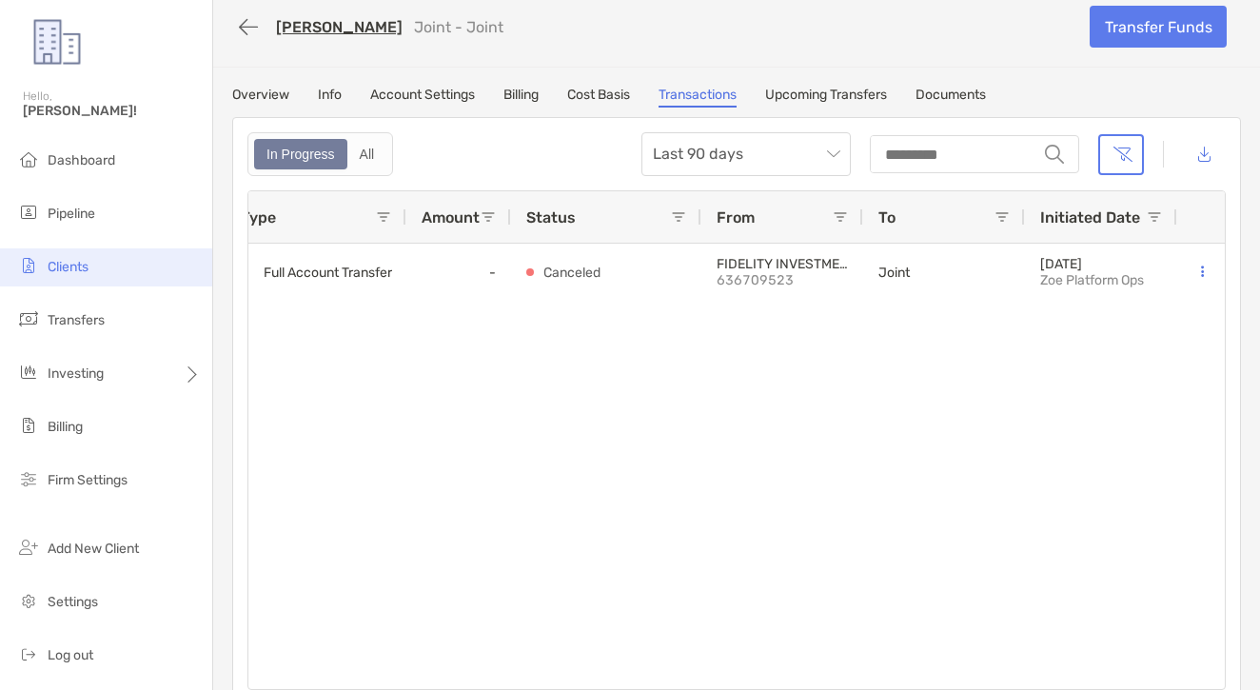
click at [147, 284] on li "Clients" at bounding box center [106, 267] width 212 height 38
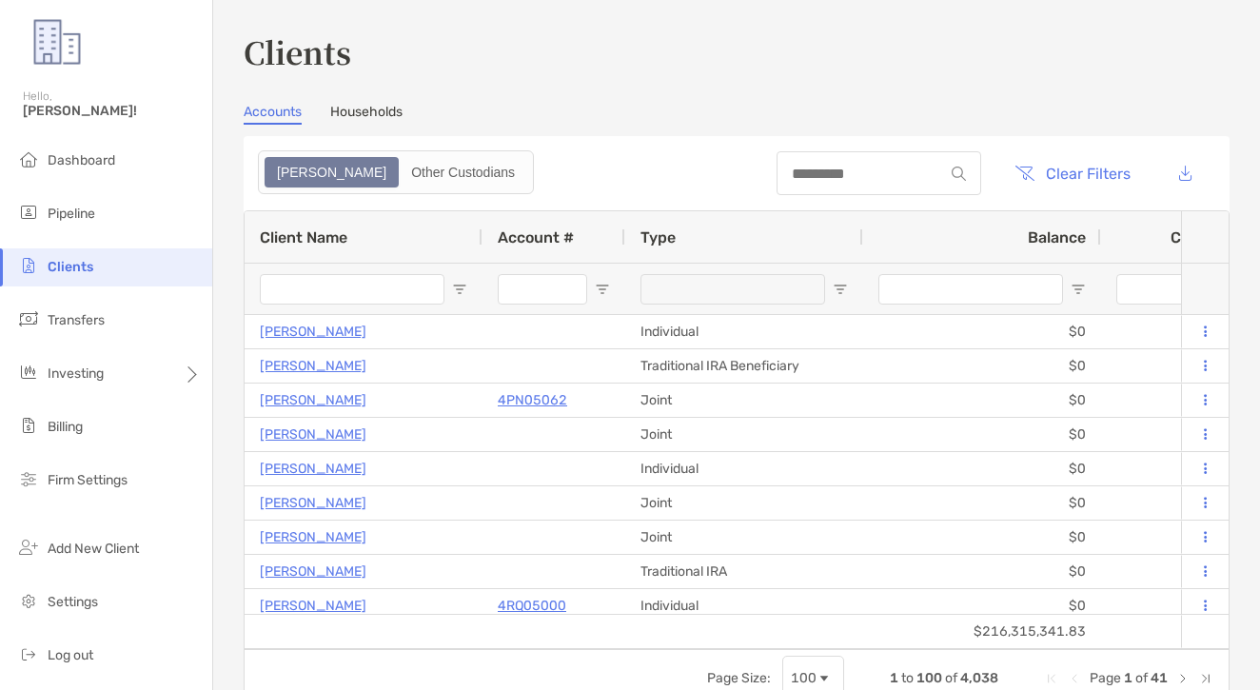
click at [830, 155] on div at bounding box center [878, 173] width 205 height 44
click at [818, 177] on input at bounding box center [859, 174] width 167 height 16
paste input "******"
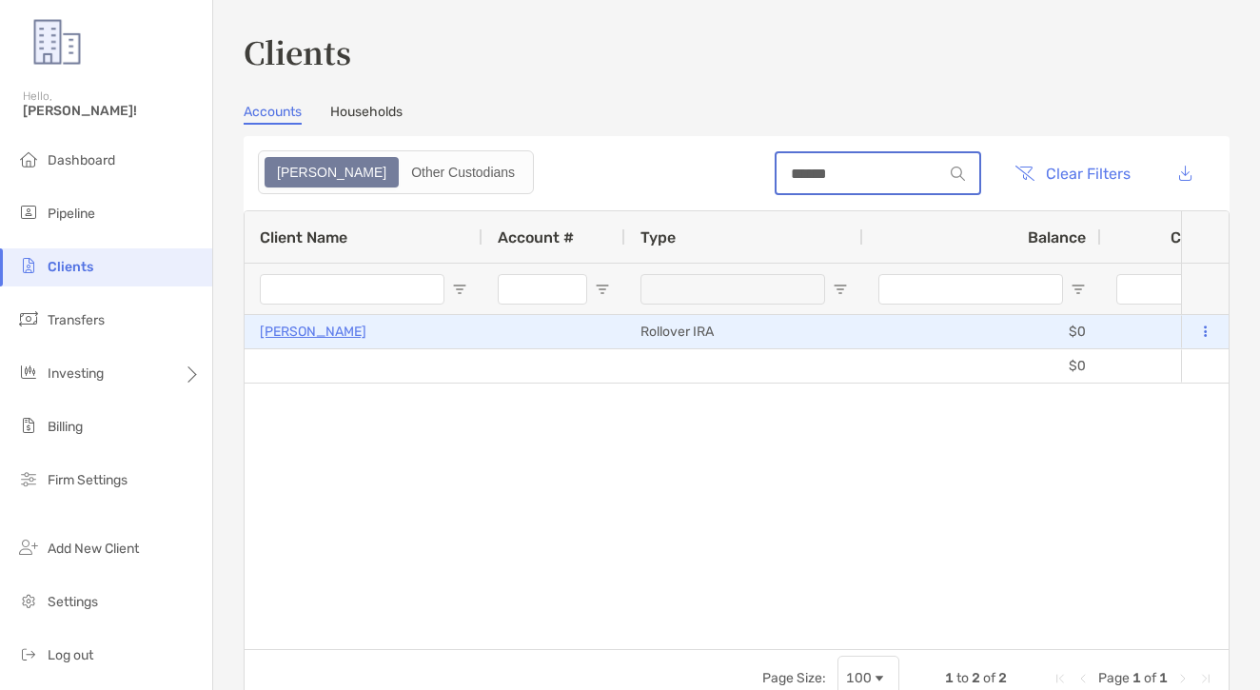
type input "******"
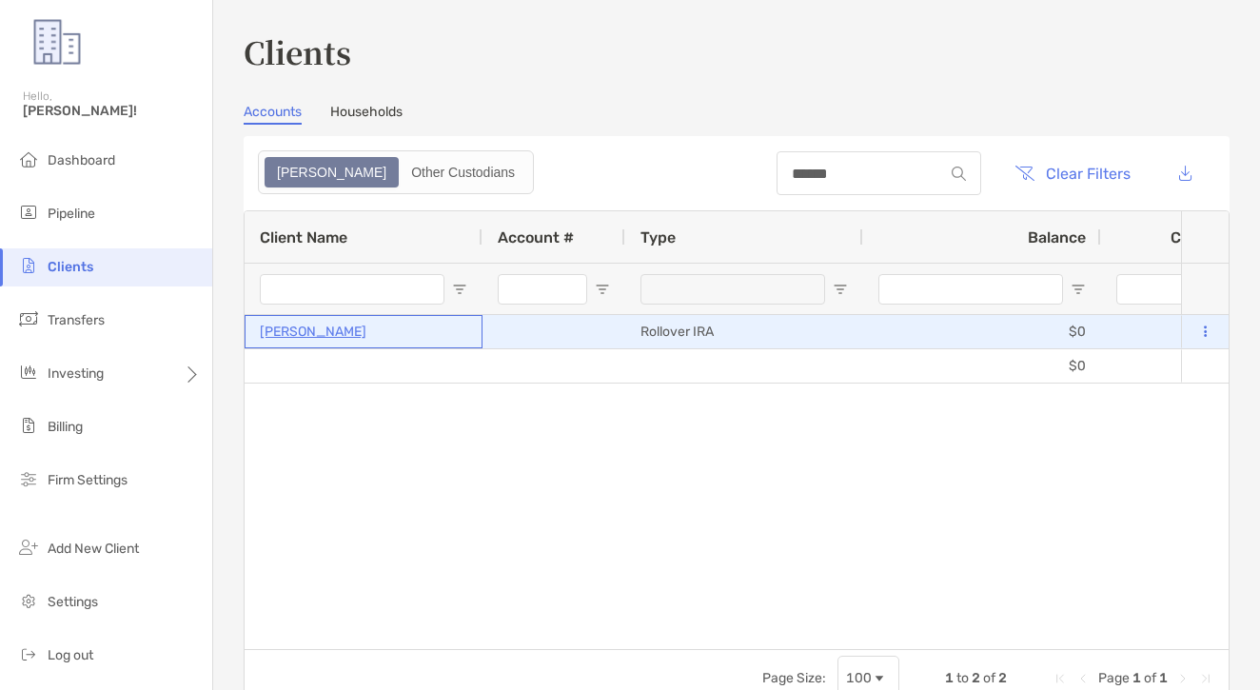
click at [296, 326] on p "THOMAS CURZIO" at bounding box center [313, 332] width 107 height 24
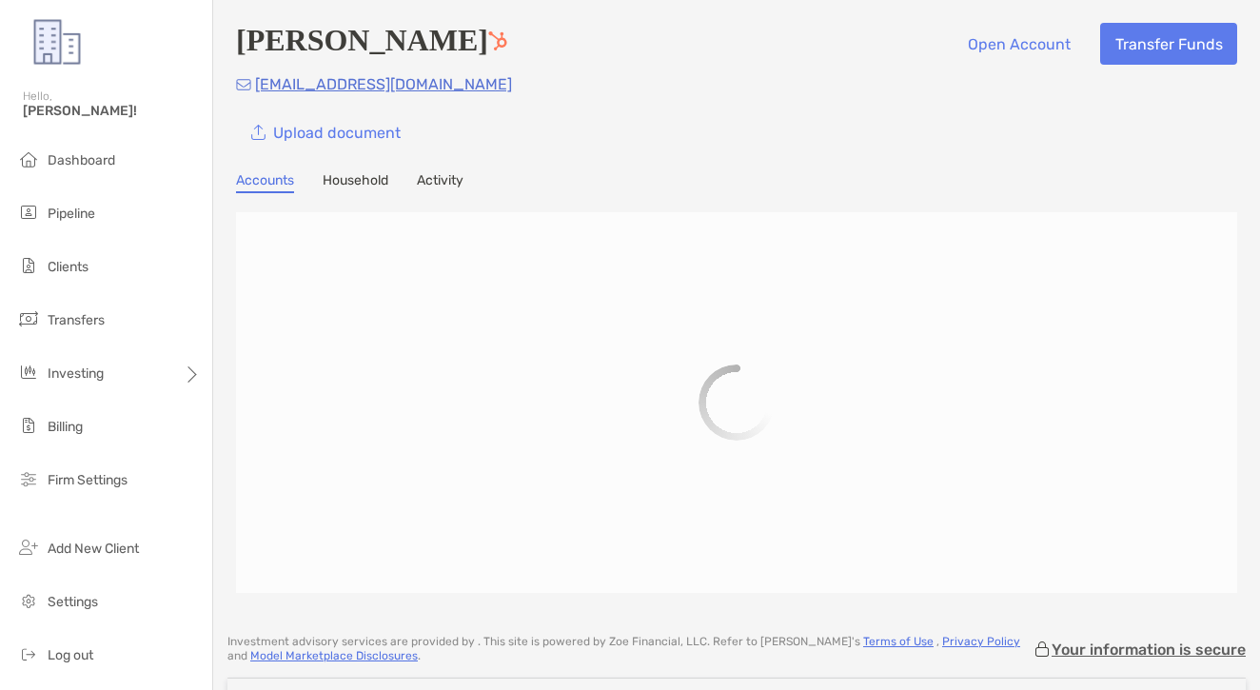
click at [345, 174] on link "Household" at bounding box center [356, 182] width 66 height 21
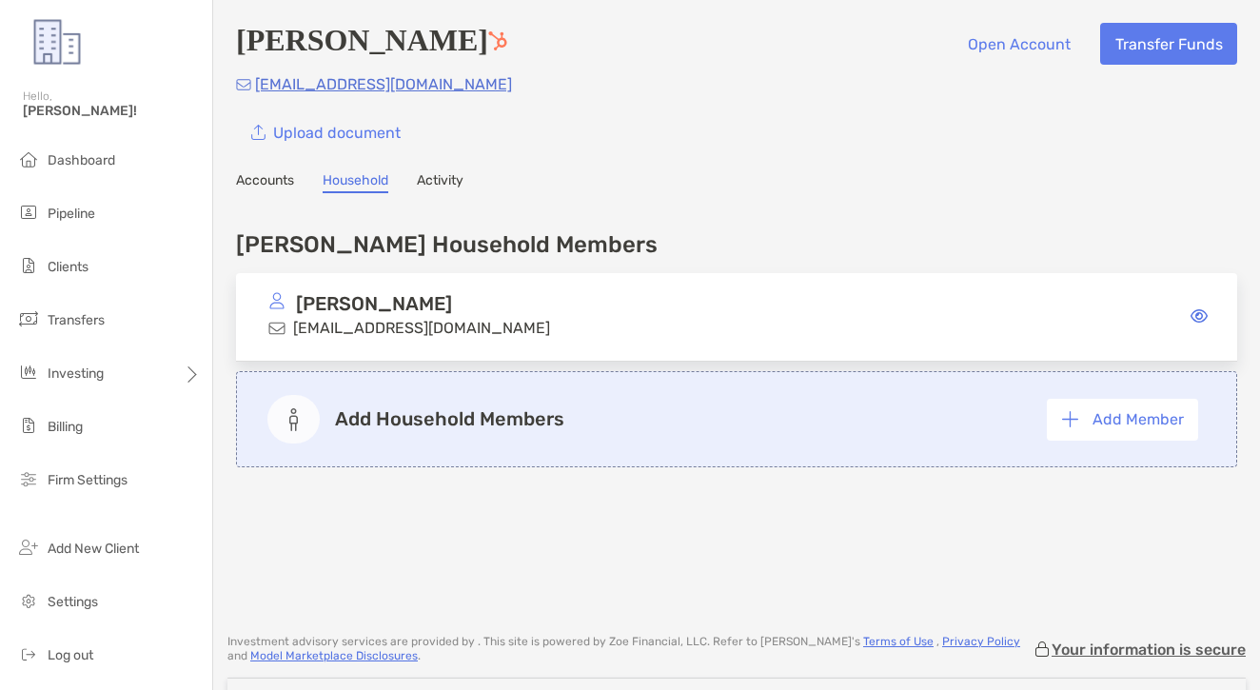
click at [270, 175] on link "Accounts" at bounding box center [265, 182] width 58 height 21
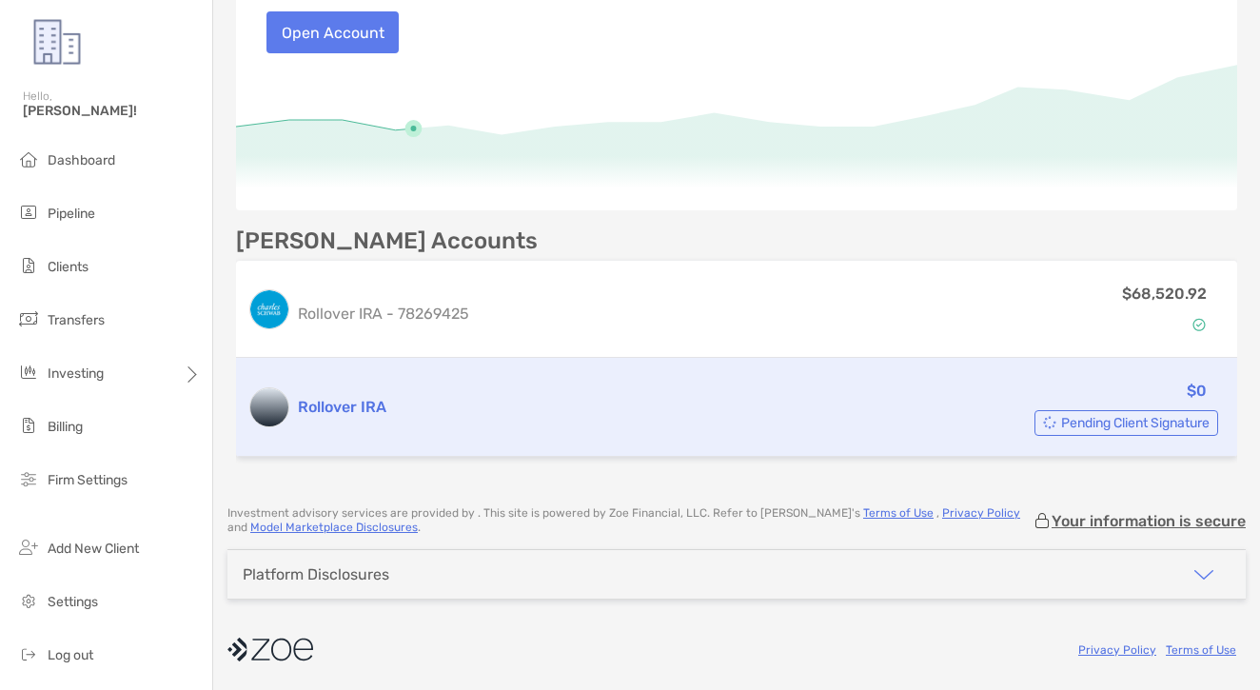
click at [447, 406] on h3 "Rollover IRA" at bounding box center [573, 407] width 551 height 23
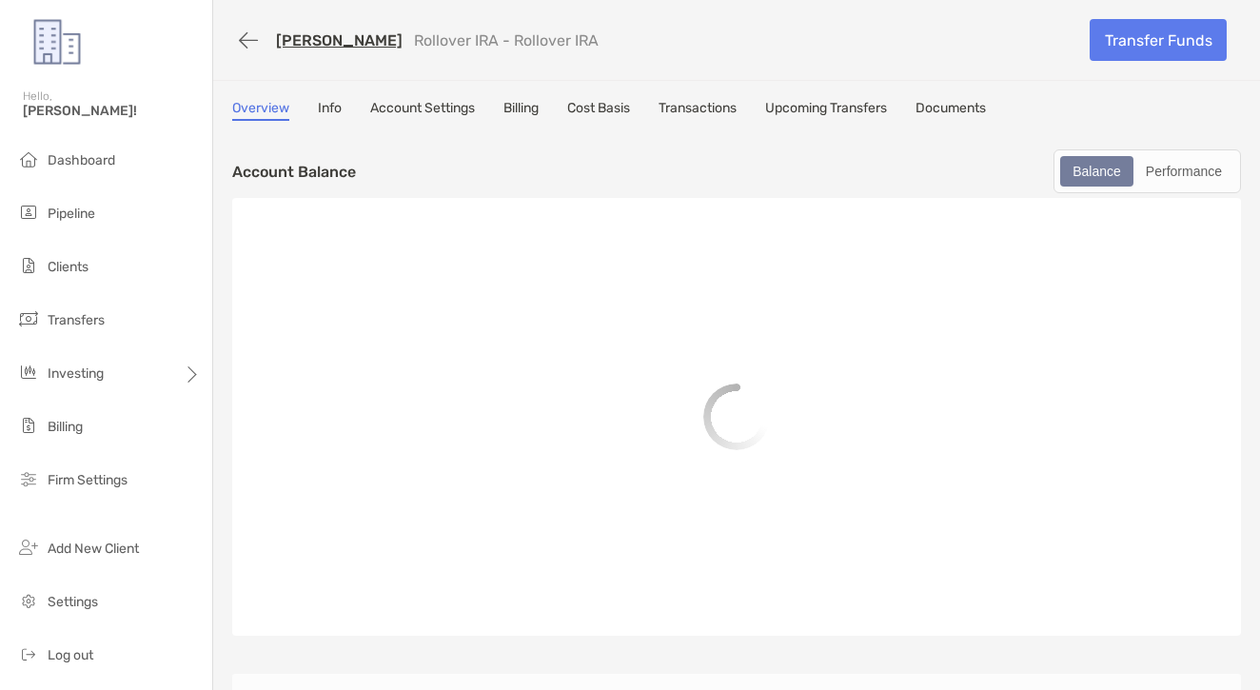
click at [693, 107] on link "Transactions" at bounding box center [697, 110] width 78 height 21
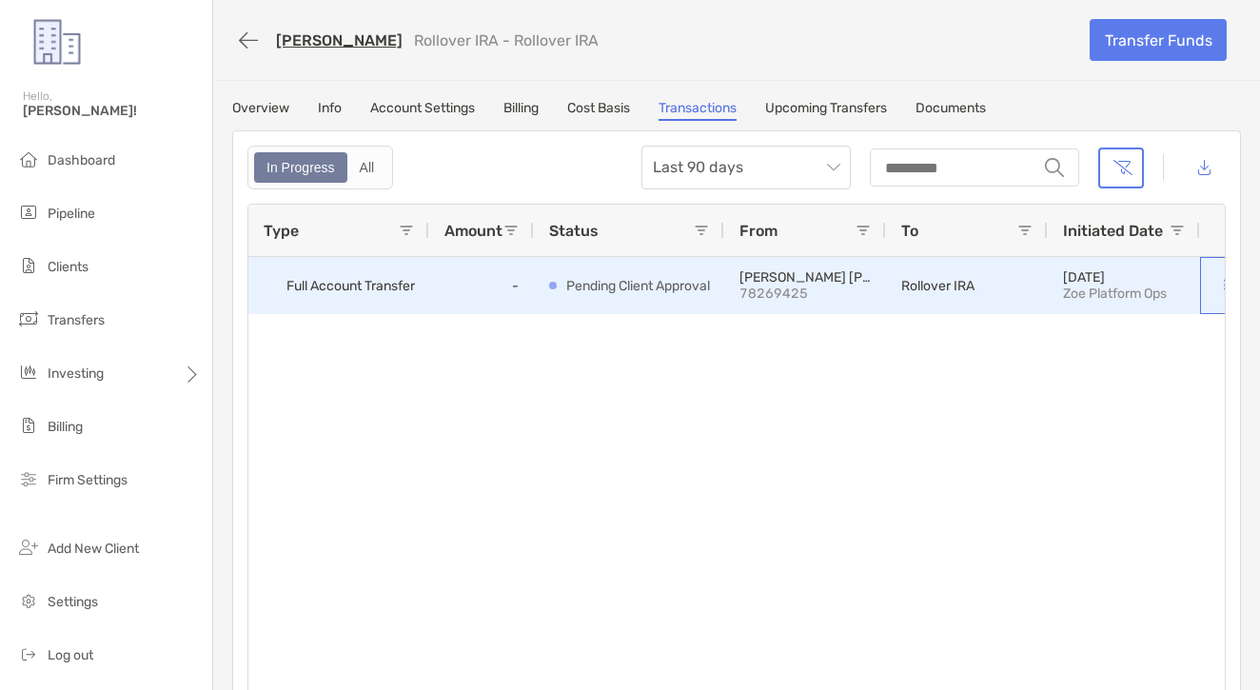
click at [1219, 282] on button at bounding box center [1224, 285] width 19 height 19
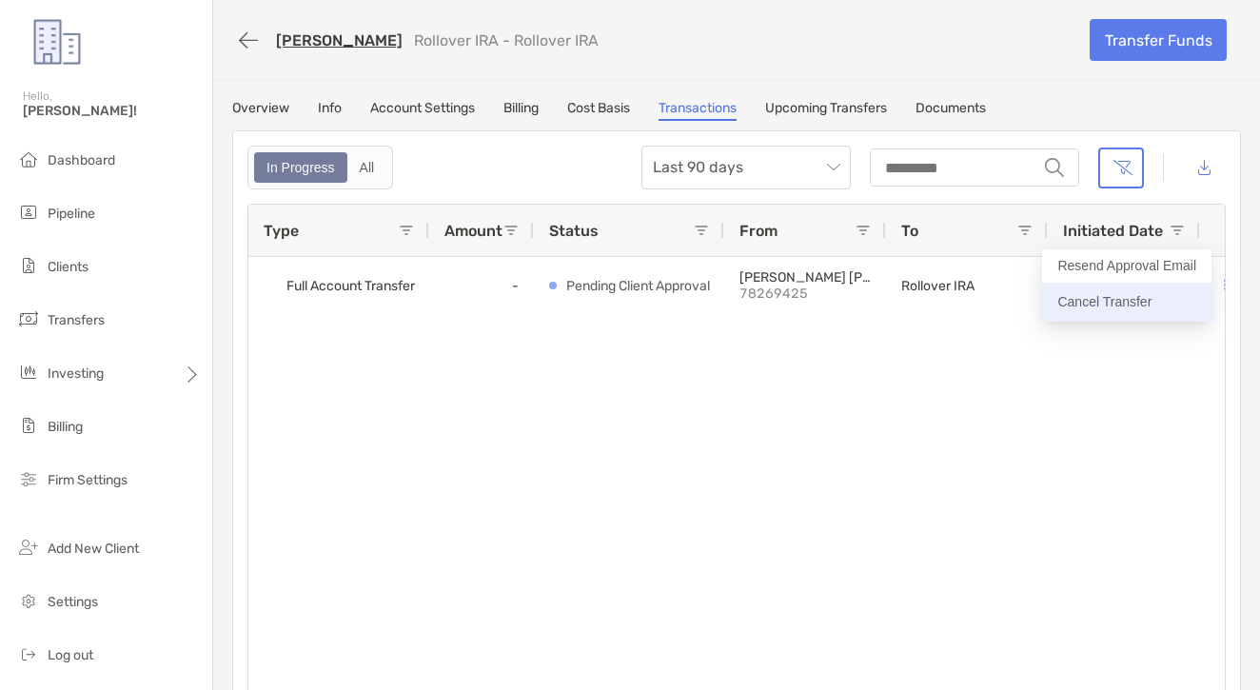
click at [1167, 297] on p "Cancel Transfer" at bounding box center [1126, 302] width 139 height 24
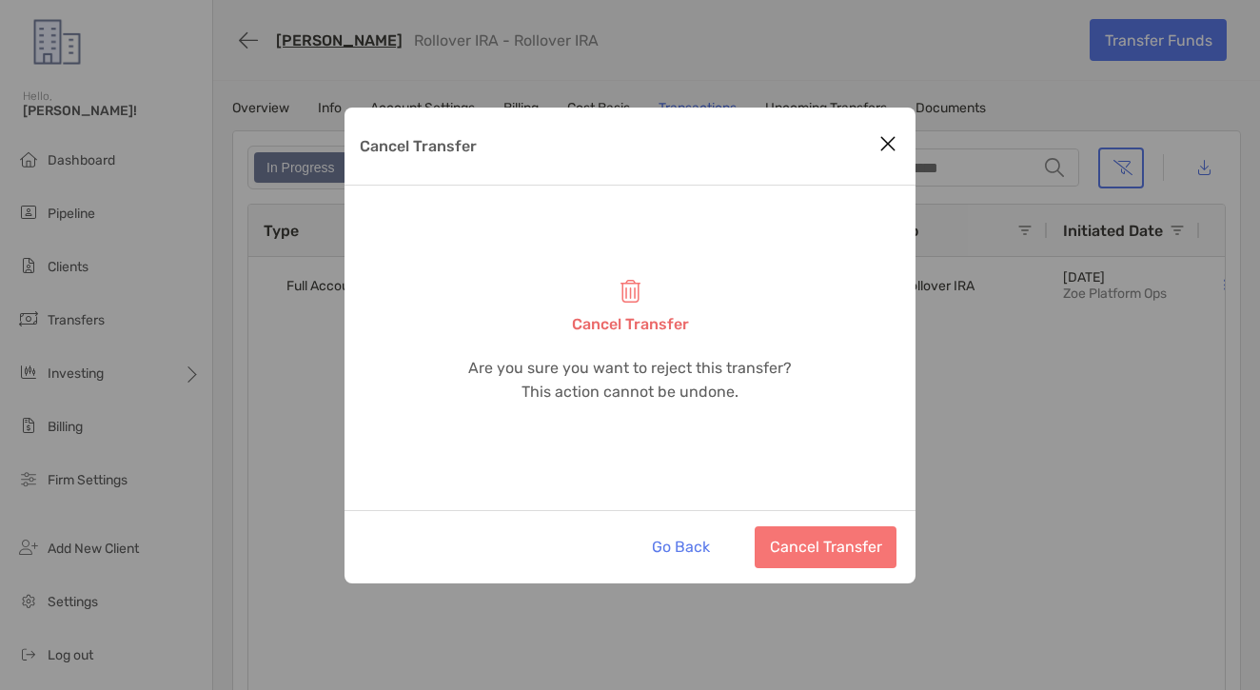
click at [873, 557] on button "Cancel Transfer" at bounding box center [826, 547] width 142 height 42
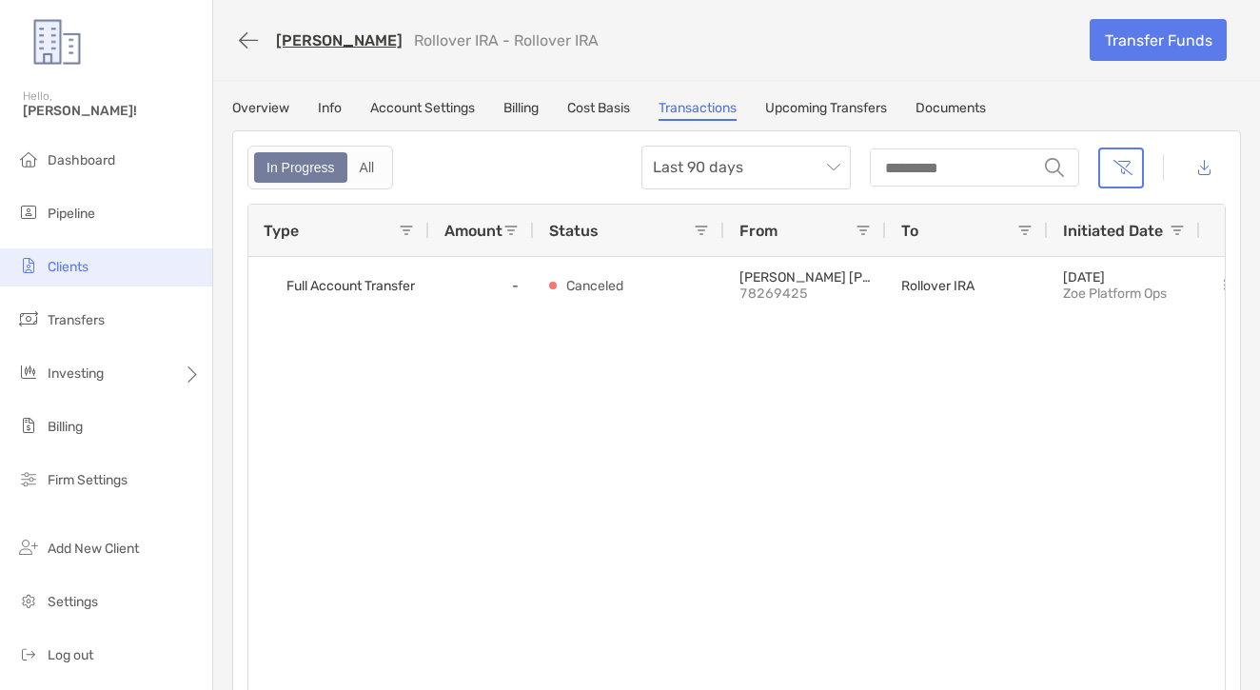
click at [61, 274] on span "Clients" at bounding box center [68, 267] width 41 height 16
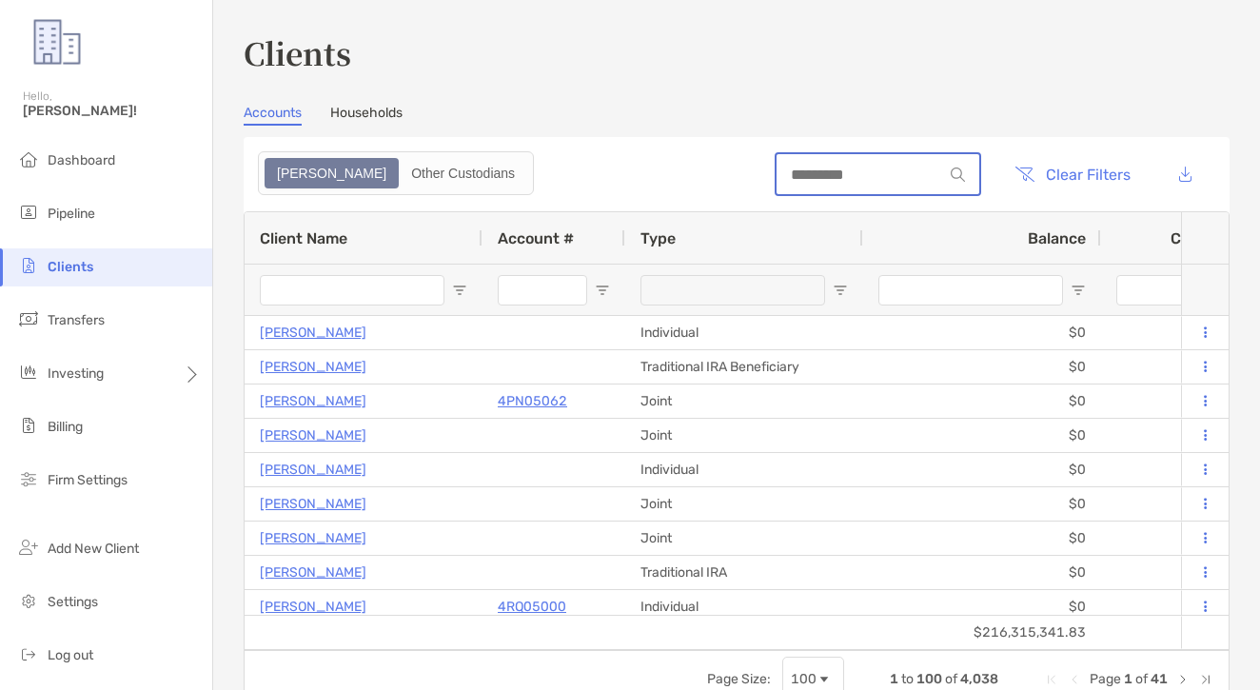
click at [827, 177] on input at bounding box center [859, 175] width 167 height 16
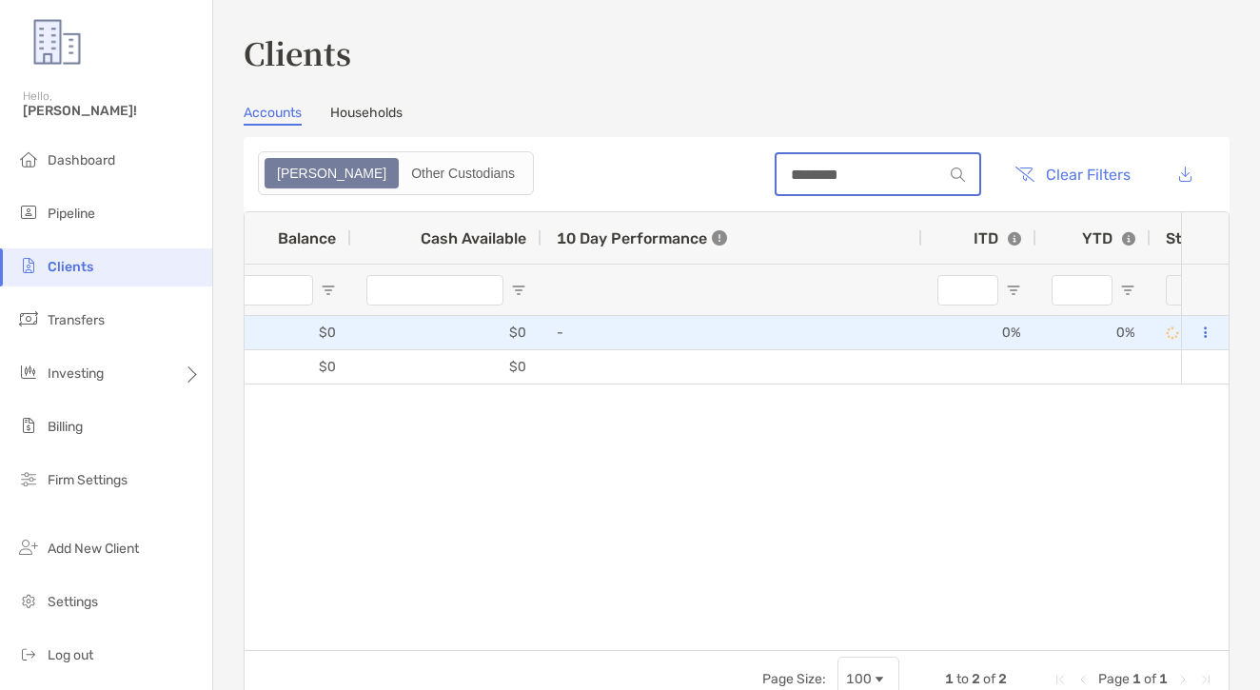
scroll to position [0, 1145]
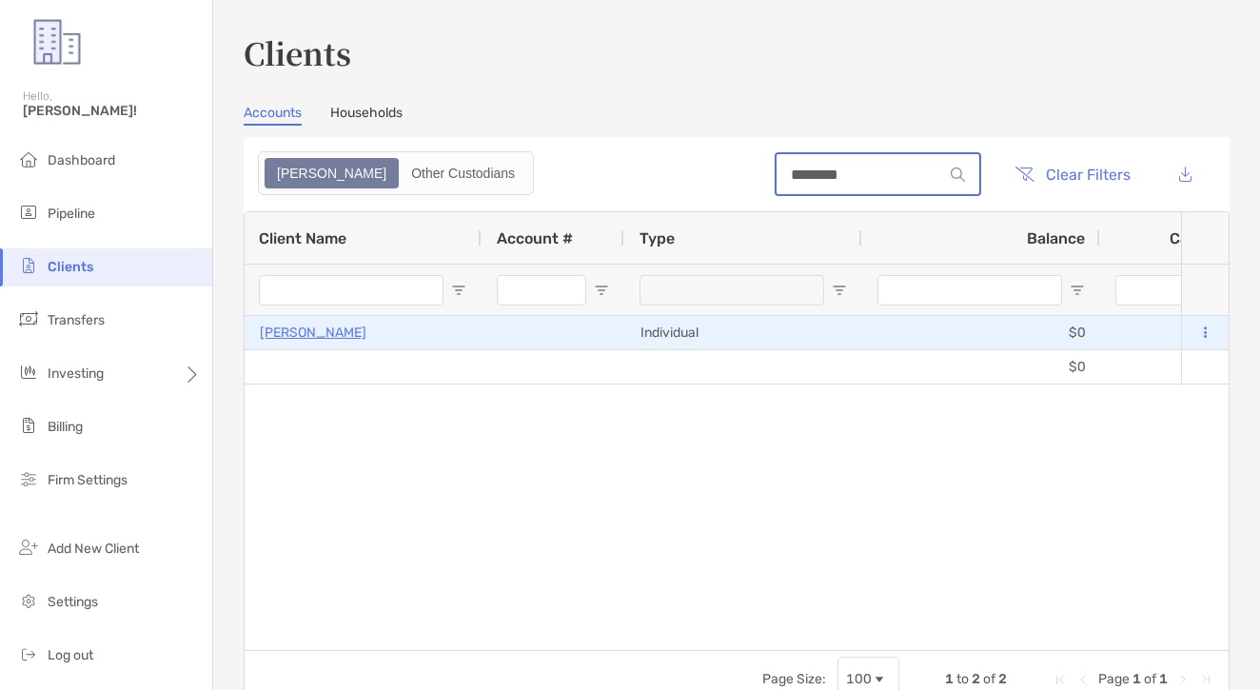
type input "********"
click at [313, 331] on p "ALAN HOFER" at bounding box center [313, 333] width 107 height 24
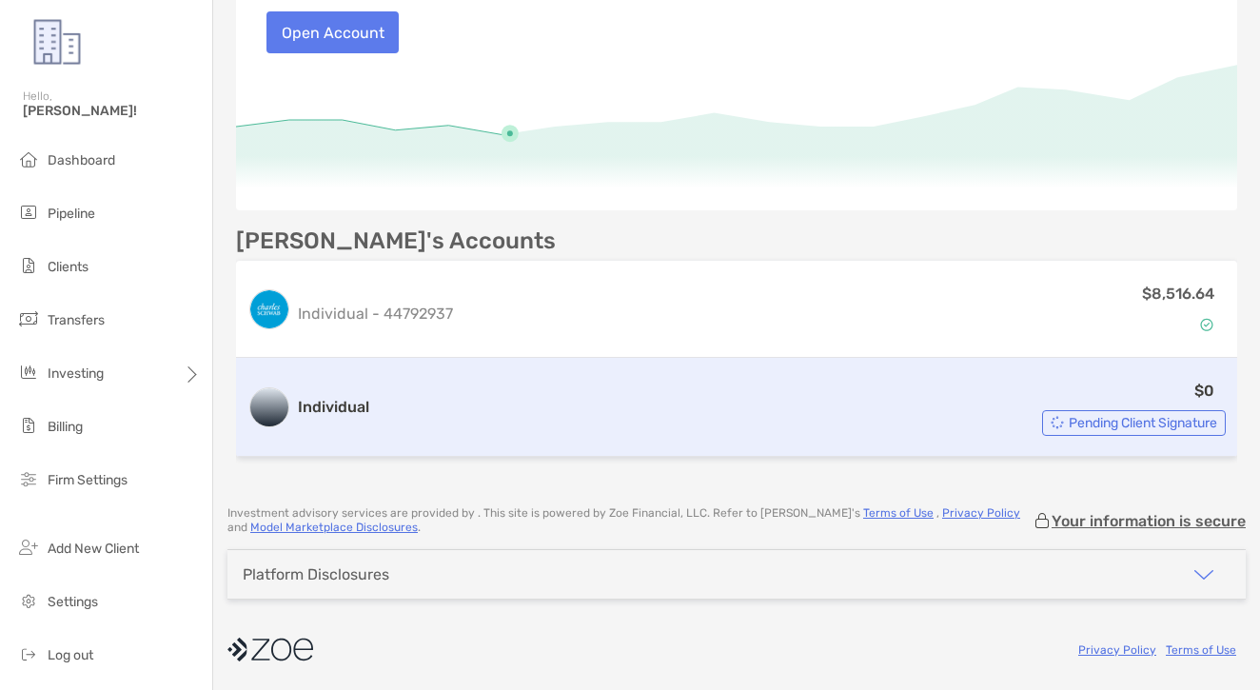
click at [728, 400] on div "$0 Pending Client Signature" at bounding box center [801, 407] width 849 height 57
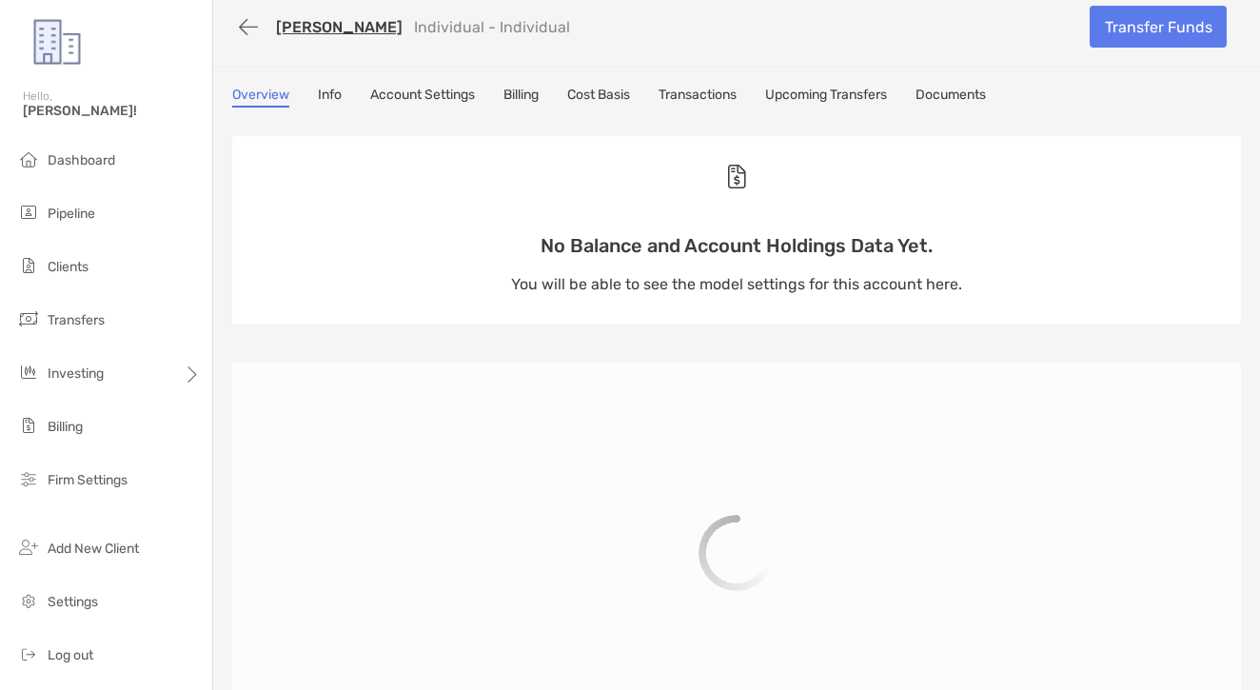
click at [706, 84] on div "ALAN HOFER Individual - Individual Transfer Funds Overview Info Account Setting…" at bounding box center [736, 384] width 1047 height 794
click at [704, 92] on link "Transactions" at bounding box center [697, 97] width 78 height 21
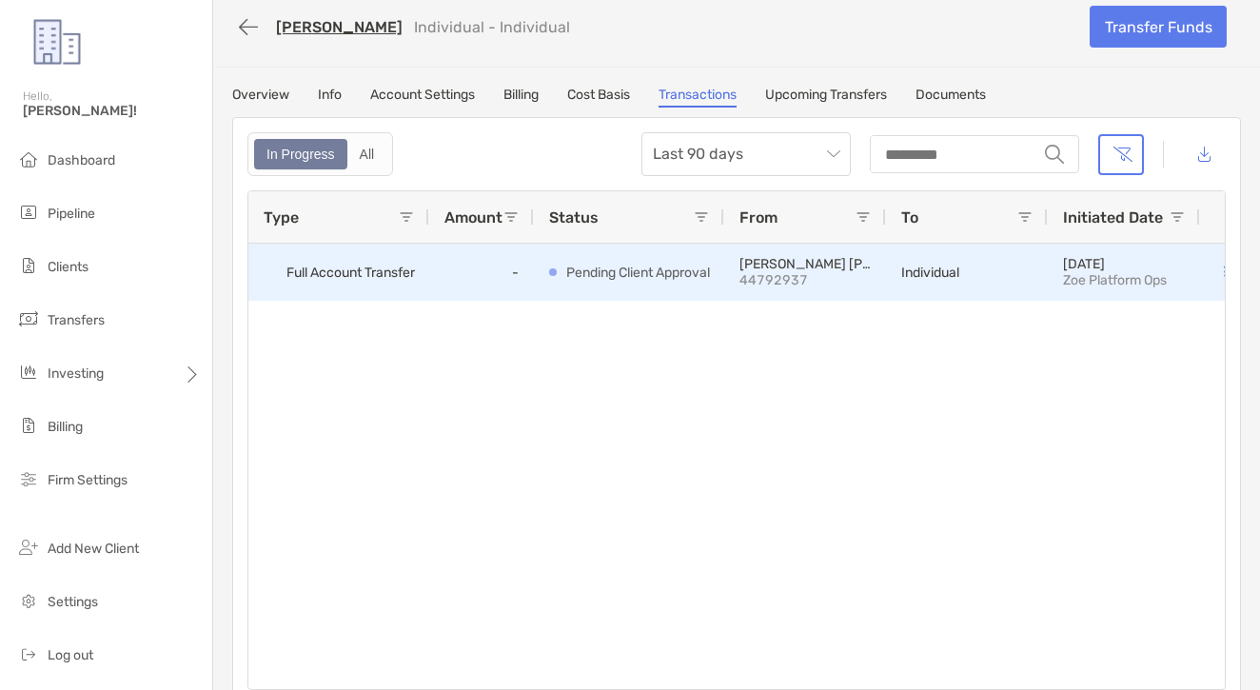
click at [1221, 271] on button at bounding box center [1224, 272] width 19 height 19
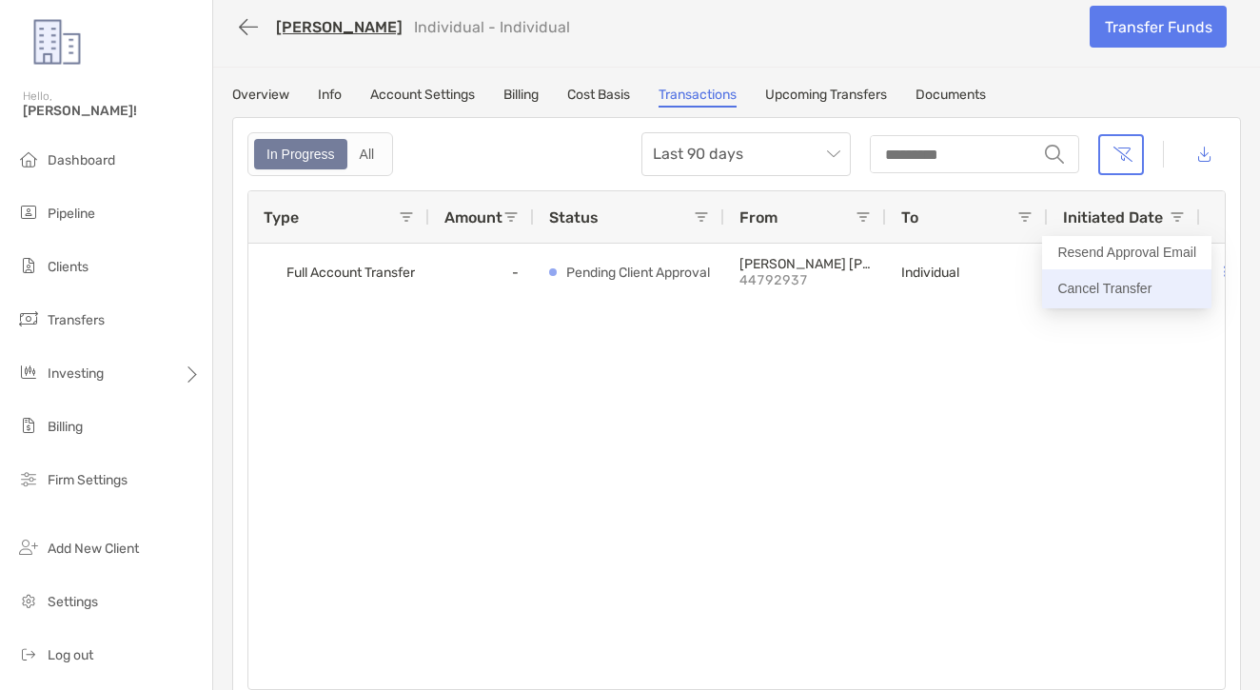
click at [1112, 300] on p "Cancel Transfer" at bounding box center [1126, 289] width 139 height 24
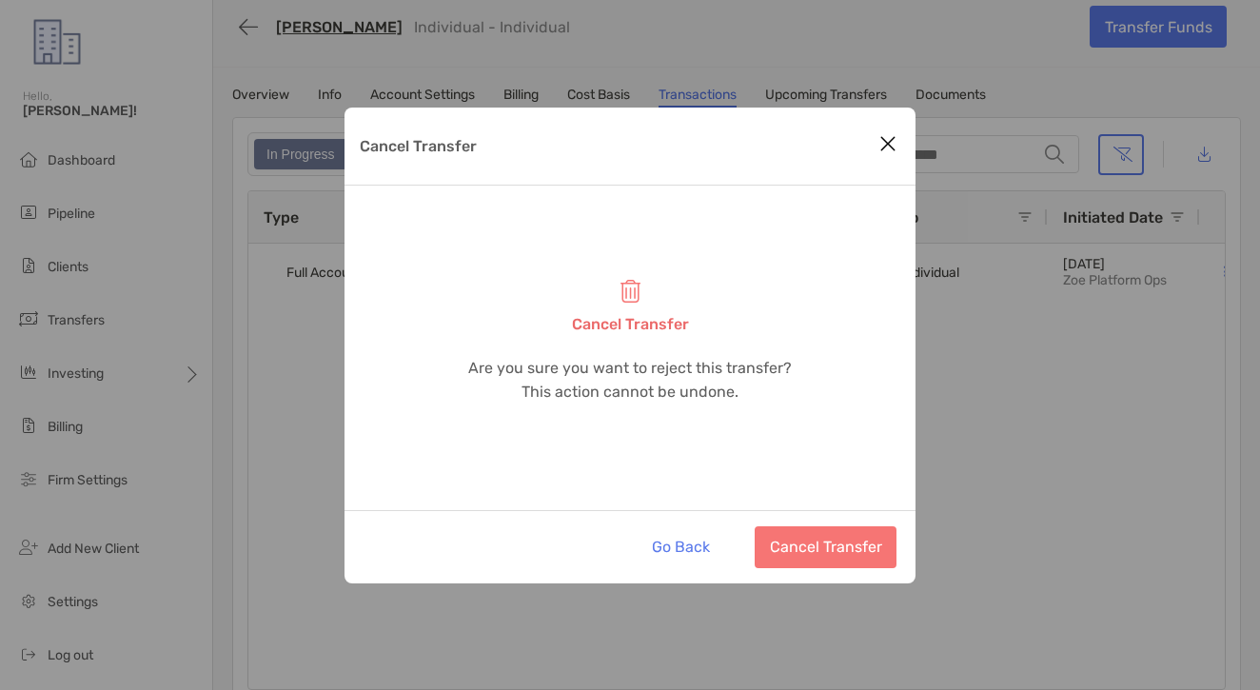
click at [878, 537] on button "Cancel Transfer" at bounding box center [826, 547] width 142 height 42
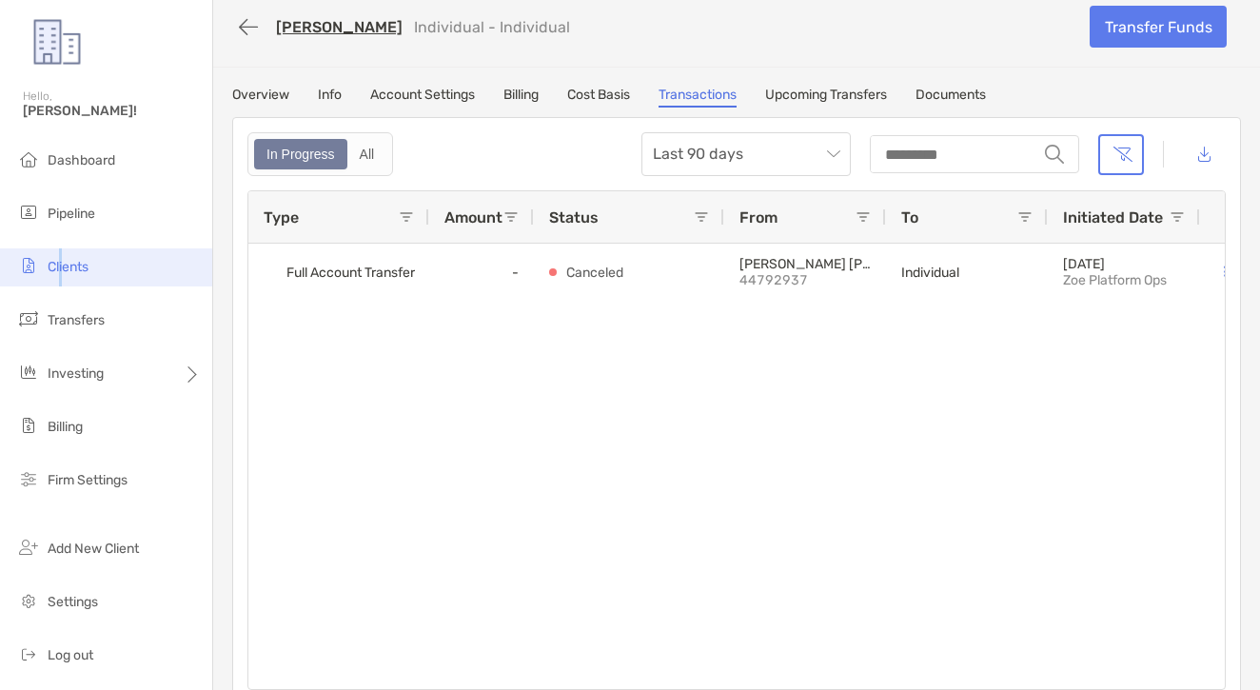
click at [60, 260] on span "Clients" at bounding box center [68, 267] width 41 height 16
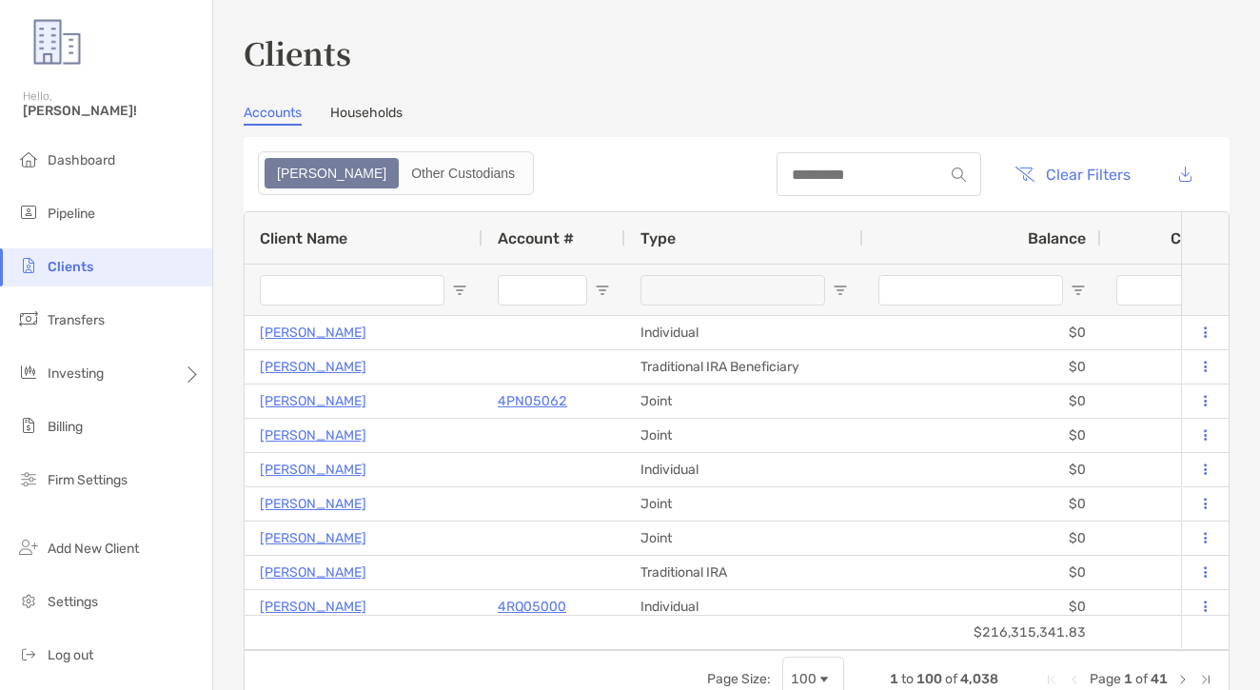
click at [854, 159] on div at bounding box center [878, 174] width 205 height 44
click at [847, 168] on input at bounding box center [859, 175] width 167 height 16
paste input "*******"
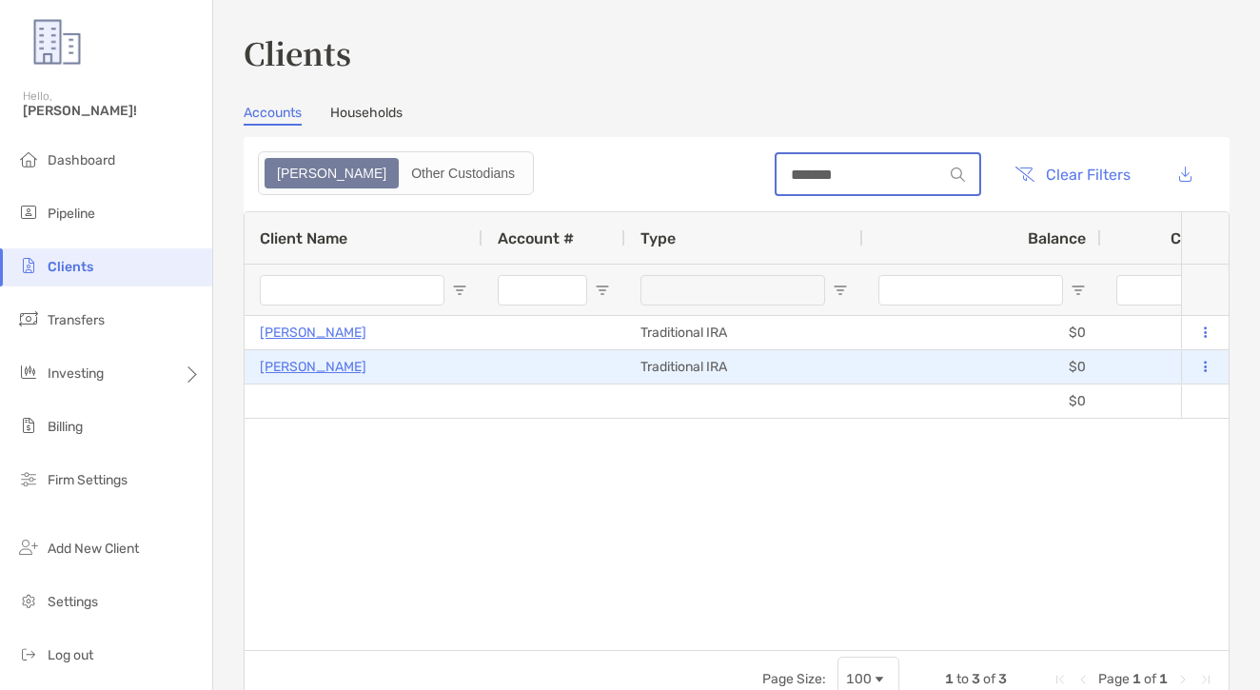
type input "*******"
click at [278, 367] on p "MICHAEL MCQUADE" at bounding box center [313, 367] width 107 height 24
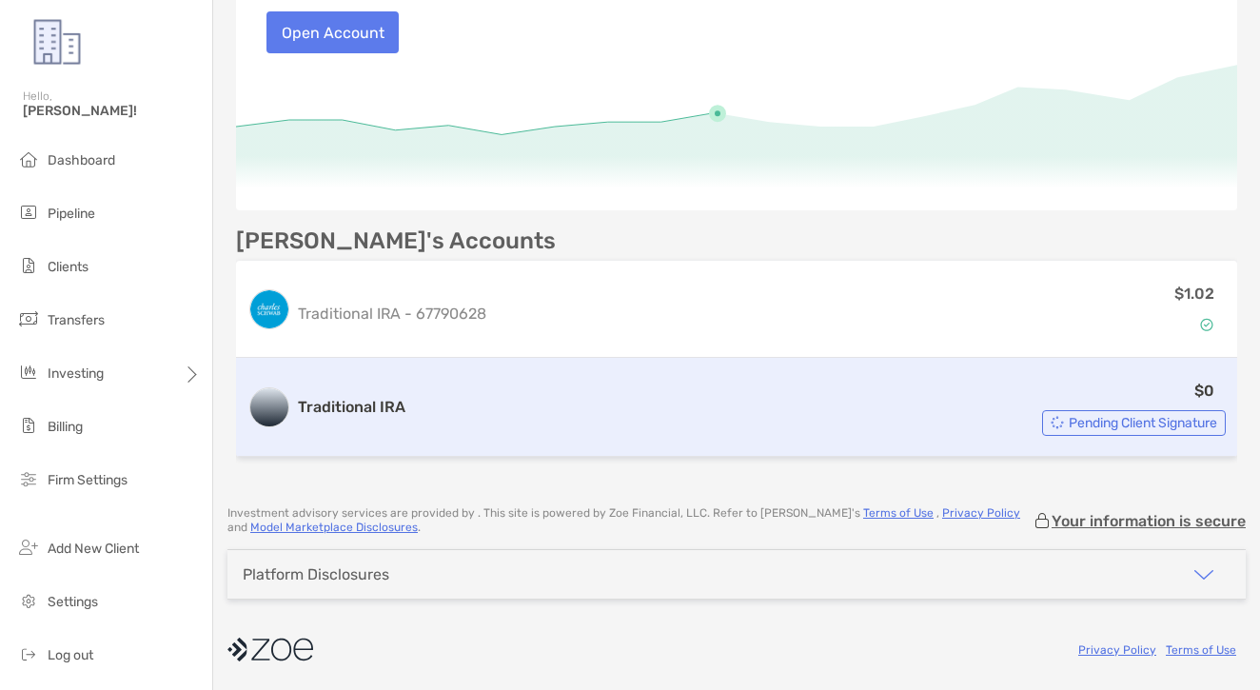
scroll to position [301, 0]
click at [399, 398] on h3 "Traditional IRA" at bounding box center [352, 407] width 108 height 23
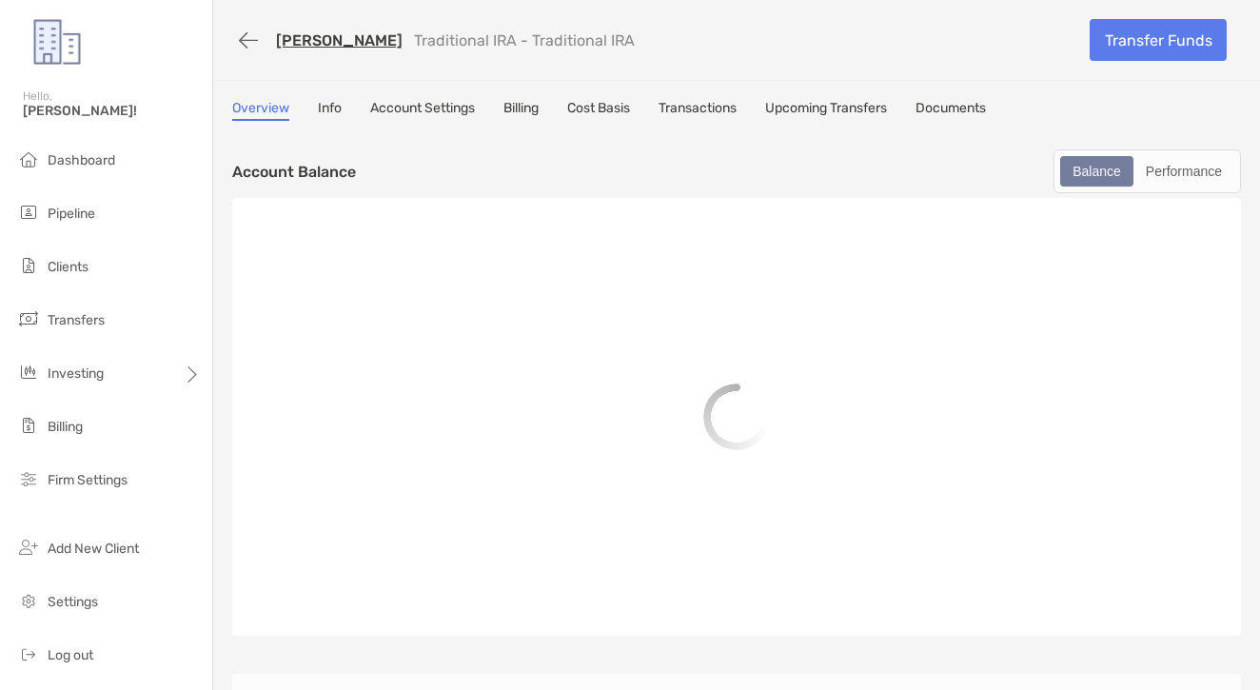
click at [720, 115] on link "Transactions" at bounding box center [697, 110] width 78 height 21
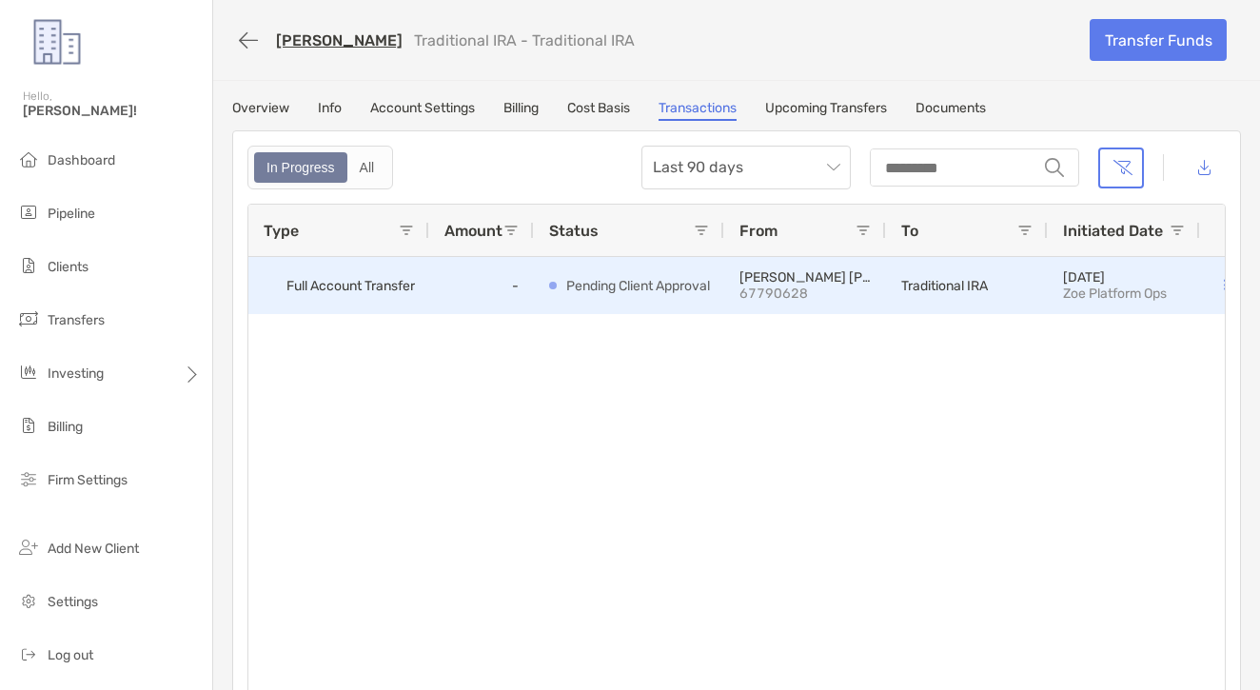
click at [1216, 279] on button at bounding box center [1224, 285] width 19 height 19
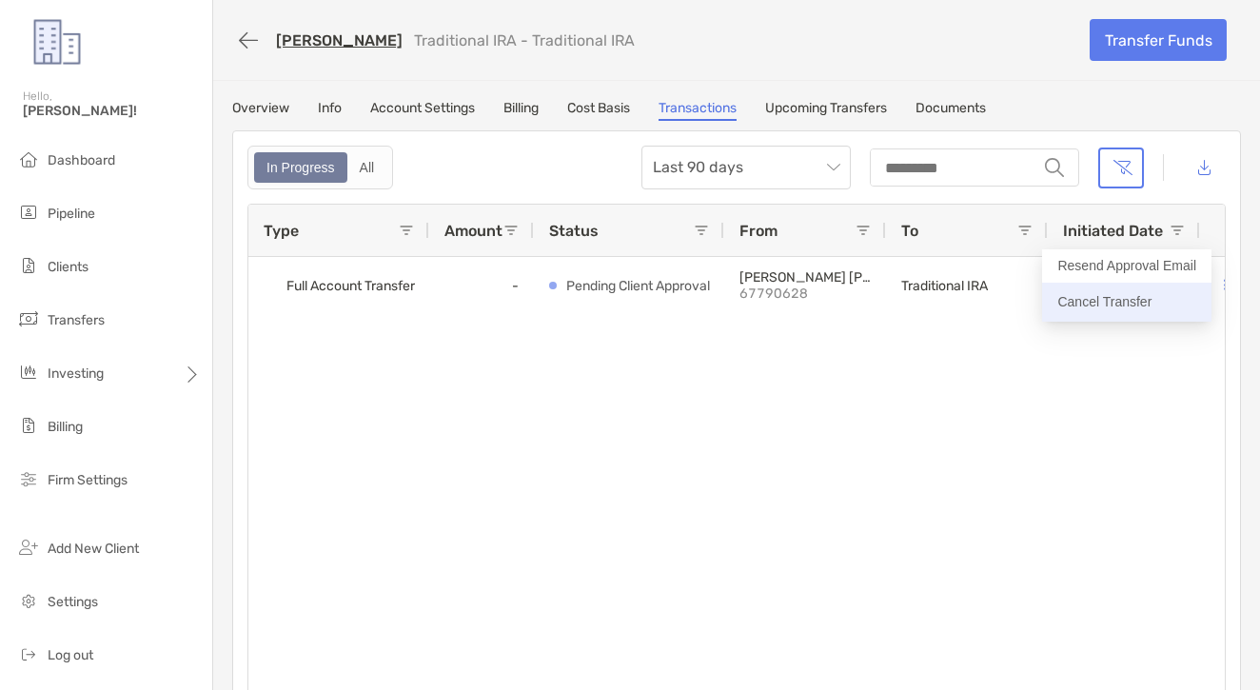
click at [1146, 309] on p "Cancel Transfer" at bounding box center [1126, 302] width 139 height 24
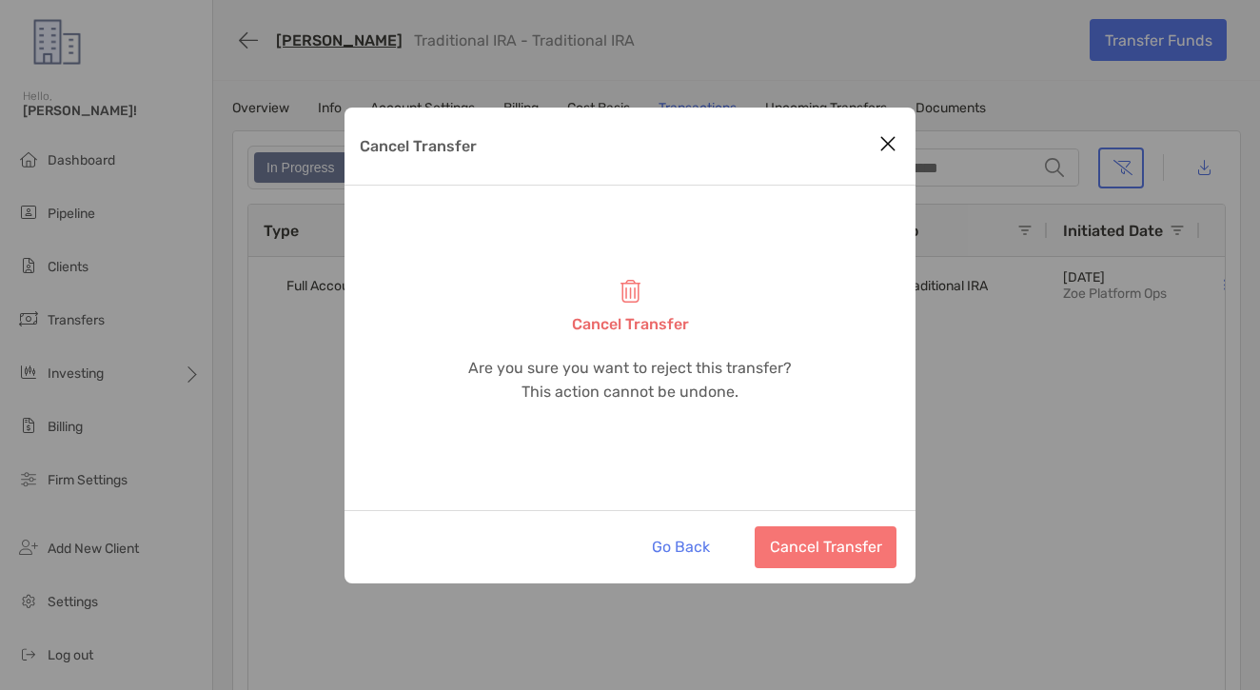
drag, startPoint x: 820, startPoint y: 563, endPoint x: 816, endPoint y: 299, distance: 264.5
click at [819, 559] on button "Cancel Transfer" at bounding box center [826, 547] width 142 height 42
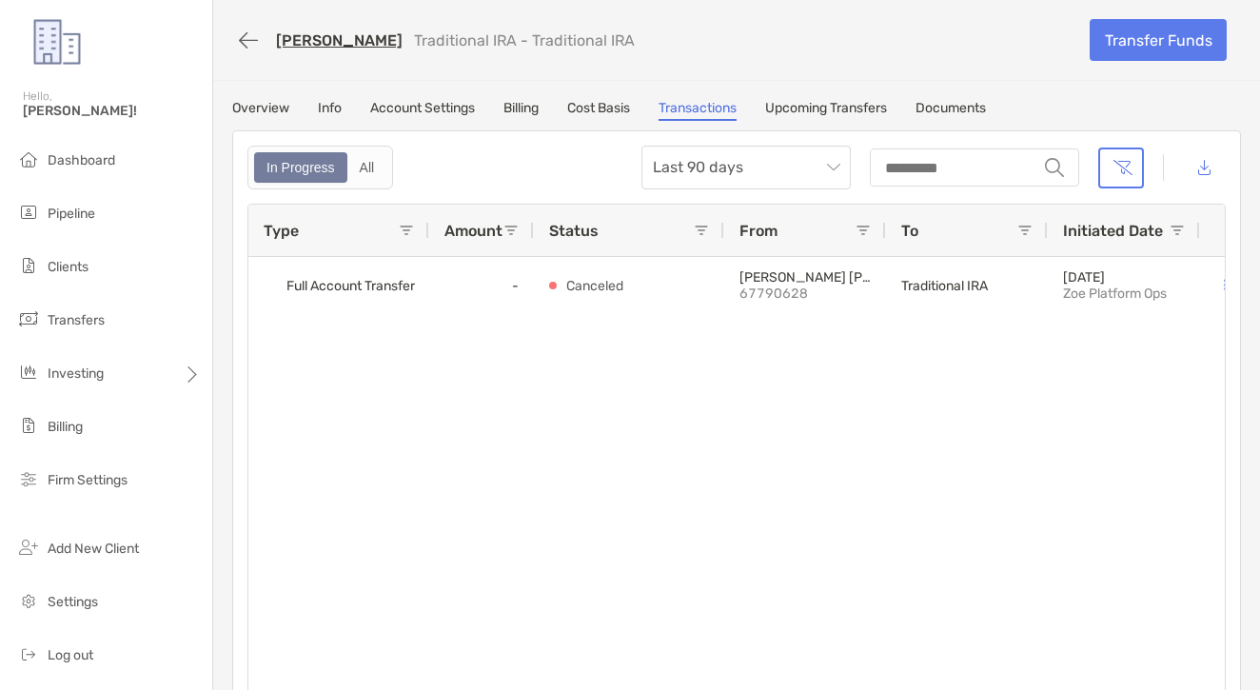
click at [354, 49] on link "MICHAEL MCQUADE" at bounding box center [339, 40] width 127 height 18
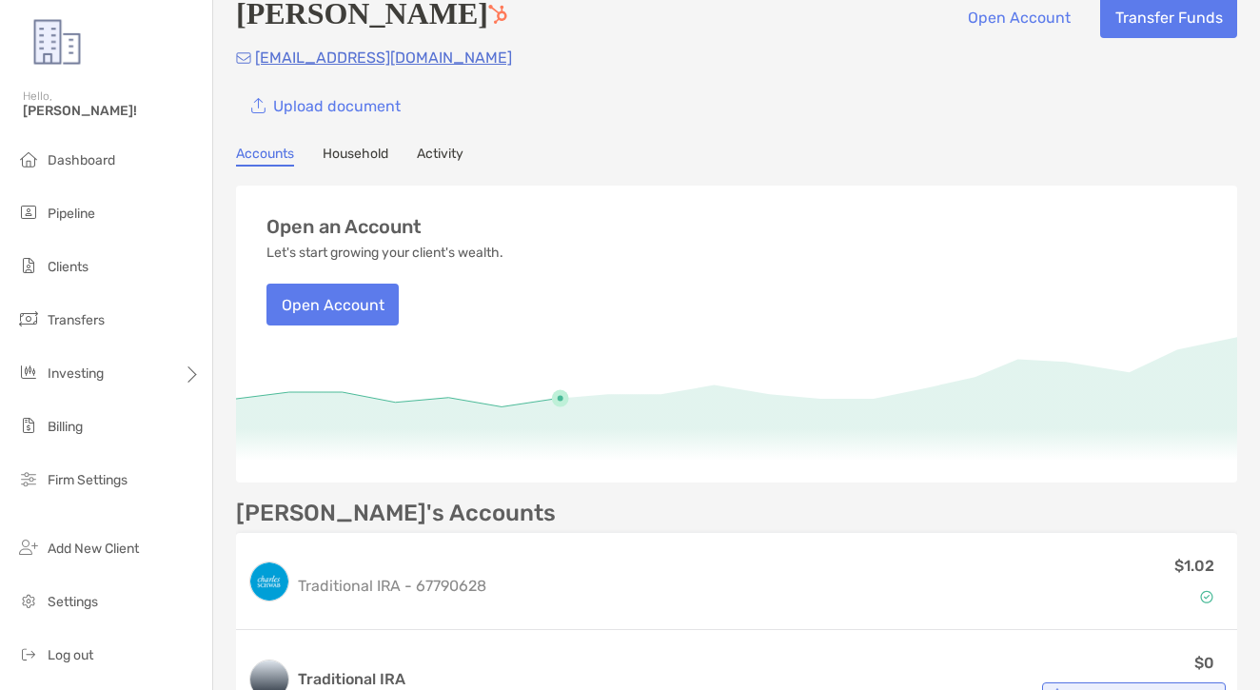
scroll to position [38, 0]
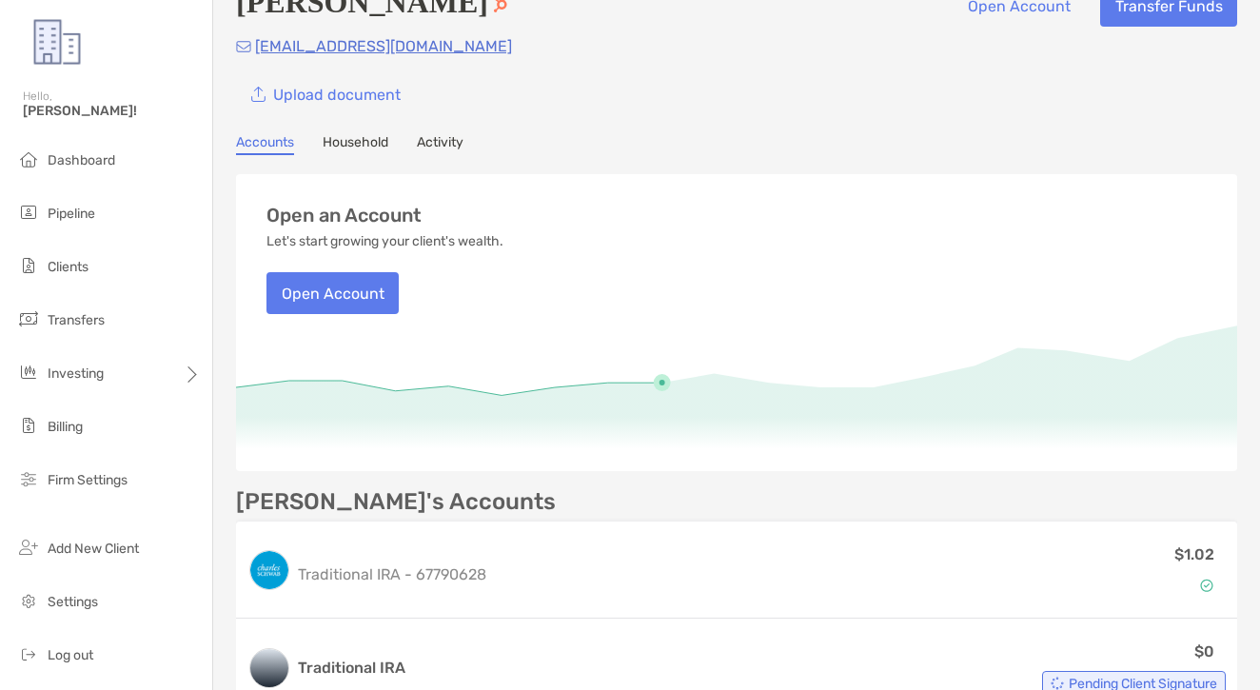
click at [355, 147] on link "Household" at bounding box center [356, 144] width 66 height 21
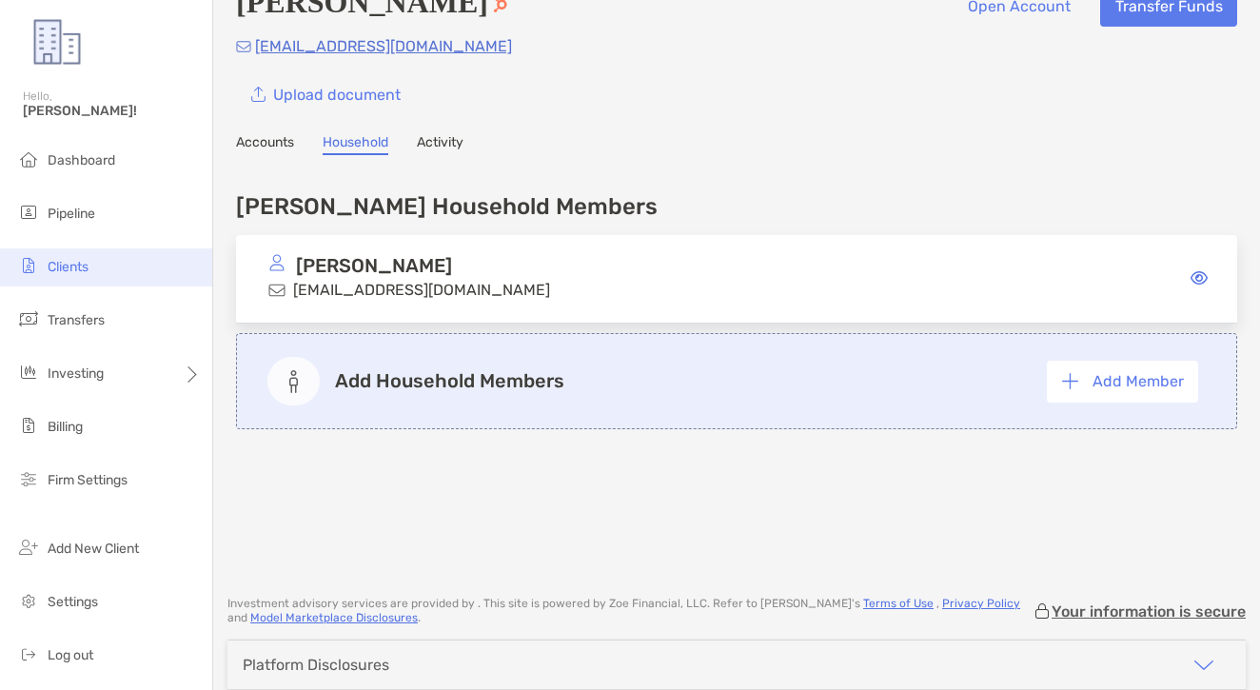
click at [105, 261] on li "Clients" at bounding box center [106, 267] width 212 height 38
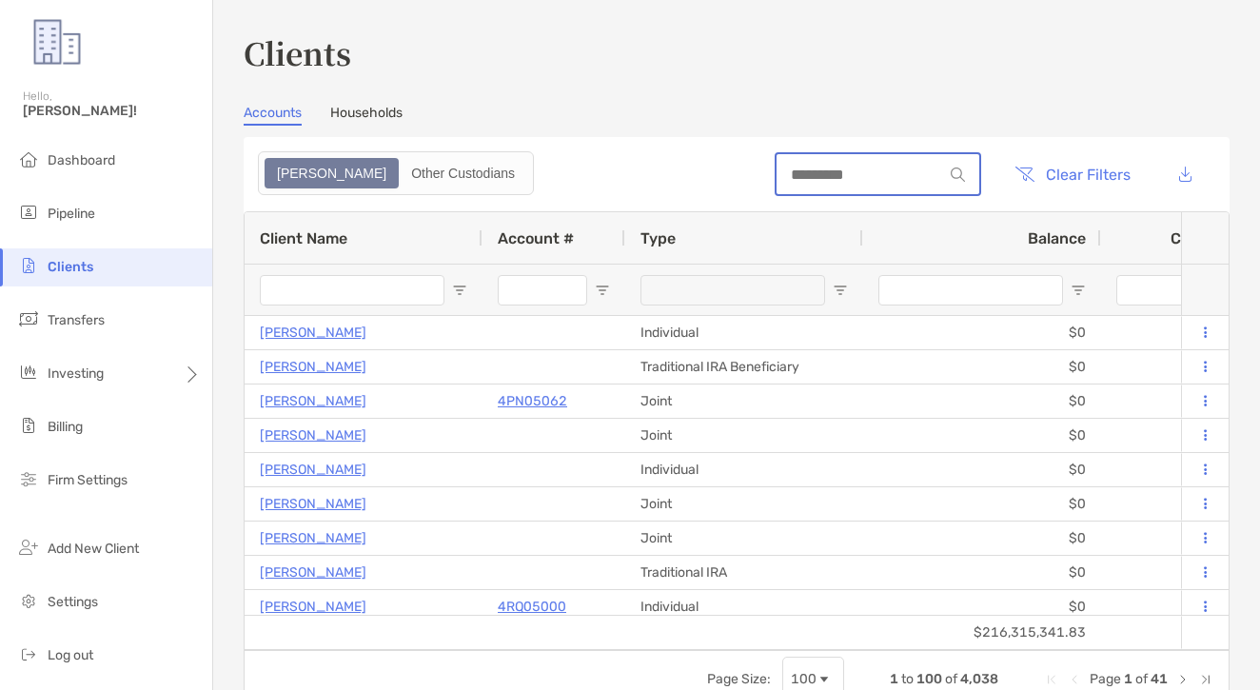
click at [838, 168] on input at bounding box center [859, 175] width 167 height 16
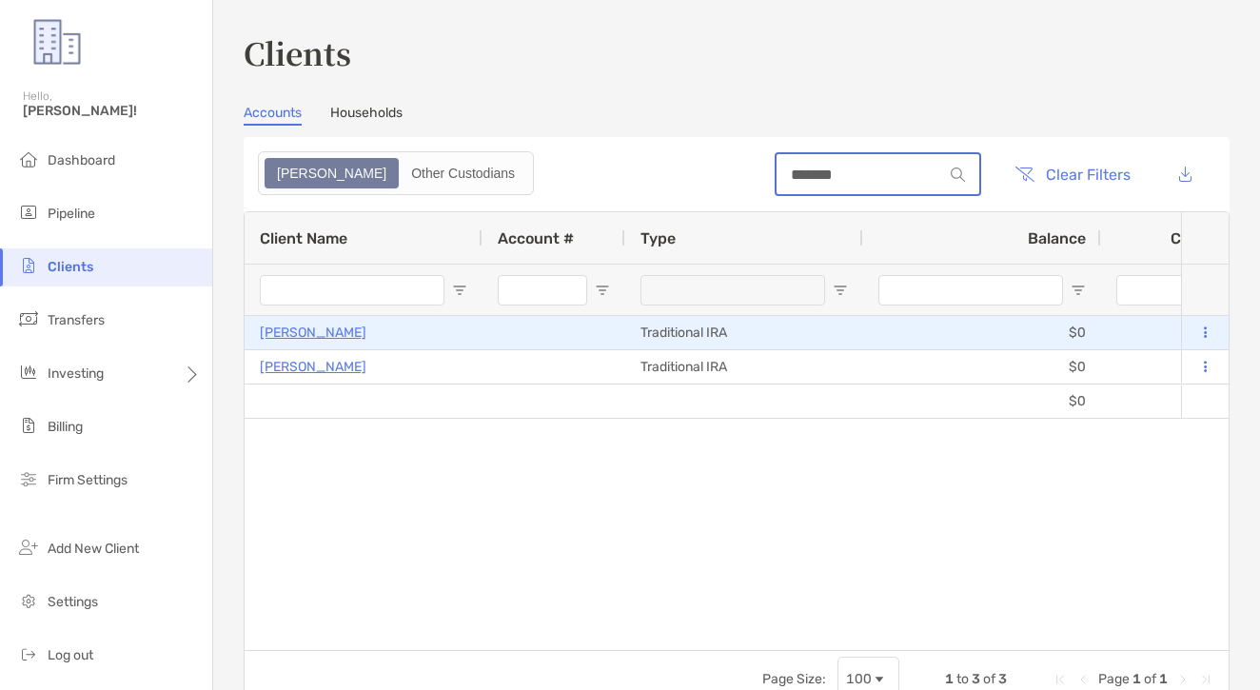
type input "*******"
click at [366, 327] on p "[PERSON_NAME]" at bounding box center [313, 333] width 107 height 24
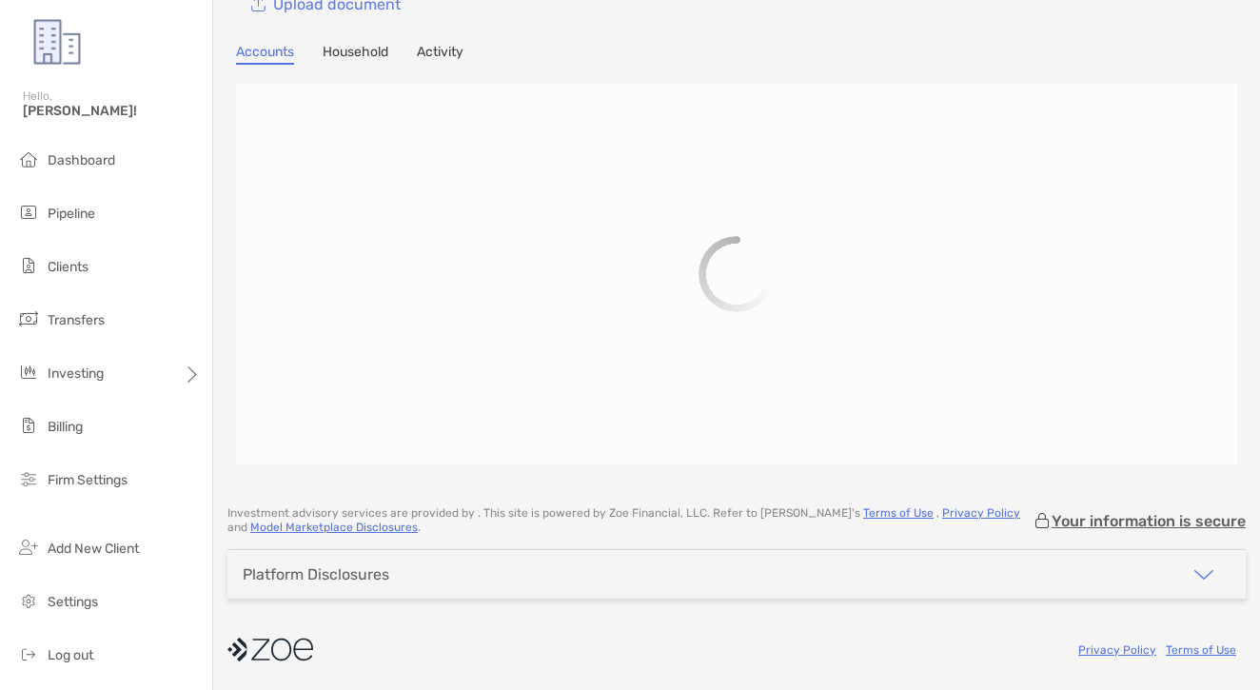
scroll to position [130, 0]
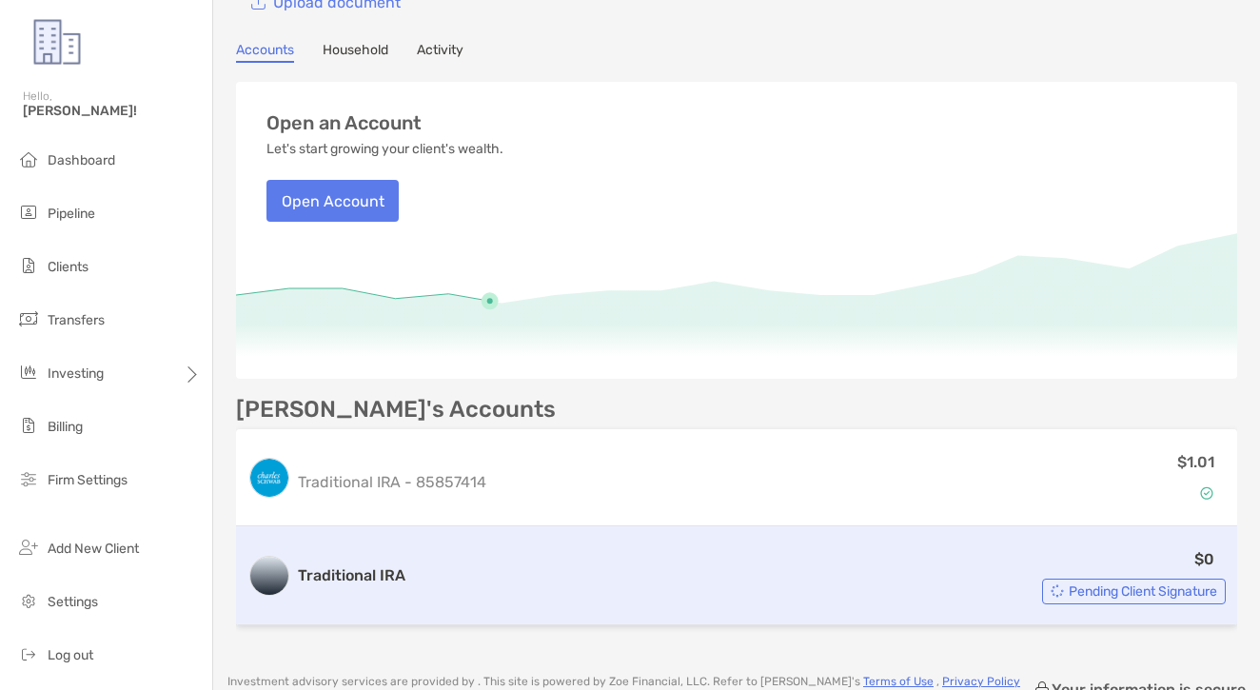
click at [707, 559] on div "$0 Pending Client Signature" at bounding box center [819, 575] width 813 height 57
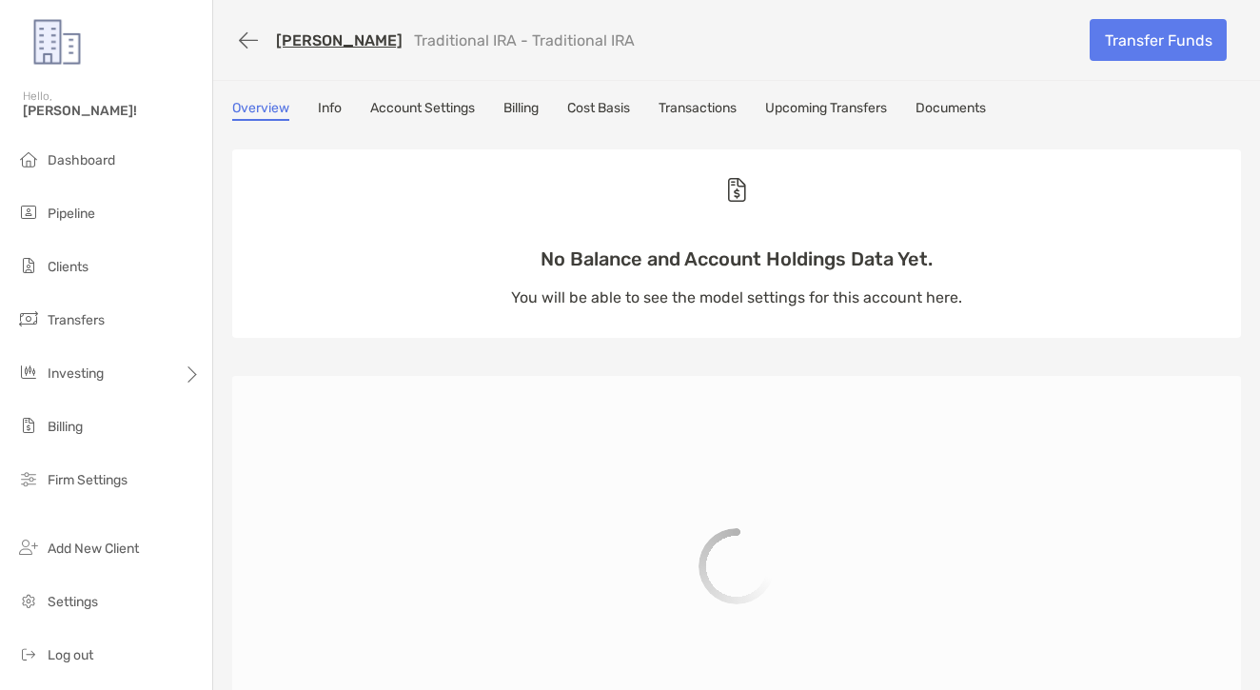
drag, startPoint x: 731, startPoint y: 88, endPoint x: 720, endPoint y: 121, distance: 34.9
click at [731, 91] on div "ANNA SANCHEZ-MCQUADE Traditional IRA - Traditional IRA Transfer Funds Overview …" at bounding box center [736, 513] width 1047 height 1027
click at [720, 121] on div "Overview Info Account Settings Billing Cost Basis Transactions Upcoming Transfe…" at bounding box center [736, 624] width 1047 height 1049
click at [722, 111] on link "Transactions" at bounding box center [697, 110] width 78 height 21
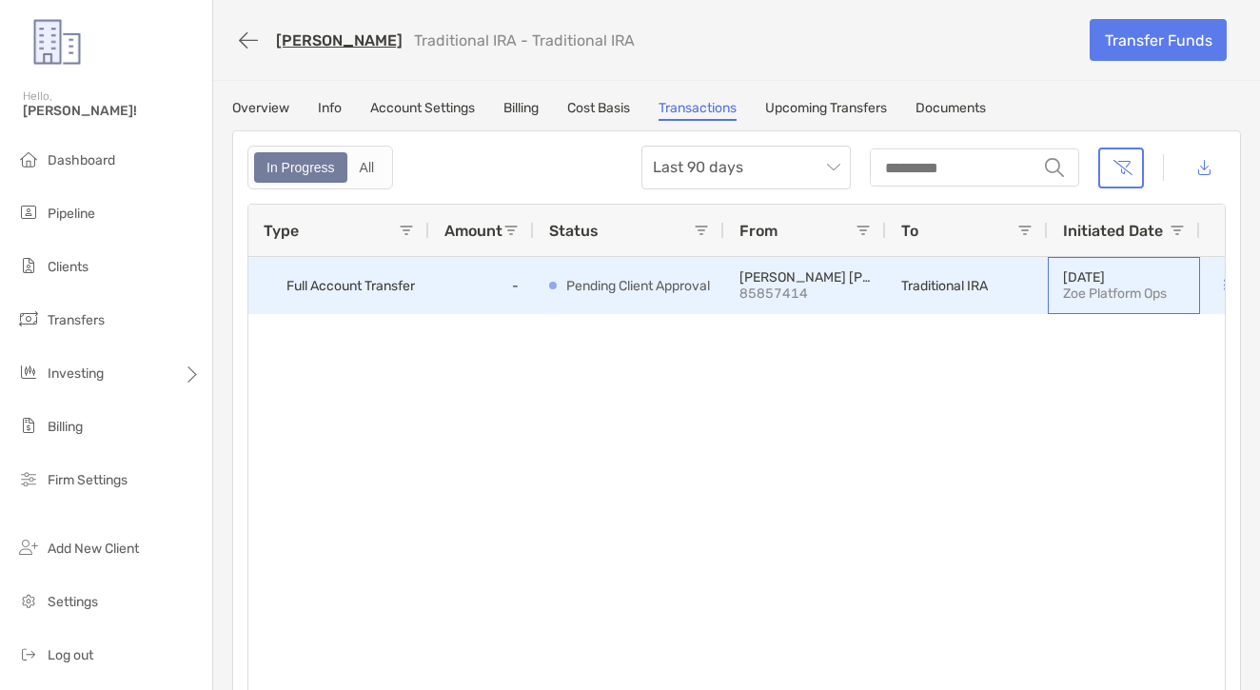
click at [1199, 278] on div "09/03/2025 Zoe Platform Ops" at bounding box center [1124, 285] width 152 height 57
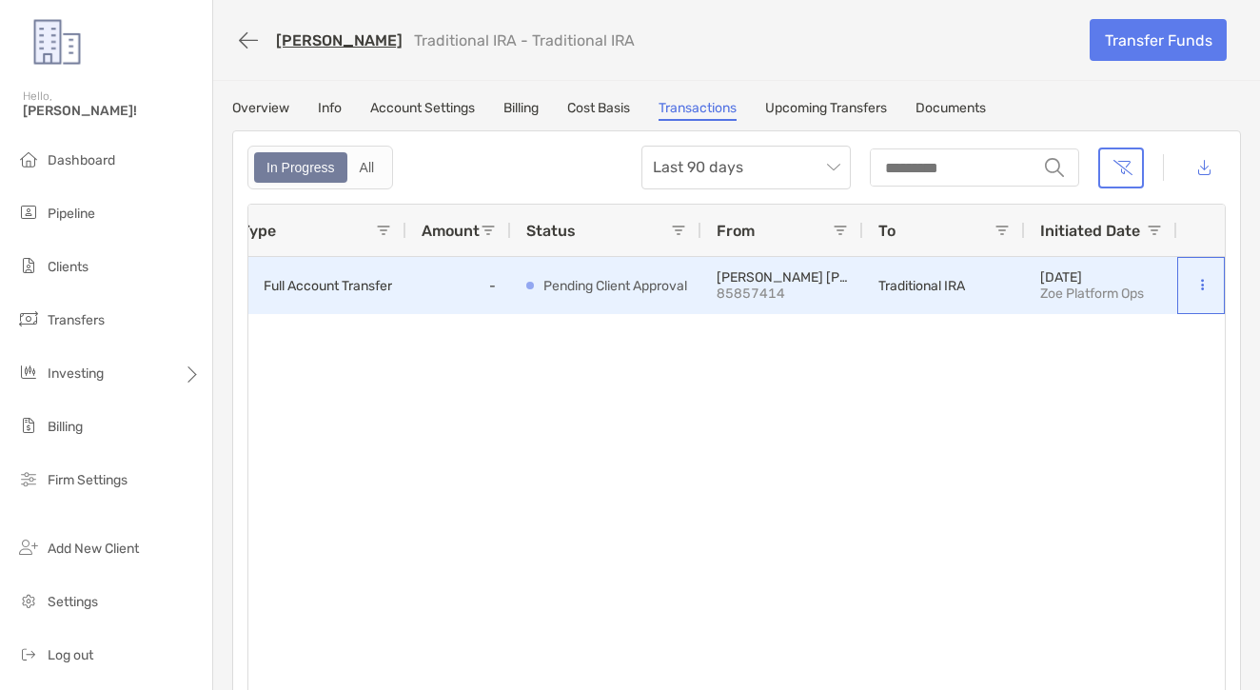
click at [1210, 279] on div at bounding box center [1201, 285] width 48 height 57
click at [1210, 279] on button at bounding box center [1201, 285] width 19 height 19
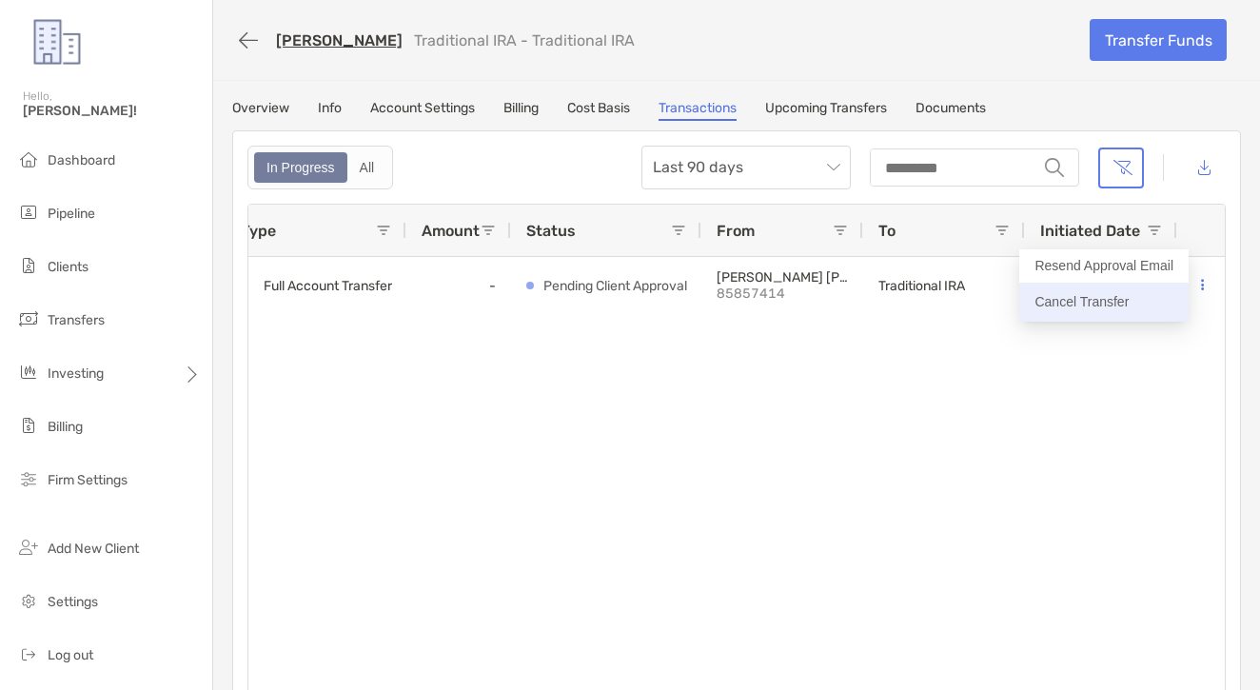
click at [1108, 292] on p "Cancel Transfer" at bounding box center [1103, 302] width 139 height 24
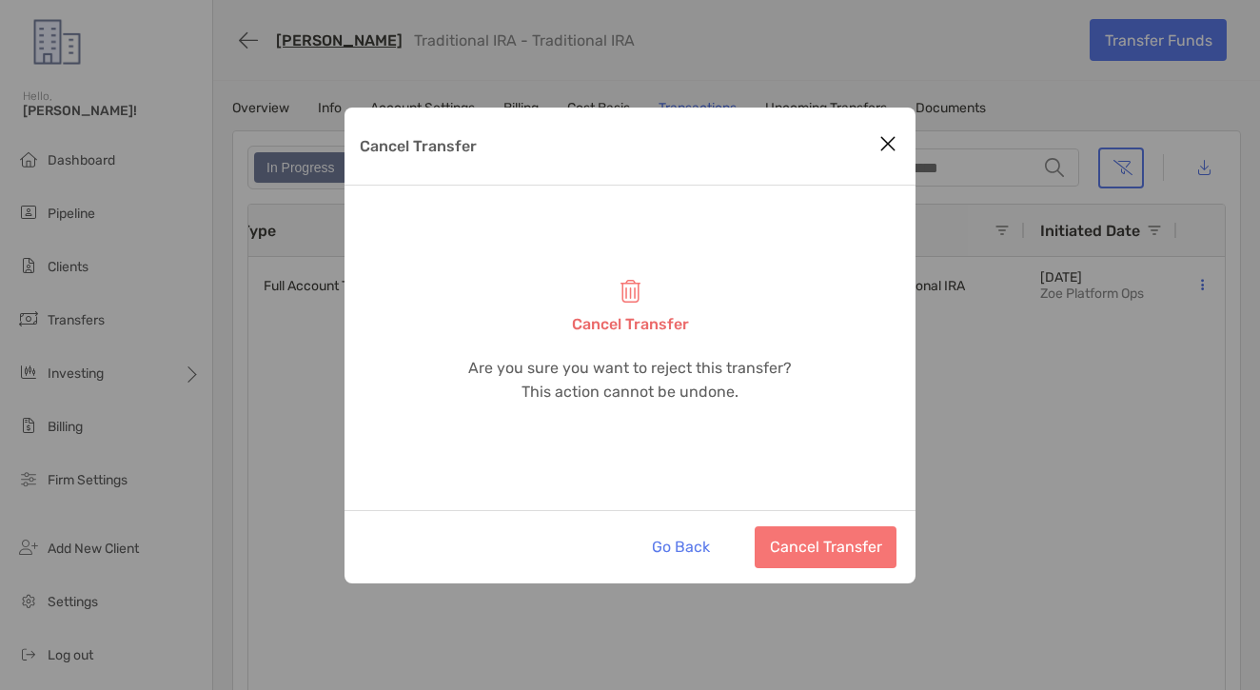
click at [838, 526] on button "Cancel Transfer" at bounding box center [826, 547] width 142 height 42
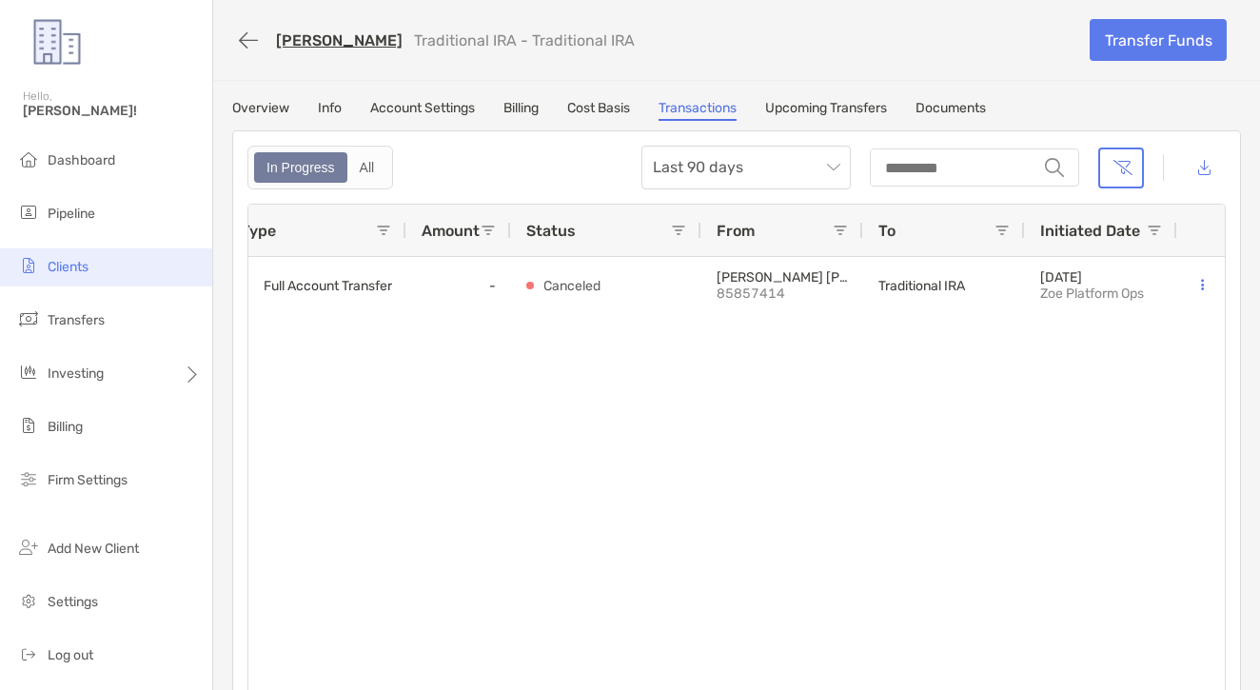
click at [88, 265] on span "Clients" at bounding box center [68, 267] width 41 height 16
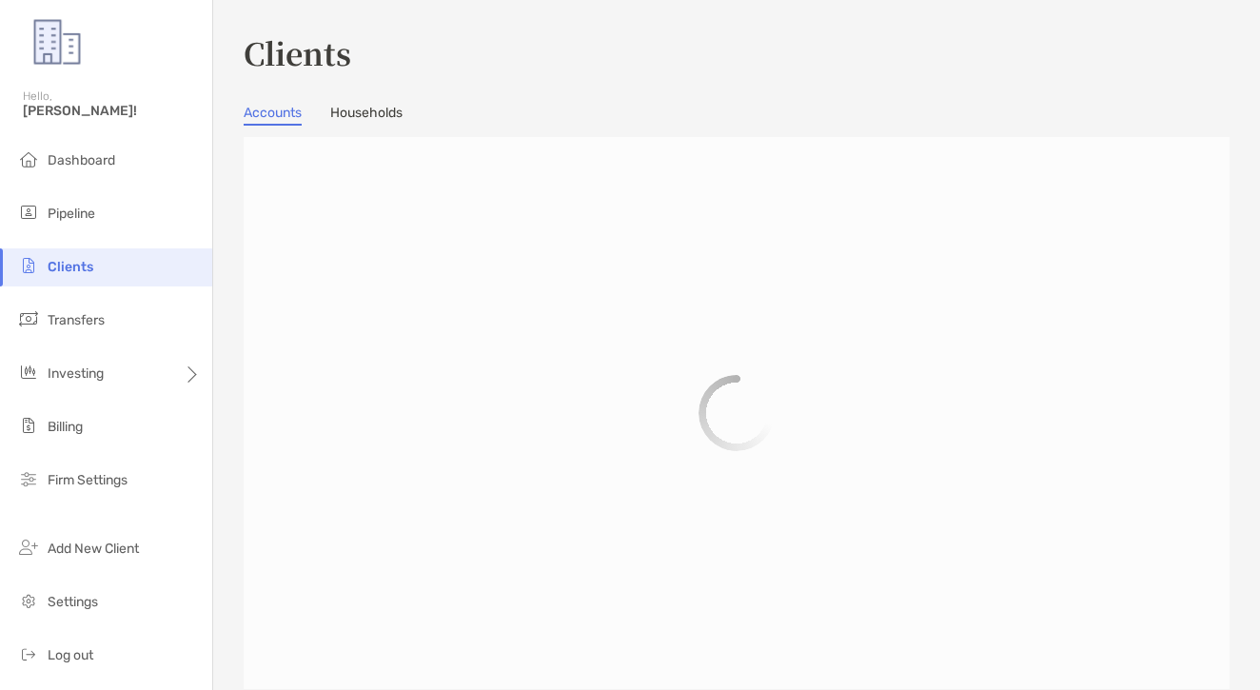
click at [952, 160] on div at bounding box center [737, 413] width 986 height 552
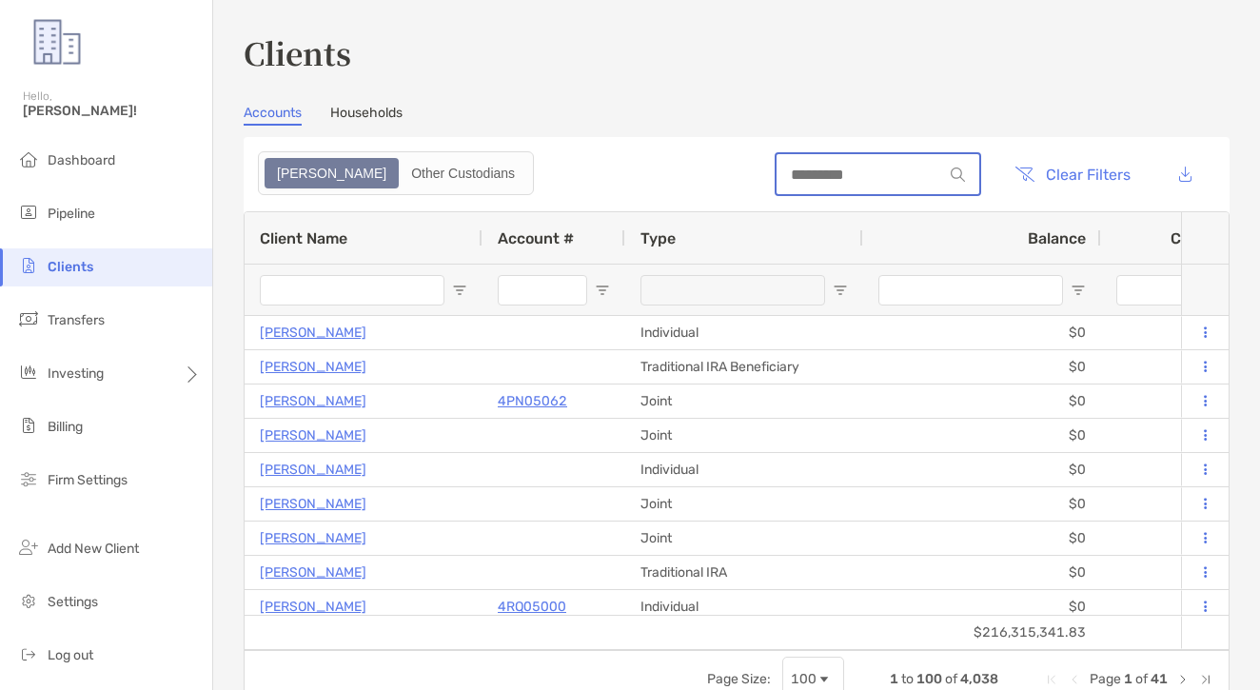
click at [861, 168] on input at bounding box center [859, 175] width 167 height 16
paste input "*******"
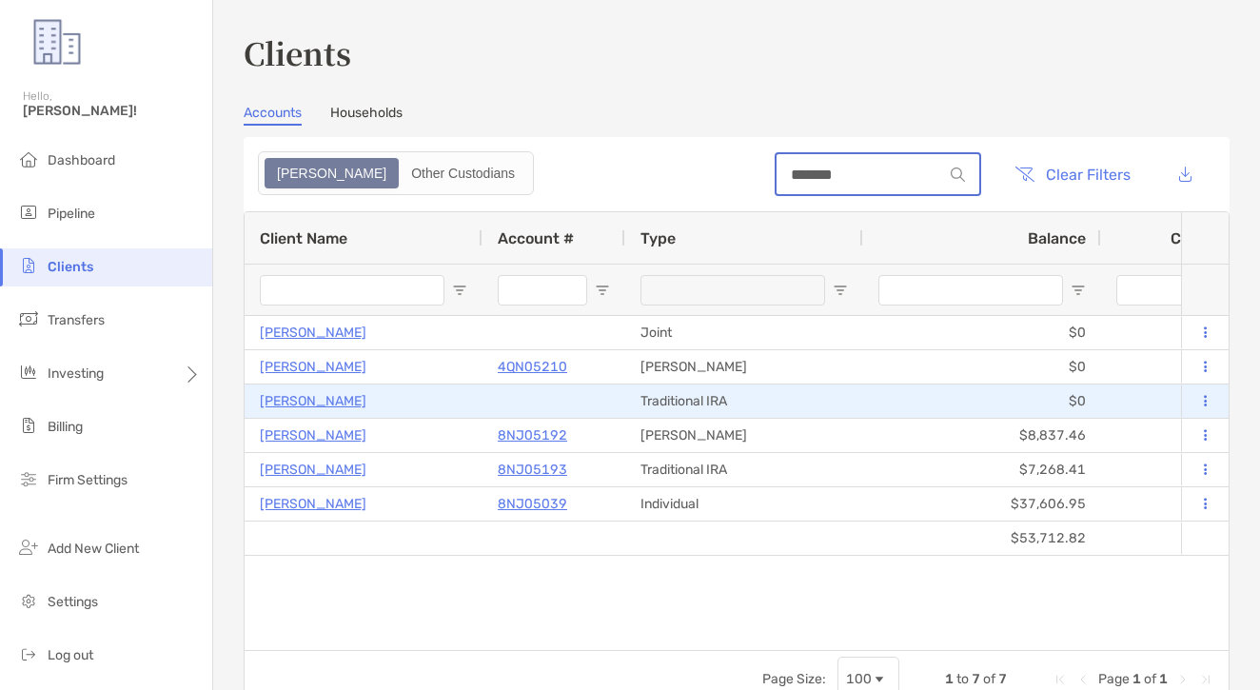
type input "*******"
click at [366, 401] on p "VICTOR BERMEJO" at bounding box center [313, 401] width 107 height 24
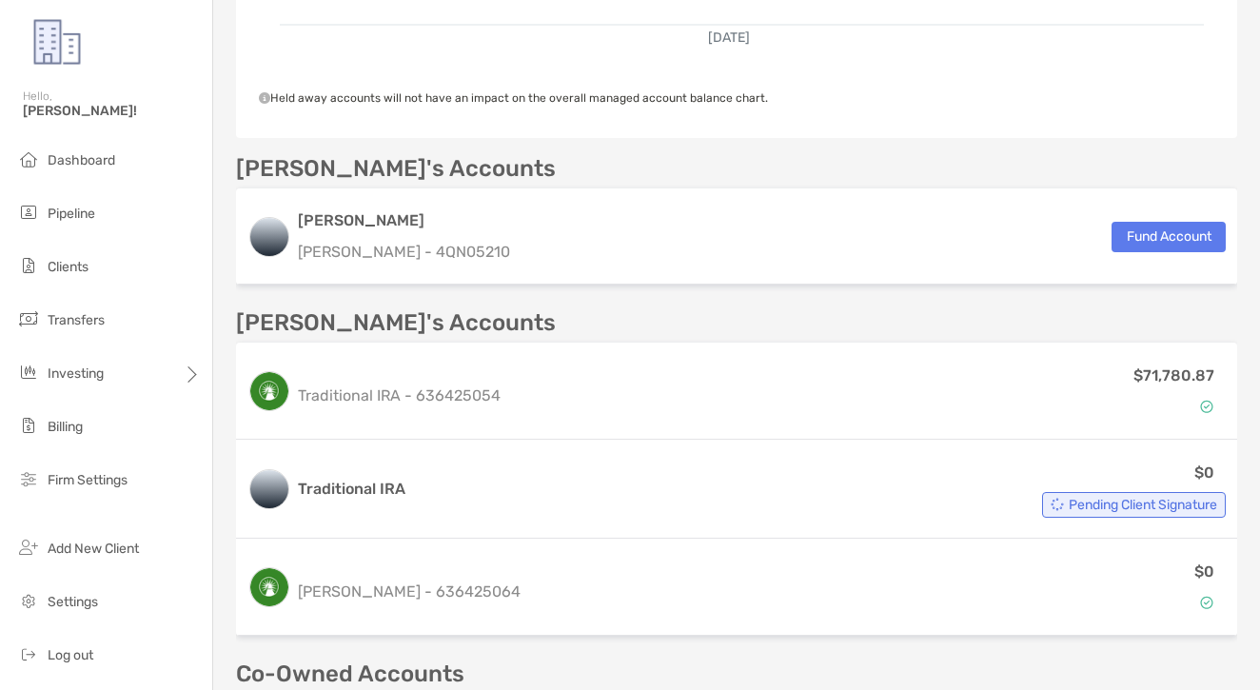
scroll to position [679, 0]
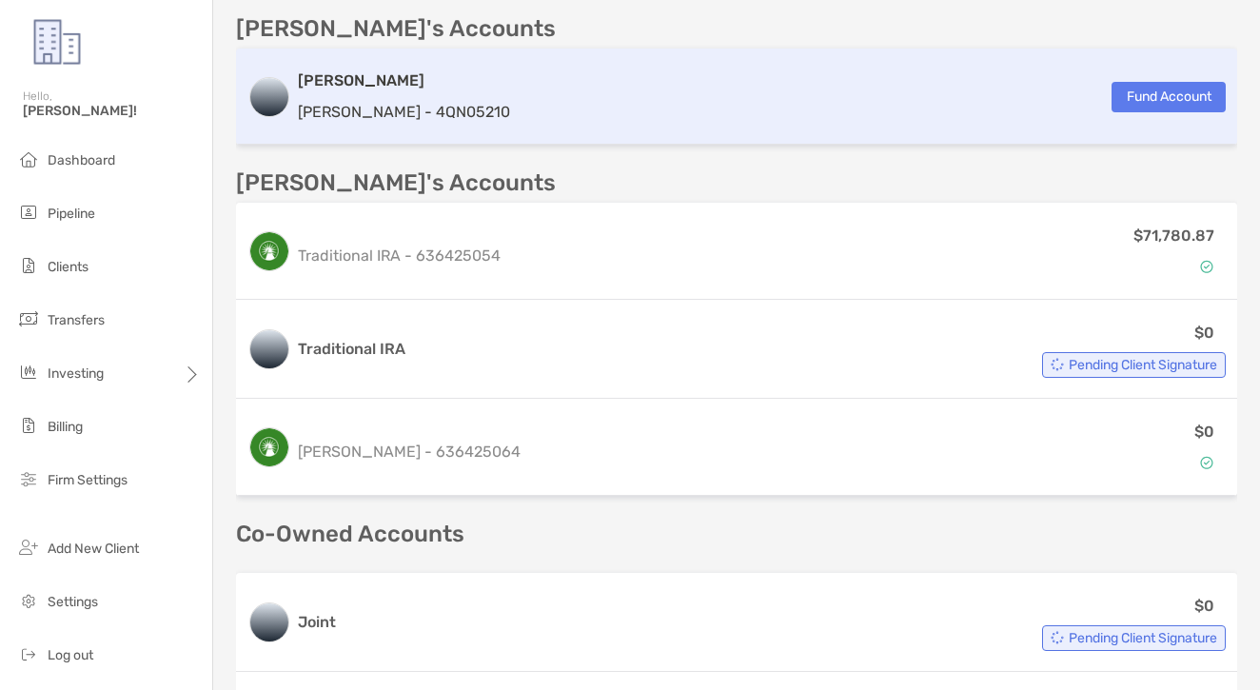
click at [545, 120] on div "Roth IRA Roth IRA - 4QN05210 Fund Account" at bounding box center [736, 97] width 1001 height 96
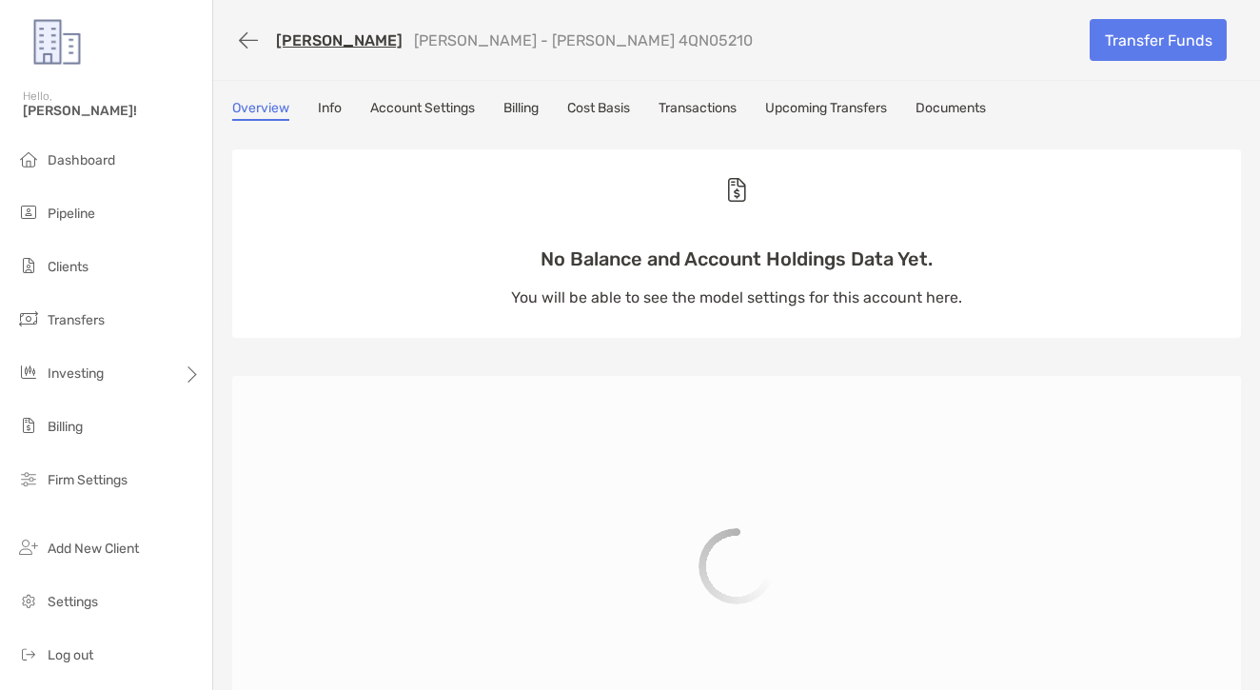
click at [707, 101] on link "Transactions" at bounding box center [697, 110] width 78 height 21
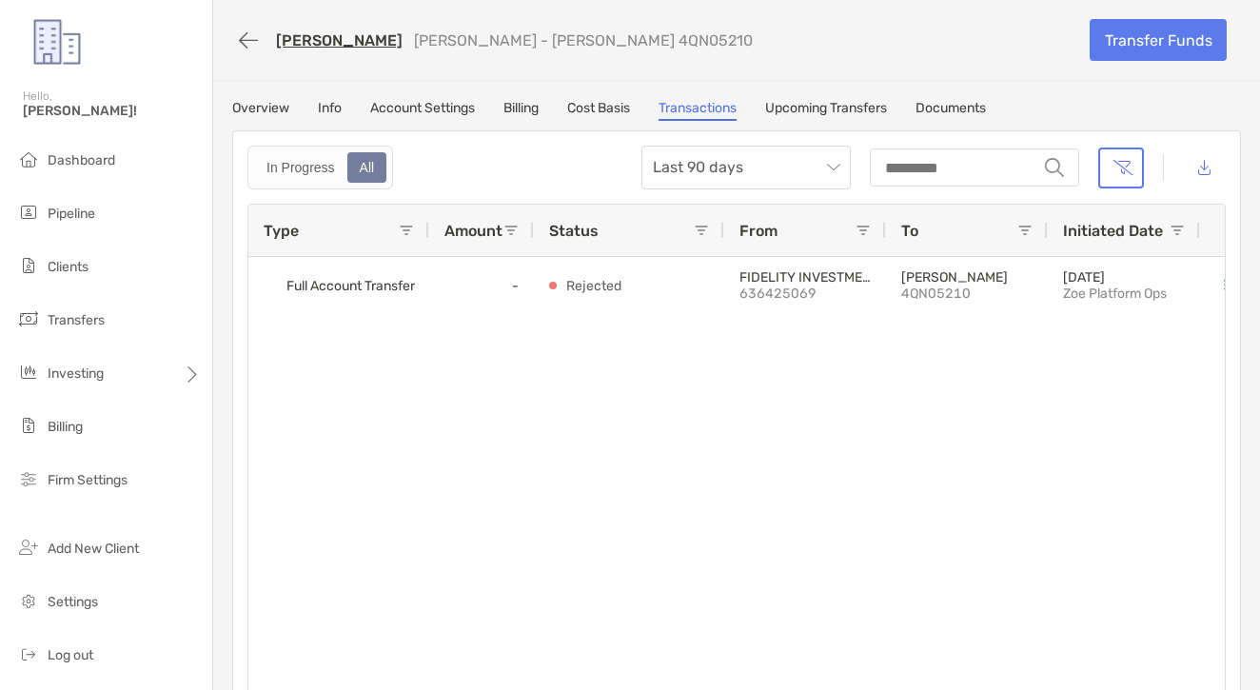
click at [242, 43] on icon "button" at bounding box center [248, 40] width 19 height 22
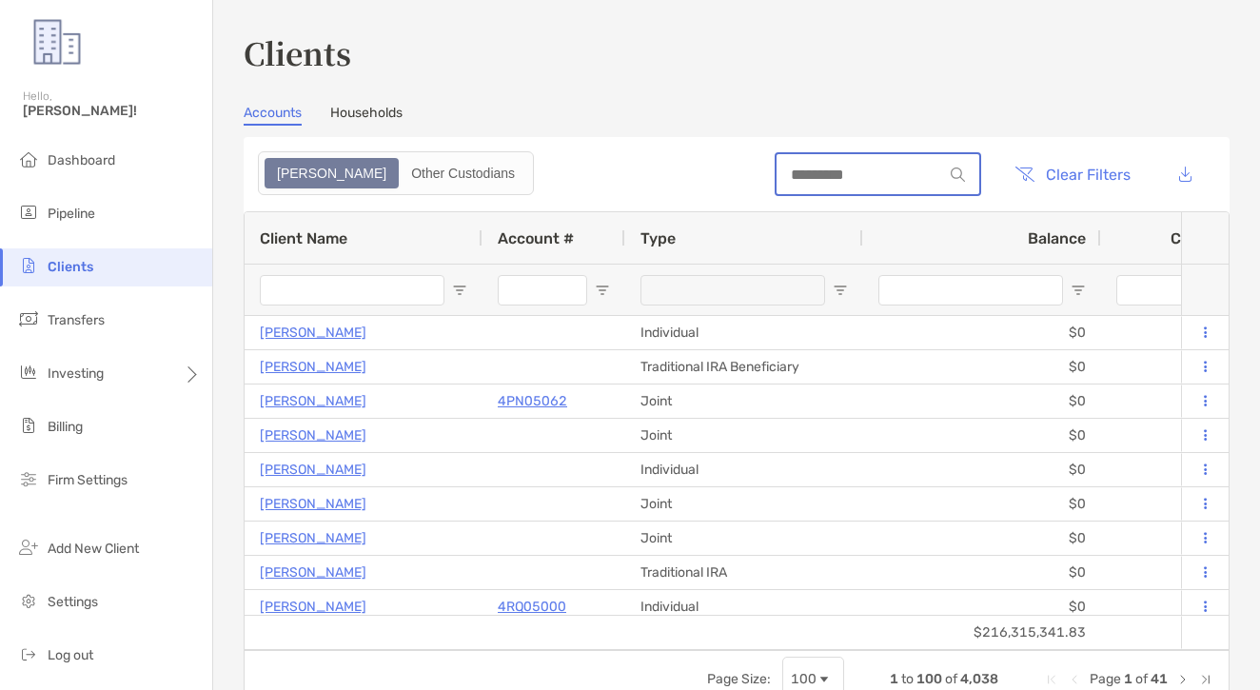
click at [776, 182] on input at bounding box center [859, 175] width 167 height 16
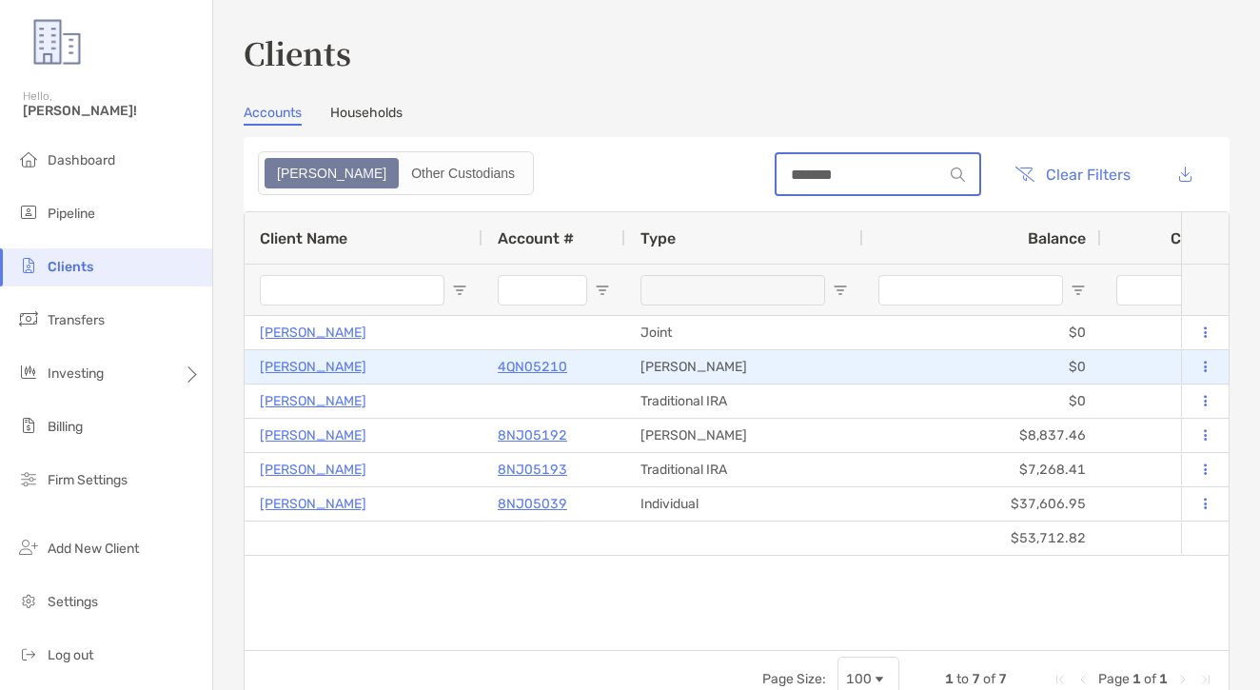
type input "*******"
click at [344, 362] on p "Gloria Bermejo" at bounding box center [313, 367] width 107 height 24
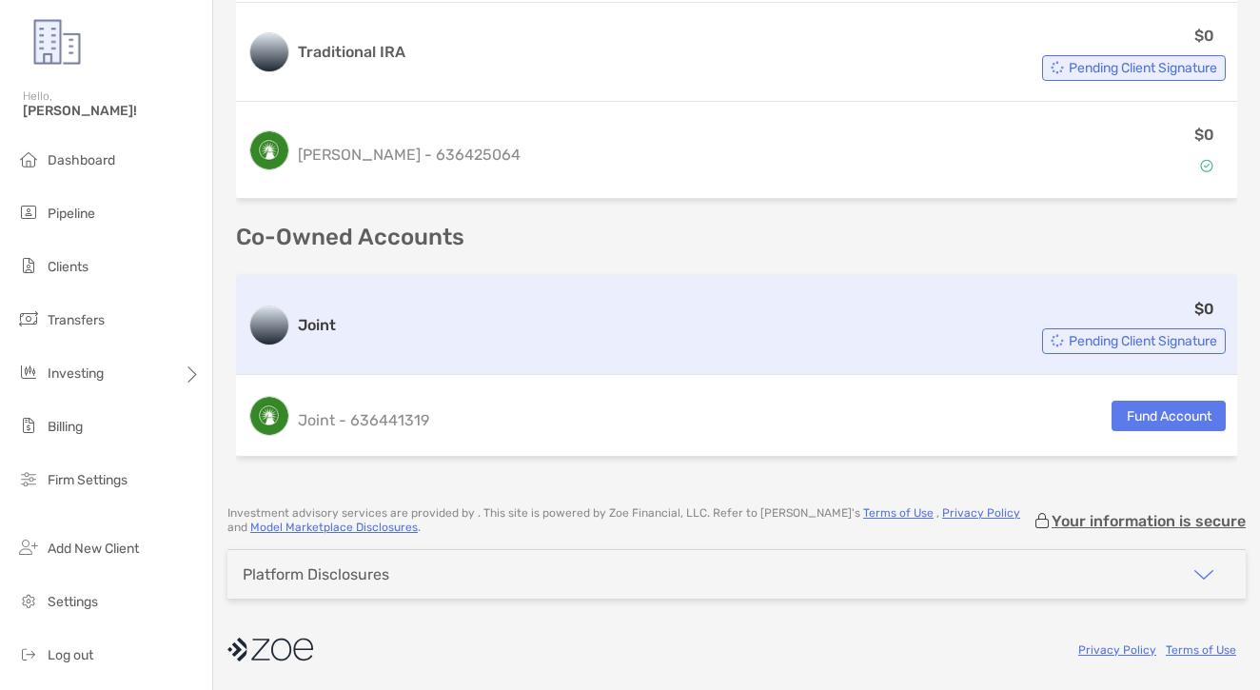
click at [363, 348] on div "$0 Pending Client Signature" at bounding box center [784, 325] width 882 height 57
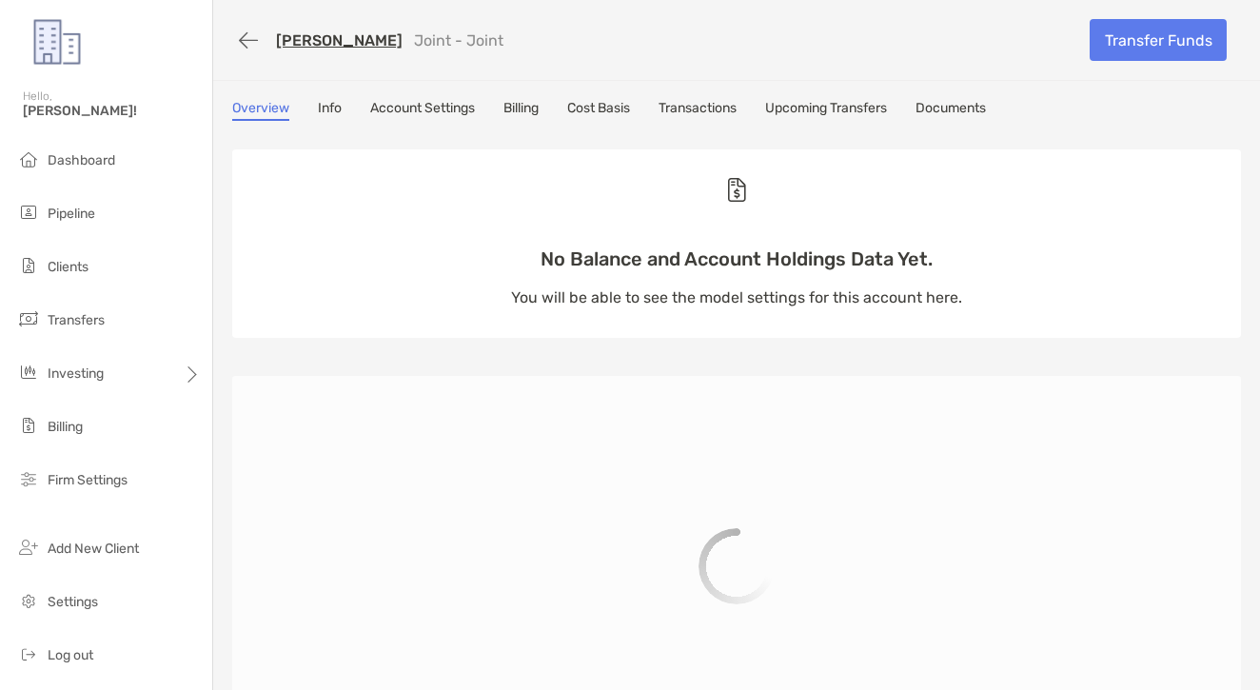
click at [683, 116] on link "Transactions" at bounding box center [697, 110] width 78 height 21
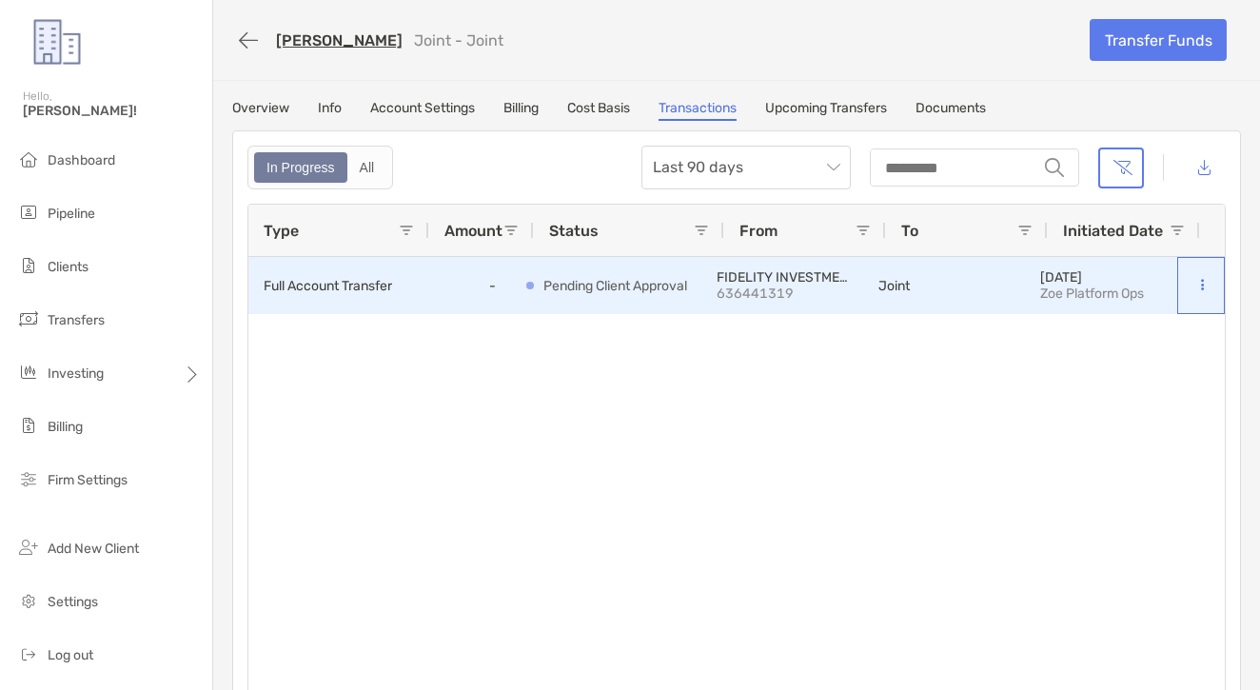
scroll to position [0, 23]
click at [1218, 296] on div at bounding box center [1201, 285] width 48 height 57
click at [1211, 285] on div at bounding box center [1201, 285] width 48 height 57
click at [1207, 285] on button at bounding box center [1201, 285] width 19 height 19
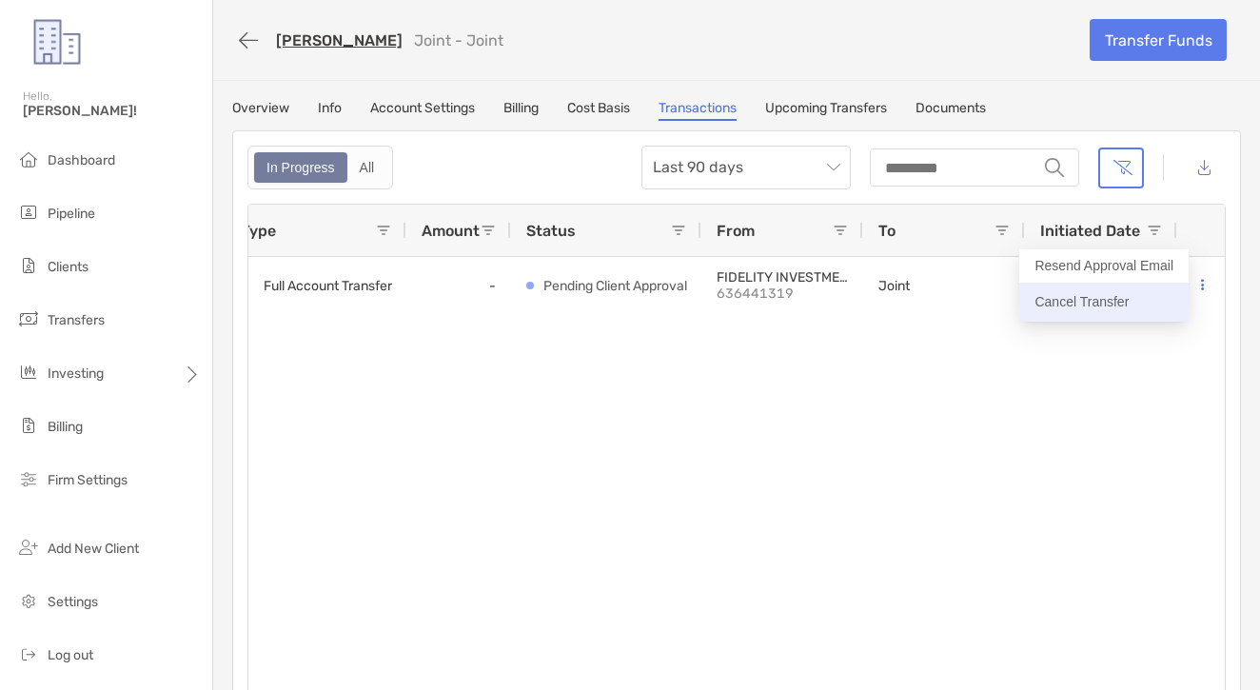
click at [1108, 310] on p "Cancel Transfer" at bounding box center [1103, 302] width 139 height 24
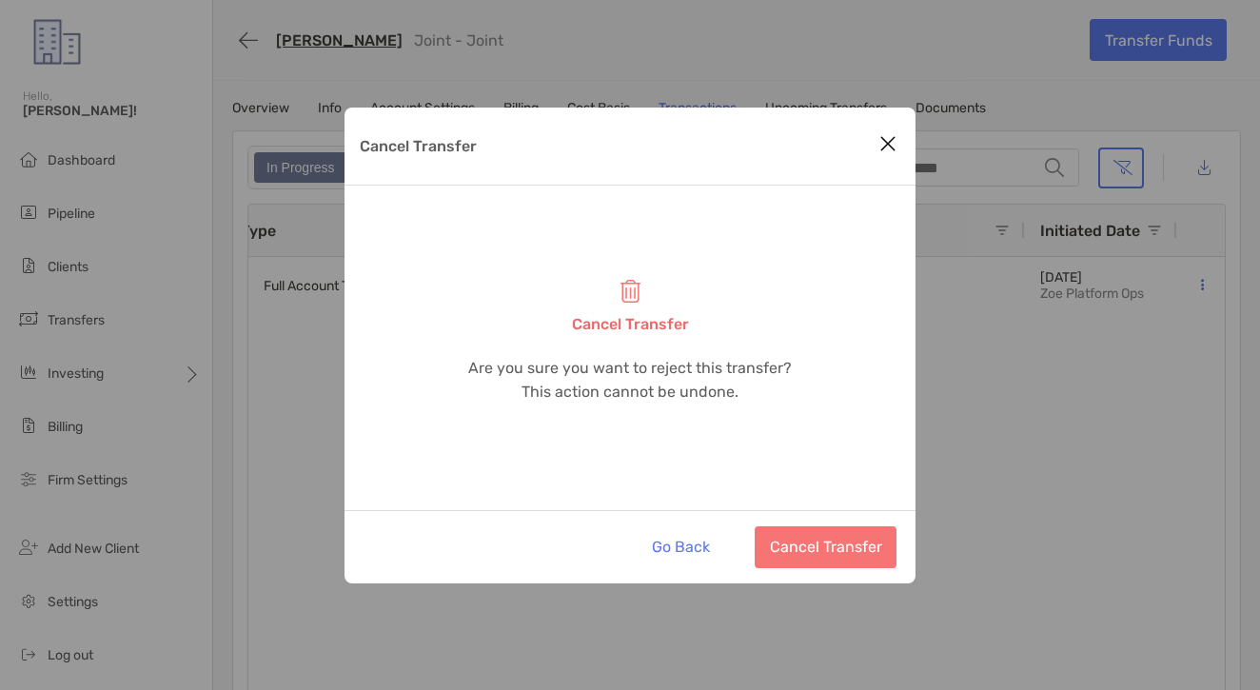
drag, startPoint x: 811, startPoint y: 545, endPoint x: 791, endPoint y: 530, distance: 25.1
click at [808, 541] on button "Cancel Transfer" at bounding box center [826, 547] width 142 height 42
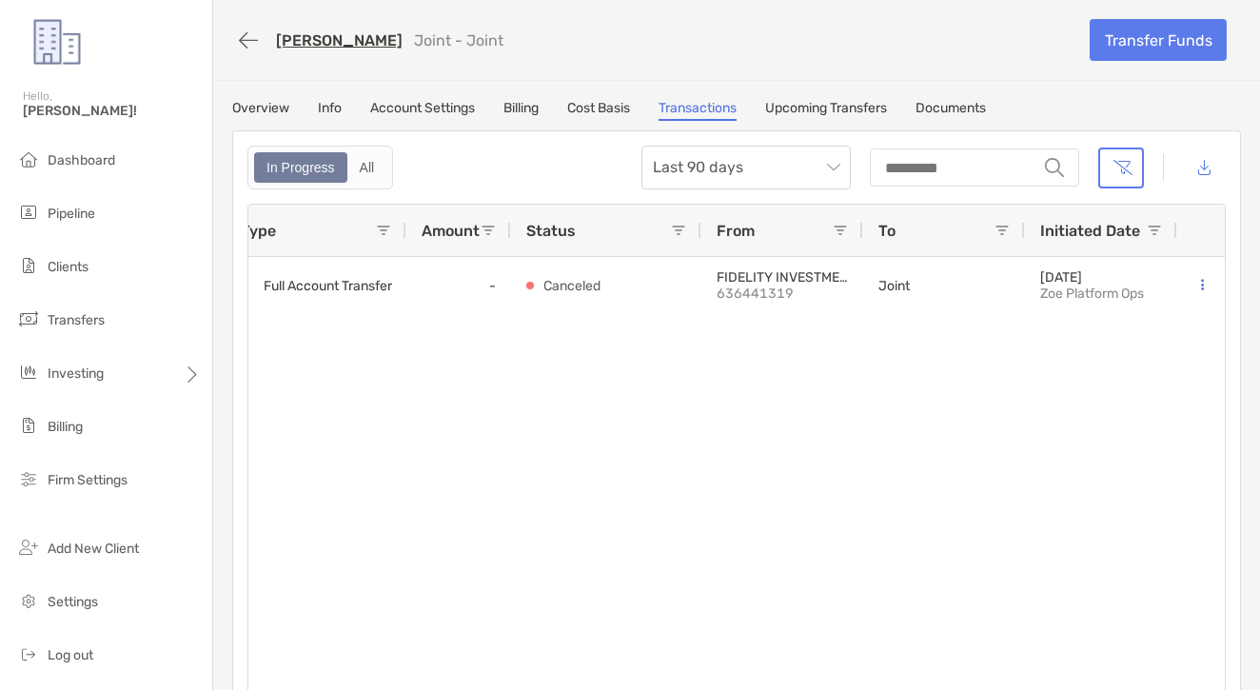
click at [250, 40] on icon "button" at bounding box center [248, 40] width 19 height 22
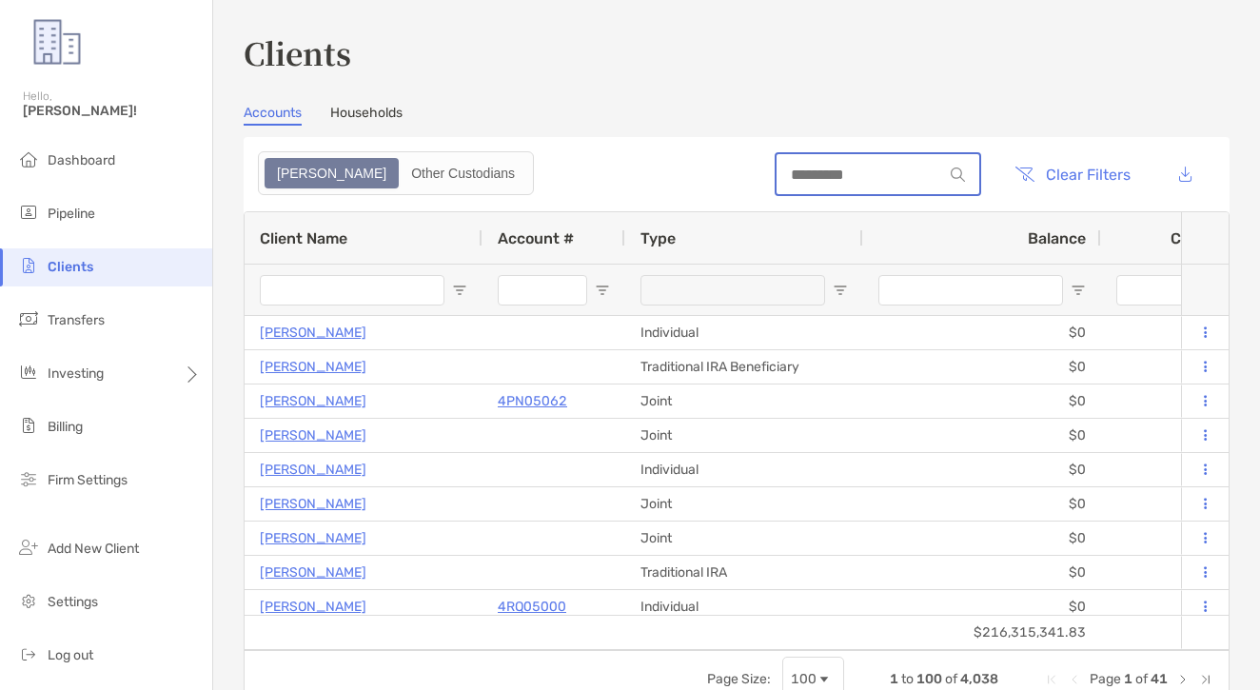
click at [851, 178] on input at bounding box center [859, 175] width 167 height 16
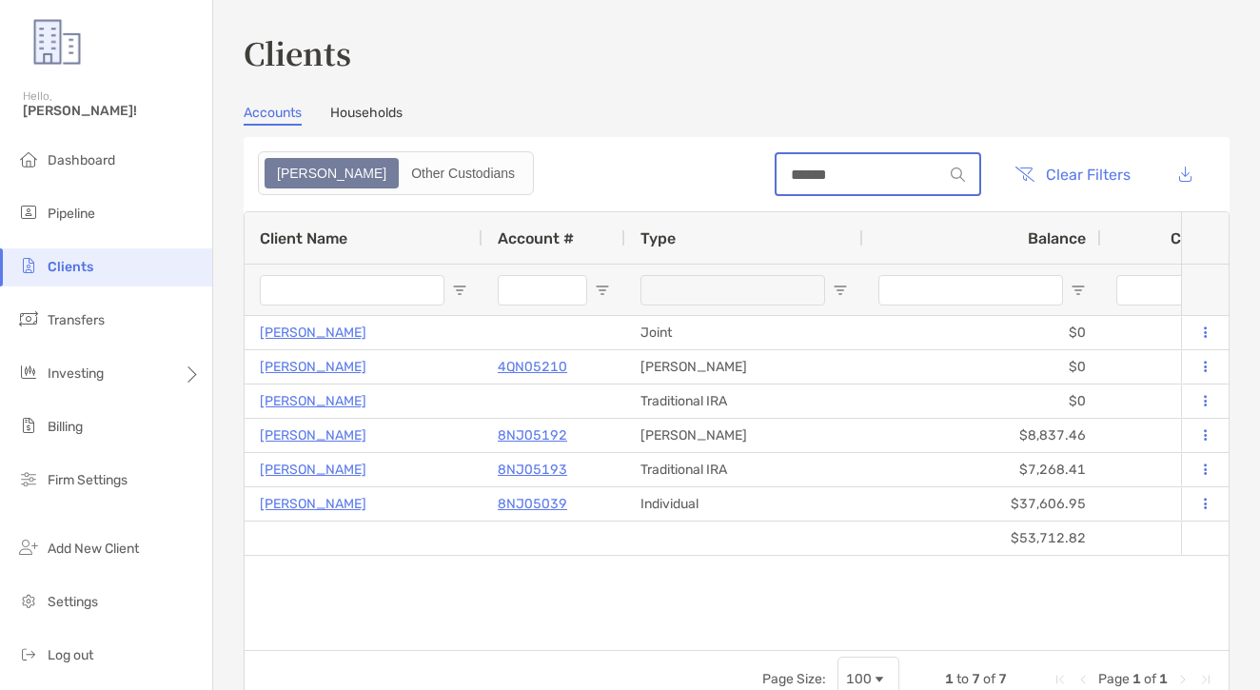
type input "******"
drag, startPoint x: 851, startPoint y: 178, endPoint x: 313, endPoint y: 402, distance: 582.2
click at [313, 402] on p "VICTOR BERMEJO" at bounding box center [313, 401] width 107 height 24
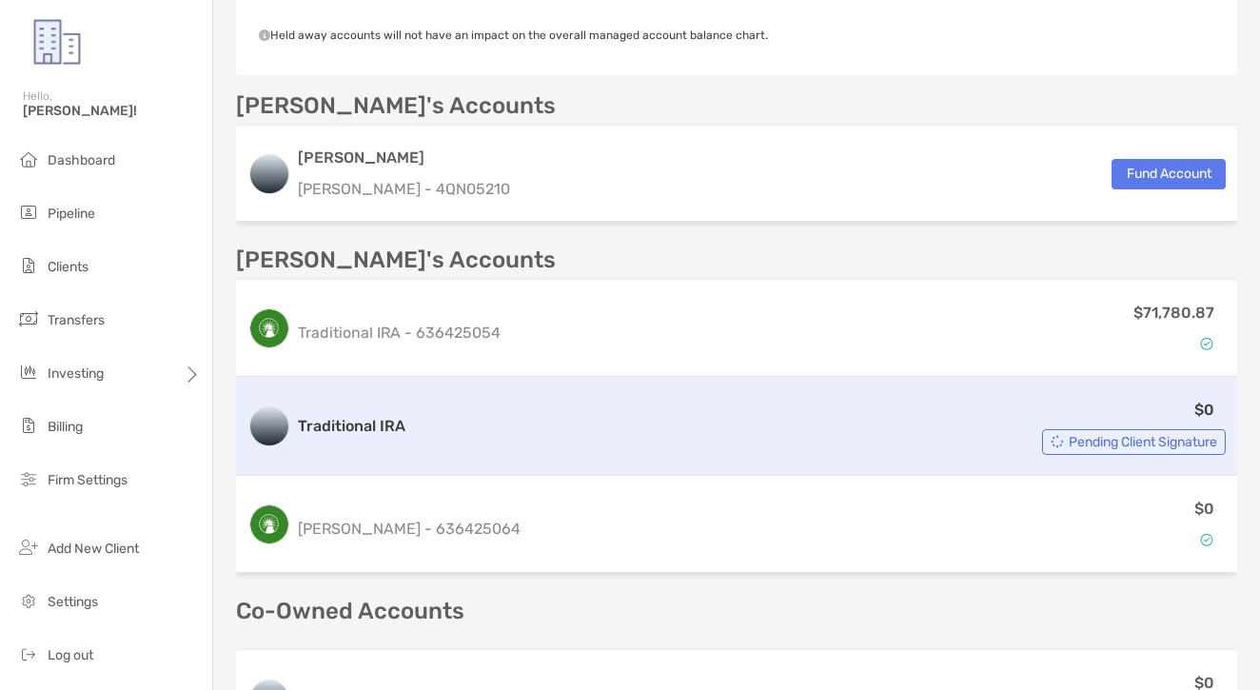
scroll to position [579, 0]
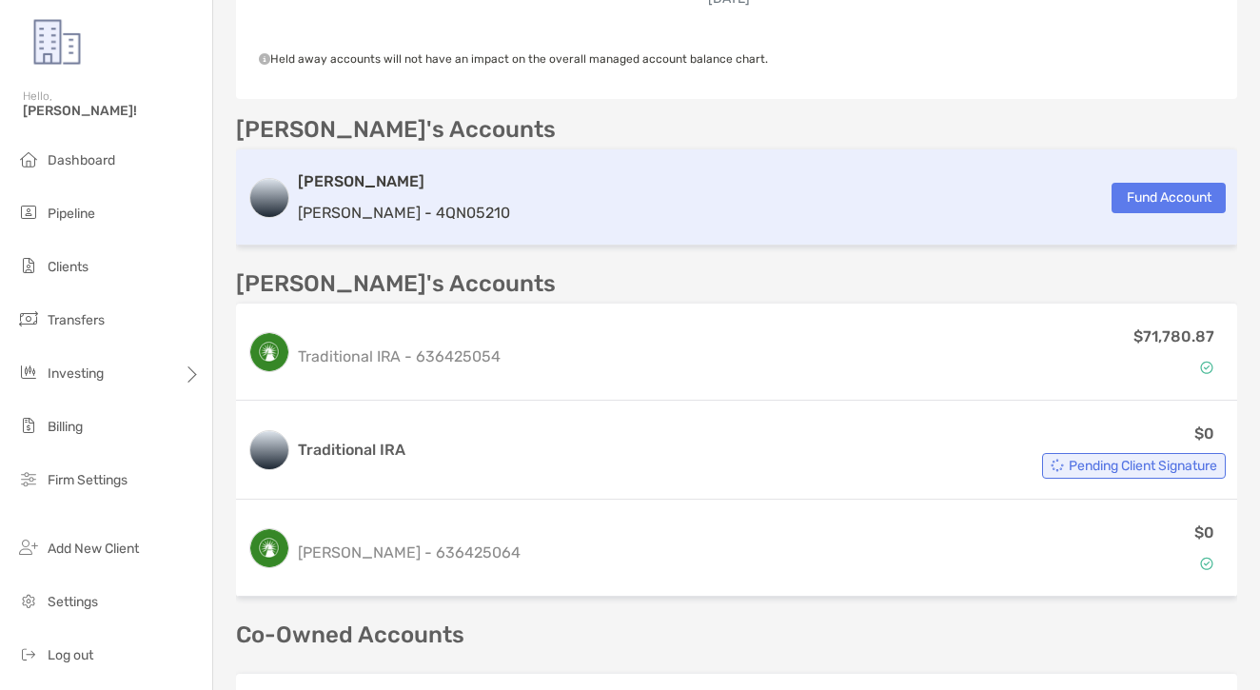
click at [323, 183] on h3 "[PERSON_NAME]" at bounding box center [404, 181] width 212 height 23
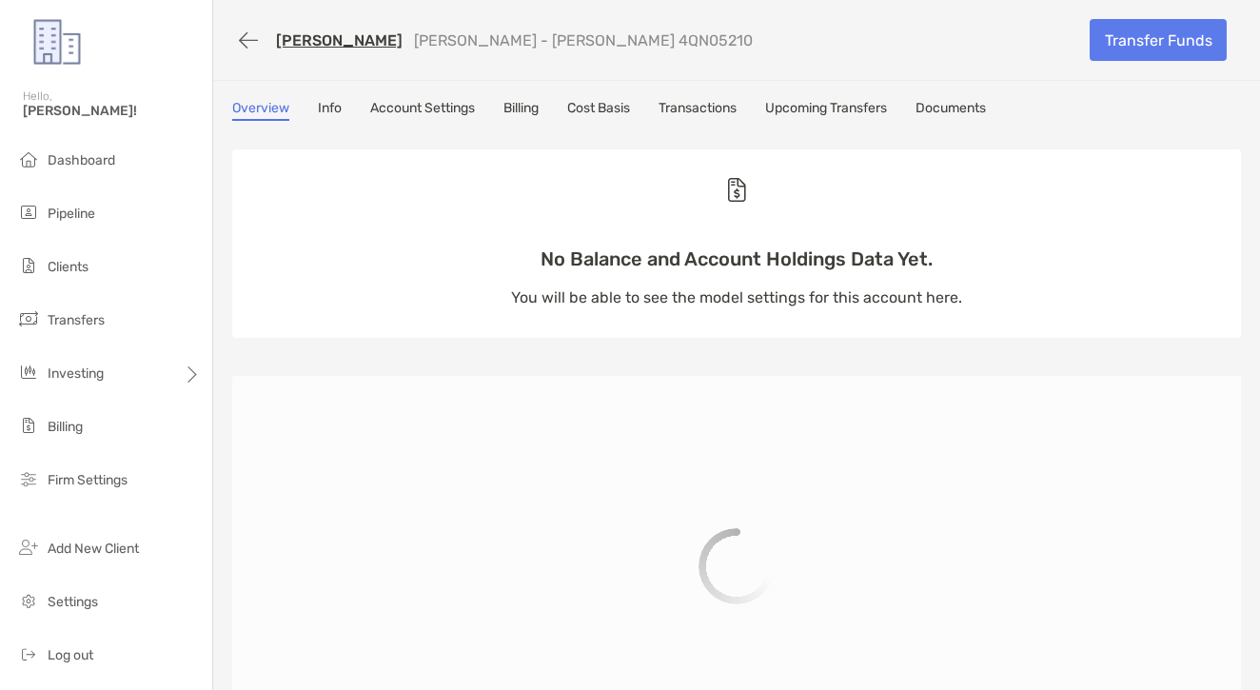
click at [679, 116] on link "Transactions" at bounding box center [697, 110] width 78 height 21
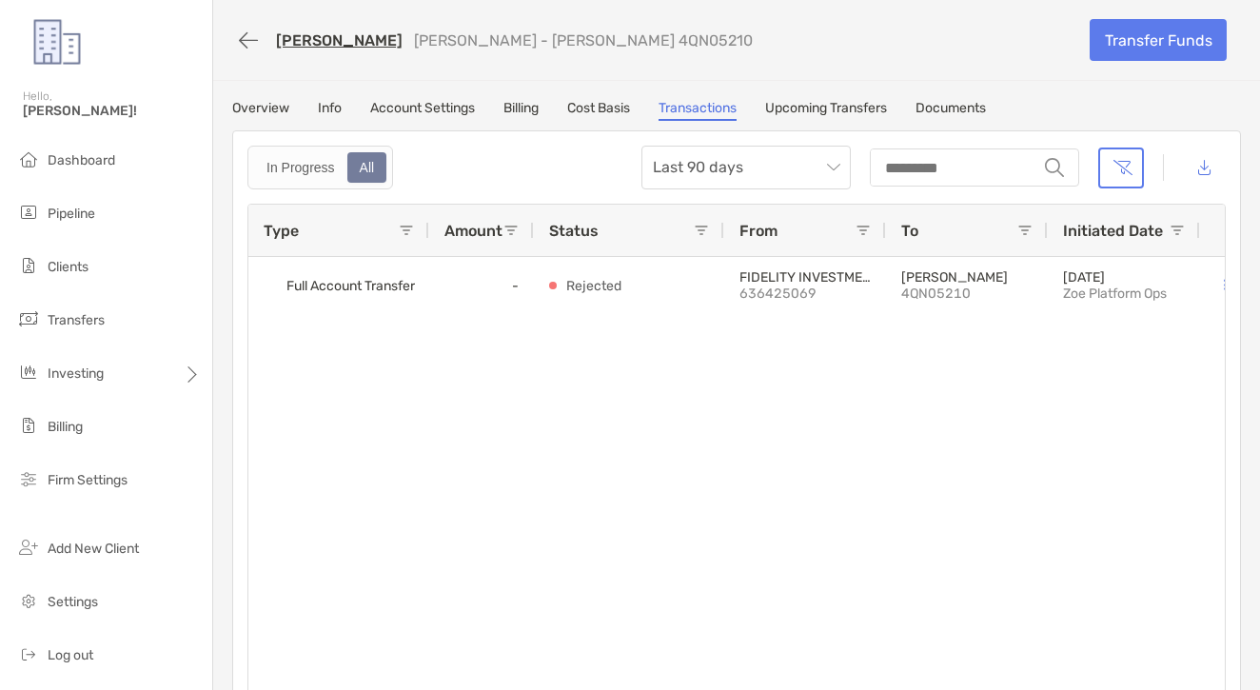
click at [309, 51] on div "Gloria Bermejo Roth IRA - Roth IRA 4QN05210" at bounding box center [653, 40] width 843 height 35
click at [315, 44] on link "Gloria Bermejo" at bounding box center [339, 40] width 127 height 18
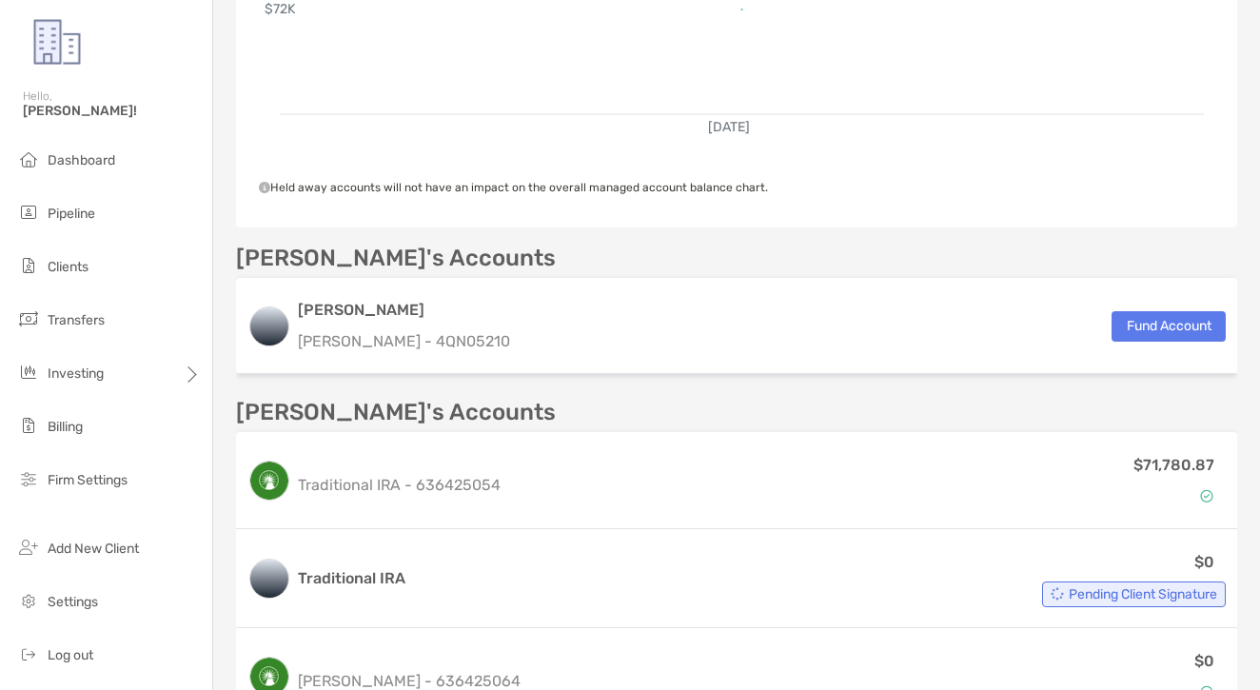
scroll to position [856, 0]
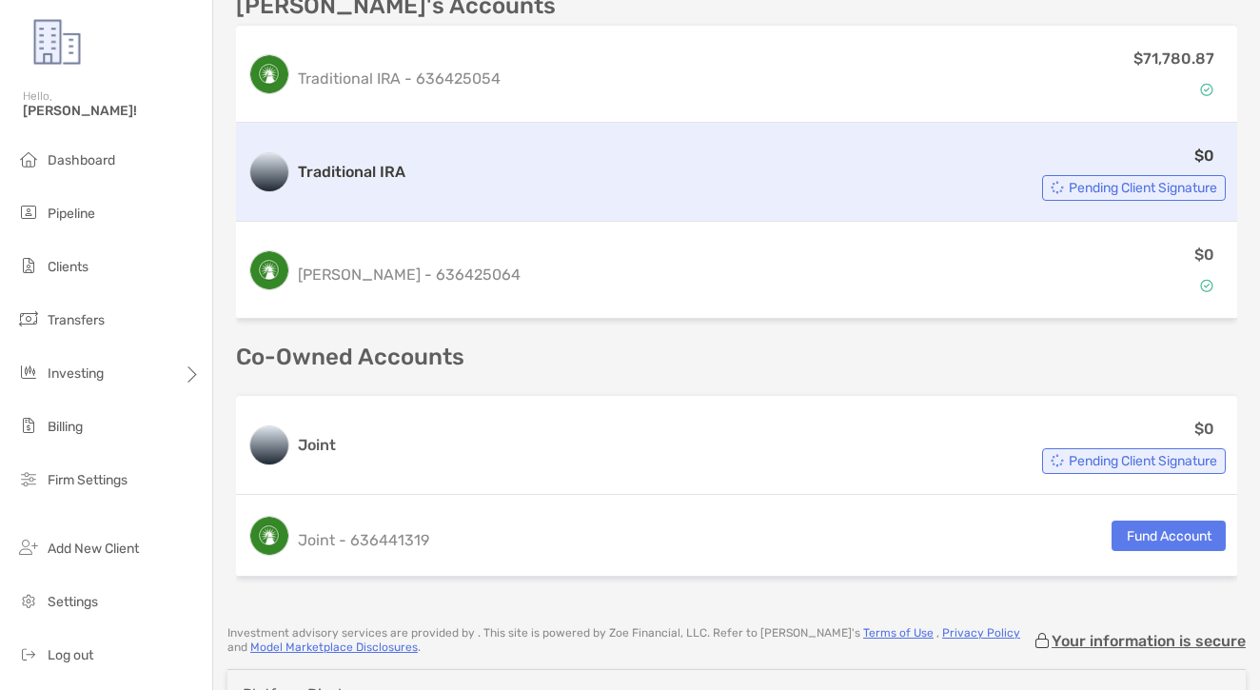
click at [422, 212] on div "Traditional IRA $0 Pending Client Signature" at bounding box center [736, 172] width 1001 height 99
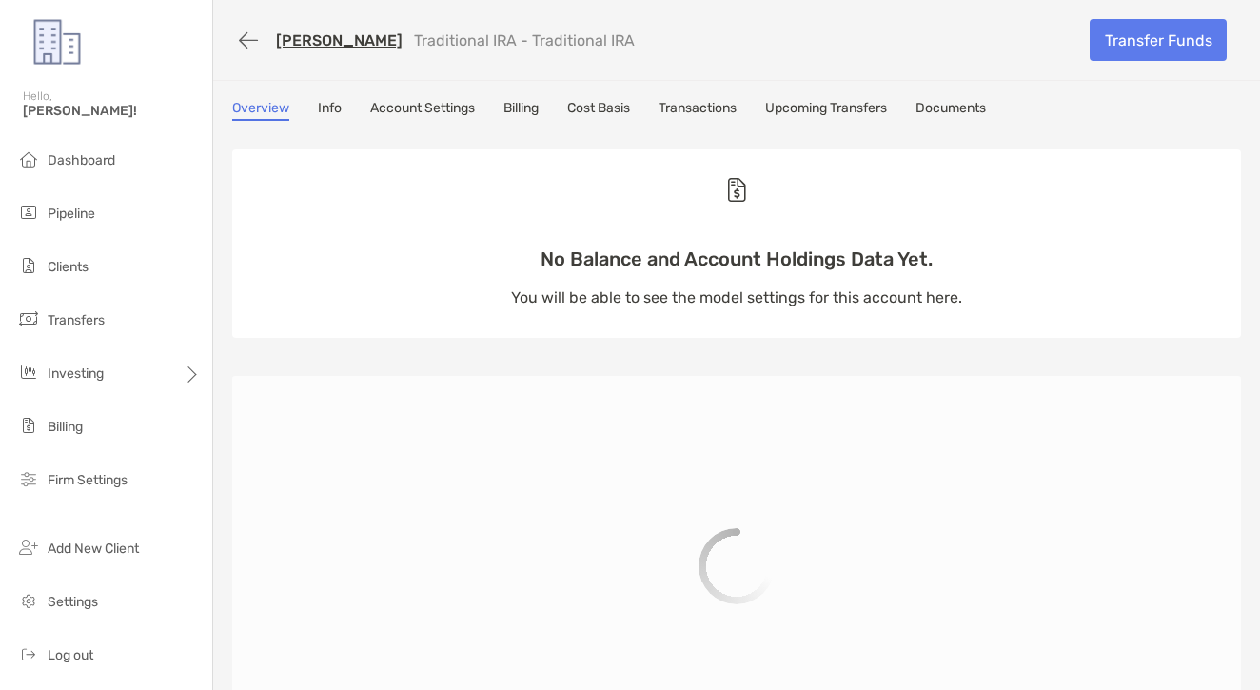
click at [715, 122] on div "Overview Info Account Settings Billing Cost Basis Transactions Upcoming Transfe…" at bounding box center [736, 654] width 1047 height 1109
click at [713, 108] on link "Transactions" at bounding box center [697, 110] width 78 height 21
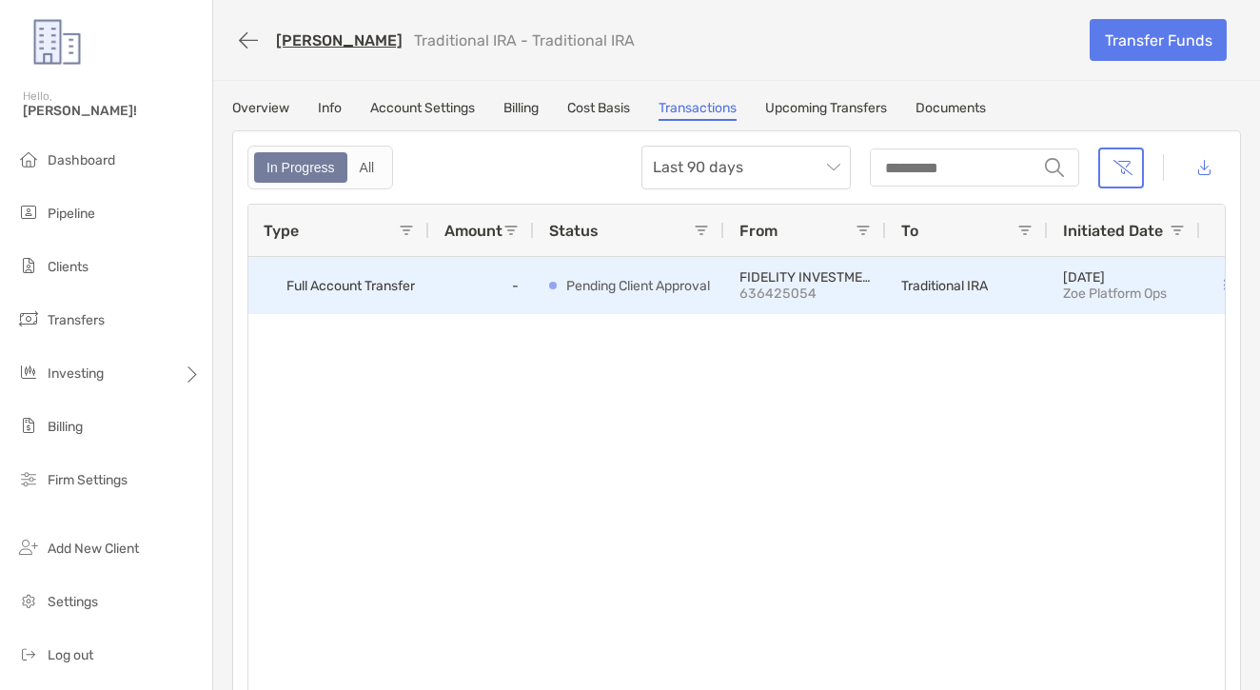
scroll to position [0, 23]
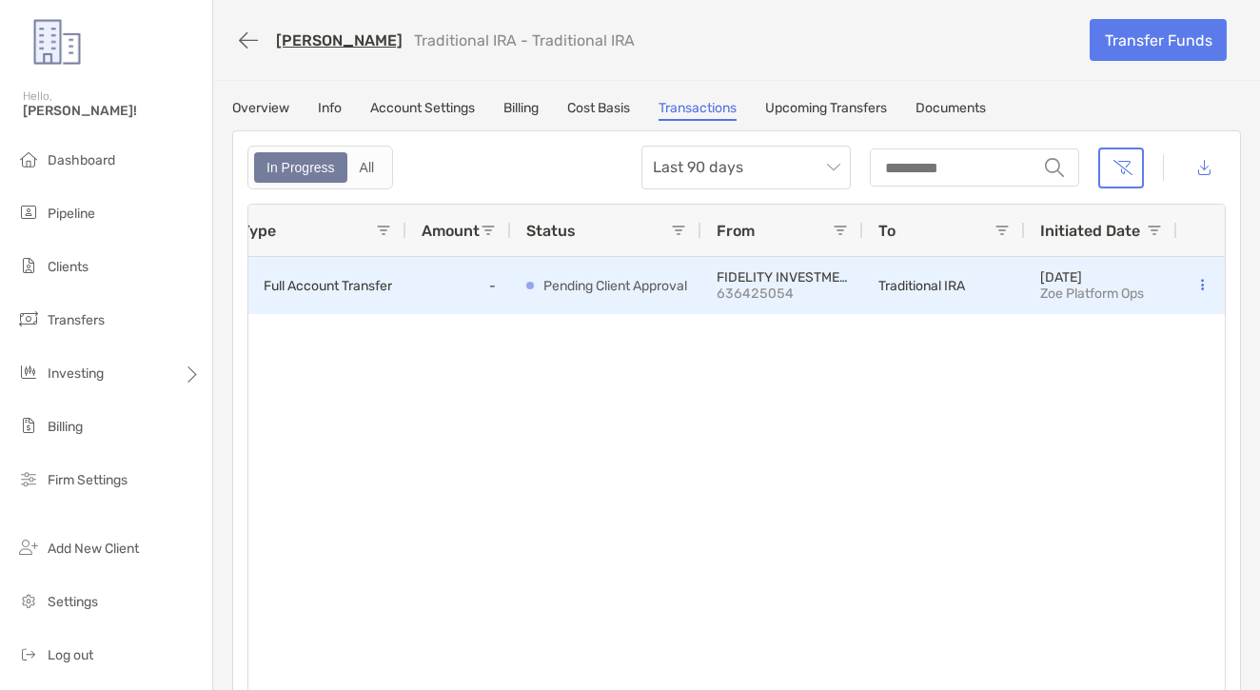
click at [1224, 286] on div at bounding box center [1201, 285] width 48 height 57
click at [1206, 288] on button at bounding box center [1201, 285] width 19 height 19
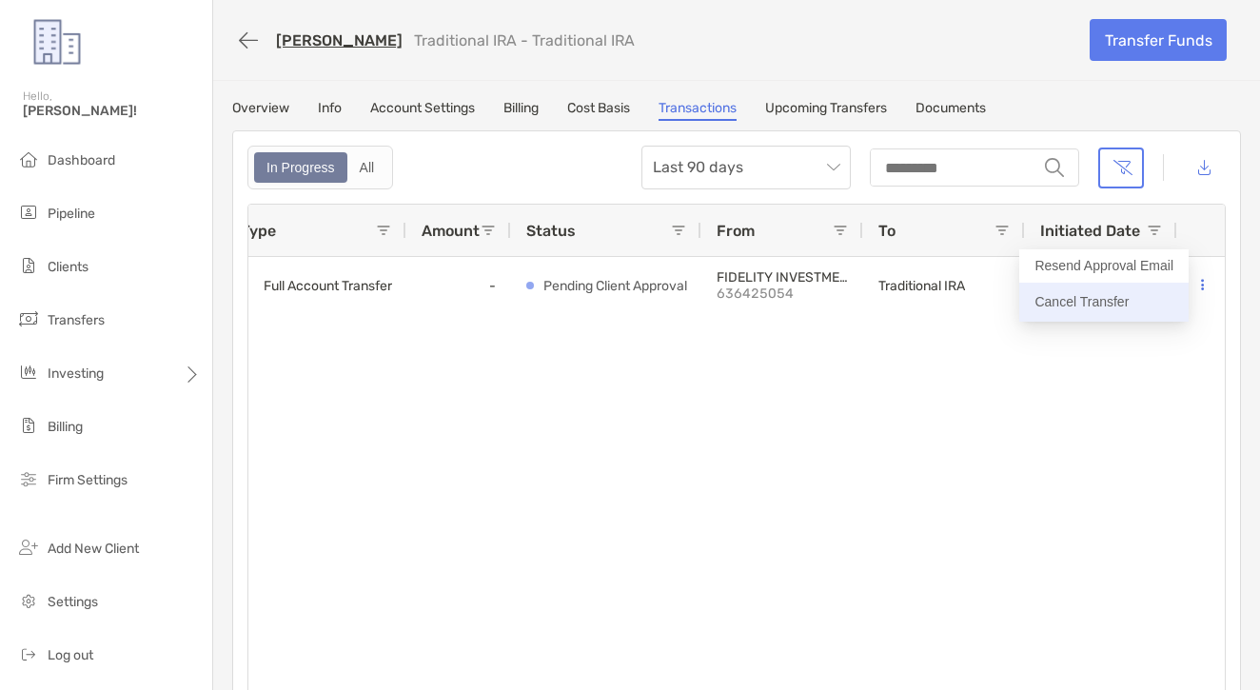
click at [1126, 303] on p "Cancel Transfer" at bounding box center [1103, 302] width 139 height 24
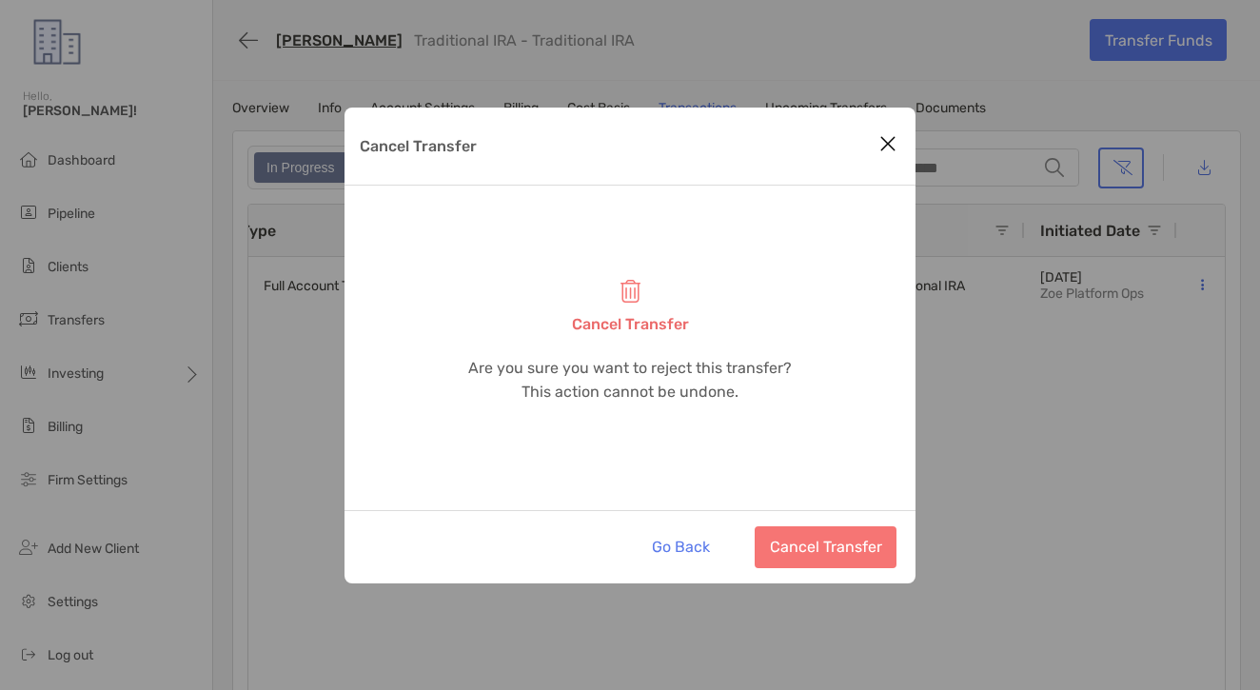
click at [820, 559] on button "Cancel Transfer" at bounding box center [826, 547] width 142 height 42
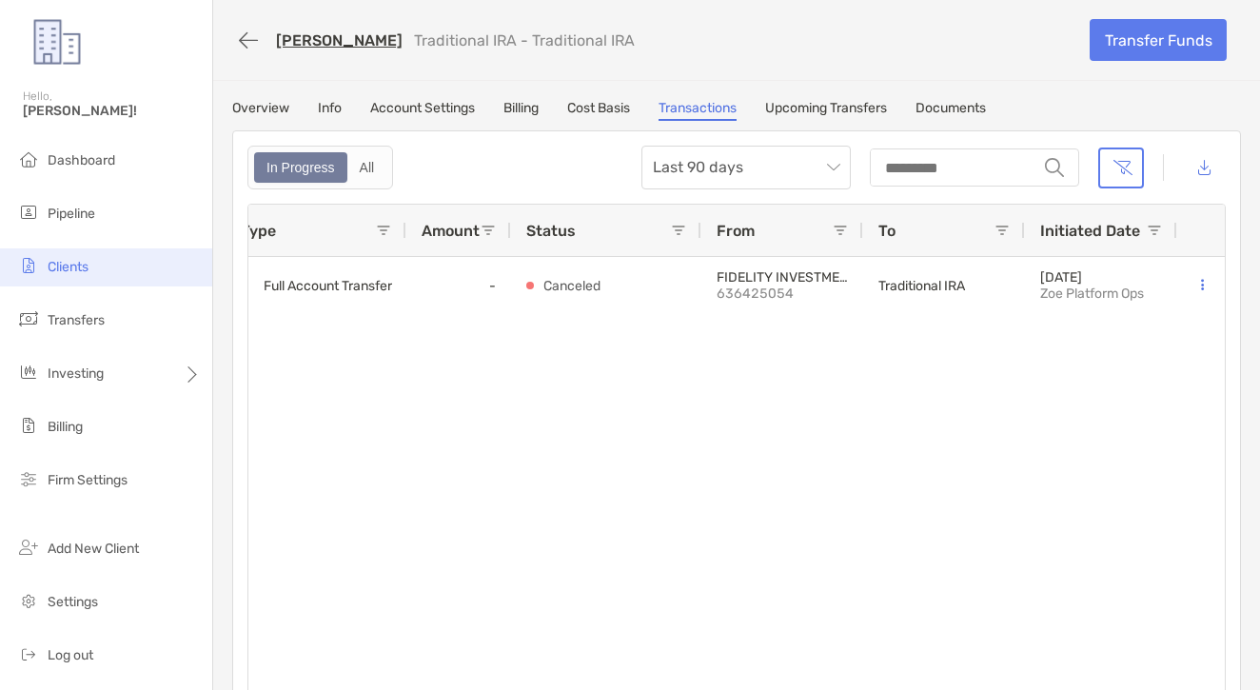
click at [140, 276] on li "Clients" at bounding box center [106, 267] width 212 height 38
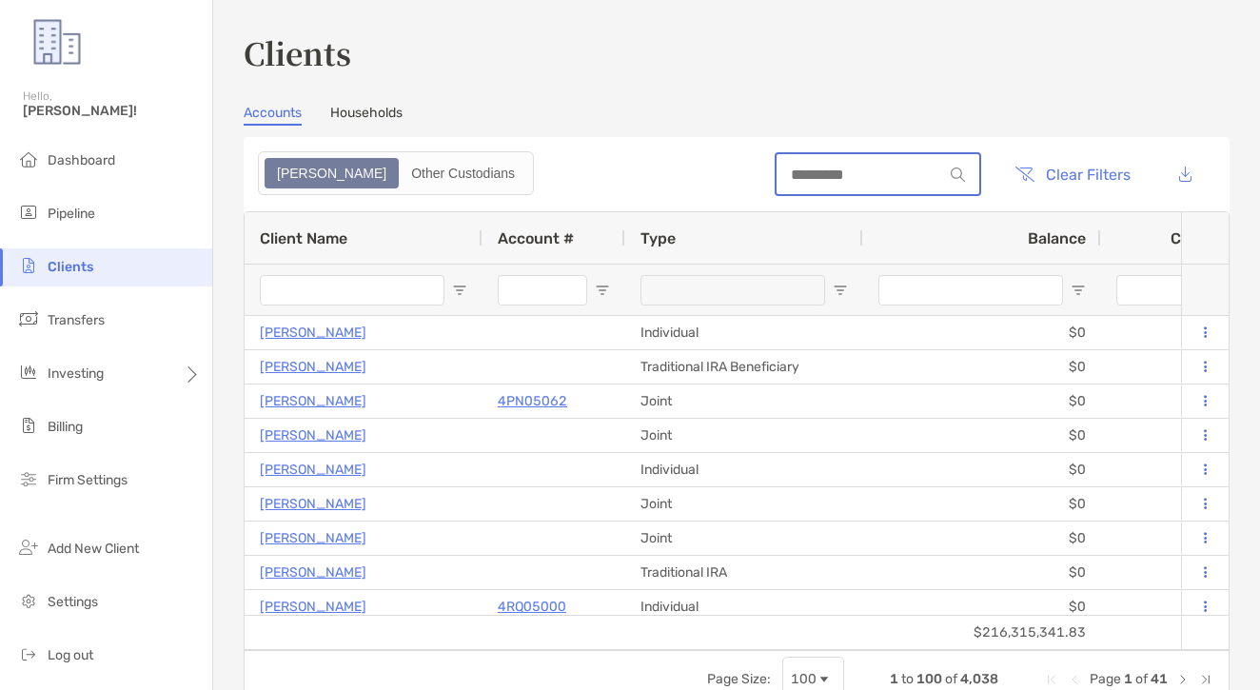
click at [875, 172] on input at bounding box center [859, 175] width 167 height 16
paste input "**********"
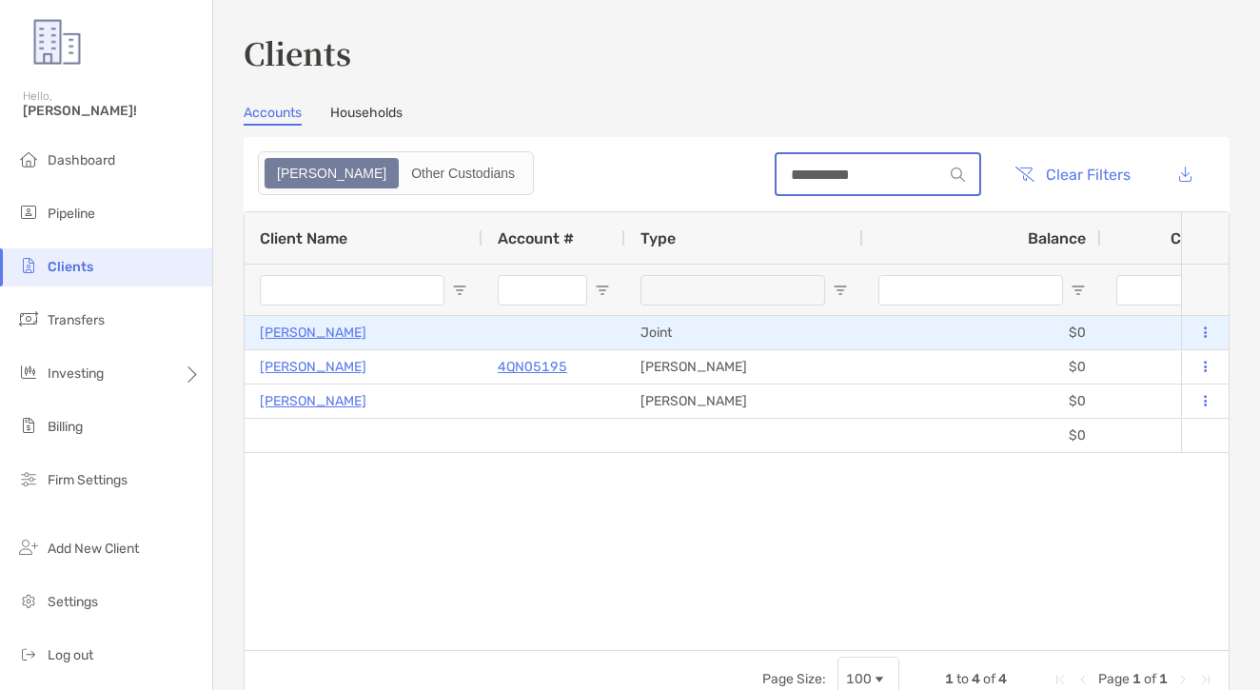
type input "**********"
click at [334, 338] on p "[PERSON_NAME]" at bounding box center [313, 333] width 107 height 24
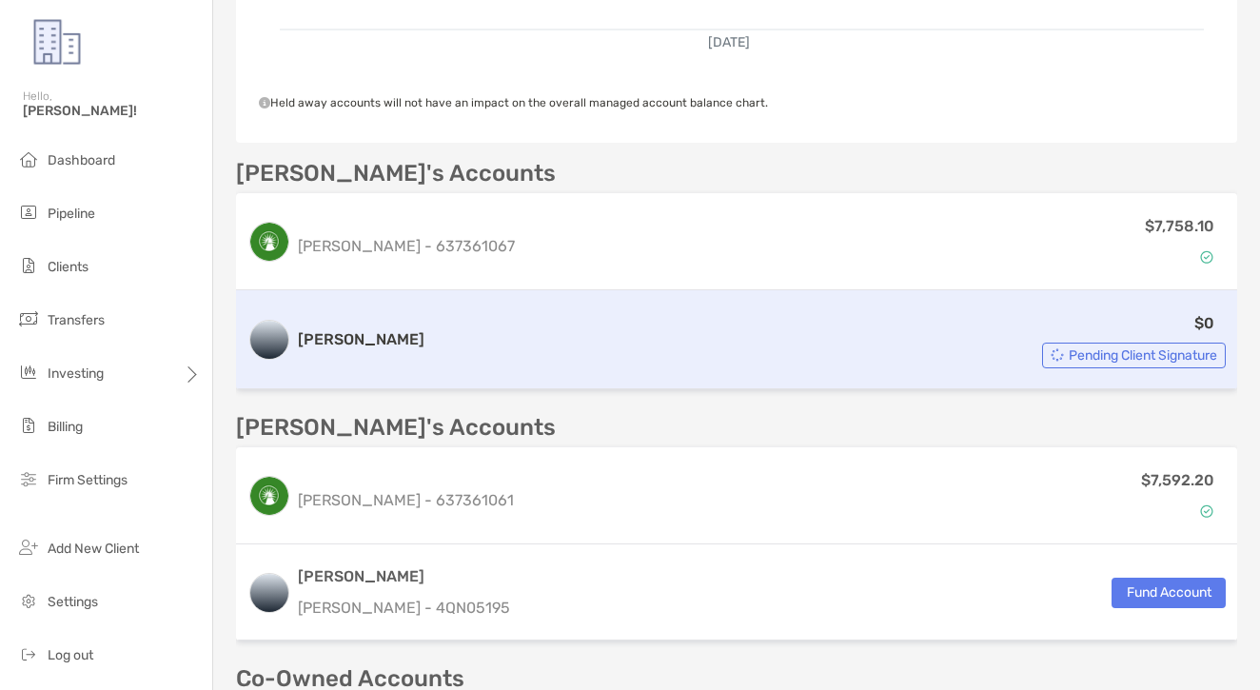
click at [341, 338] on h3 "[PERSON_NAME]" at bounding box center [361, 339] width 127 height 23
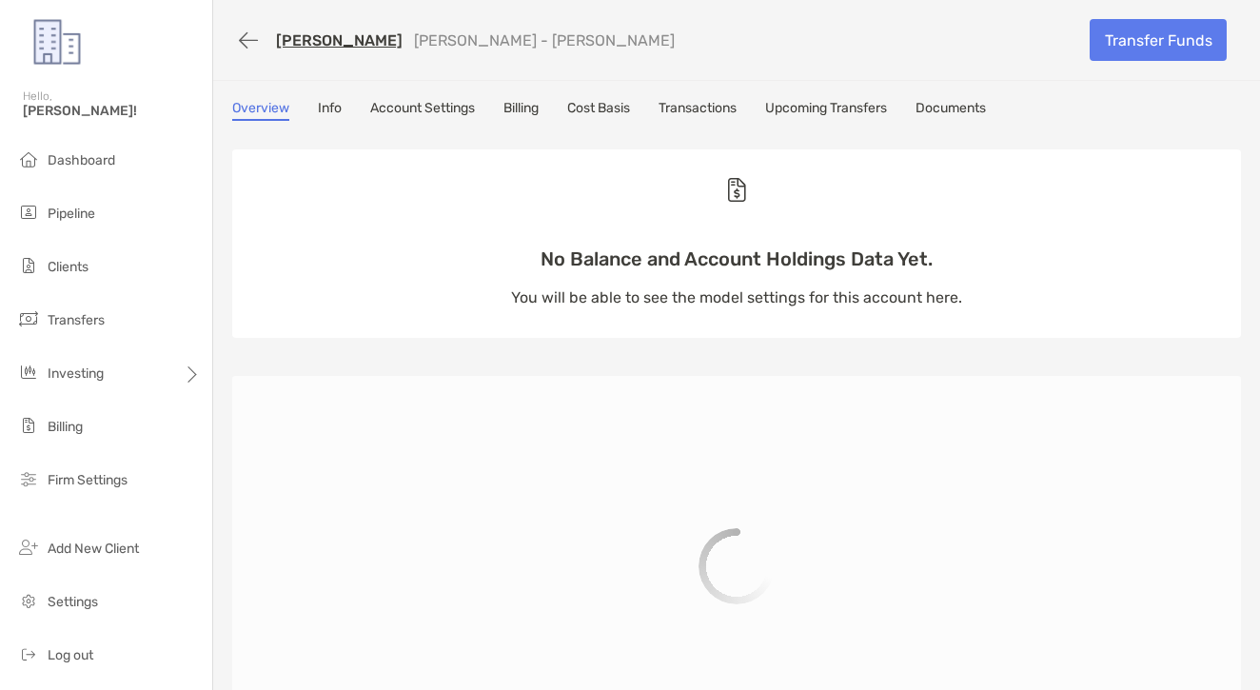
scroll to position [1, 0]
click at [722, 106] on link "Transactions" at bounding box center [697, 109] width 78 height 21
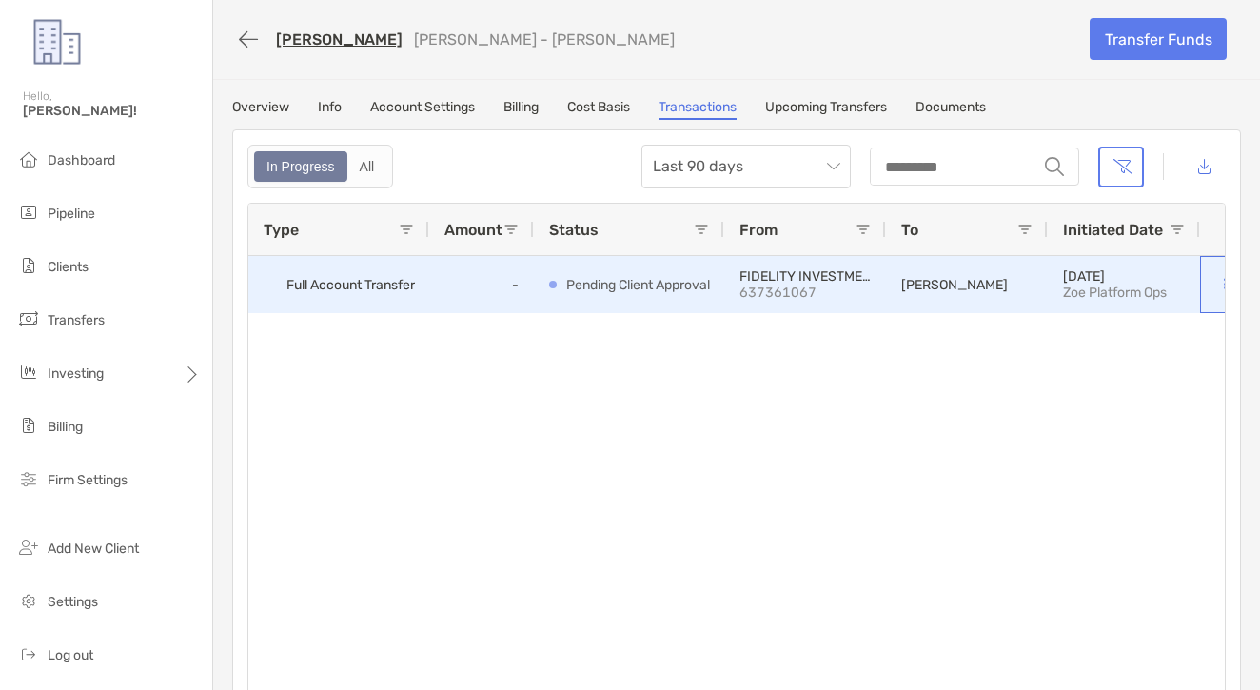
click at [1220, 283] on button at bounding box center [1224, 284] width 19 height 19
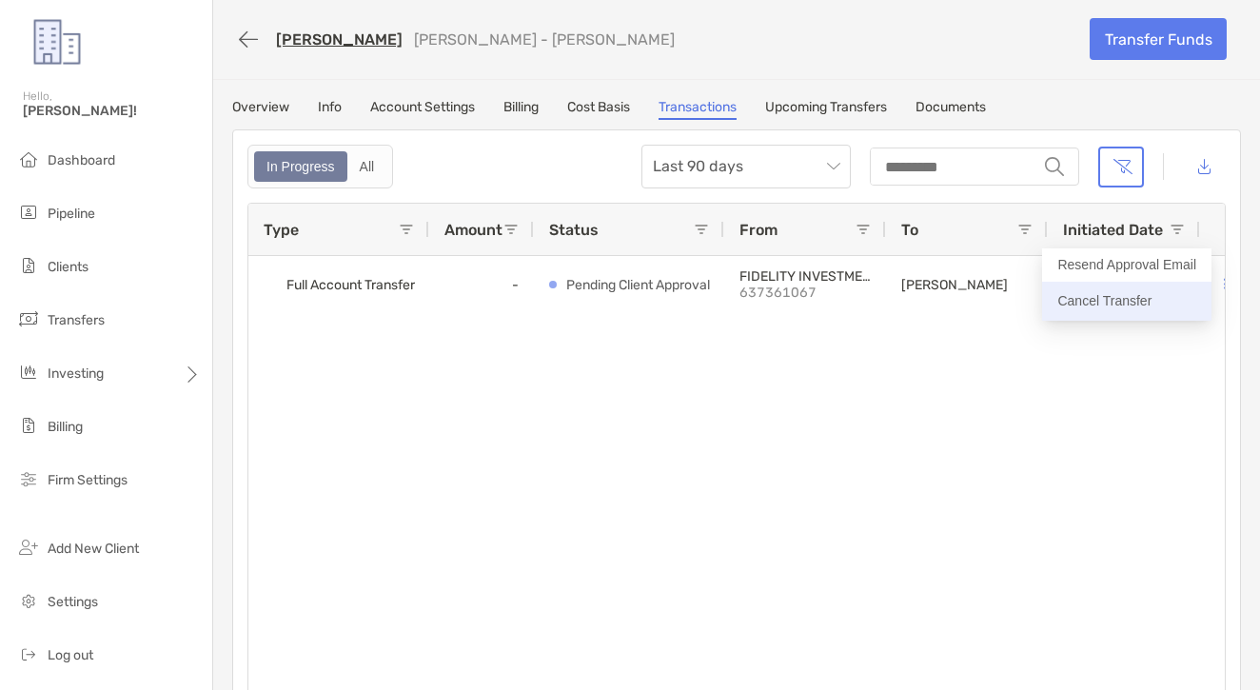
click at [1121, 296] on p "Cancel Transfer" at bounding box center [1126, 301] width 139 height 24
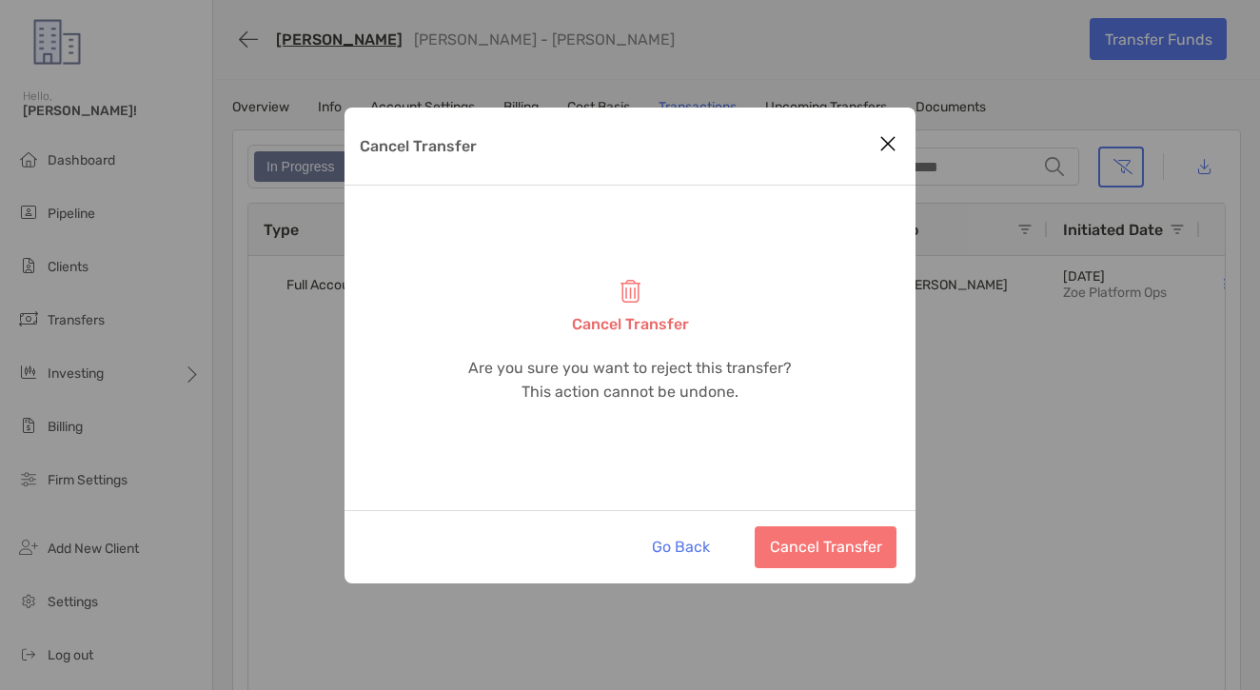
click at [837, 548] on button "Cancel Transfer" at bounding box center [826, 547] width 142 height 42
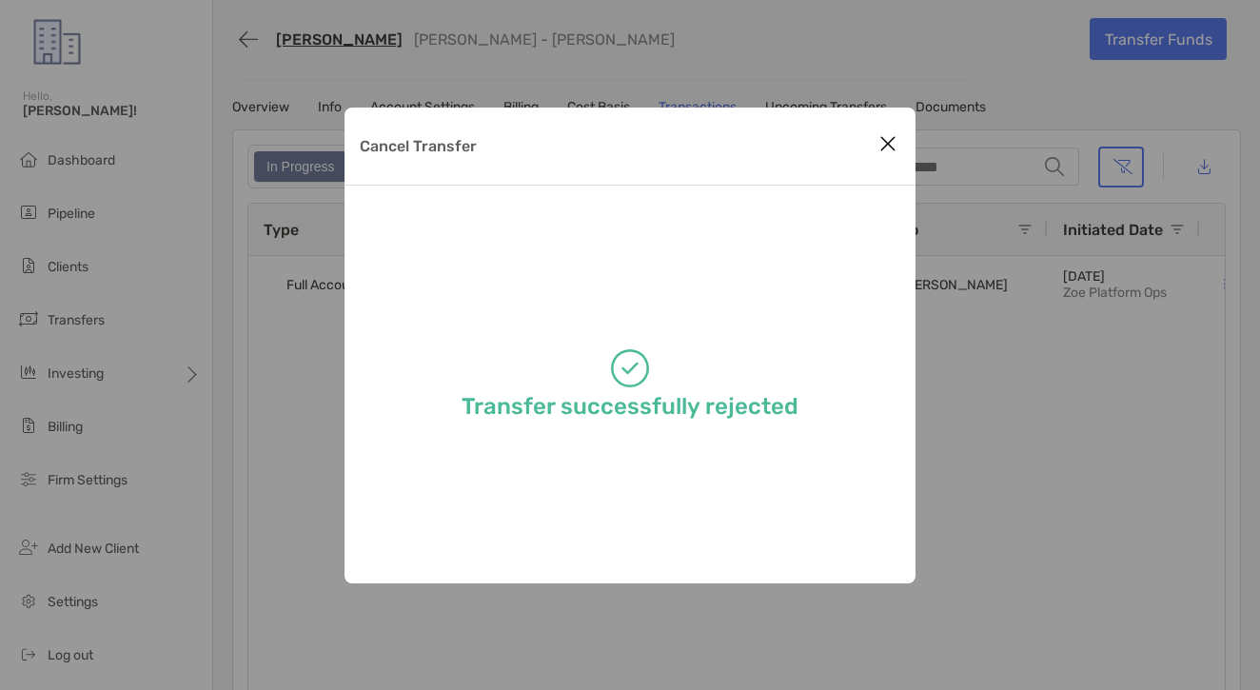
click at [317, 56] on div "Cancel Transfer Transfer successfully rejected" at bounding box center [630, 345] width 1260 height 690
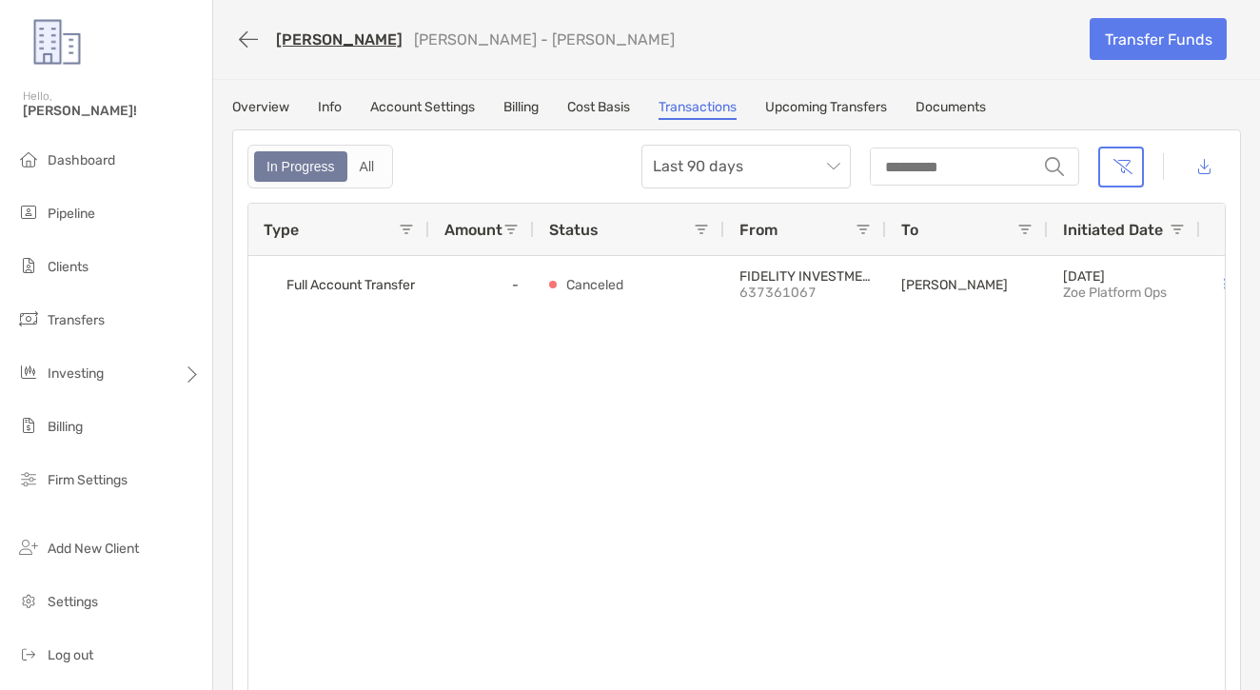
click at [328, 41] on link "[PERSON_NAME]" at bounding box center [339, 39] width 127 height 18
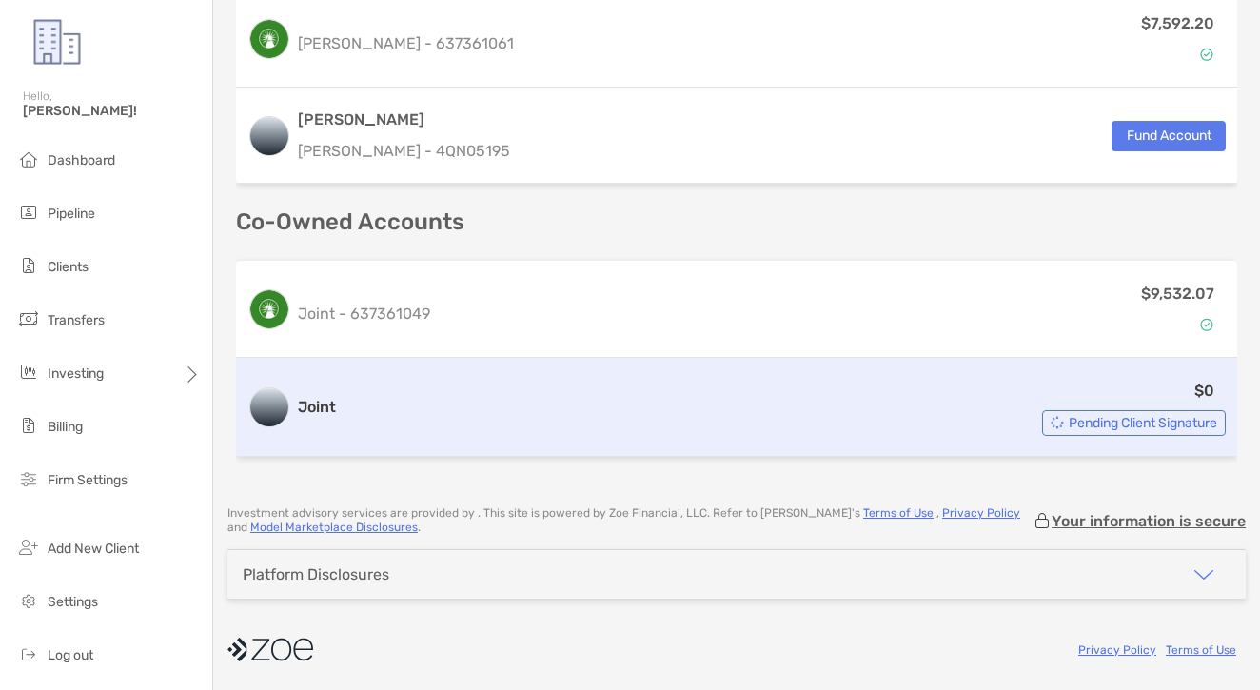
click at [500, 425] on div "$0 Pending Client Signature" at bounding box center [784, 407] width 882 height 57
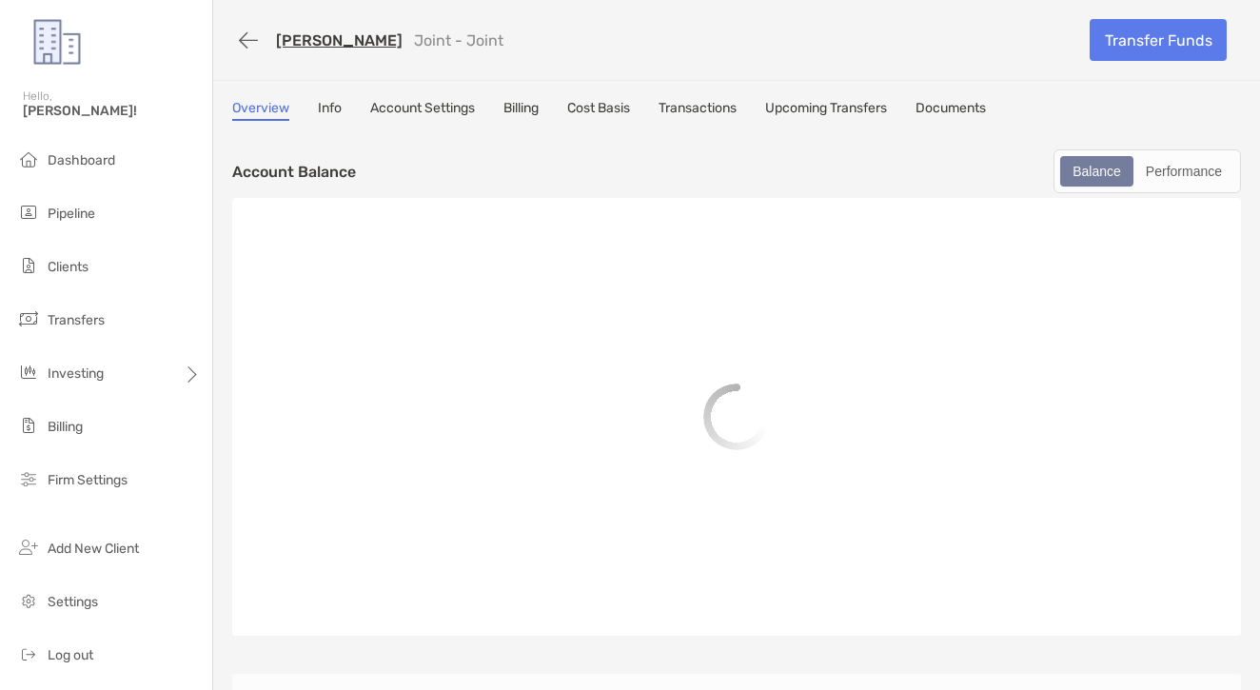
click at [736, 112] on link "Transactions" at bounding box center [697, 110] width 78 height 21
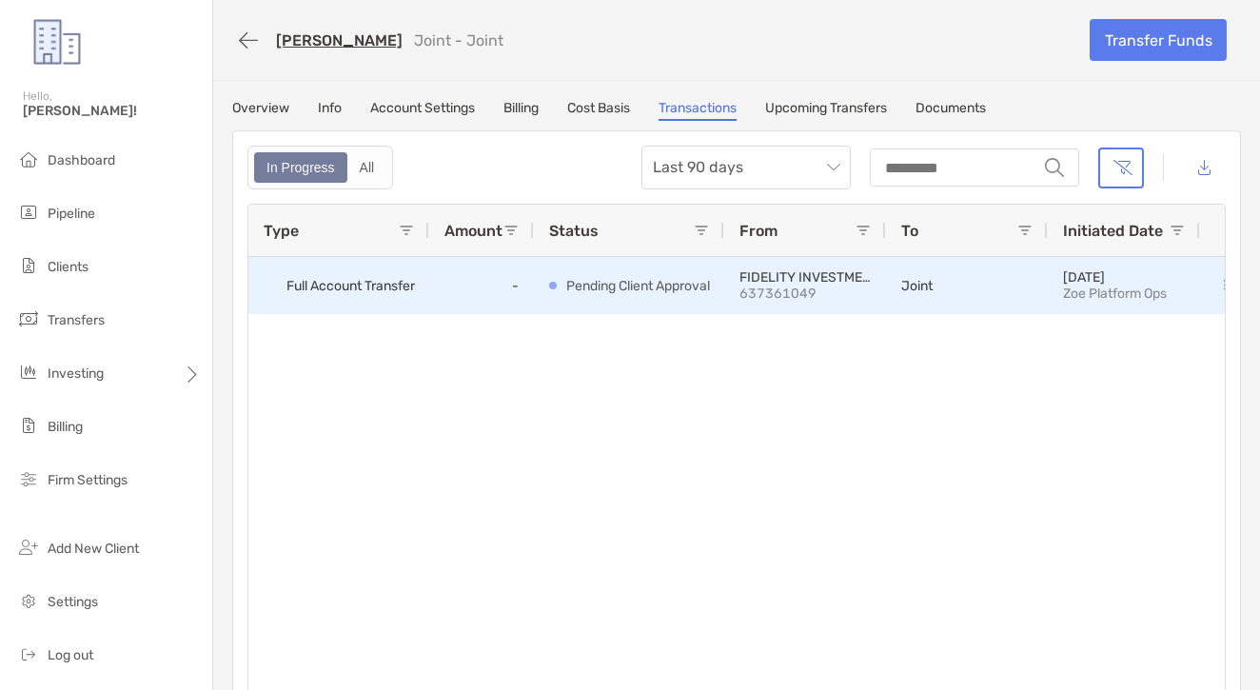
click at [1219, 284] on button at bounding box center [1224, 285] width 19 height 19
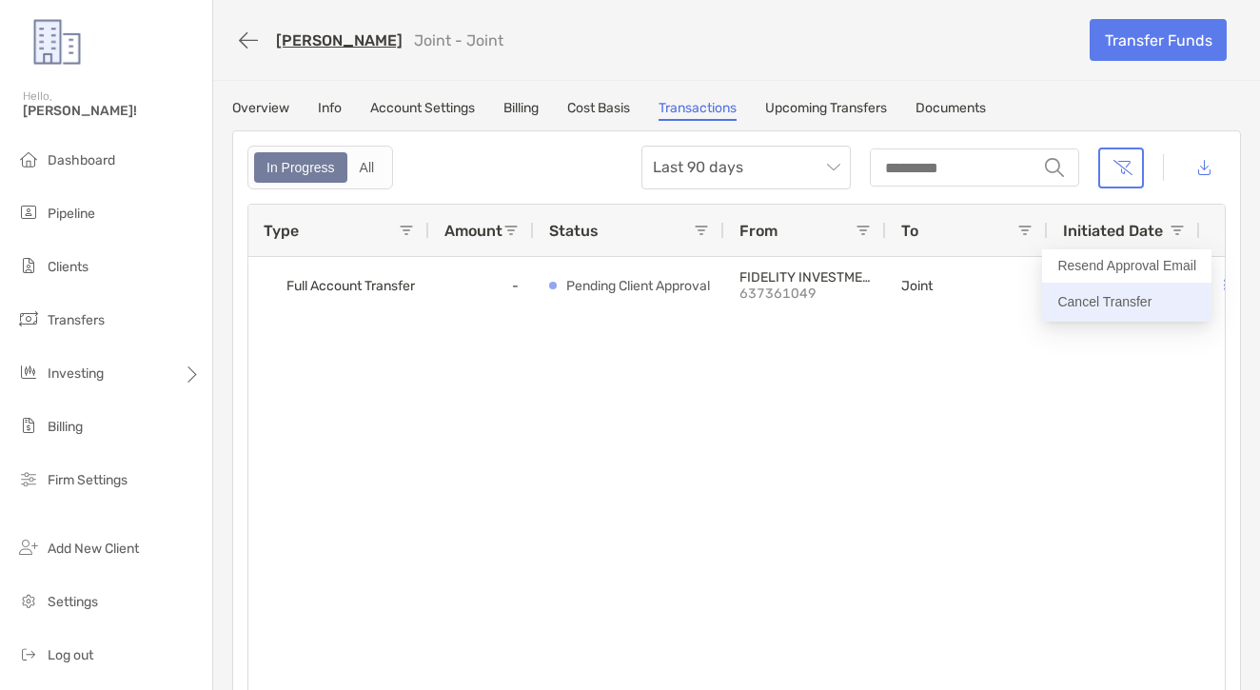
click at [1145, 309] on p "Cancel Transfer" at bounding box center [1126, 302] width 139 height 24
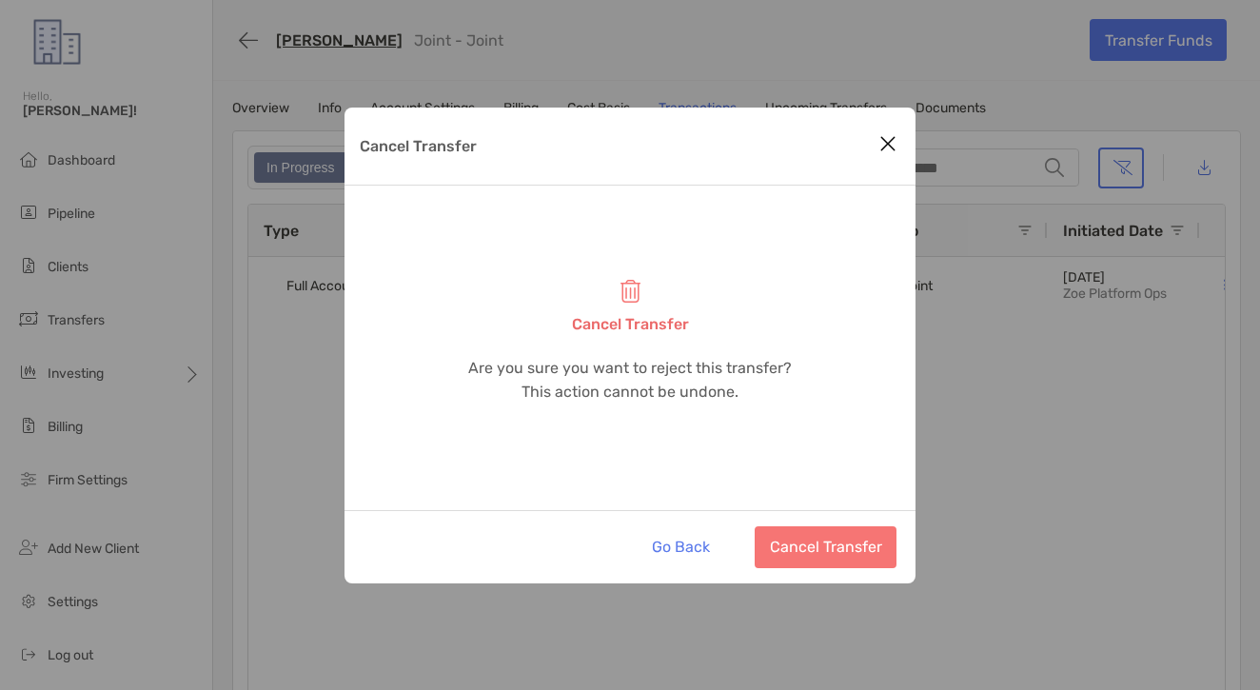
click at [827, 531] on button "Cancel Transfer" at bounding box center [826, 547] width 142 height 42
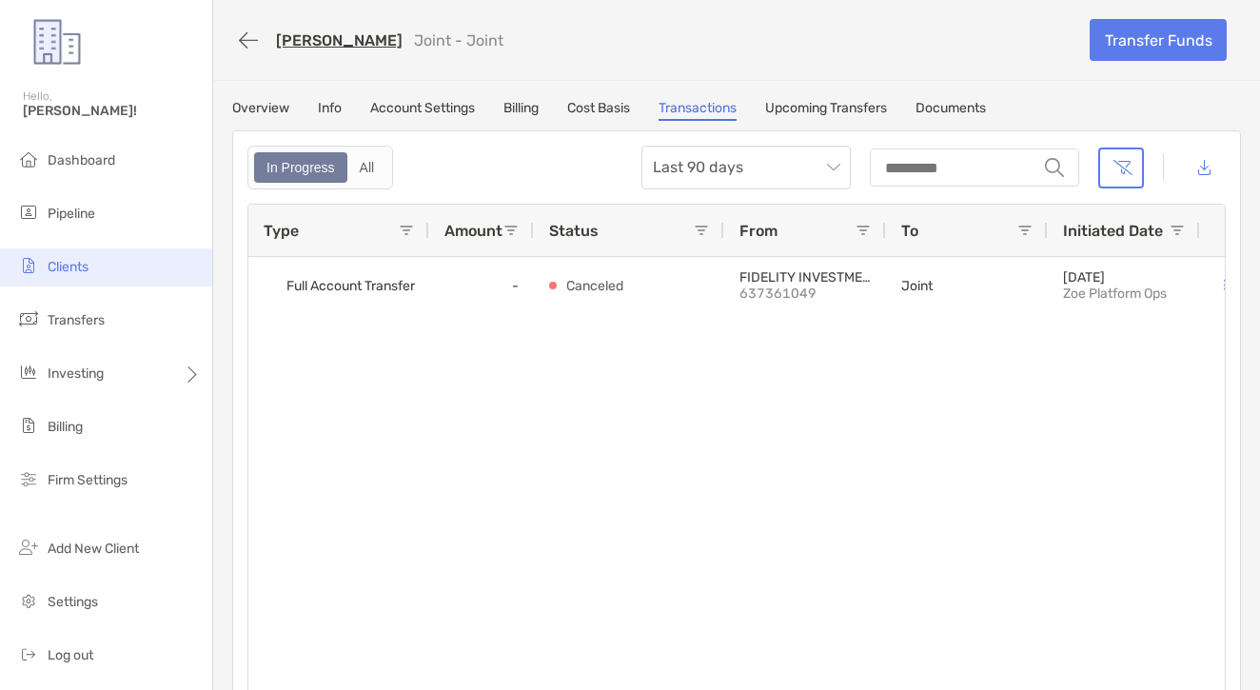
click at [116, 265] on li "Clients" at bounding box center [106, 267] width 212 height 38
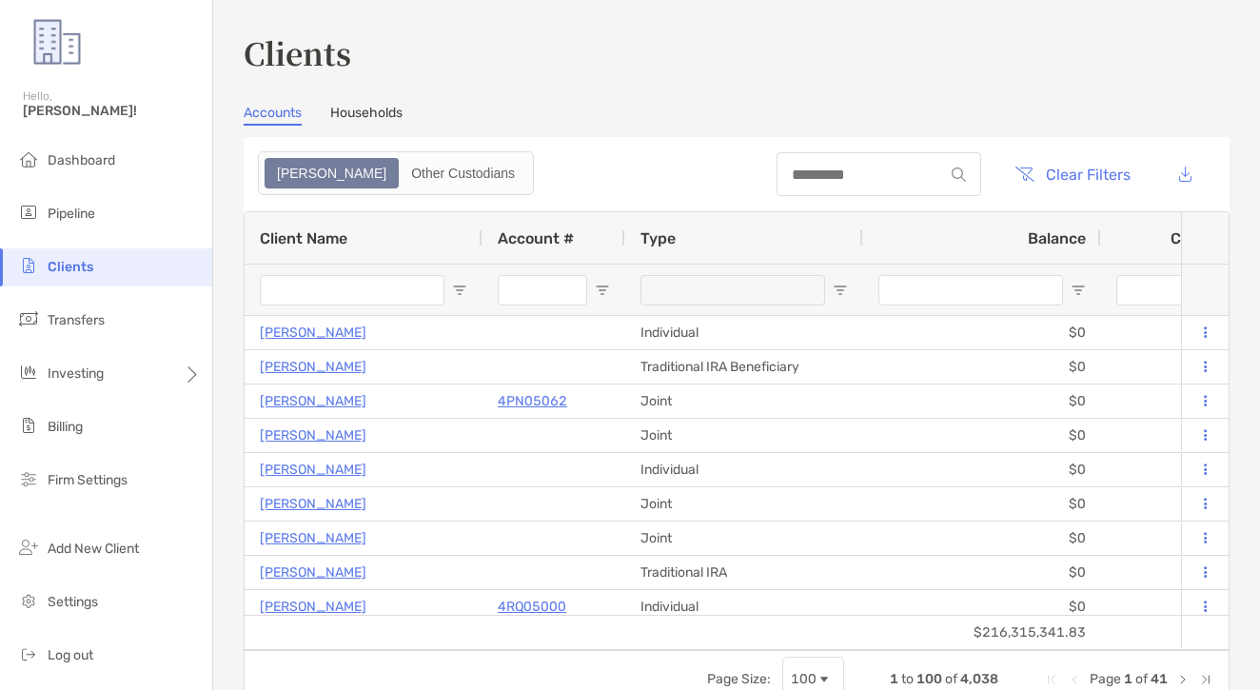
click at [776, 157] on div at bounding box center [878, 174] width 205 height 44
click at [776, 164] on div at bounding box center [878, 174] width 205 height 44
click at [776, 170] on input at bounding box center [859, 175] width 167 height 16
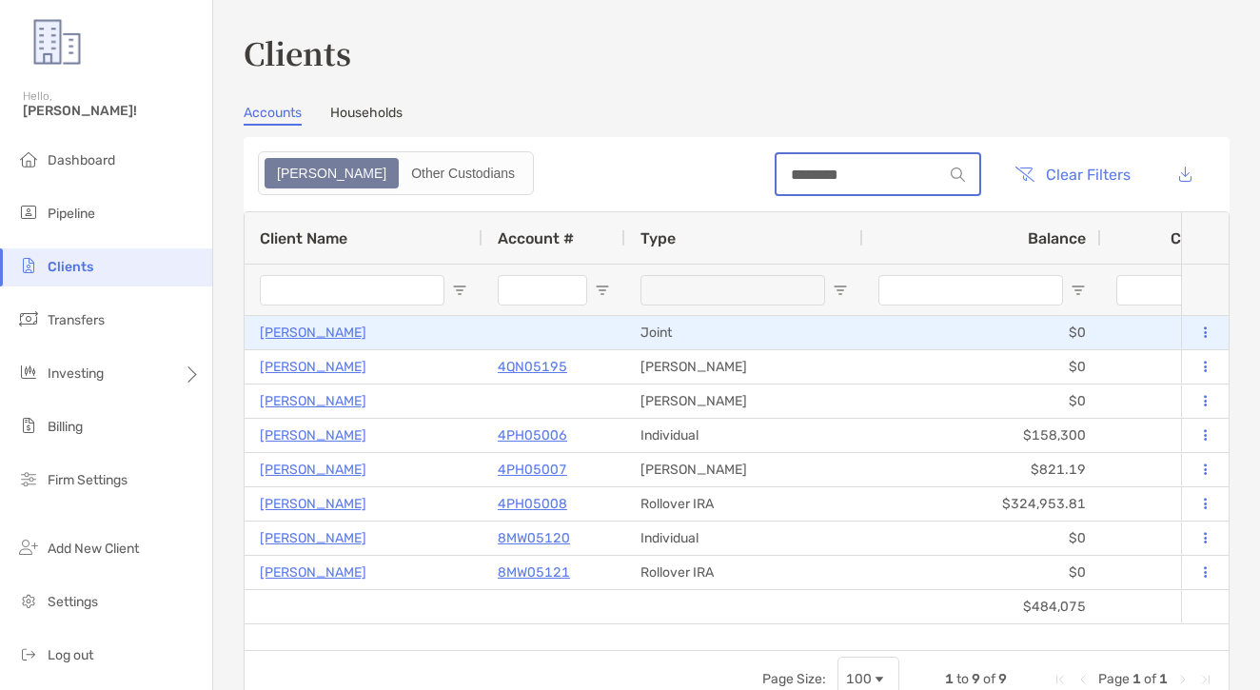
type input "********"
click at [331, 336] on p "[PERSON_NAME]" at bounding box center [313, 333] width 107 height 24
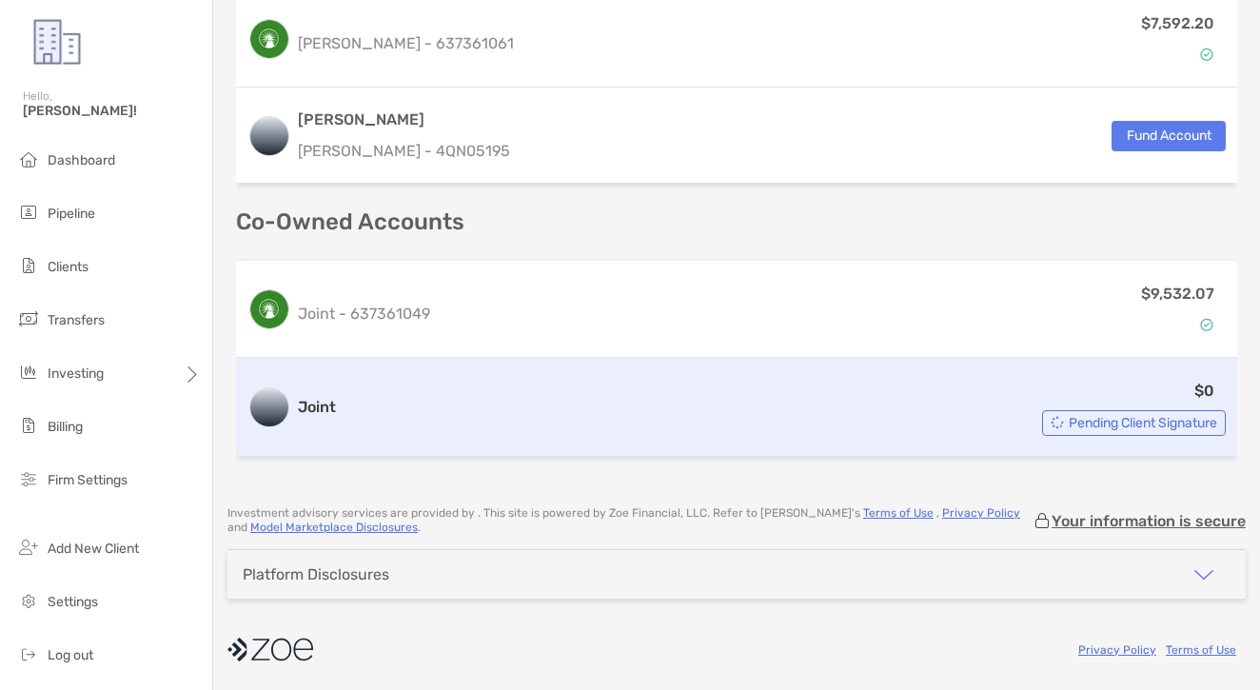
scroll to position [993, 0]
click at [636, 445] on div "Joint $0 Pending Client Signature" at bounding box center [736, 407] width 1001 height 99
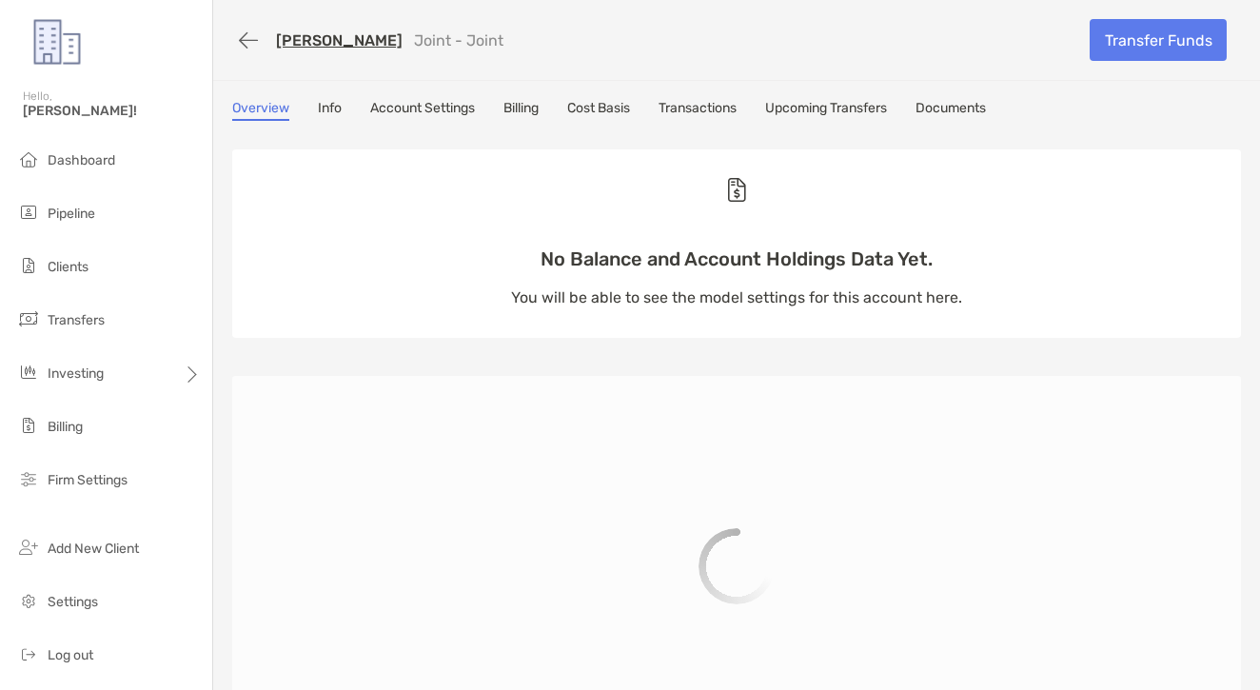
click at [696, 108] on link "Transactions" at bounding box center [697, 110] width 78 height 21
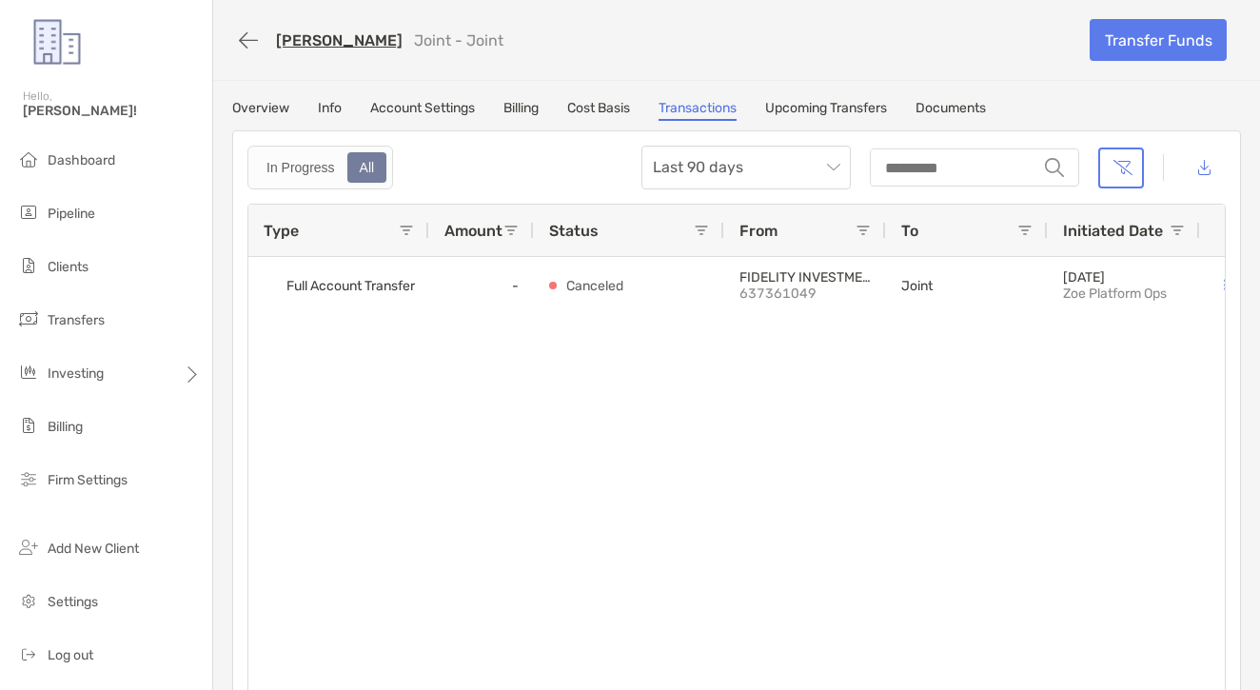
click at [324, 48] on link "[PERSON_NAME]" at bounding box center [339, 40] width 127 height 18
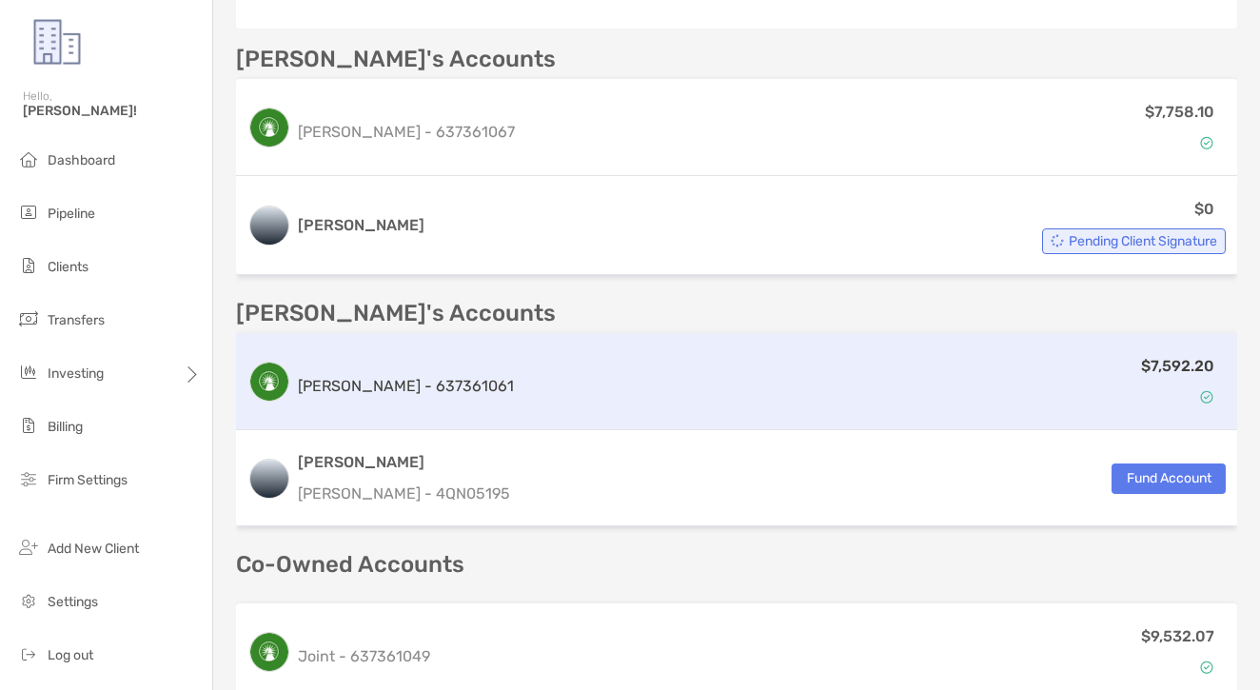
scroll to position [618, 0]
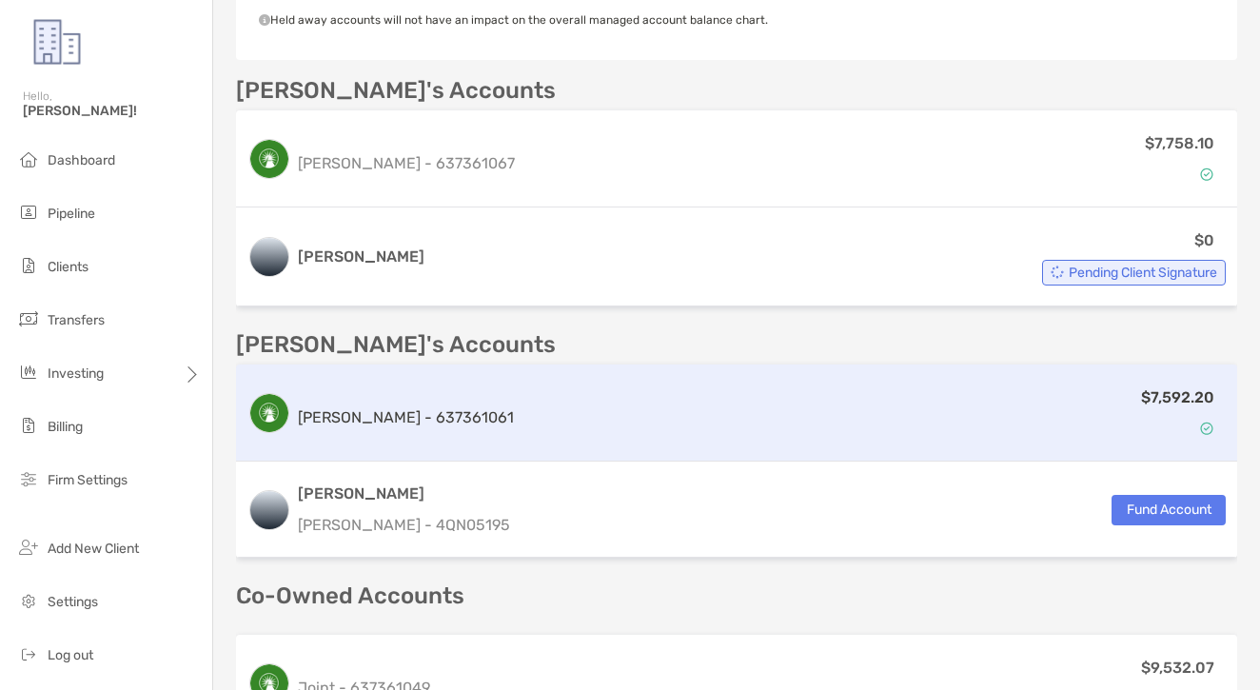
click at [512, 236] on div "$0 Pending Client Signature" at bounding box center [829, 256] width 794 height 57
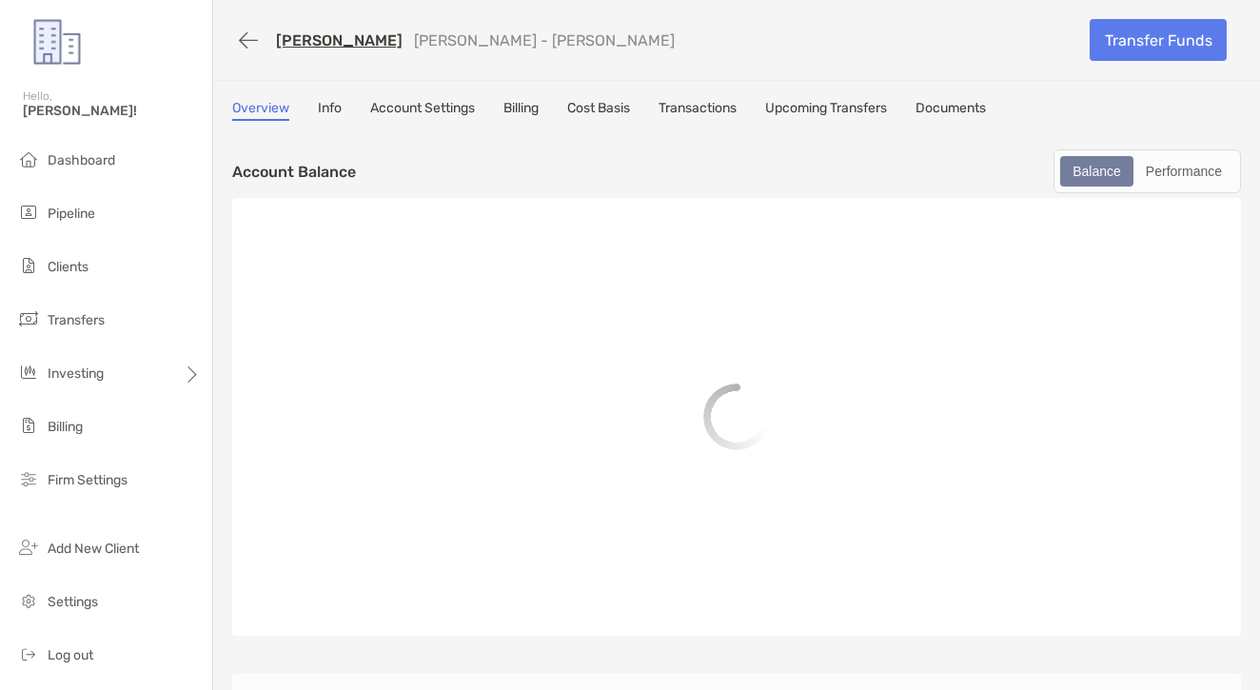
click at [665, 118] on div "Overview Info Account Settings Billing Cost Basis Transactions Upcoming Transfe…" at bounding box center [736, 110] width 1009 height 21
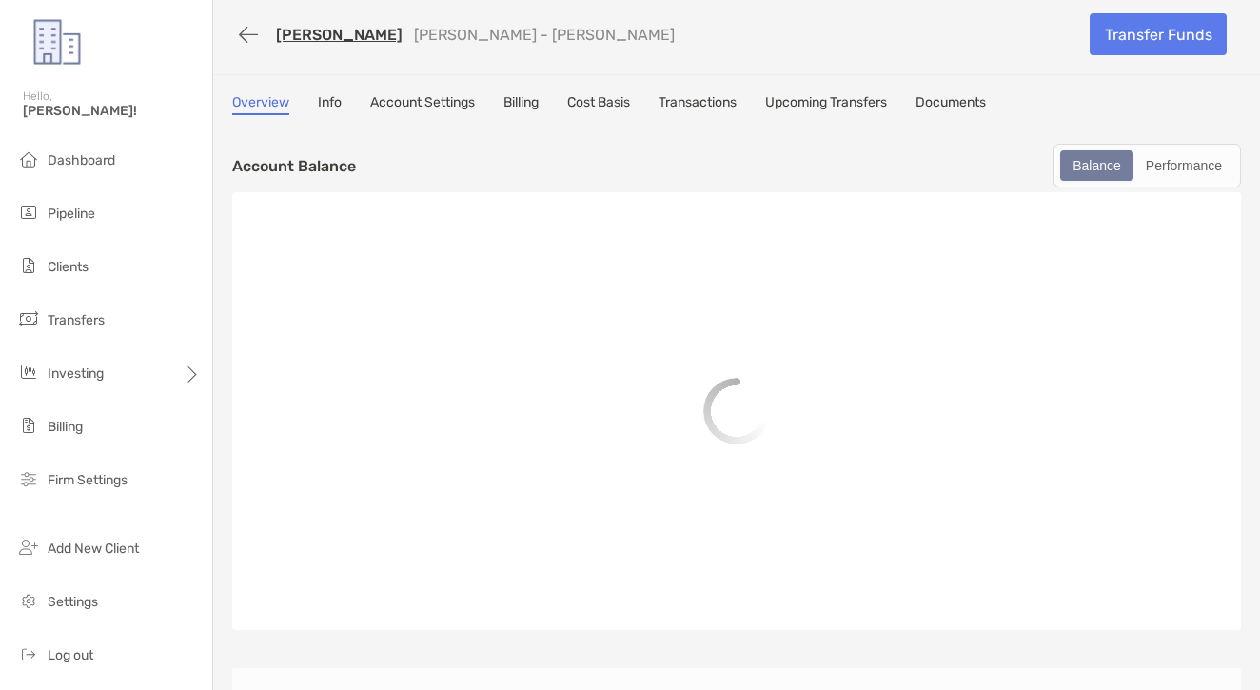
click at [679, 110] on link "Transactions" at bounding box center [697, 104] width 78 height 21
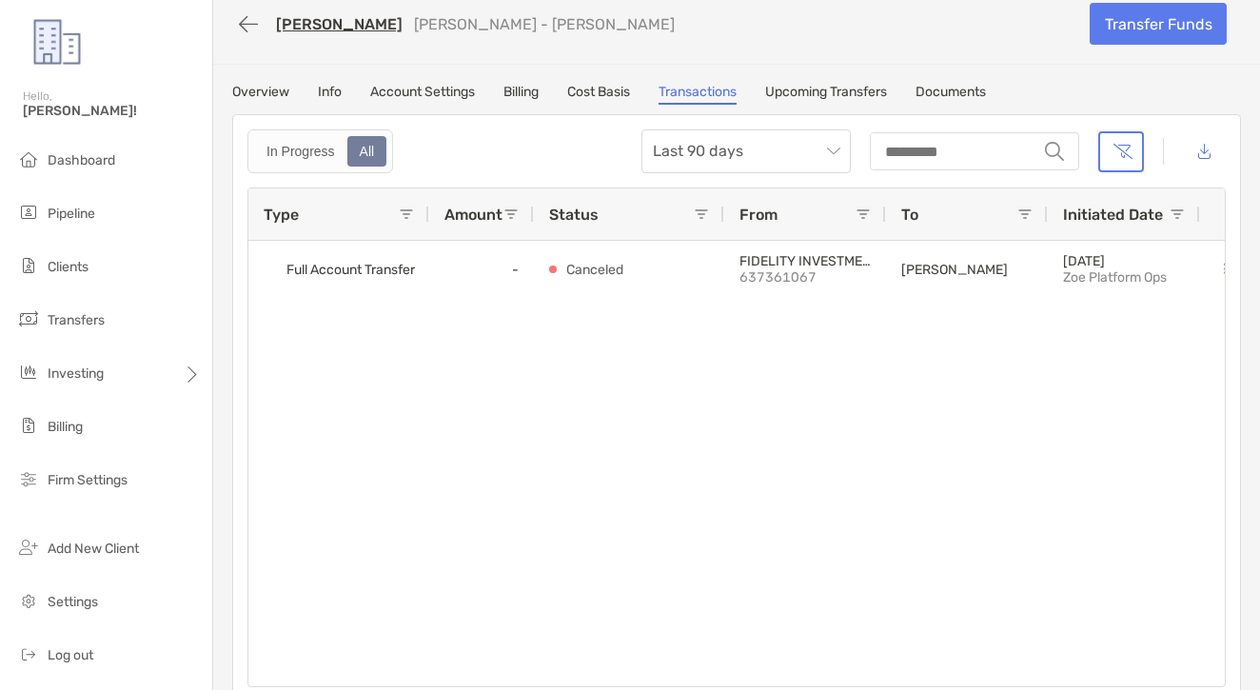
scroll to position [15, 0]
click at [385, 32] on link "[PERSON_NAME]" at bounding box center [339, 25] width 127 height 18
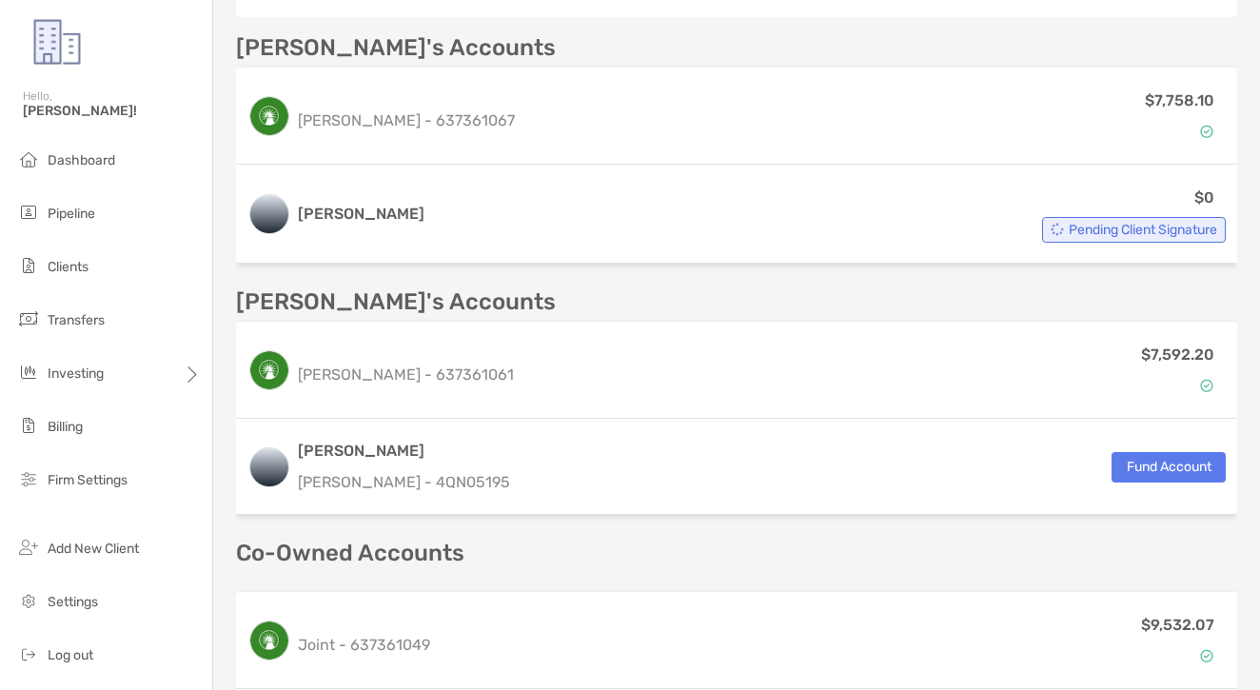
scroll to position [657, 0]
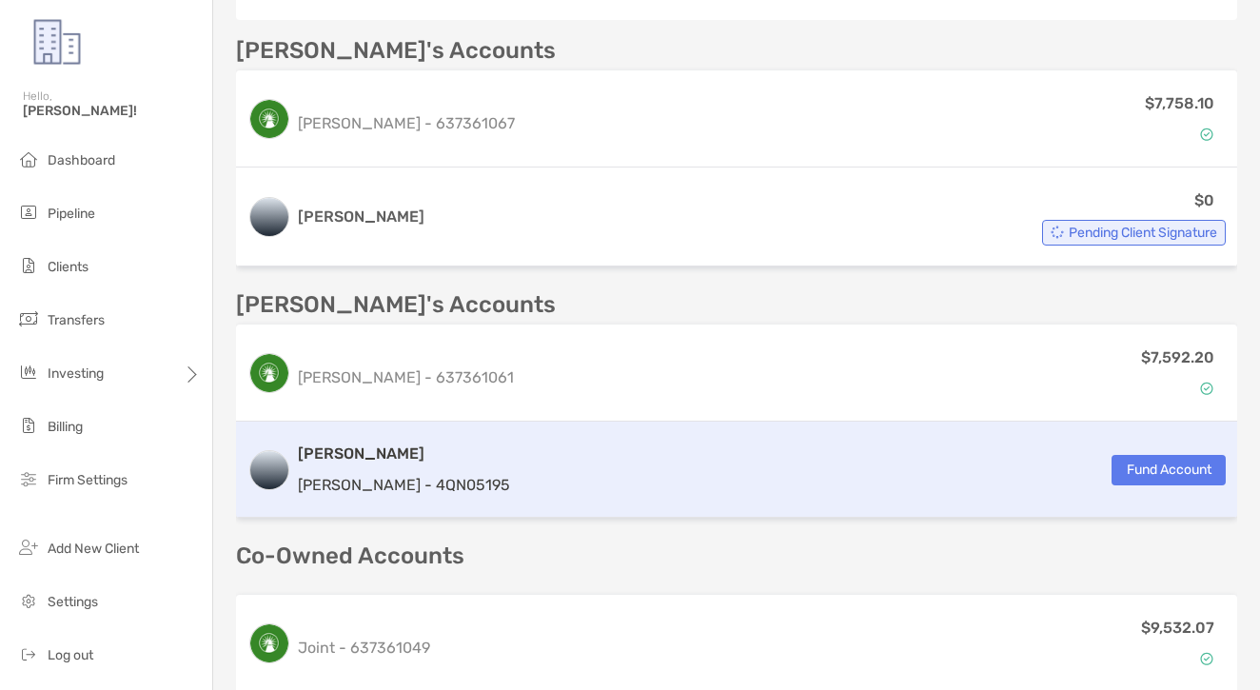
click at [701, 468] on div "[PERSON_NAME] [PERSON_NAME] - 4QN05195 Fund Account" at bounding box center [736, 470] width 1001 height 96
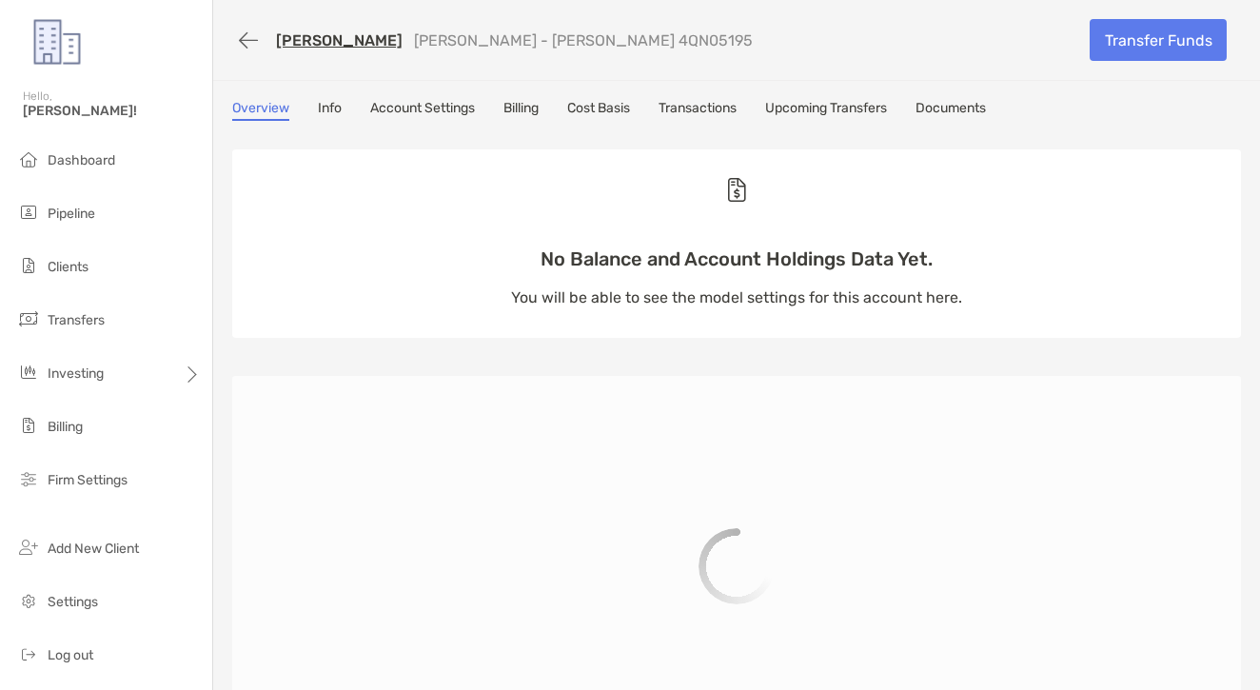
scroll to position [0, 1]
click at [706, 120] on link "Transactions" at bounding box center [697, 110] width 78 height 21
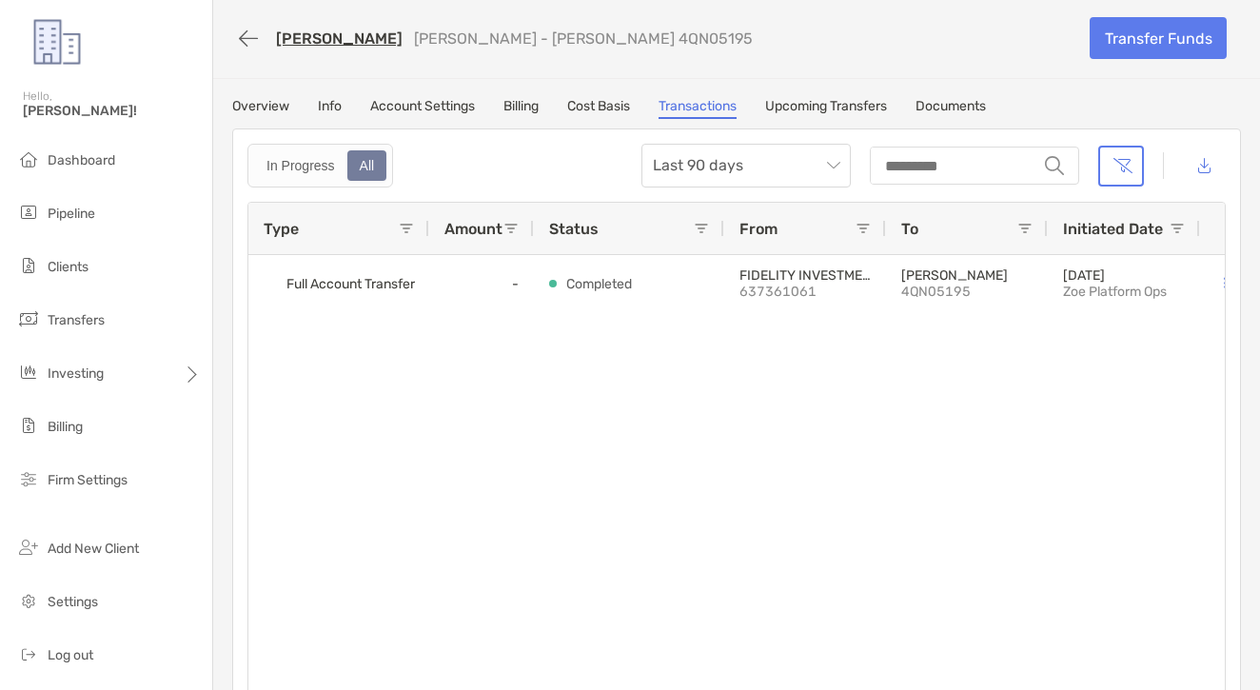
scroll to position [7, 0]
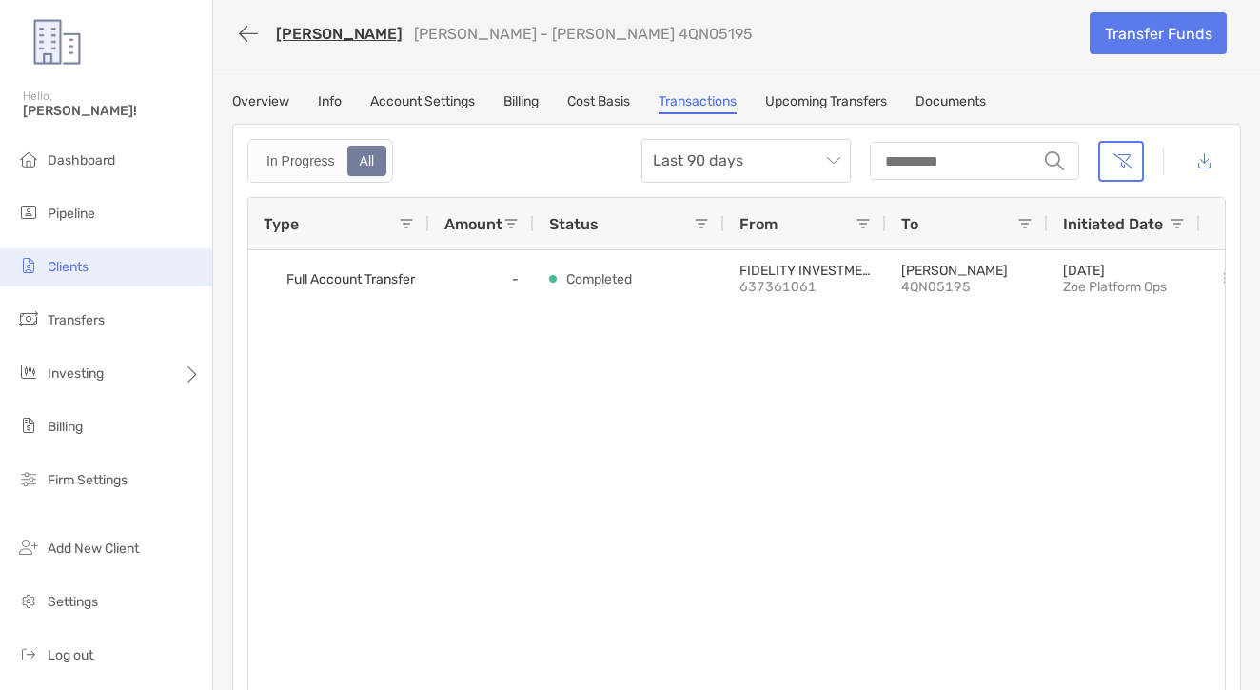
click at [117, 268] on li "Clients" at bounding box center [106, 267] width 212 height 38
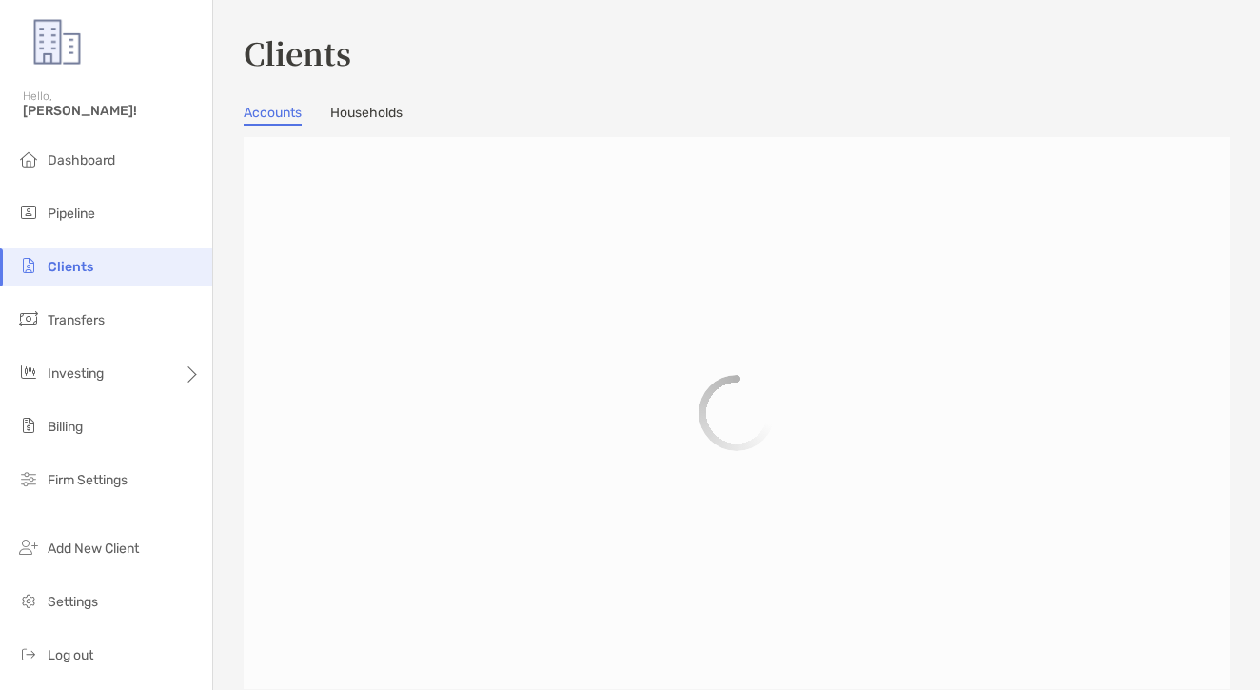
scroll to position [4, 0]
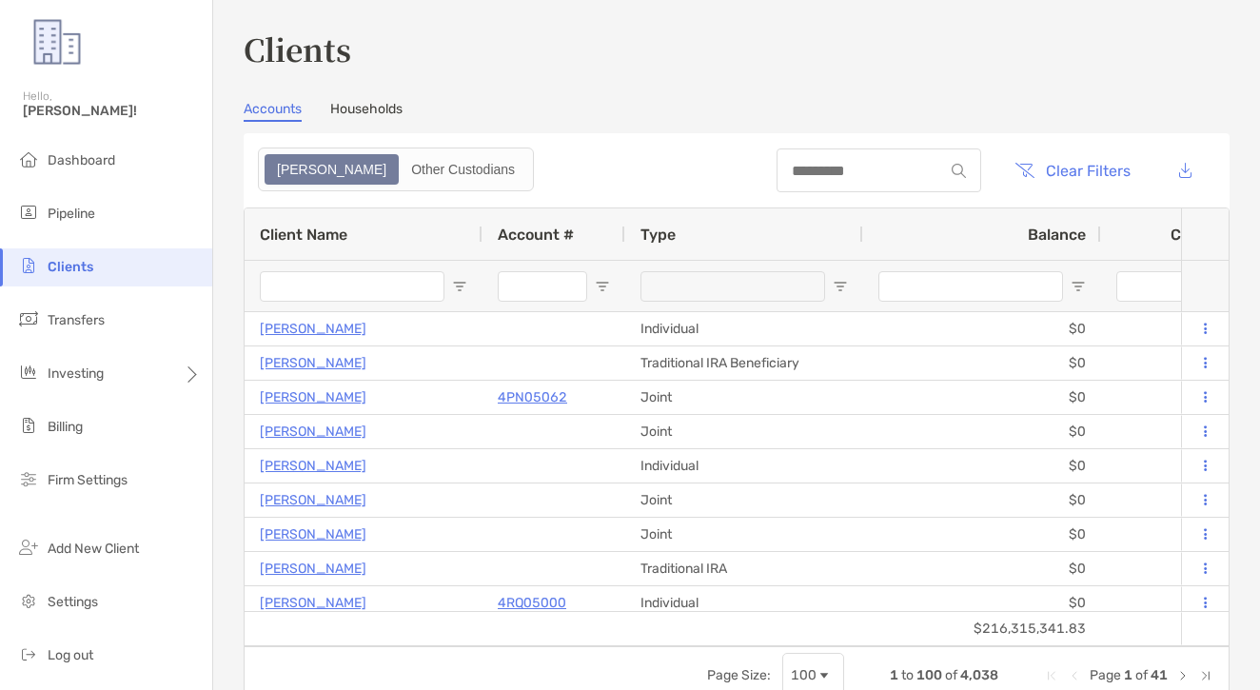
click at [776, 180] on div at bounding box center [878, 170] width 205 height 44
click at [776, 177] on input at bounding box center [859, 172] width 167 height 16
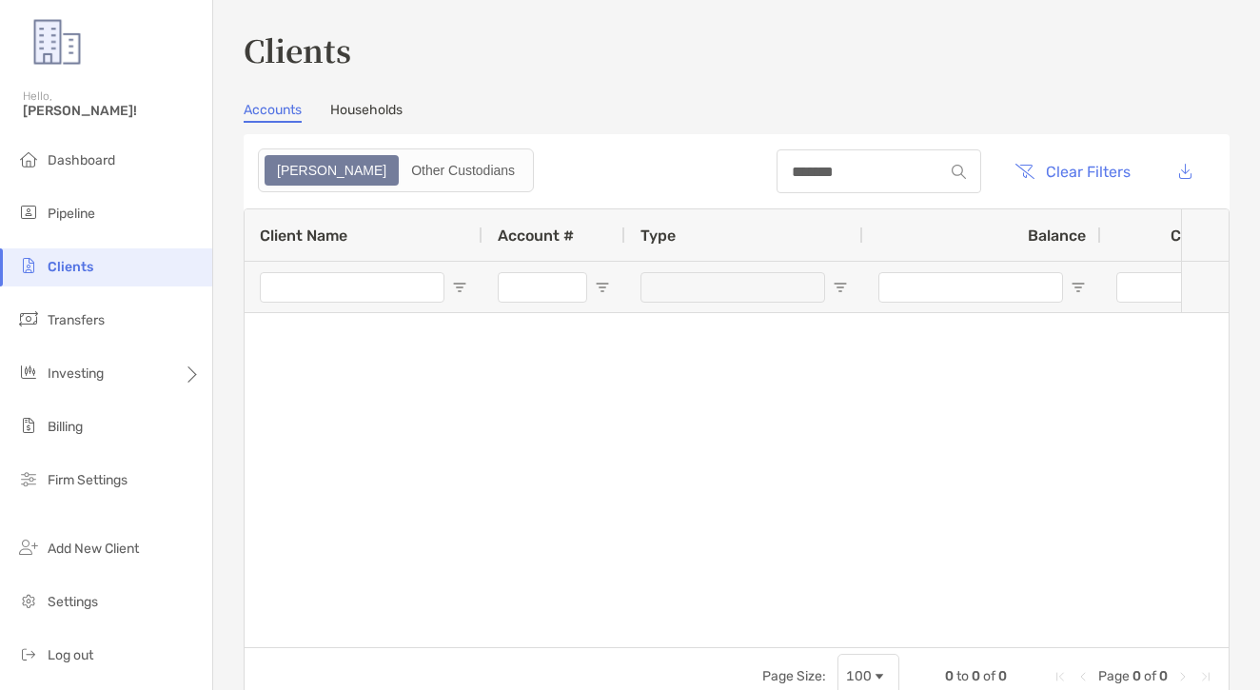
drag, startPoint x: 741, startPoint y: 221, endPoint x: 319, endPoint y: 335, distance: 437.6
click at [319, 335] on p "DESTINY HAMMERL" at bounding box center [313, 330] width 107 height 24
click at [934, 190] on div "*******" at bounding box center [878, 171] width 205 height 44
click at [853, 179] on input "*******" at bounding box center [859, 172] width 167 height 16
type input "******"
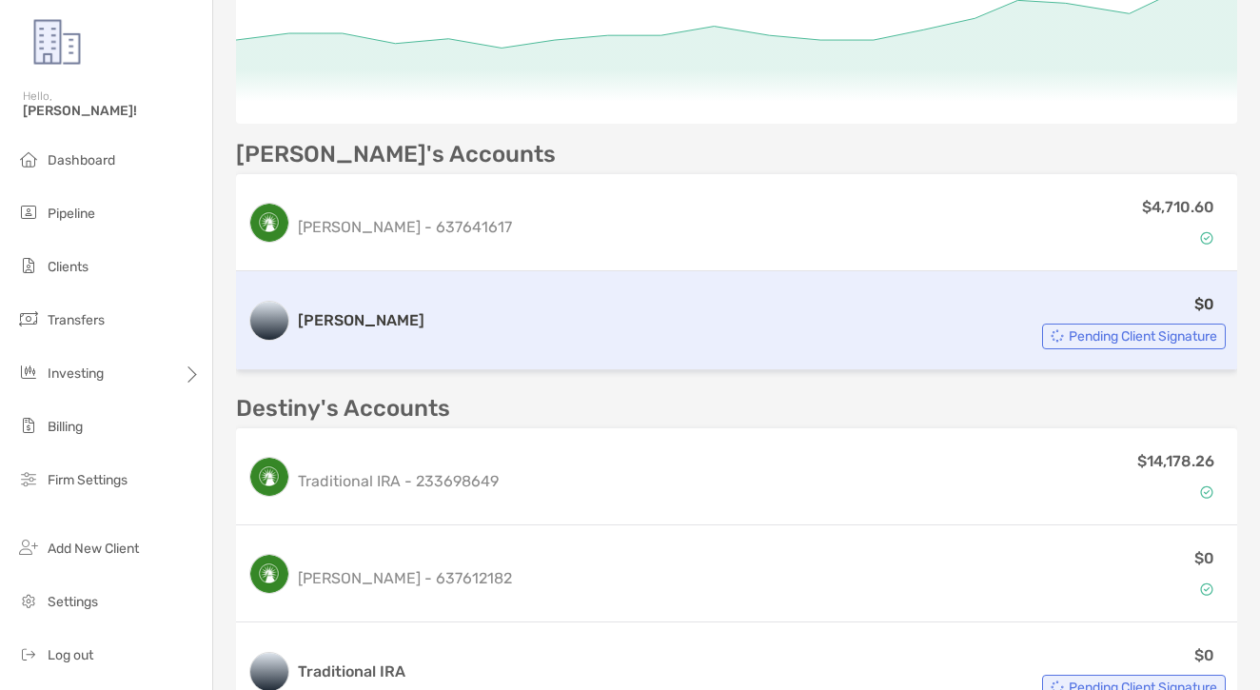
click at [363, 350] on div "Roth IRA $0 Pending Client Signature" at bounding box center [736, 320] width 1001 height 99
